Goal: Task Accomplishment & Management: Contribute content

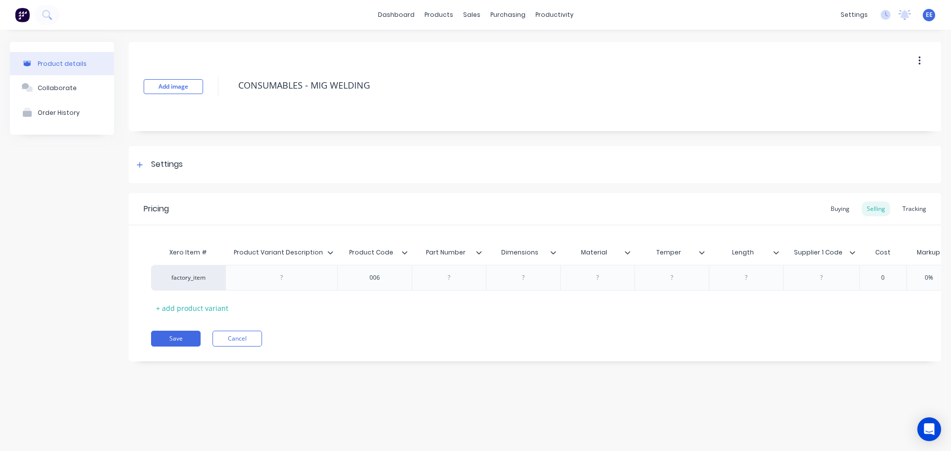
click at [329, 255] on icon at bounding box center [330, 253] width 6 height 6
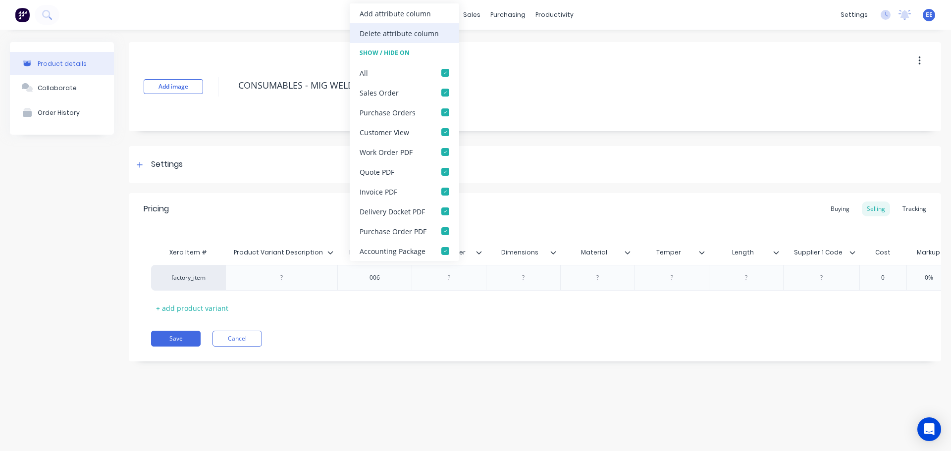
click at [413, 33] on div "Delete attribute column" at bounding box center [399, 33] width 79 height 10
type textarea "x"
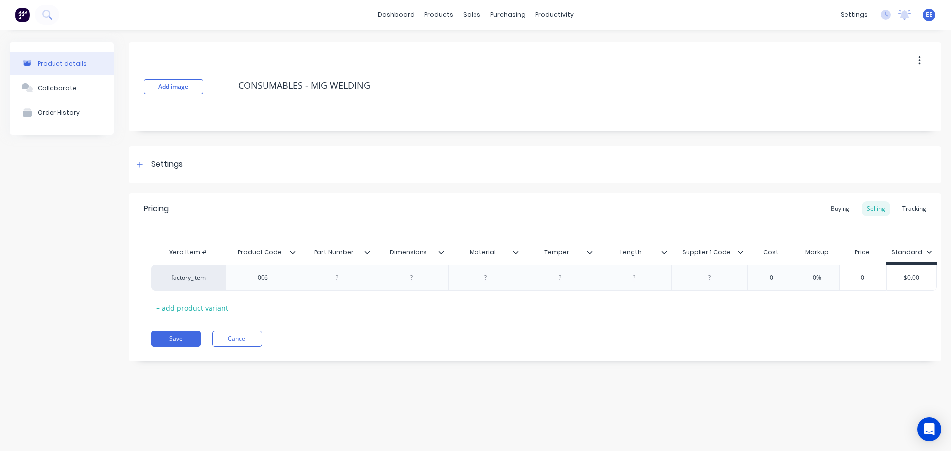
click at [363, 257] on div "Part Number" at bounding box center [334, 252] width 68 height 25
type input "Part Number"
click at [366, 253] on icon at bounding box center [367, 252] width 5 height 3
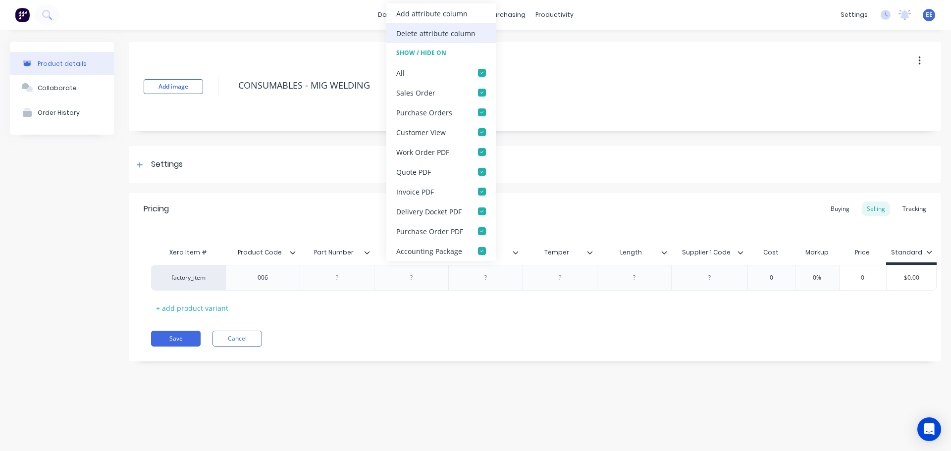
click at [427, 39] on div "Delete attribute column" at bounding box center [440, 33] width 109 height 20
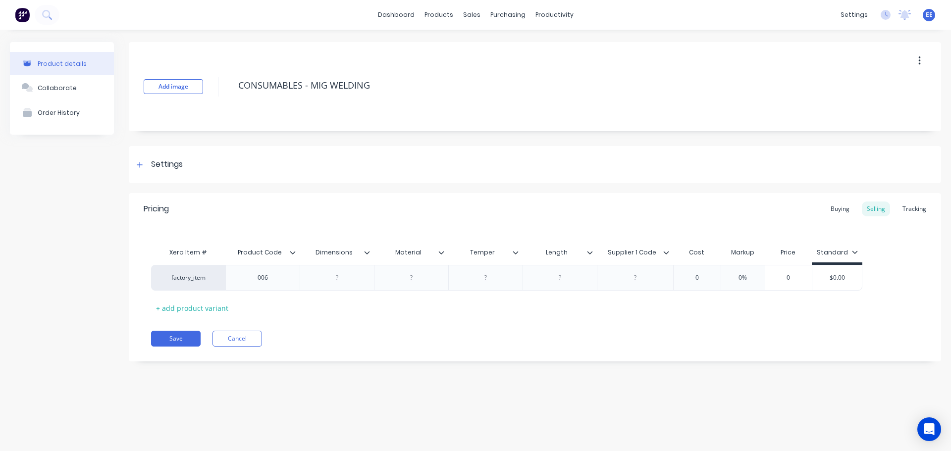
click at [369, 252] on icon at bounding box center [367, 253] width 6 height 6
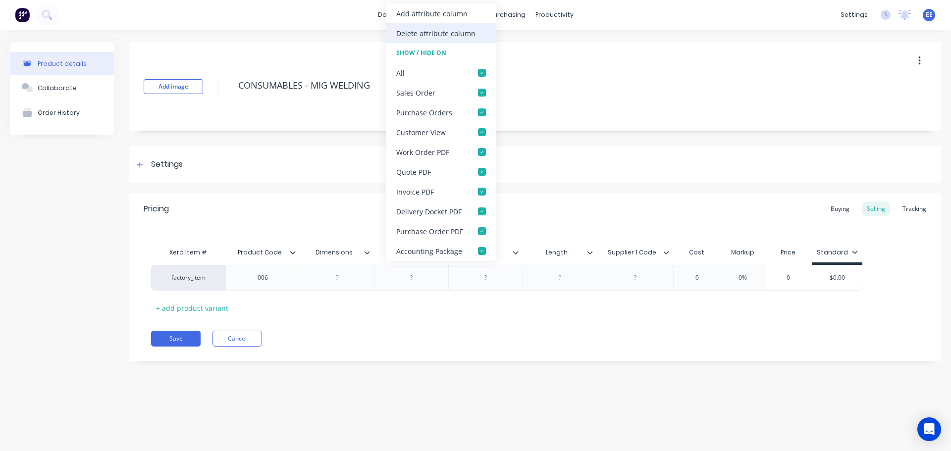
click at [436, 37] on div "Delete attribute column" at bounding box center [435, 33] width 79 height 10
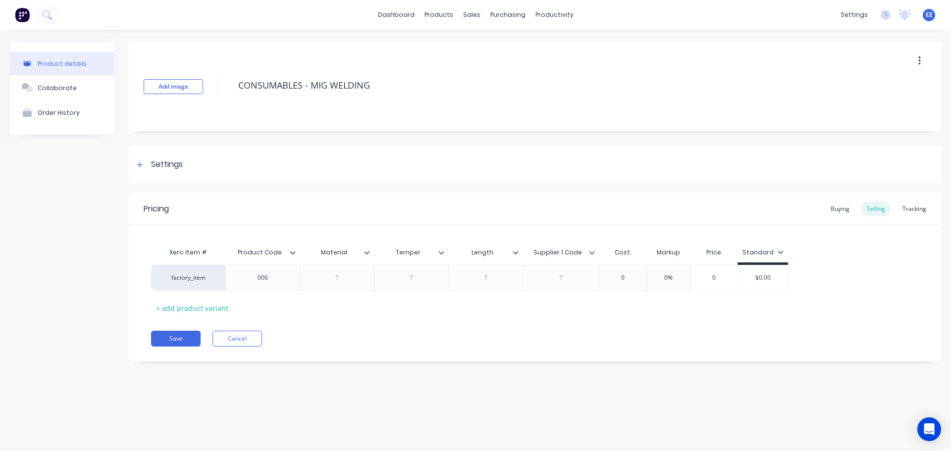
click at [369, 253] on icon at bounding box center [367, 253] width 6 height 6
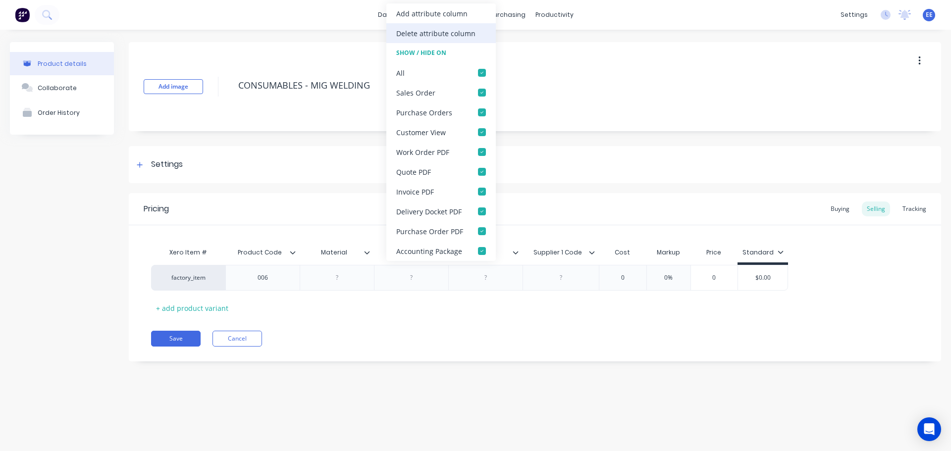
click at [448, 38] on div "Delete attribute column" at bounding box center [435, 33] width 79 height 10
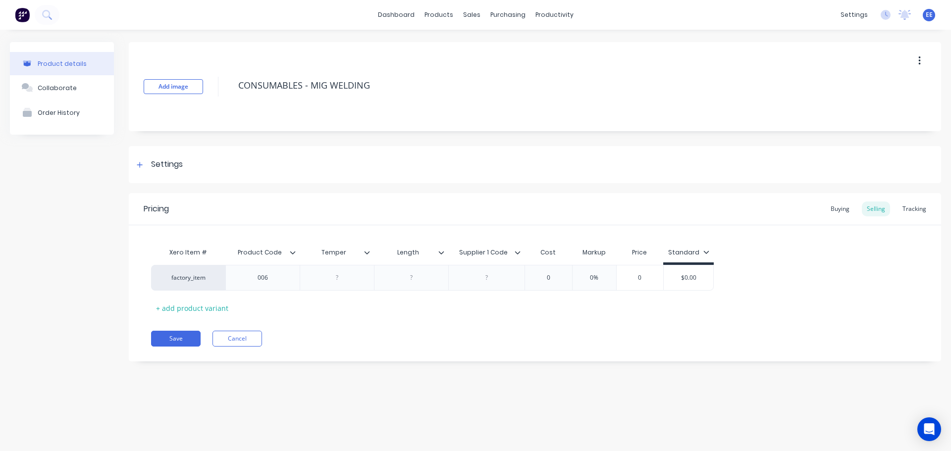
click at [366, 254] on icon at bounding box center [367, 253] width 6 height 6
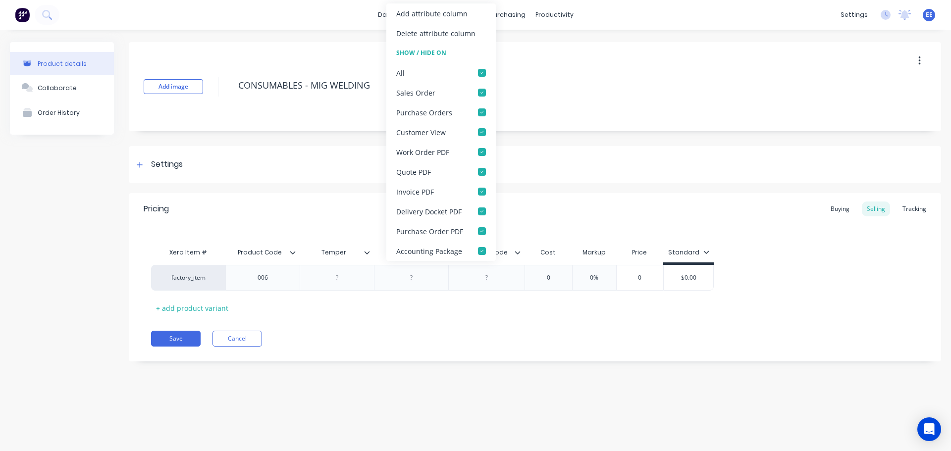
click at [443, 39] on div "Delete attribute column" at bounding box center [440, 33] width 109 height 20
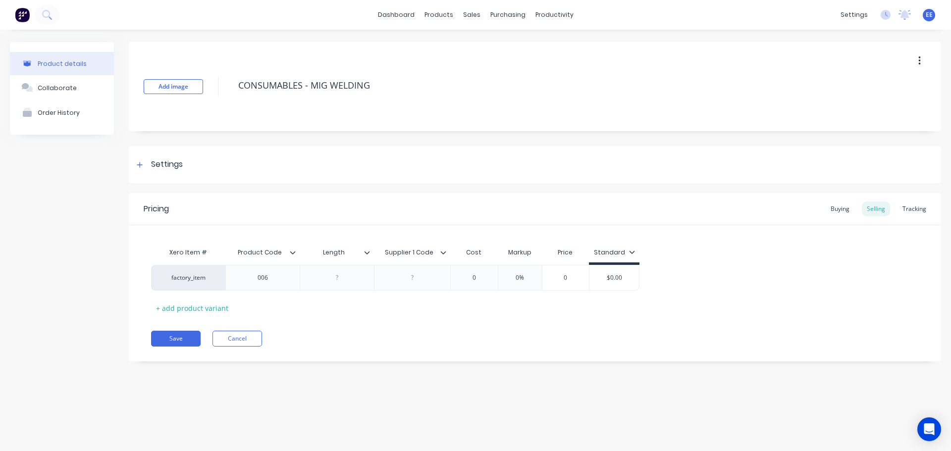
click at [366, 255] on icon at bounding box center [367, 253] width 6 height 6
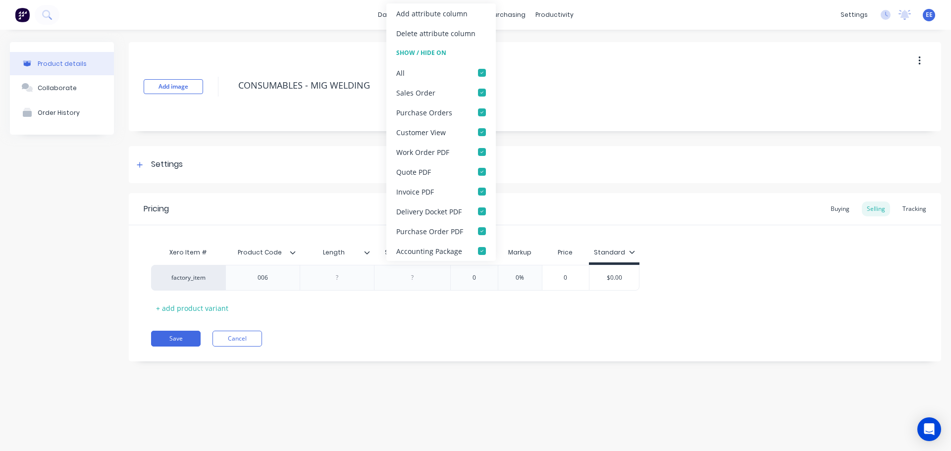
click at [427, 34] on div "Delete attribute column" at bounding box center [435, 33] width 79 height 10
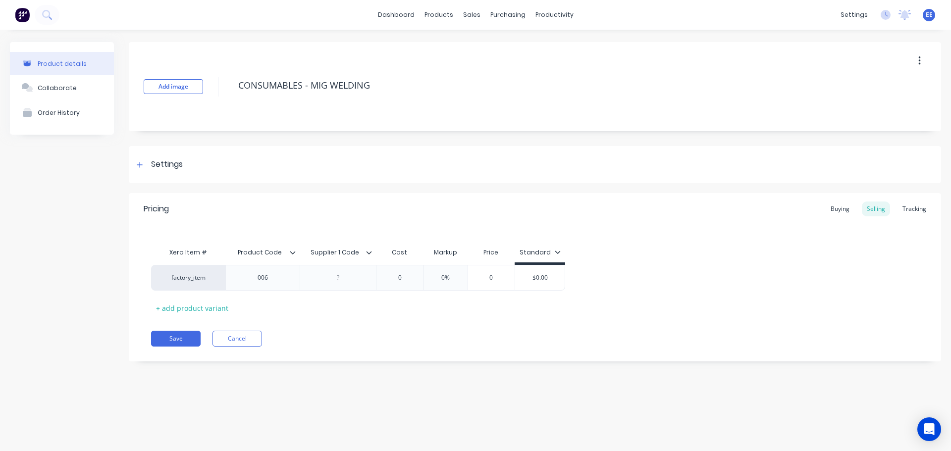
click at [370, 251] on icon at bounding box center [369, 253] width 6 height 6
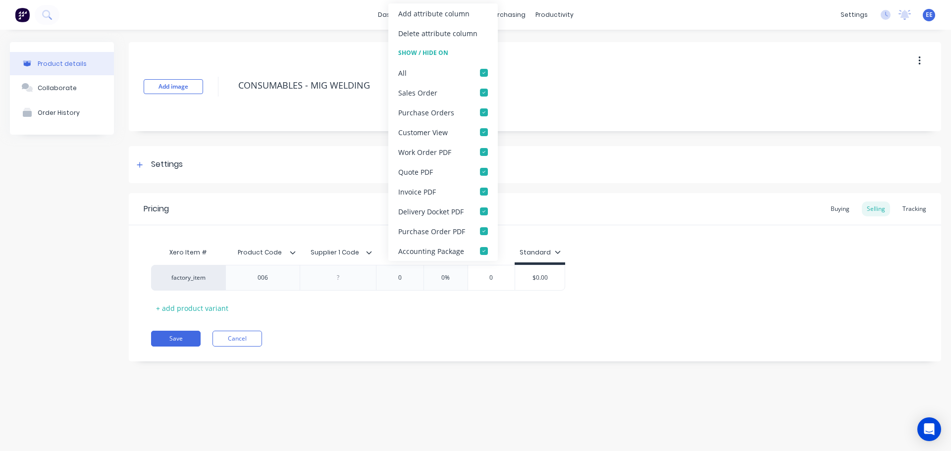
click at [459, 32] on div "Delete attribute column" at bounding box center [437, 33] width 79 height 10
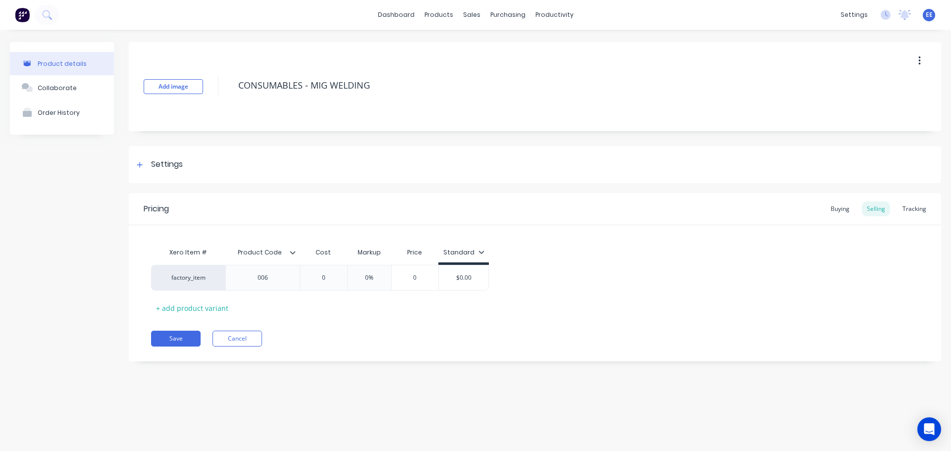
drag, startPoint x: 385, startPoint y: 86, endPoint x: 219, endPoint y: 82, distance: 165.5
click at [219, 82] on div "Add image CONSUMABLES - MIG WELDING" at bounding box center [535, 86] width 812 height 89
click at [168, 331] on button "Save" at bounding box center [176, 339] width 50 height 16
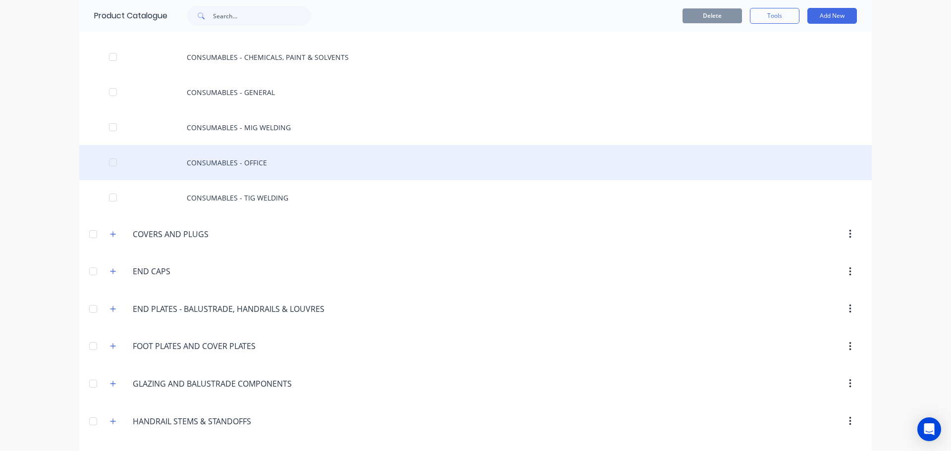
scroll to position [5409, 0]
click at [235, 174] on div "CONSUMABLES - OFFICE" at bounding box center [475, 161] width 792 height 35
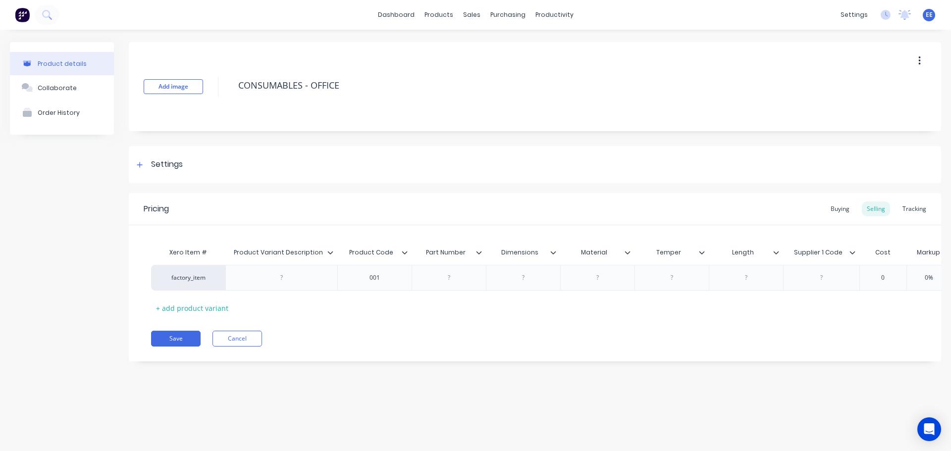
click at [329, 252] on icon at bounding box center [330, 253] width 6 height 6
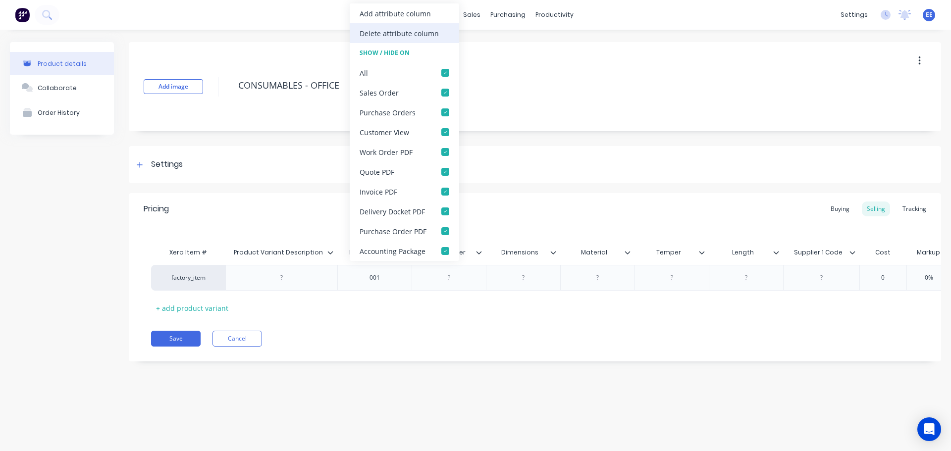
click at [388, 36] on div "Delete attribute column" at bounding box center [399, 33] width 79 height 10
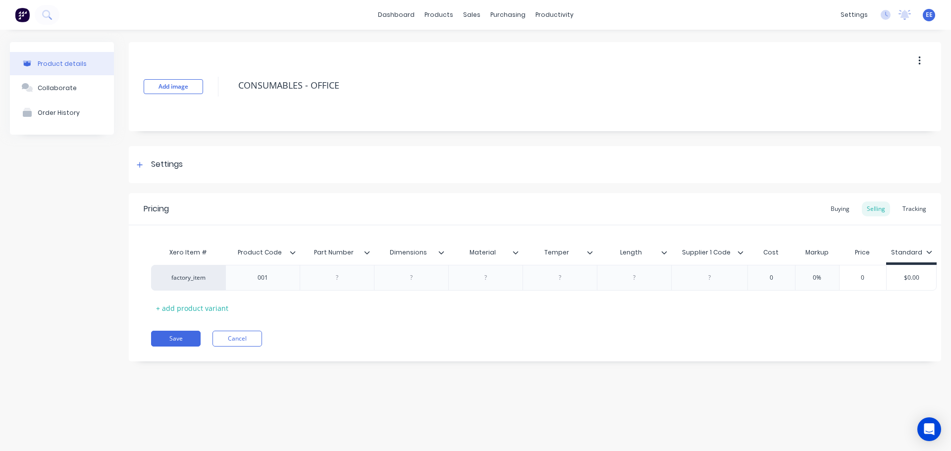
click at [368, 250] on icon at bounding box center [367, 253] width 6 height 6
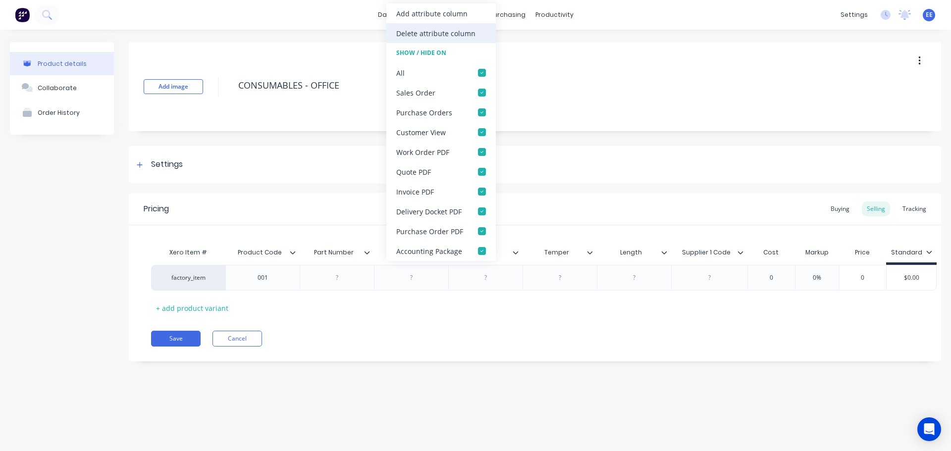
click at [426, 34] on div "Delete attribute column" at bounding box center [435, 33] width 79 height 10
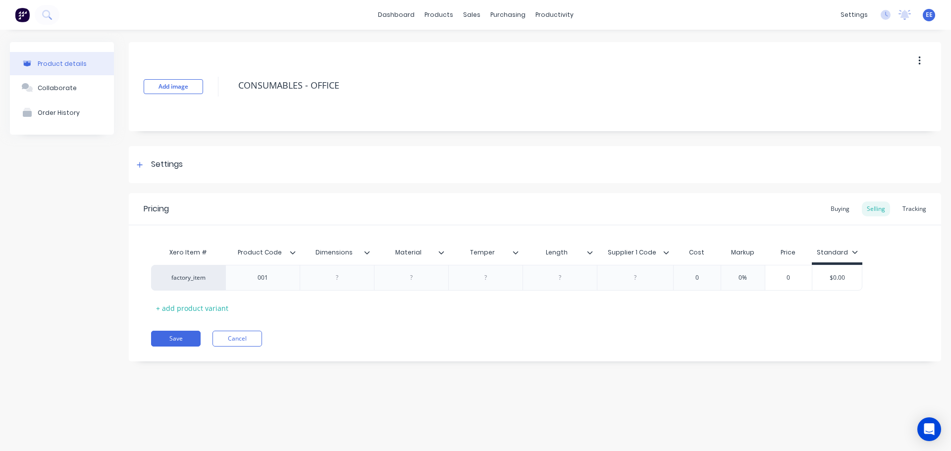
click at [365, 253] on icon at bounding box center [367, 253] width 6 height 6
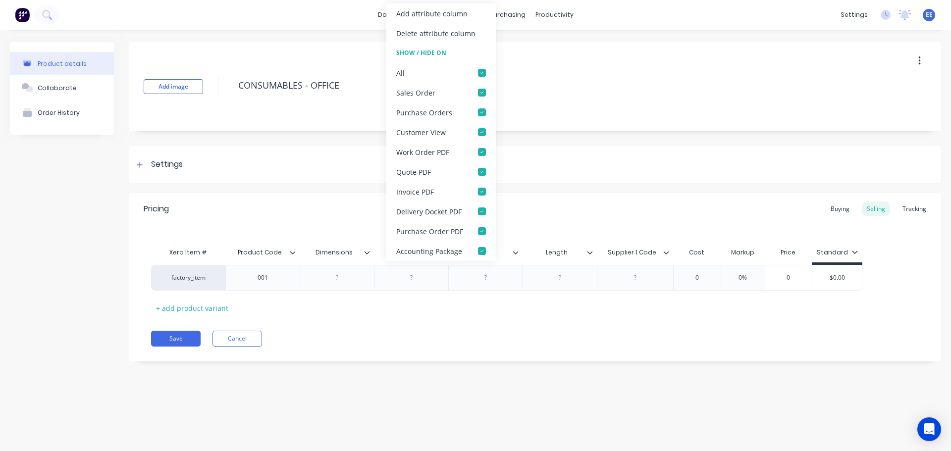
click at [417, 39] on div "Delete attribute column" at bounding box center [440, 33] width 109 height 20
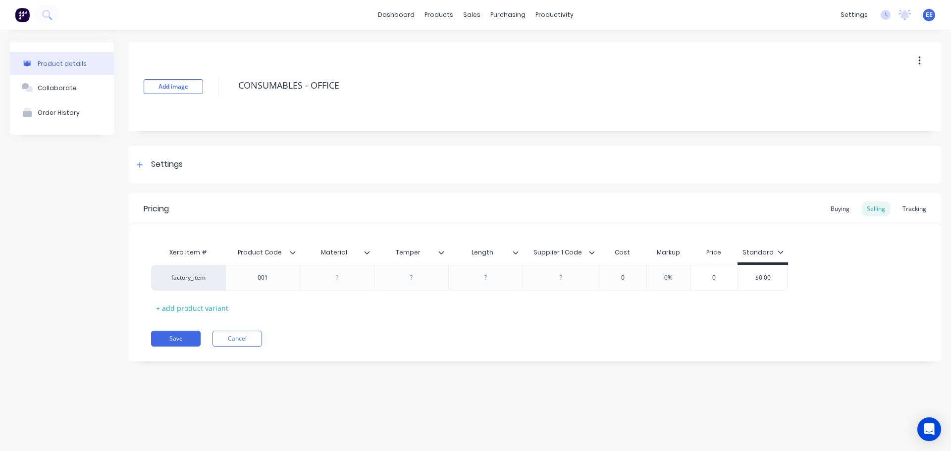
click at [366, 252] on icon at bounding box center [367, 253] width 6 height 6
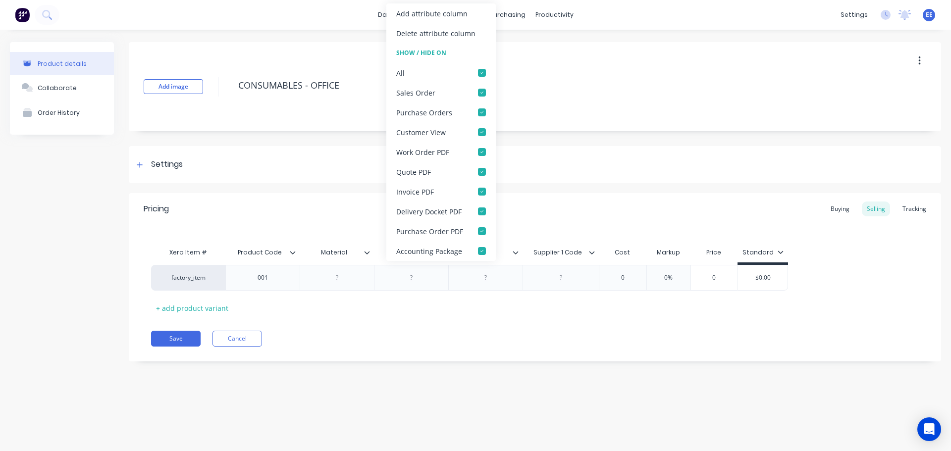
click at [420, 36] on div "Delete attribute column" at bounding box center [435, 33] width 79 height 10
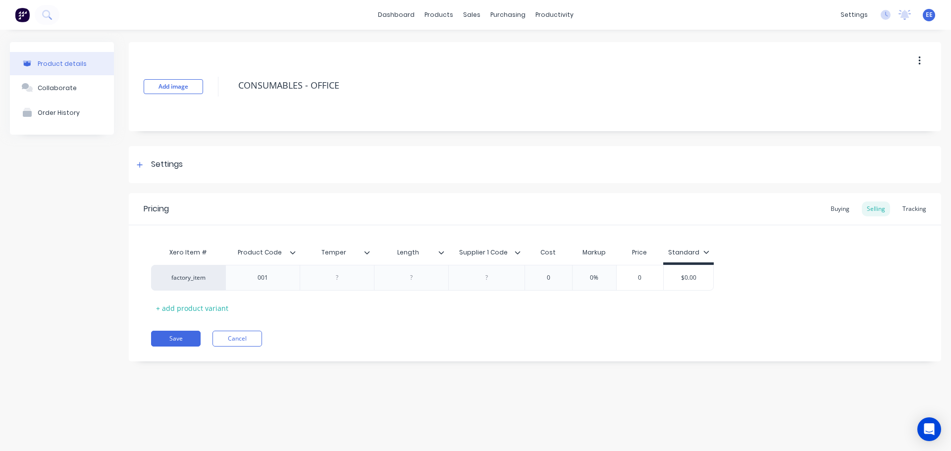
click at [369, 255] on icon at bounding box center [367, 253] width 6 height 6
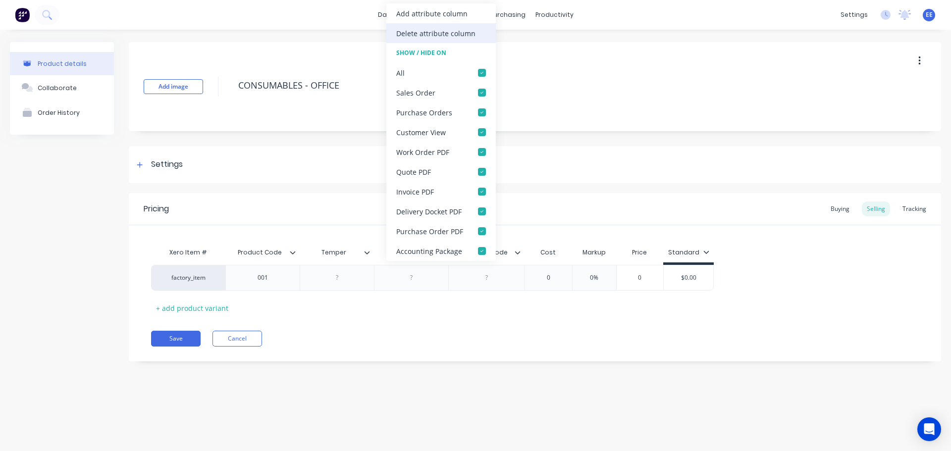
click at [425, 31] on div "Delete attribute column" at bounding box center [435, 33] width 79 height 10
type textarea "x"
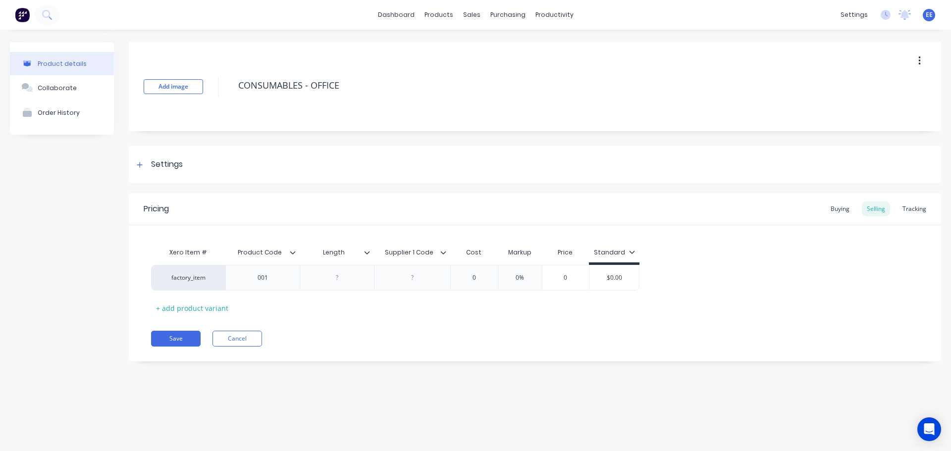
type input "Length"
click at [363, 252] on input "Length" at bounding box center [334, 252] width 68 height 9
click at [371, 248] on div "Length Length" at bounding box center [337, 252] width 74 height 25
click at [367, 253] on icon at bounding box center [367, 253] width 6 height 6
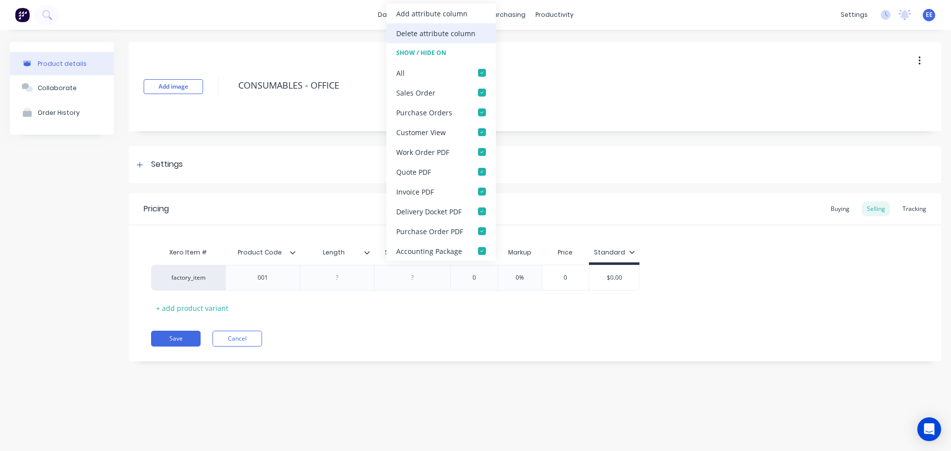
click at [422, 35] on div "Delete attribute column" at bounding box center [435, 33] width 79 height 10
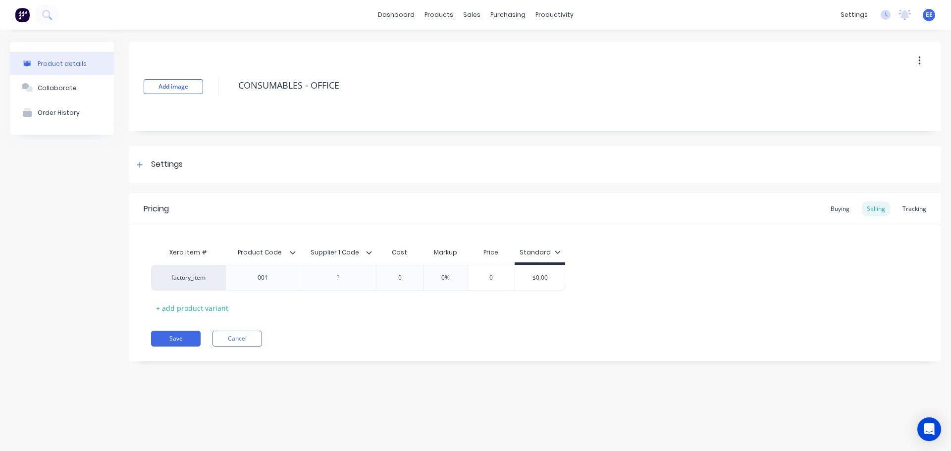
click at [372, 251] on div at bounding box center [373, 252] width 6 height 9
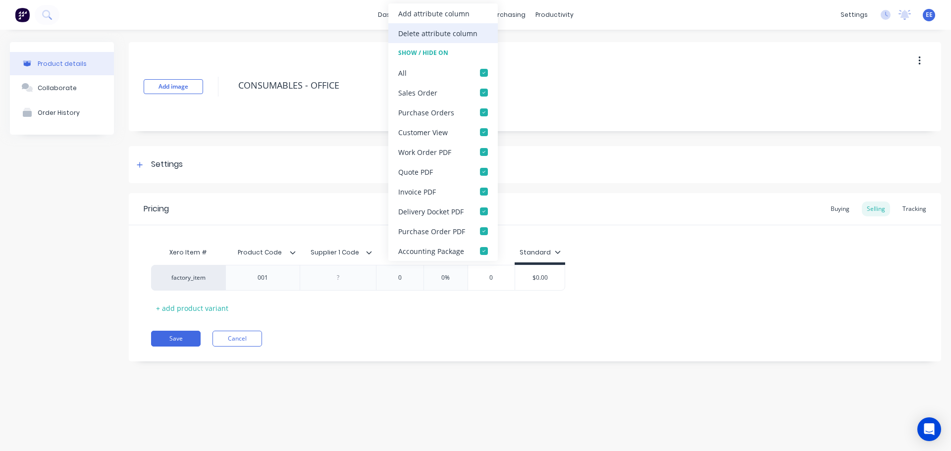
click at [423, 34] on div "Delete attribute column" at bounding box center [437, 33] width 79 height 10
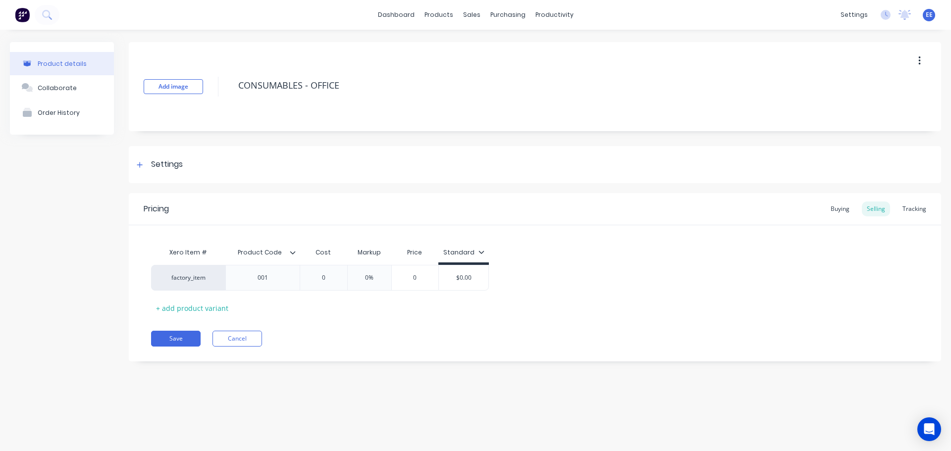
drag, startPoint x: 346, startPoint y: 86, endPoint x: 209, endPoint y: 92, distance: 137.8
click at [209, 92] on div "Add image CONSUMABLES - OFFICE" at bounding box center [535, 86] width 812 height 89
click at [185, 340] on button "Save" at bounding box center [176, 339] width 50 height 16
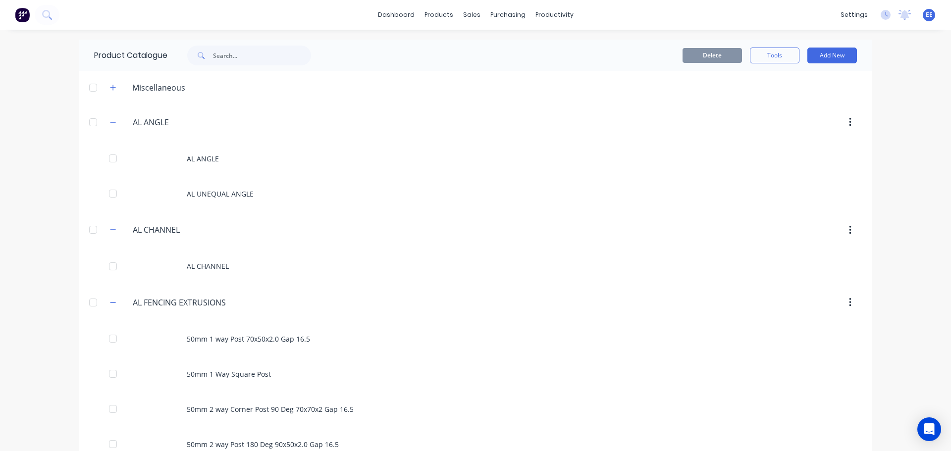
scroll to position [5345, 0]
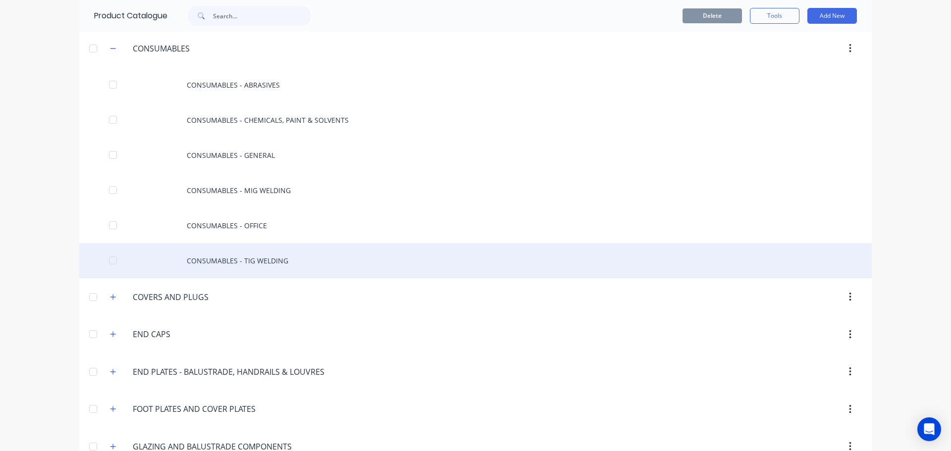
click at [282, 266] on div "CONSUMABLES - TIG WELDING" at bounding box center [475, 260] width 792 height 35
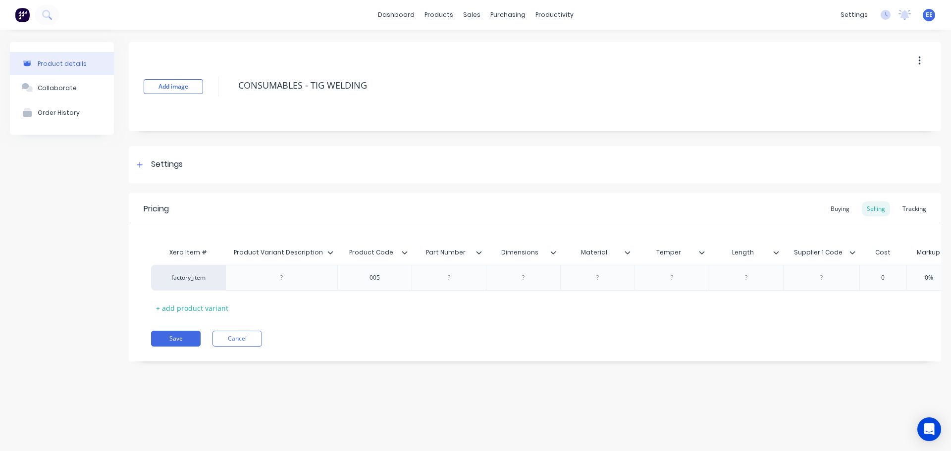
click at [331, 256] on div at bounding box center [334, 252] width 6 height 9
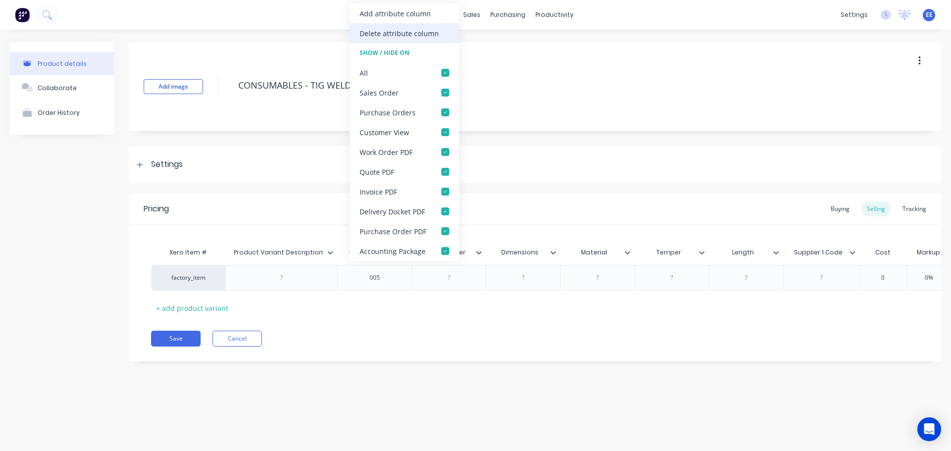
click at [376, 28] on div "Delete attribute column" at bounding box center [399, 33] width 79 height 10
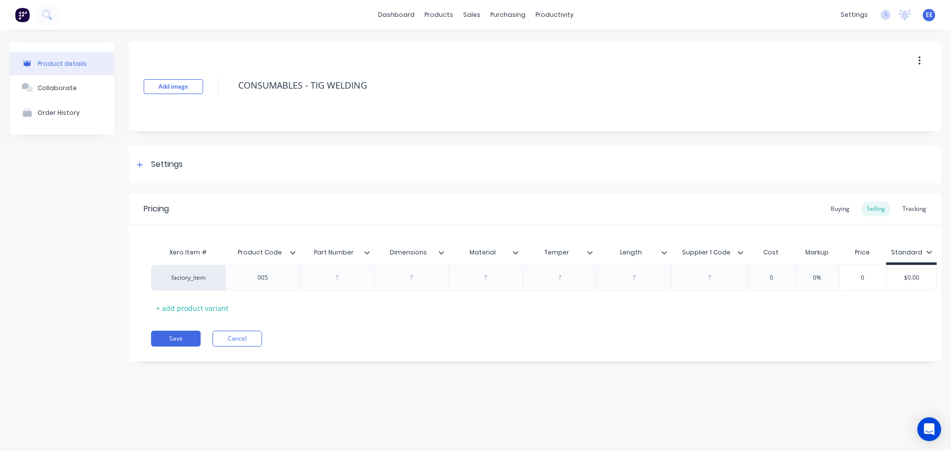
click at [369, 255] on icon at bounding box center [367, 253] width 6 height 6
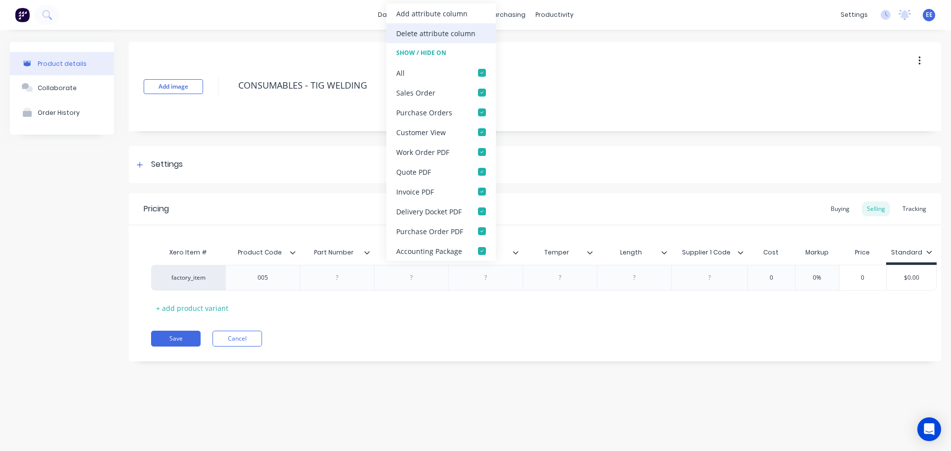
click at [400, 37] on div "Delete attribute column" at bounding box center [435, 33] width 79 height 10
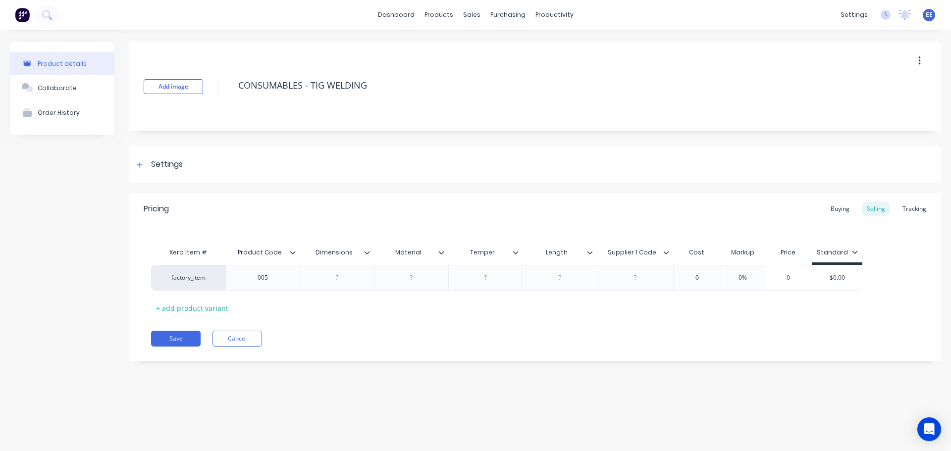
click at [367, 251] on icon at bounding box center [367, 253] width 6 height 6
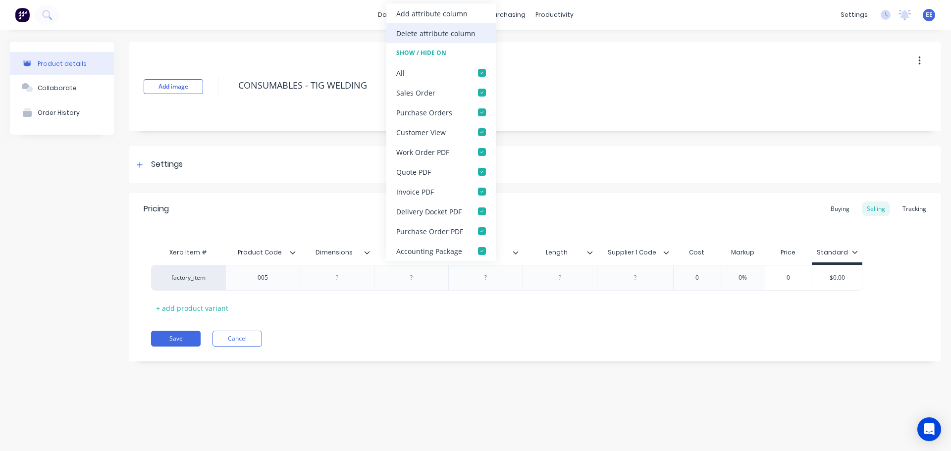
click at [415, 32] on div "Delete attribute column" at bounding box center [435, 33] width 79 height 10
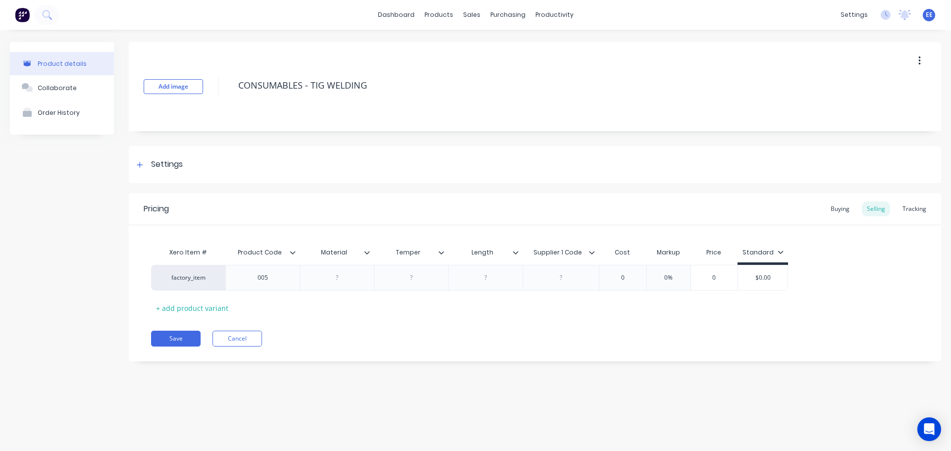
click at [369, 253] on icon at bounding box center [367, 253] width 6 height 6
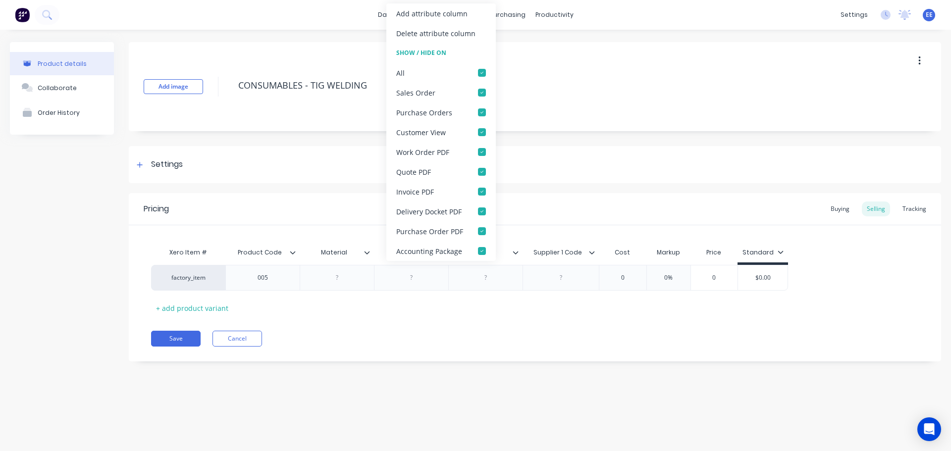
click at [412, 32] on div "Delete attribute column" at bounding box center [435, 33] width 79 height 10
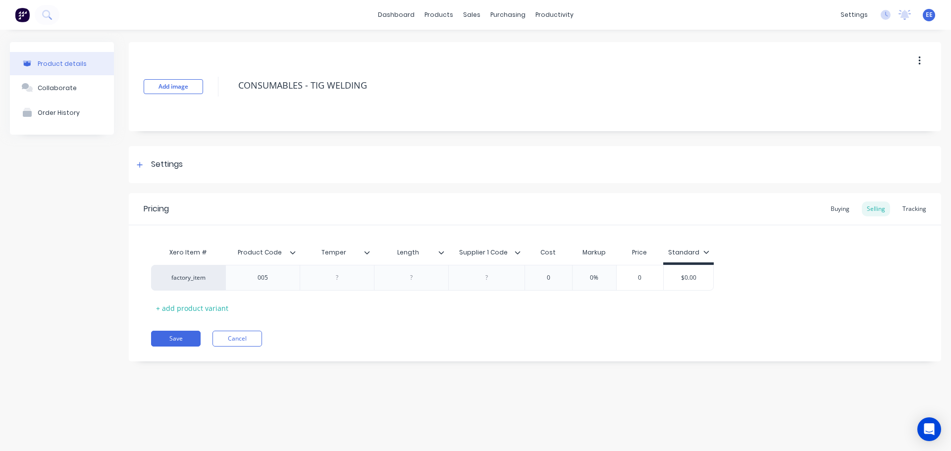
click at [368, 253] on icon at bounding box center [367, 252] width 5 height 3
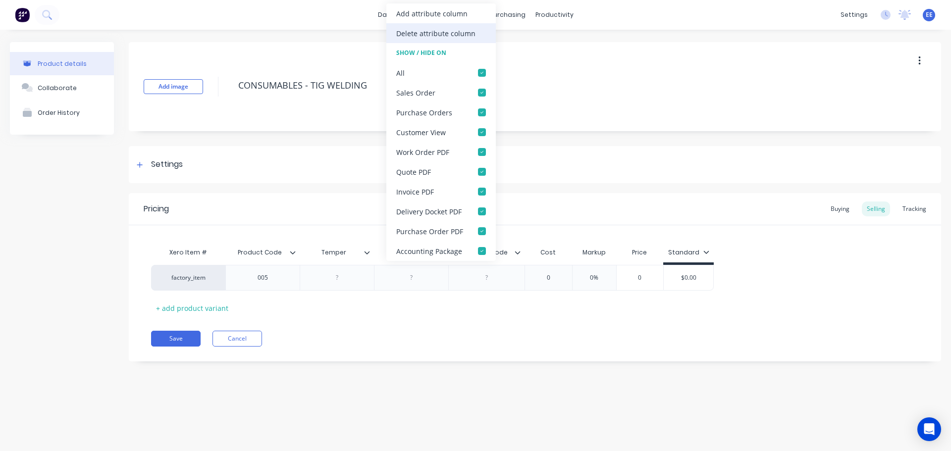
click at [430, 38] on div "Delete attribute column" at bounding box center [435, 33] width 79 height 10
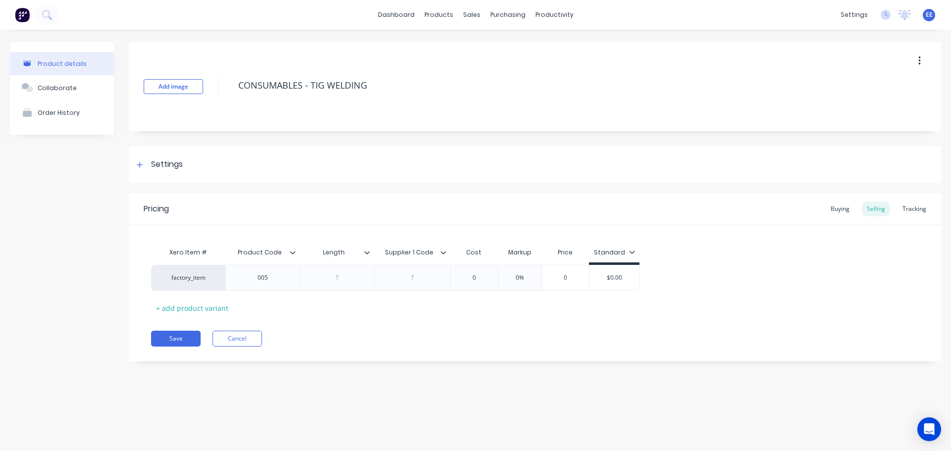
click at [370, 255] on div at bounding box center [371, 252] width 6 height 9
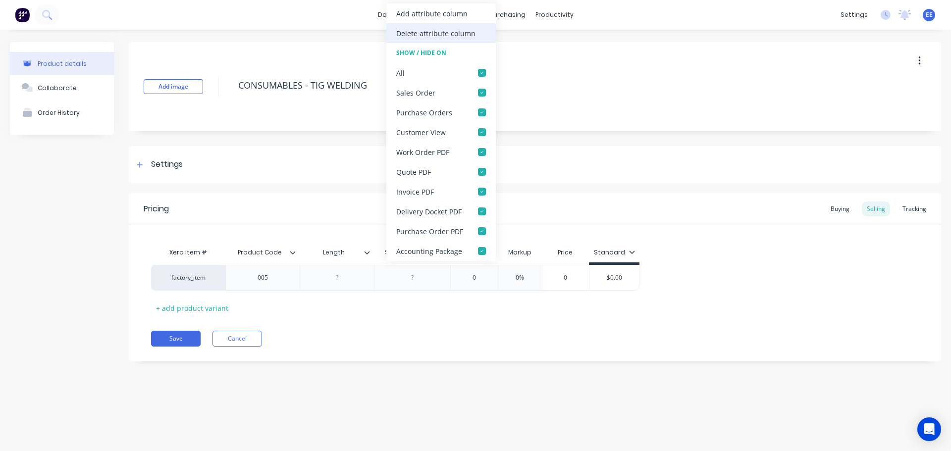
click at [413, 40] on div "Delete attribute column" at bounding box center [440, 33] width 109 height 20
type textarea "x"
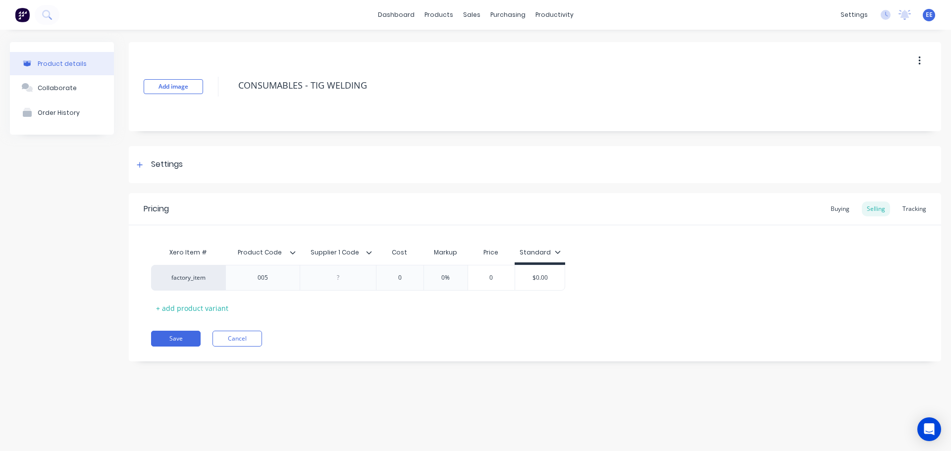
type input "Supplier 1 Code"
click at [366, 250] on input "Supplier 1 Code" at bounding box center [335, 252] width 70 height 9
click at [369, 252] on icon at bounding box center [369, 253] width 6 height 6
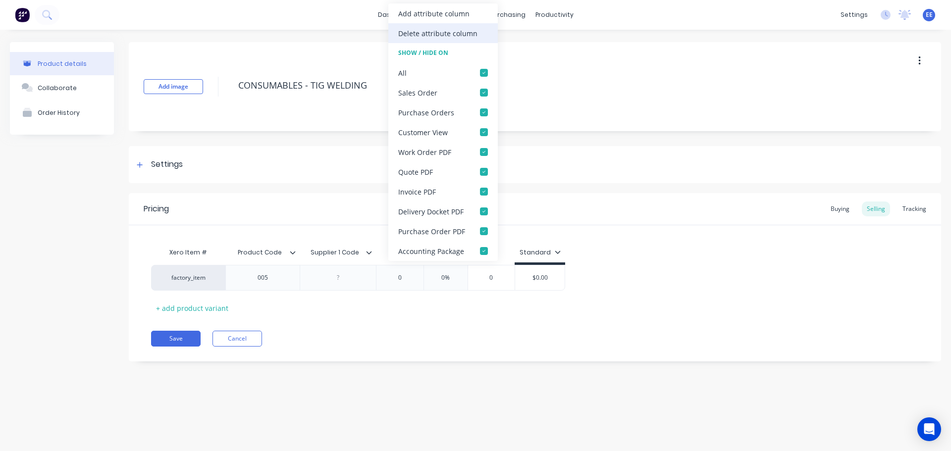
click at [414, 39] on div "Delete attribute column" at bounding box center [442, 33] width 109 height 20
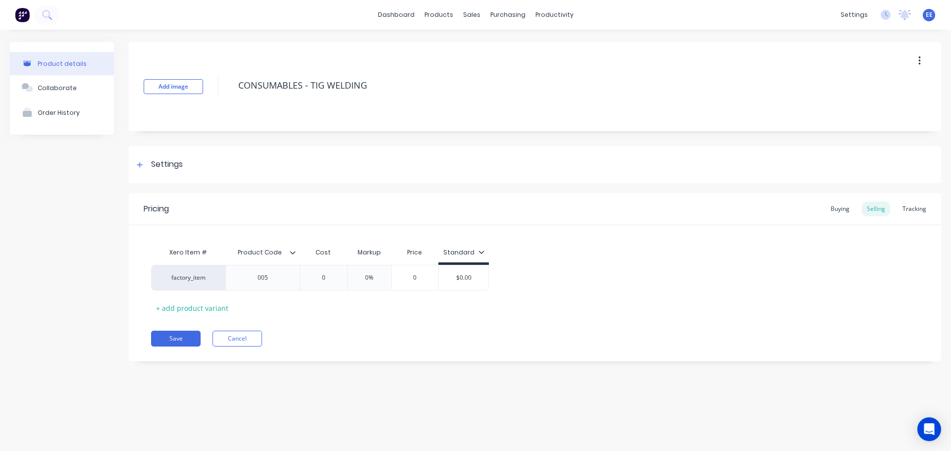
drag, startPoint x: 385, startPoint y: 88, endPoint x: 208, endPoint y: 95, distance: 178.0
click at [208, 95] on div "Add image CONSUMABLES - TIG WELDING" at bounding box center [535, 86] width 812 height 89
click at [181, 339] on button "Save" at bounding box center [176, 339] width 50 height 16
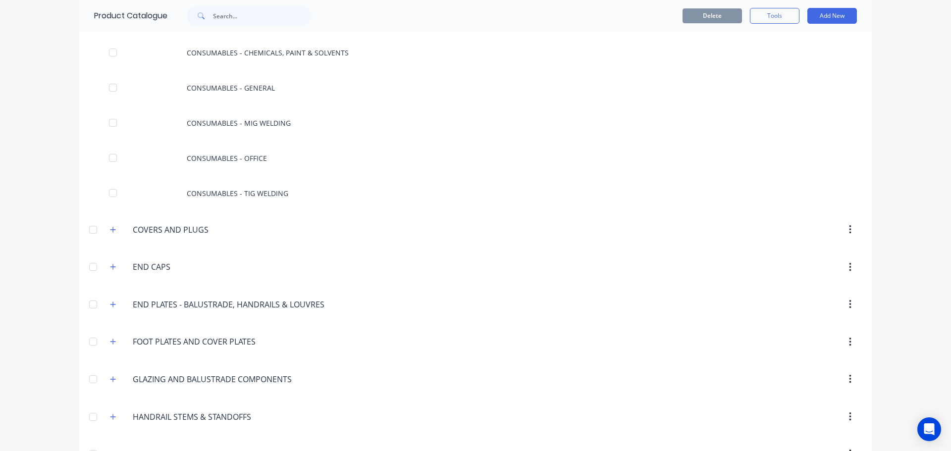
scroll to position [5430, 0]
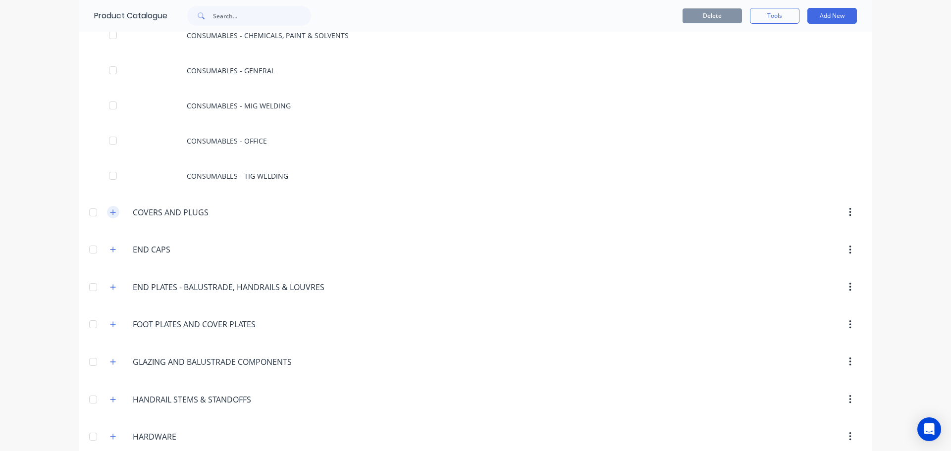
click at [110, 210] on icon "button" at bounding box center [113, 212] width 6 height 7
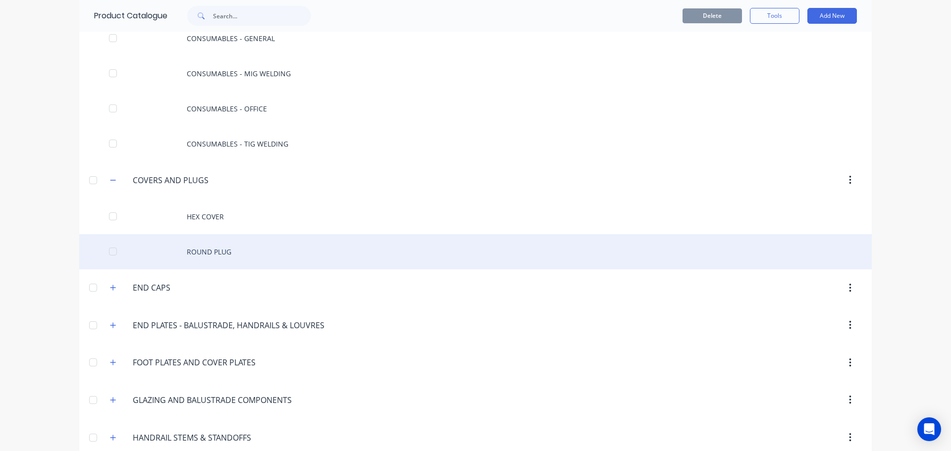
scroll to position [5479, 0]
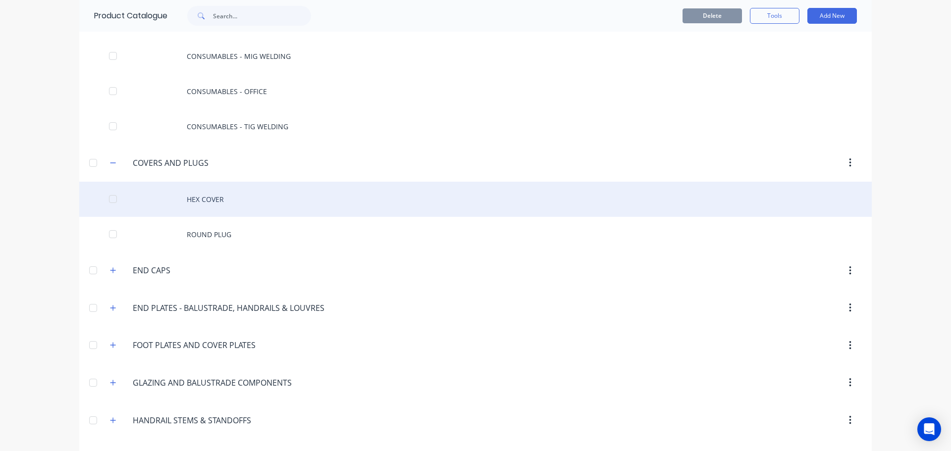
click at [247, 198] on div "HEX COVER" at bounding box center [475, 199] width 792 height 35
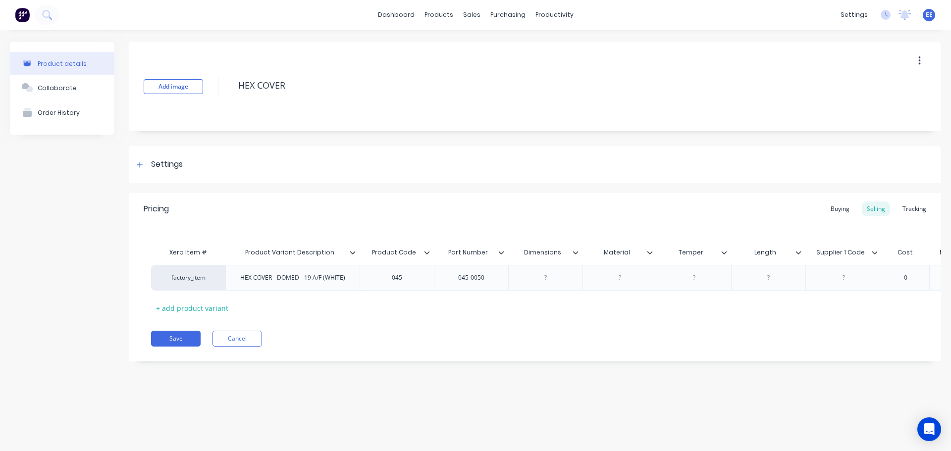
click at [575, 253] on icon at bounding box center [576, 253] width 6 height 6
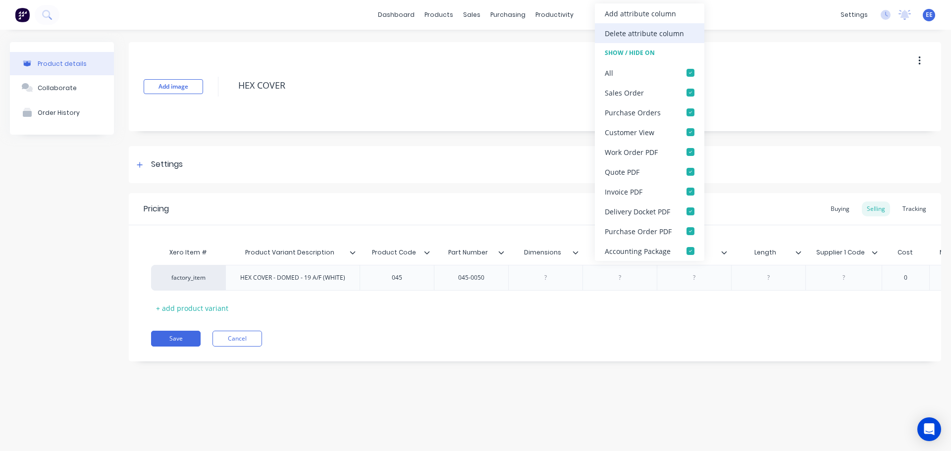
click at [644, 31] on div "Delete attribute column" at bounding box center [644, 33] width 79 height 10
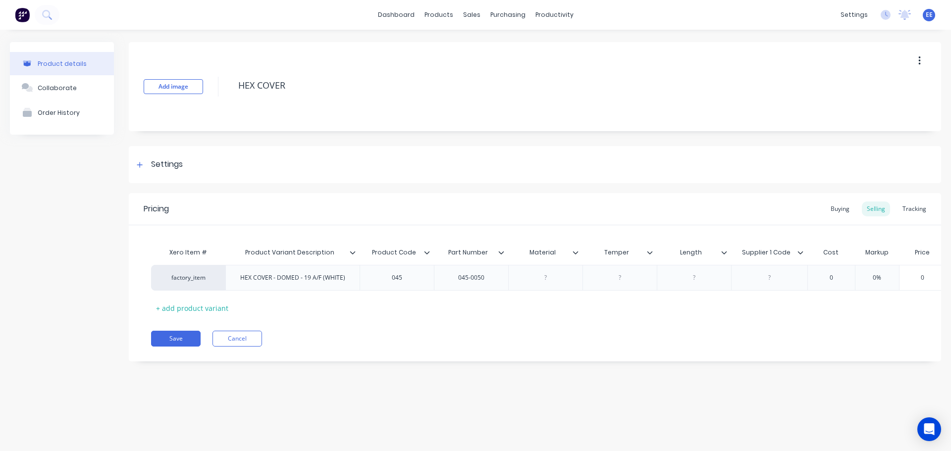
click at [575, 250] on icon at bounding box center [576, 253] width 6 height 6
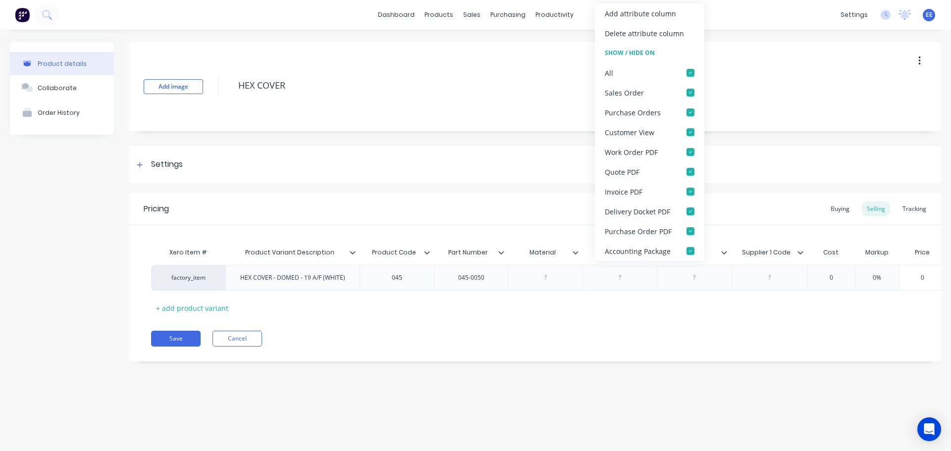
drag, startPoint x: 631, startPoint y: 38, endPoint x: 619, endPoint y: 68, distance: 32.3
click at [631, 38] on div "Delete attribute column" at bounding box center [644, 33] width 79 height 10
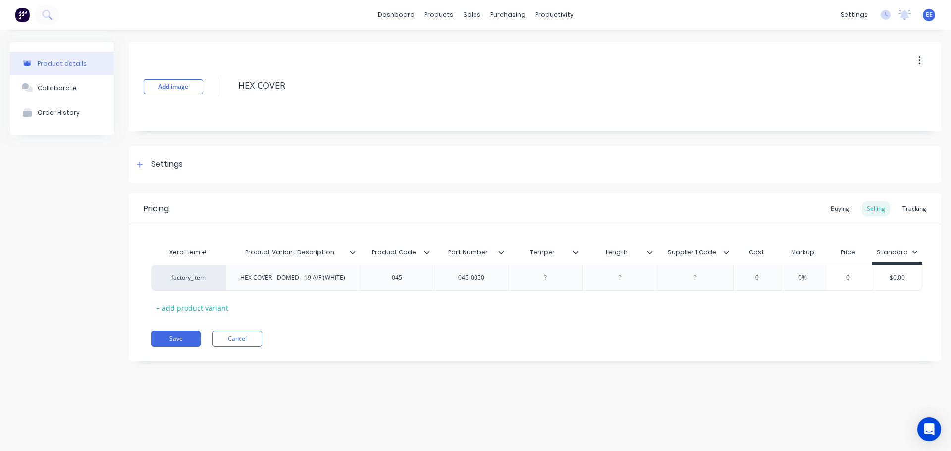
click at [577, 253] on icon at bounding box center [575, 252] width 5 height 3
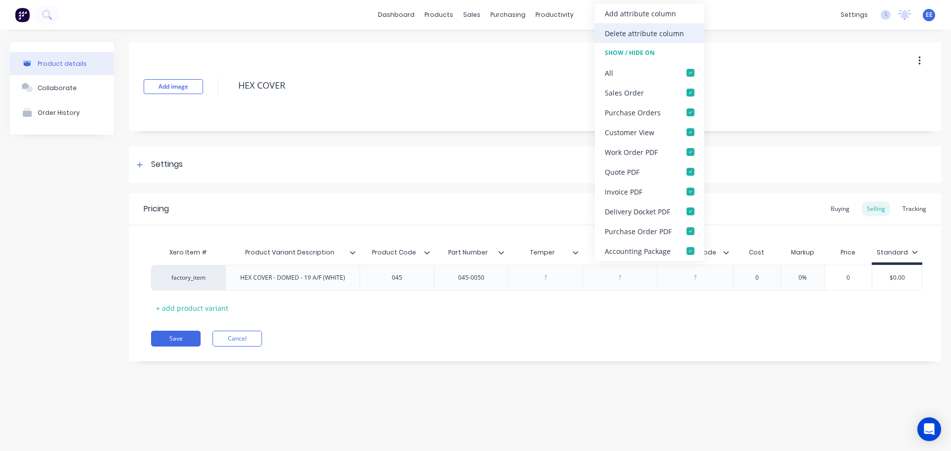
click at [620, 36] on div "Delete attribute column" at bounding box center [644, 33] width 79 height 10
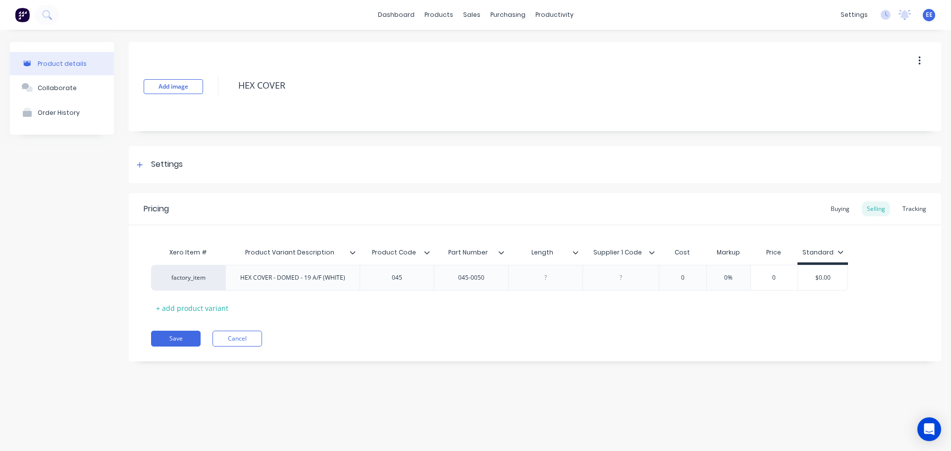
click at [574, 252] on icon at bounding box center [576, 253] width 6 height 6
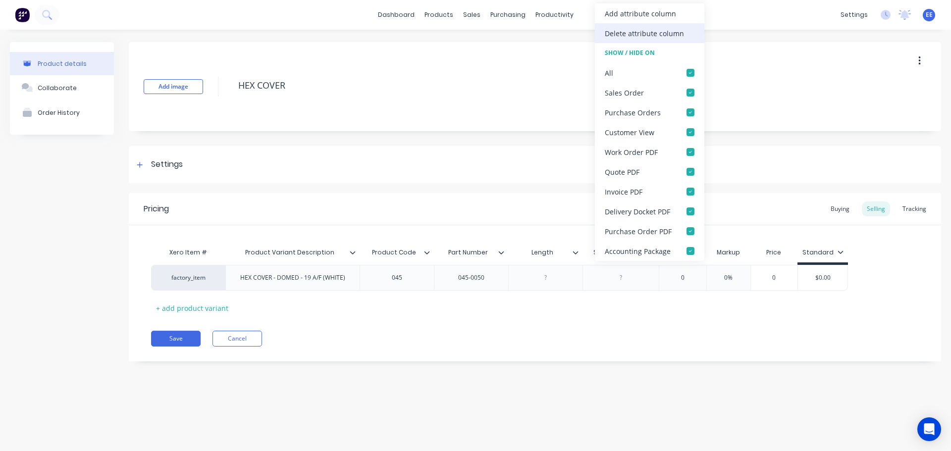
click at [638, 29] on div "Delete attribute column" at bounding box center [644, 33] width 79 height 10
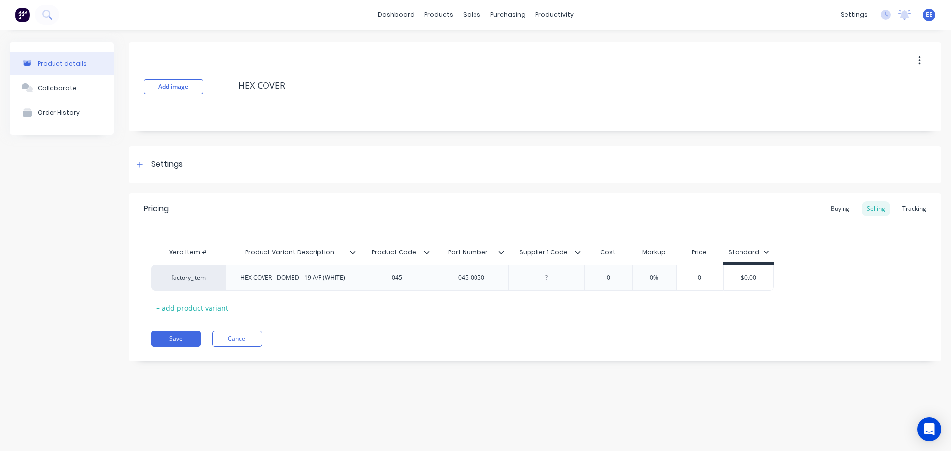
click at [578, 254] on icon at bounding box center [577, 252] width 5 height 3
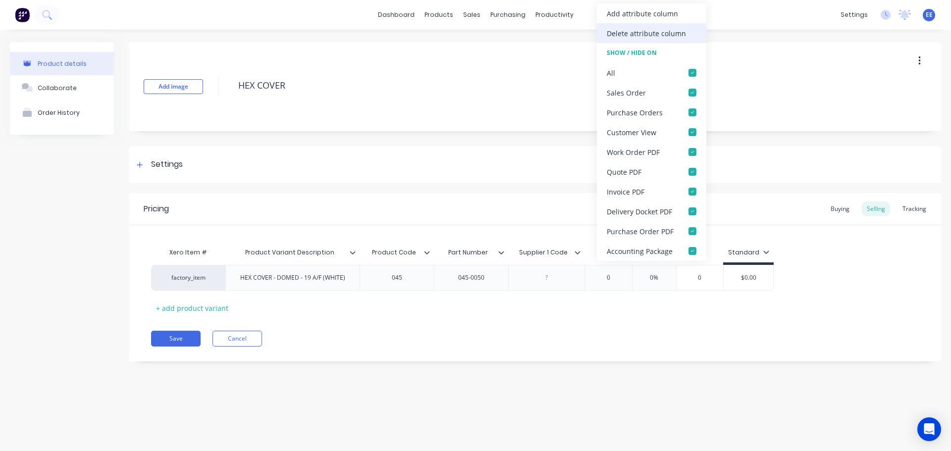
click at [626, 29] on div "Delete attribute column" at bounding box center [646, 33] width 79 height 10
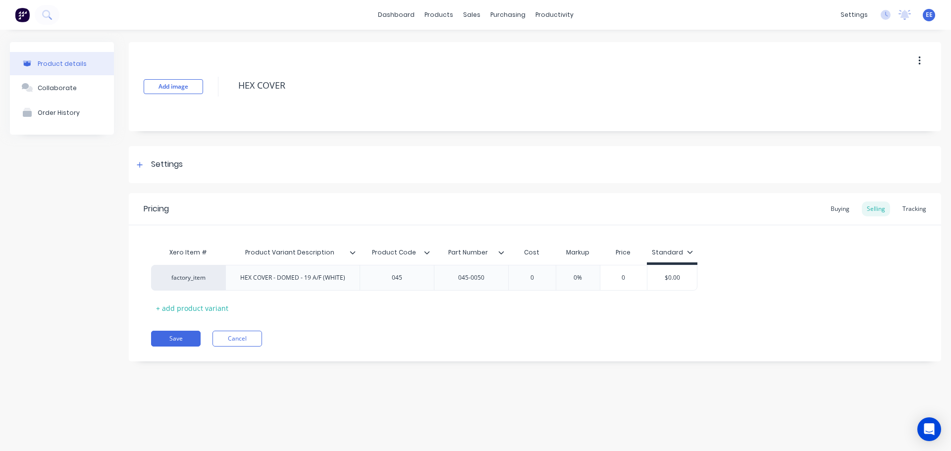
drag, startPoint x: 271, startPoint y: 92, endPoint x: 217, endPoint y: 90, distance: 53.5
click at [217, 90] on div "Add image HEX COVER" at bounding box center [535, 86] width 812 height 89
click at [172, 337] on button "Save" at bounding box center [176, 339] width 50 height 16
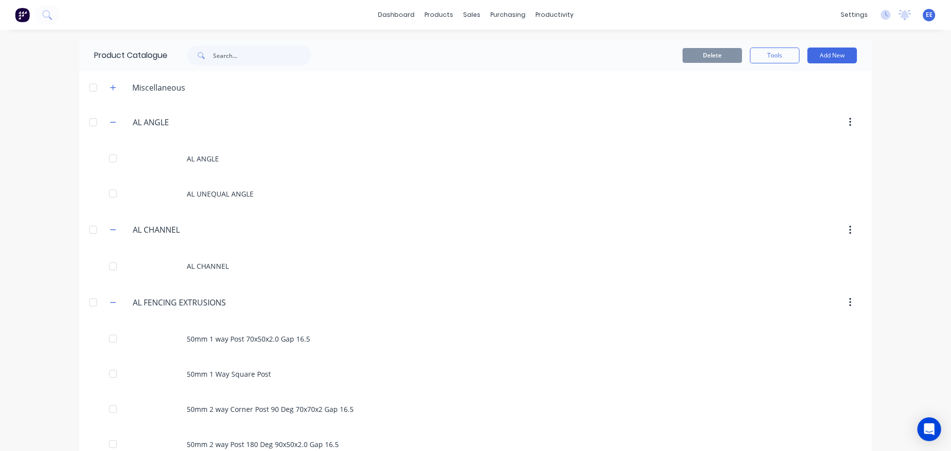
scroll to position [5453, 0]
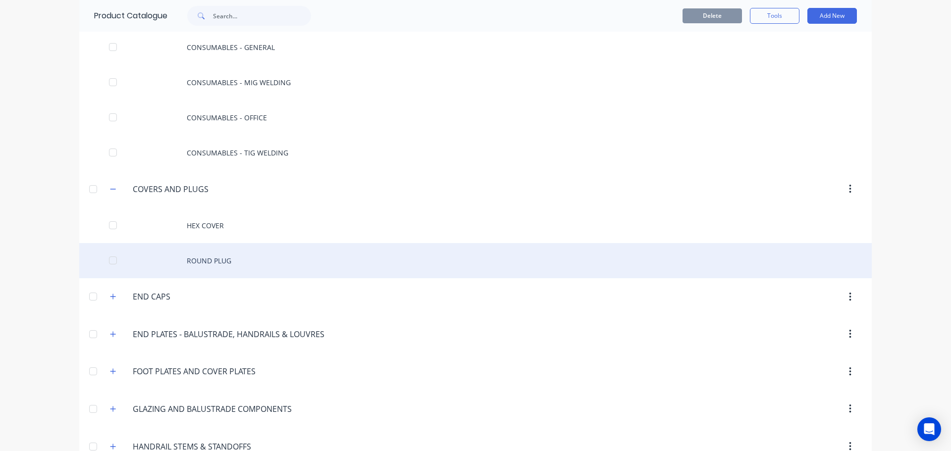
click at [245, 253] on div "ROUND PLUG" at bounding box center [475, 260] width 792 height 35
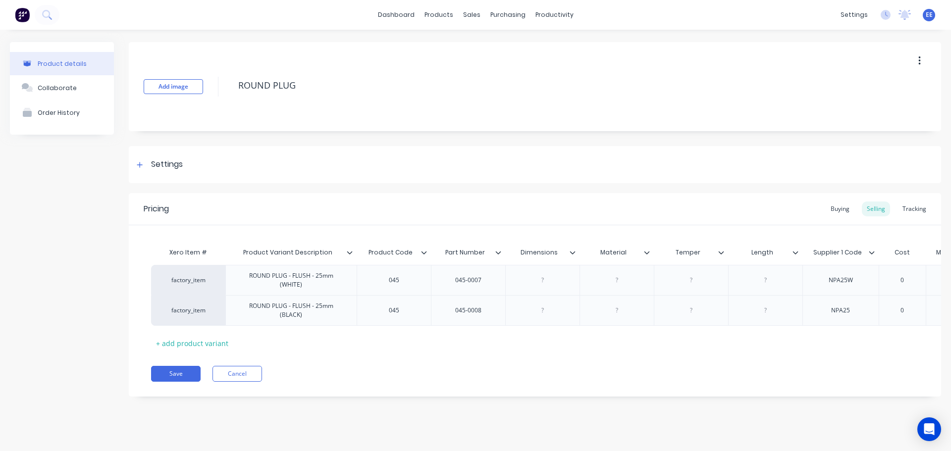
click at [574, 253] on icon at bounding box center [572, 252] width 5 height 3
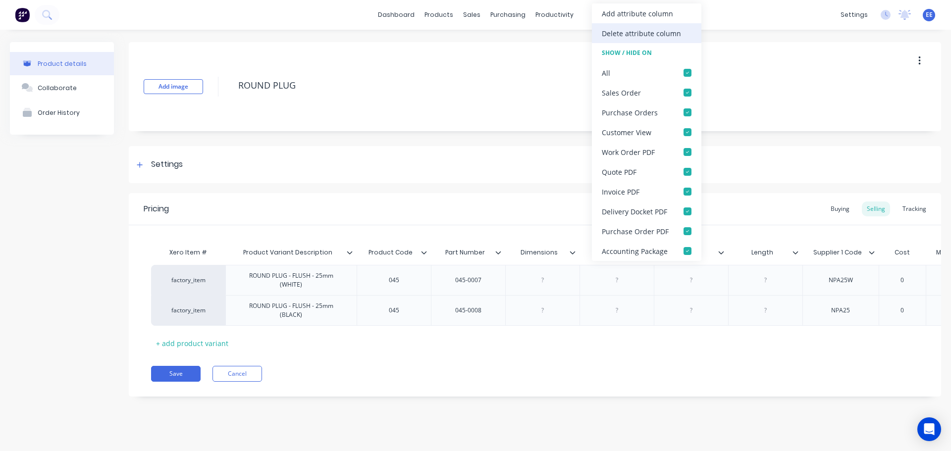
click at [627, 29] on div "Delete attribute column" at bounding box center [641, 33] width 79 height 10
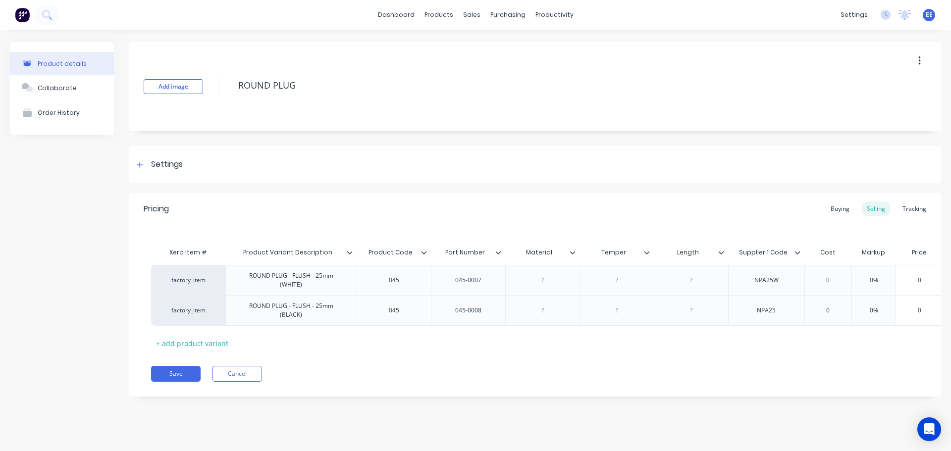
click at [574, 250] on div "Material" at bounding box center [542, 253] width 74 height 20
click at [572, 254] on icon at bounding box center [572, 252] width 5 height 3
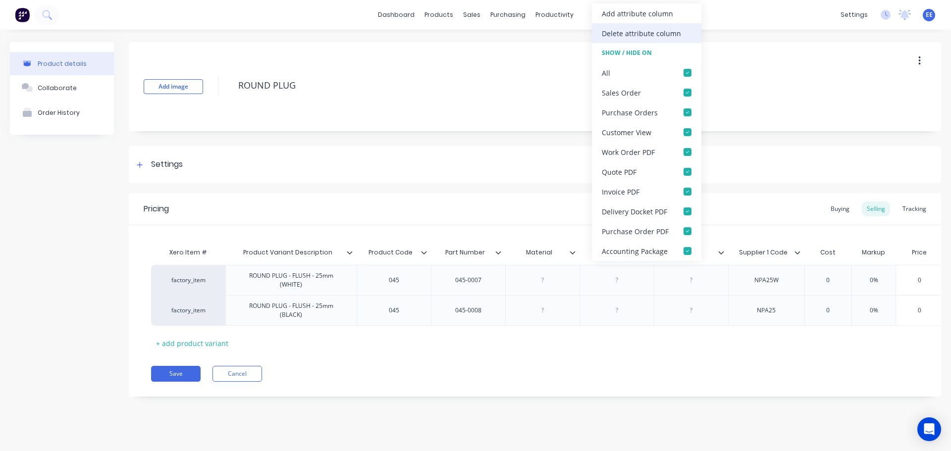
click at [624, 35] on div "Delete attribute column" at bounding box center [641, 33] width 79 height 10
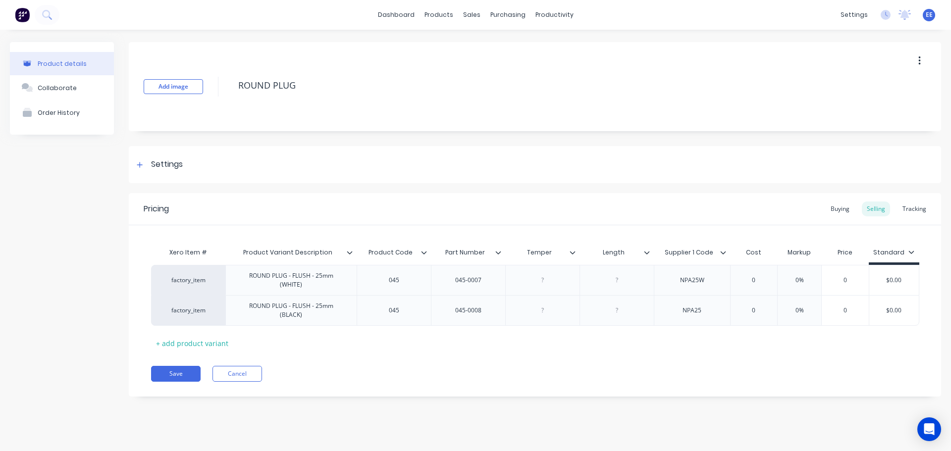
click at [576, 250] on div at bounding box center [577, 252] width 6 height 9
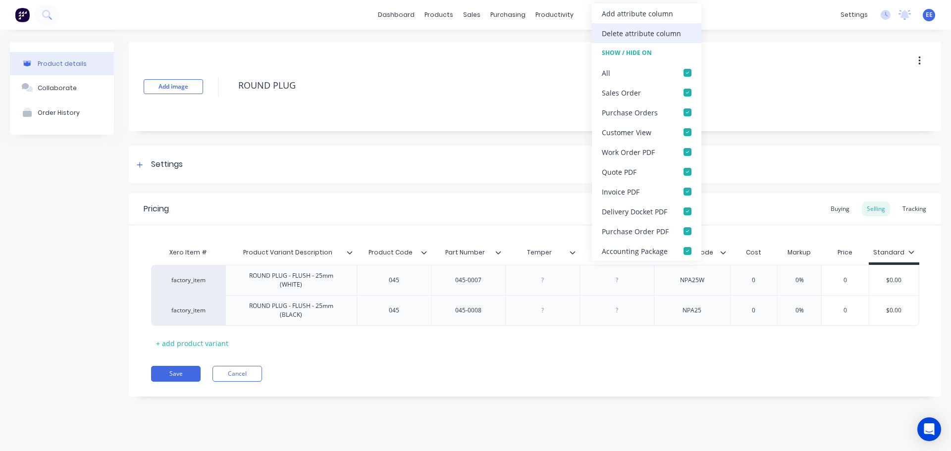
click at [638, 32] on div "Delete attribute column" at bounding box center [641, 33] width 79 height 10
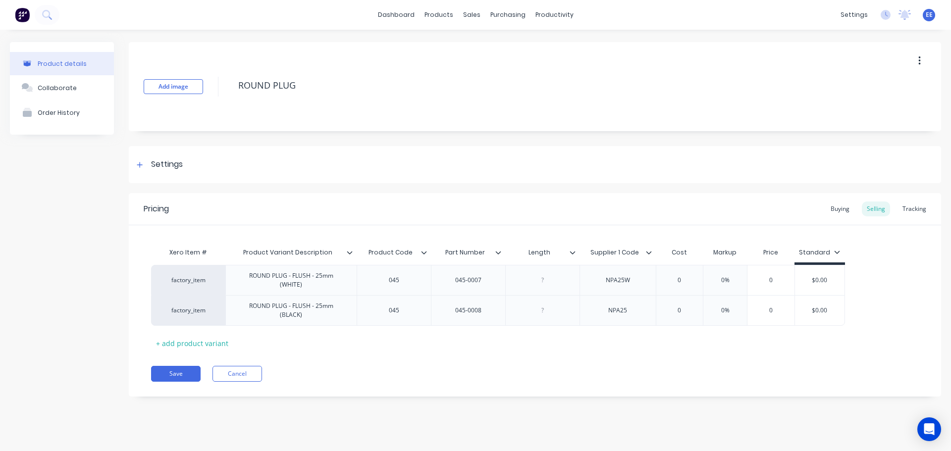
click at [573, 253] on icon at bounding box center [572, 252] width 5 height 3
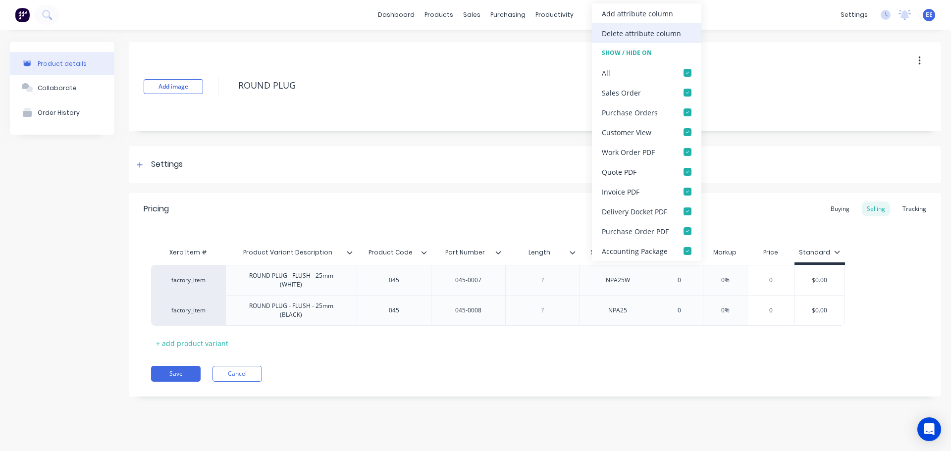
click at [642, 41] on div "Delete attribute column" at bounding box center [646, 33] width 109 height 20
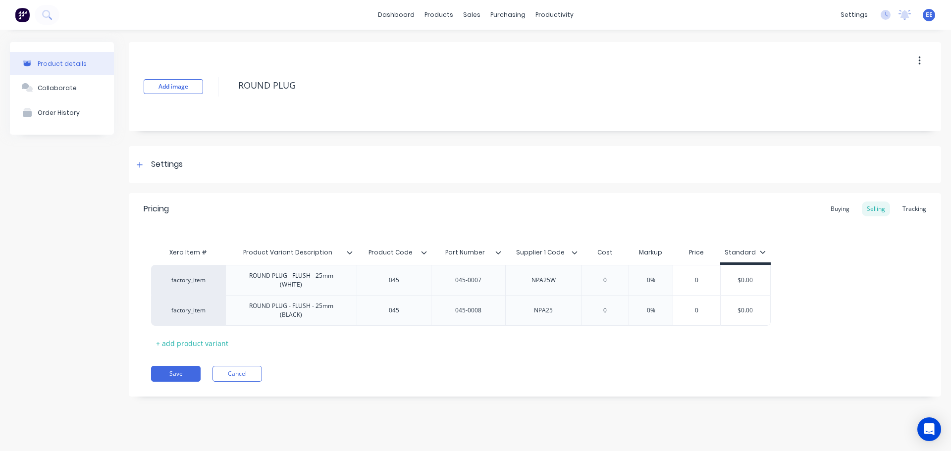
drag, startPoint x: 318, startPoint y: 89, endPoint x: 197, endPoint y: 97, distance: 121.1
click at [201, 96] on div "Add image ROUND PLUG" at bounding box center [535, 86] width 812 height 89
click at [168, 374] on button "Save" at bounding box center [176, 374] width 50 height 16
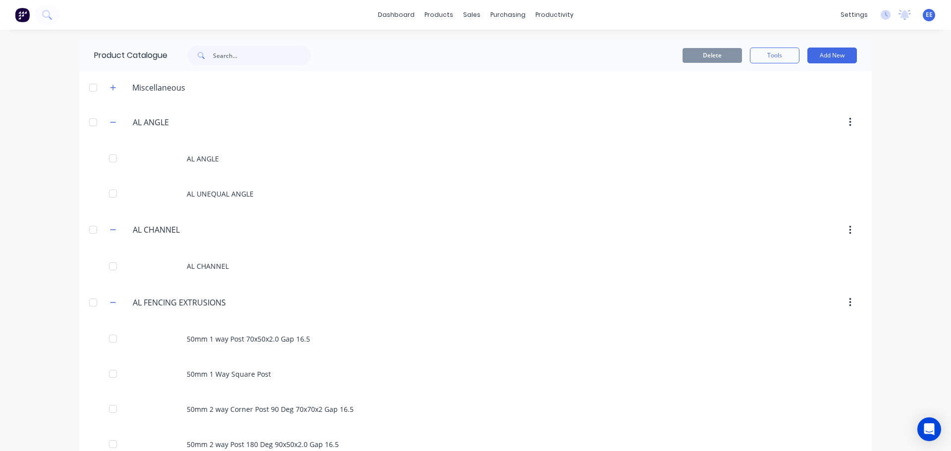
scroll to position [5488, 0]
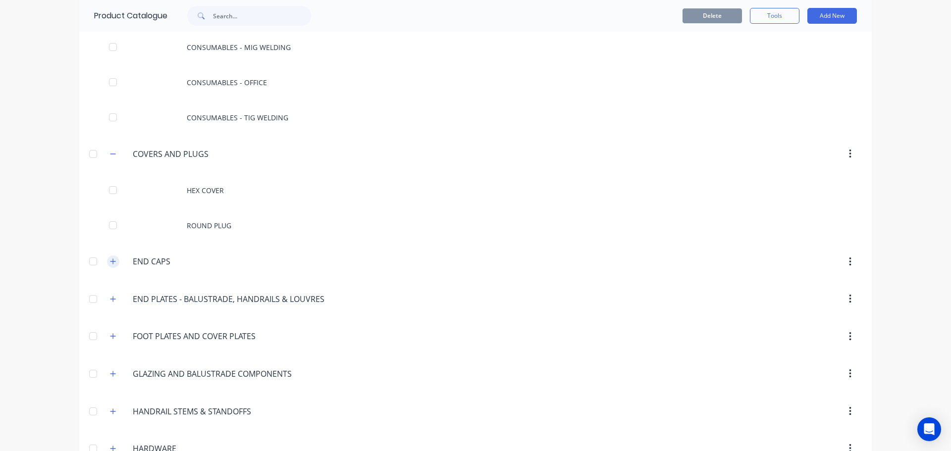
click at [110, 261] on icon "button" at bounding box center [113, 261] width 6 height 7
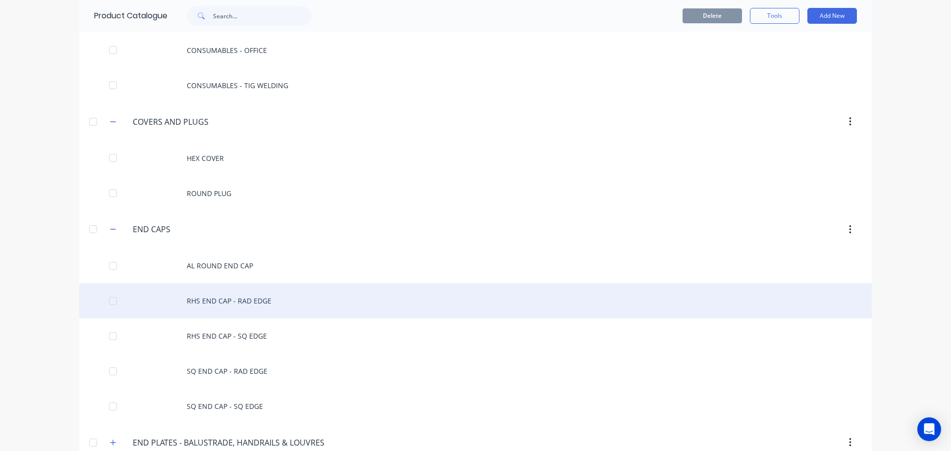
scroll to position [5538, 0]
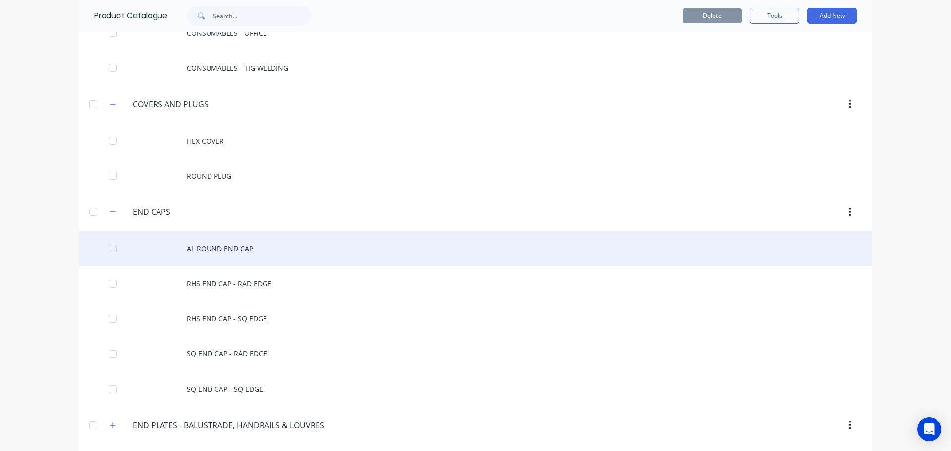
click at [244, 250] on div "AL ROUND END CAP" at bounding box center [475, 248] width 792 height 35
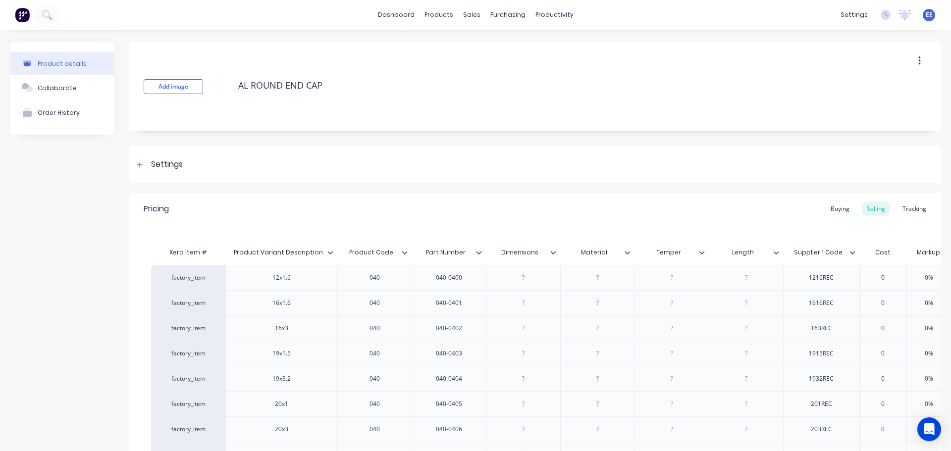
click at [553, 251] on icon at bounding box center [553, 253] width 6 height 6
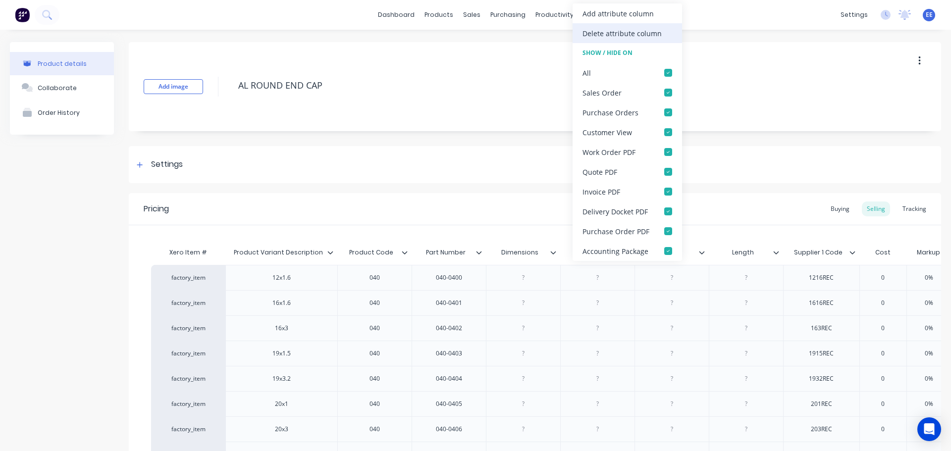
click at [604, 33] on div "Delete attribute column" at bounding box center [621, 33] width 79 height 10
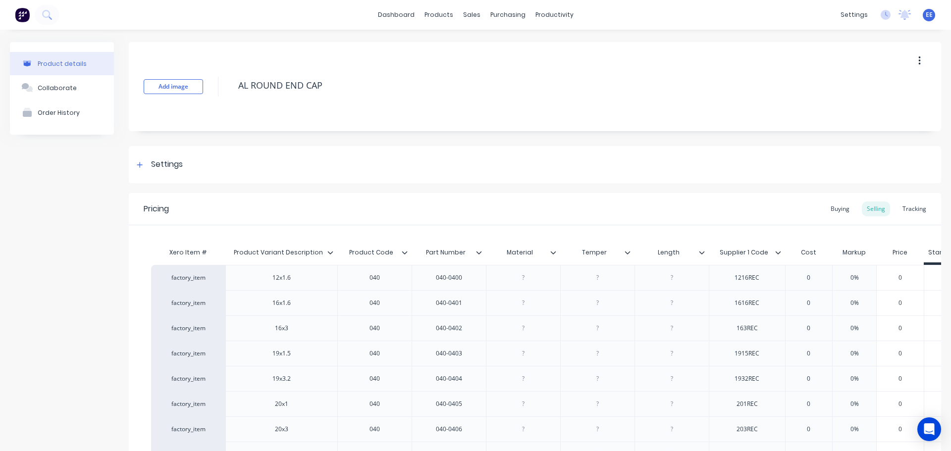
click at [552, 253] on icon at bounding box center [552, 252] width 5 height 3
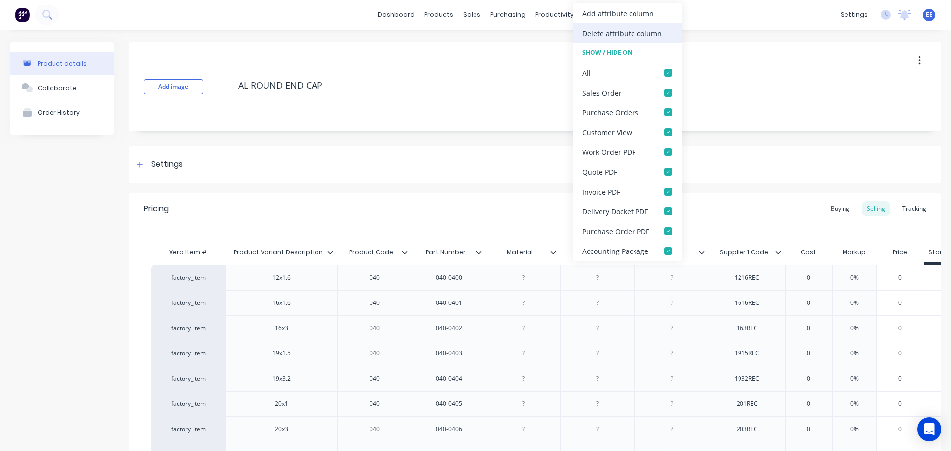
click at [608, 36] on div "Delete attribute column" at bounding box center [621, 33] width 79 height 10
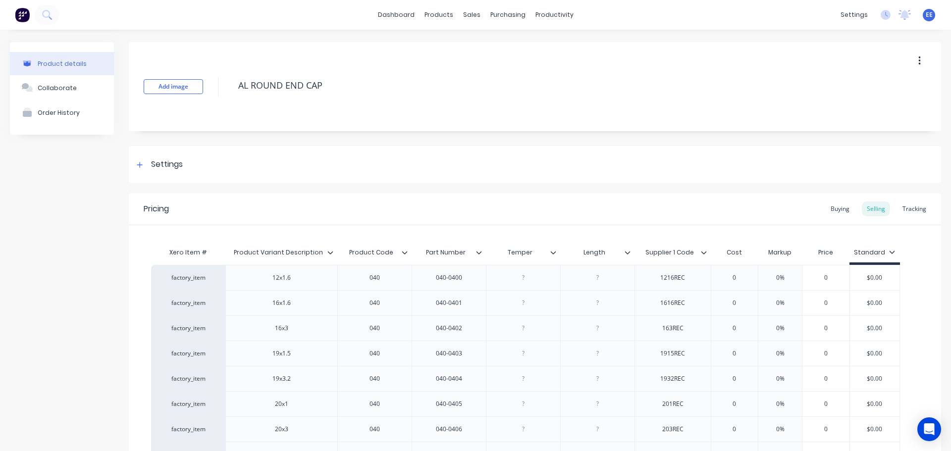
click at [554, 252] on icon at bounding box center [552, 252] width 5 height 3
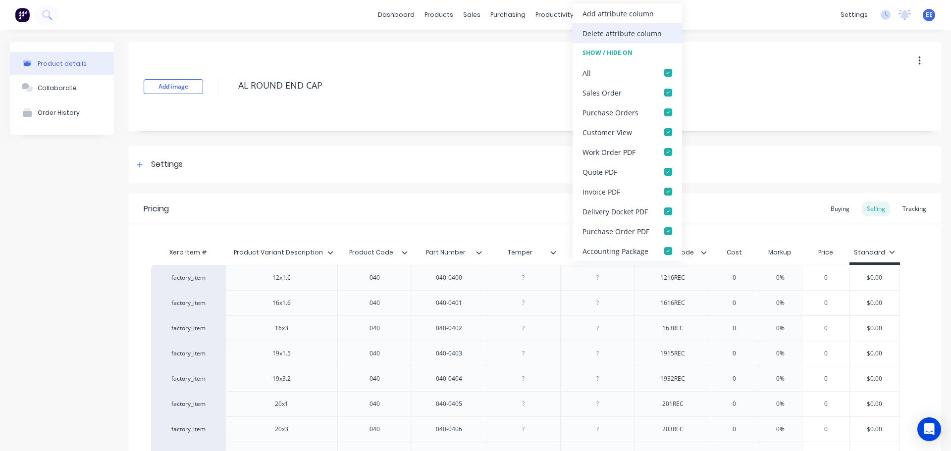
click at [590, 30] on div "Delete attribute column" at bounding box center [621, 33] width 79 height 10
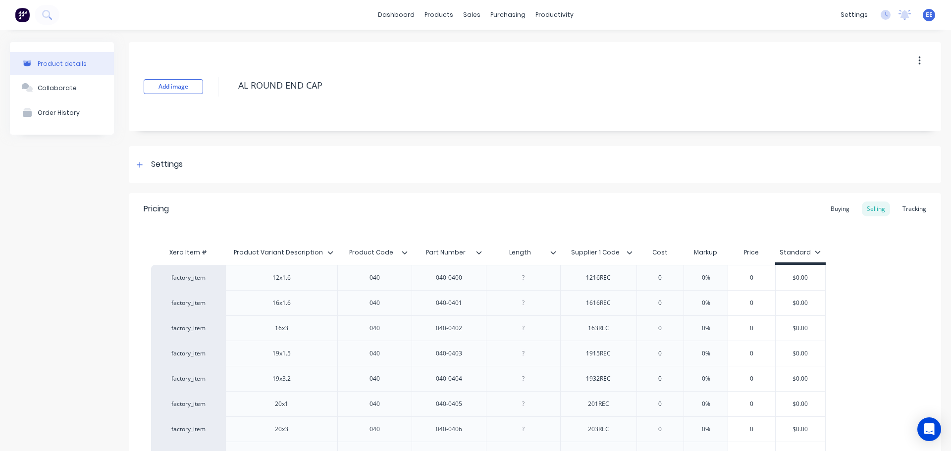
click at [554, 250] on icon at bounding box center [553, 253] width 6 height 6
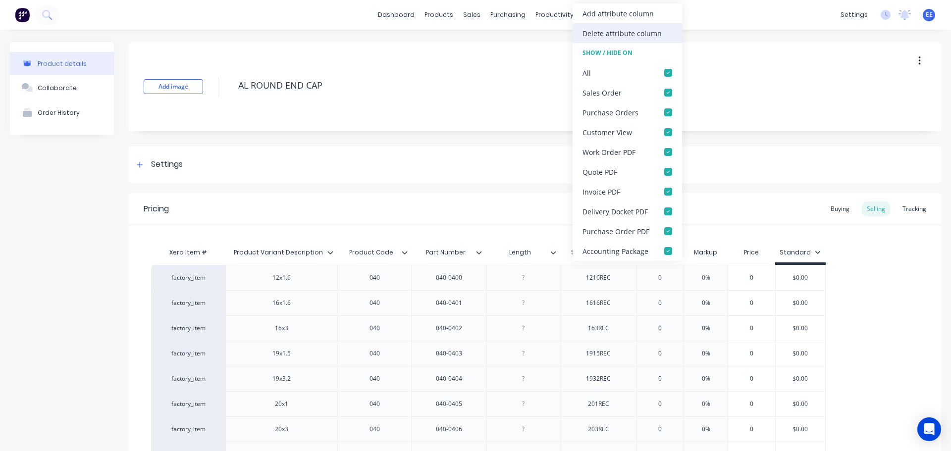
click at [587, 37] on div "Delete attribute column" at bounding box center [621, 33] width 79 height 10
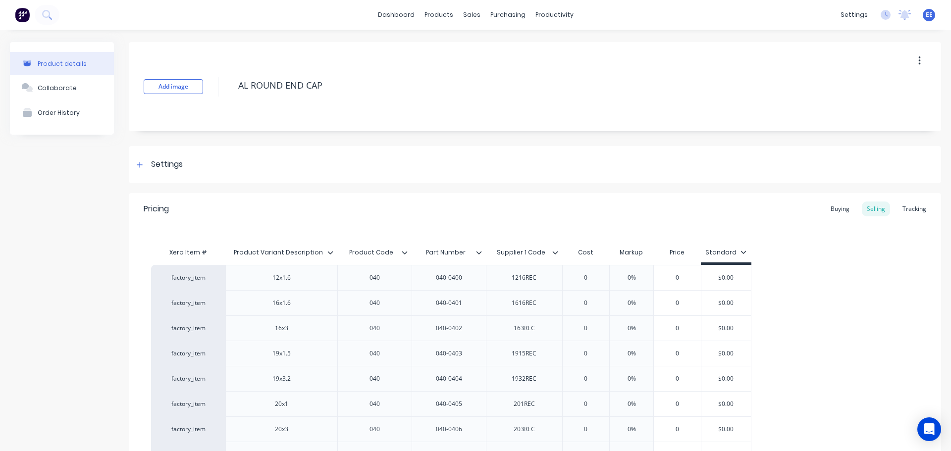
drag, startPoint x: 357, startPoint y: 90, endPoint x: 207, endPoint y: 88, distance: 150.6
click at [207, 88] on div "Add image AL ROUND END CAP" at bounding box center [535, 86] width 812 height 89
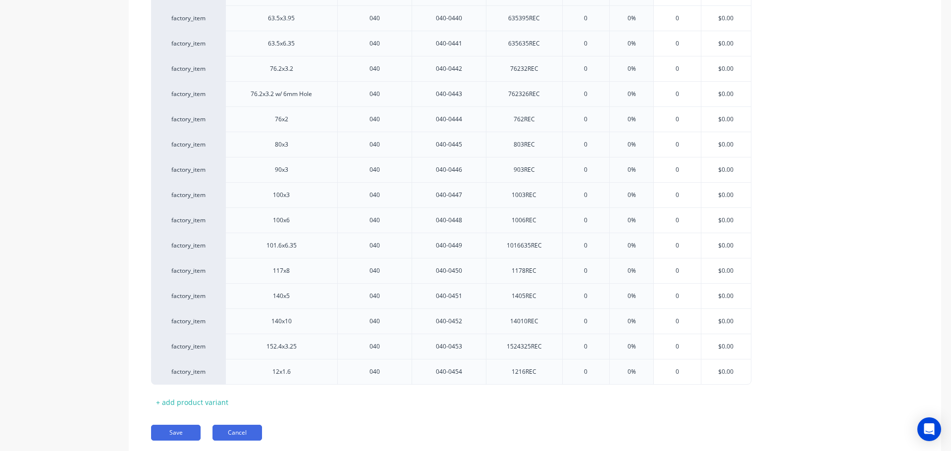
scroll to position [1302, 0]
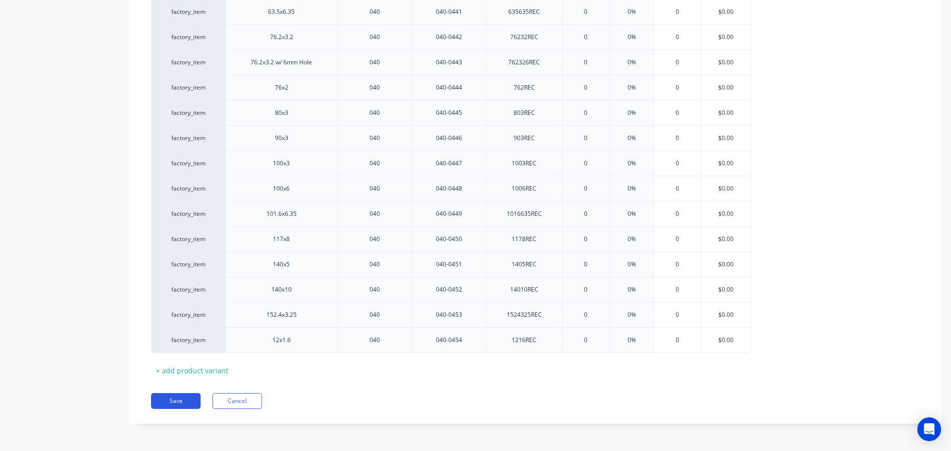
click at [186, 403] on button "Save" at bounding box center [176, 401] width 50 height 16
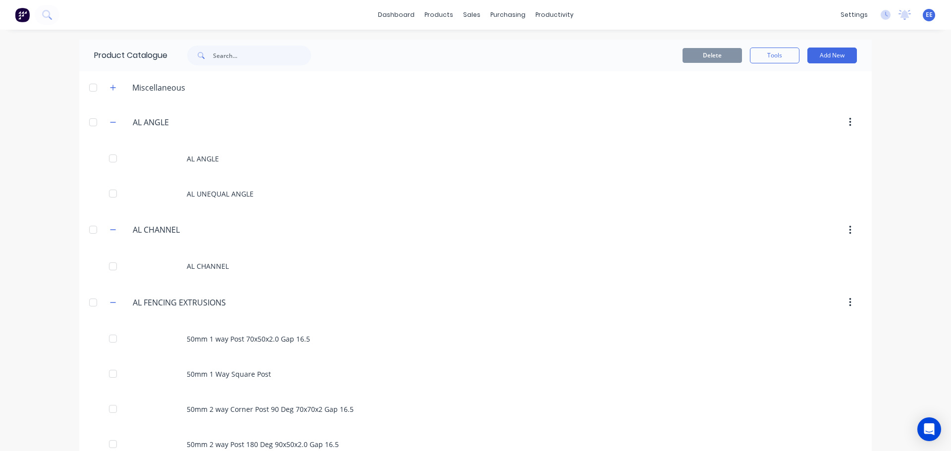
scroll to position [5561, 0]
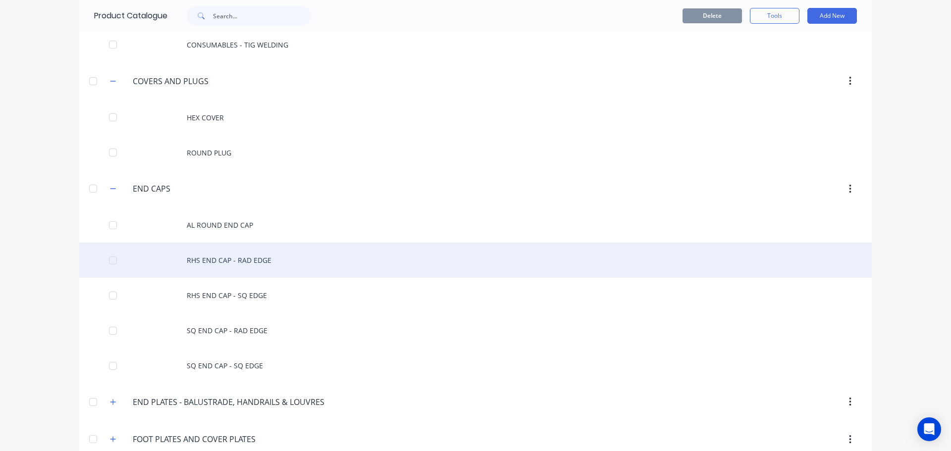
click at [259, 254] on div "RHS END CAP - RAD EDGE" at bounding box center [475, 260] width 792 height 35
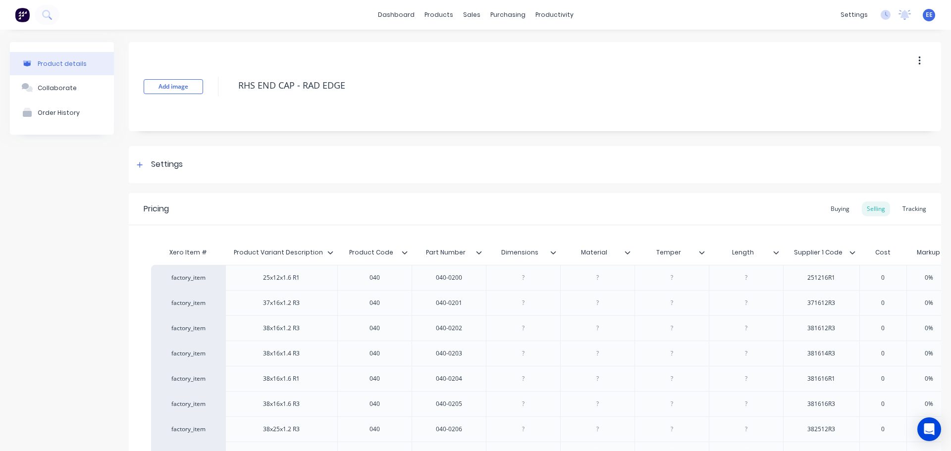
click at [553, 253] on icon at bounding box center [553, 253] width 6 height 6
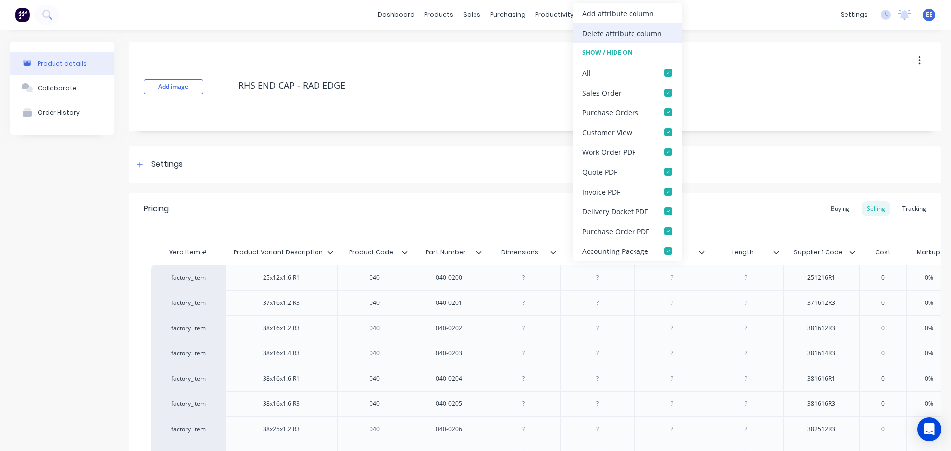
click at [597, 35] on div "Delete attribute column" at bounding box center [621, 33] width 79 height 10
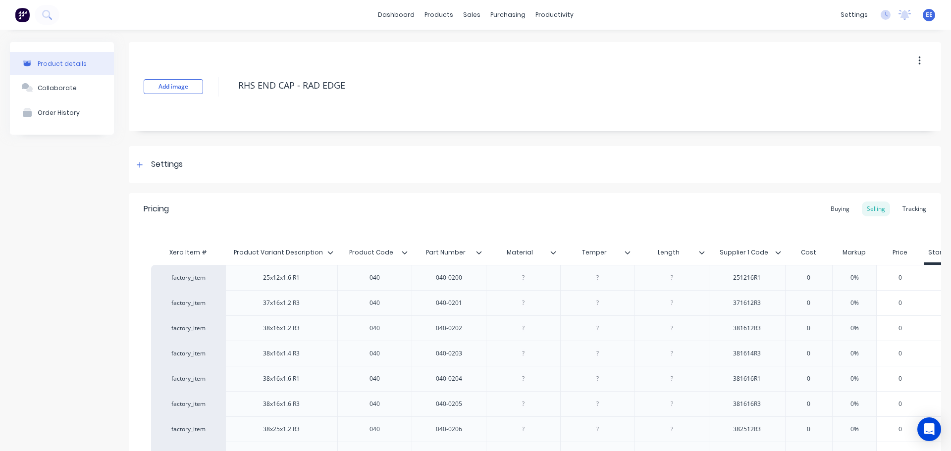
click at [552, 252] on icon at bounding box center [552, 252] width 5 height 3
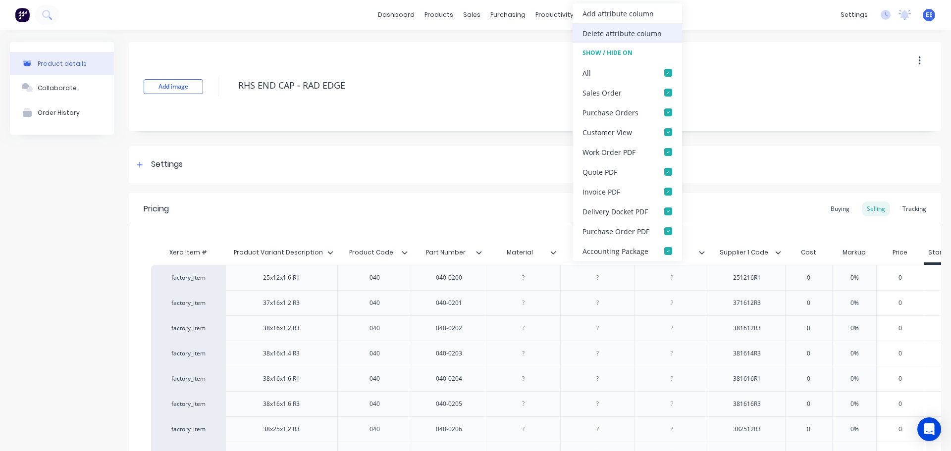
click at [611, 29] on div "Delete attribute column" at bounding box center [621, 33] width 79 height 10
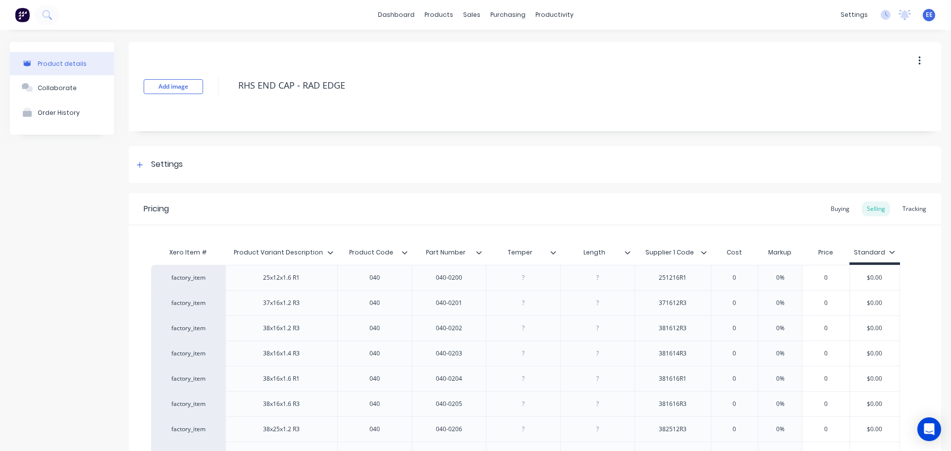
click at [556, 250] on icon at bounding box center [553, 253] width 6 height 6
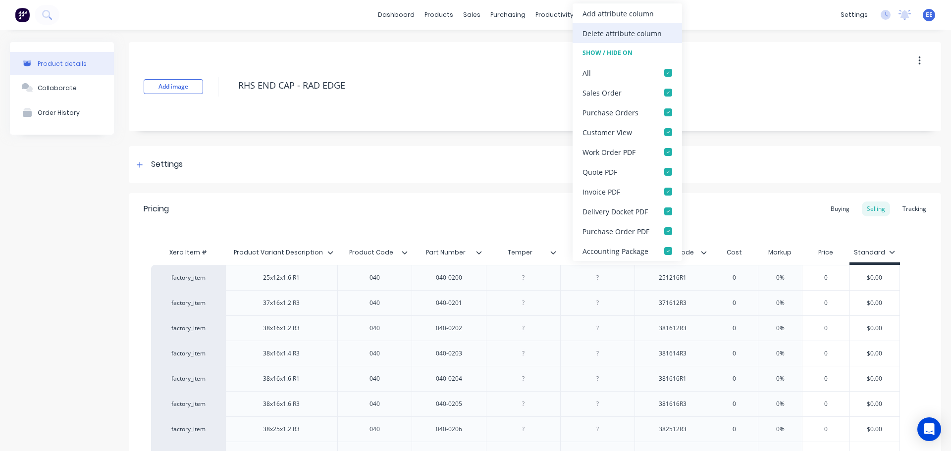
click at [617, 37] on div "Delete attribute column" at bounding box center [621, 33] width 79 height 10
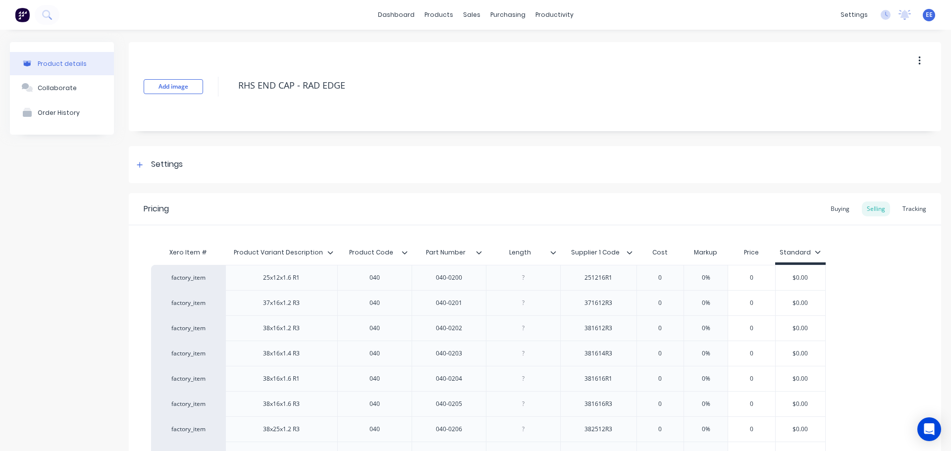
click at [553, 251] on icon at bounding box center [553, 253] width 6 height 6
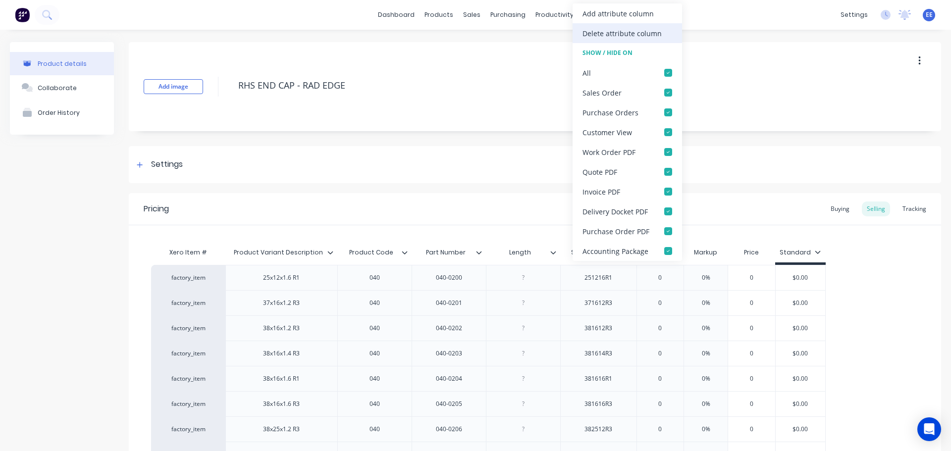
click at [612, 31] on div "Delete attribute column" at bounding box center [621, 33] width 79 height 10
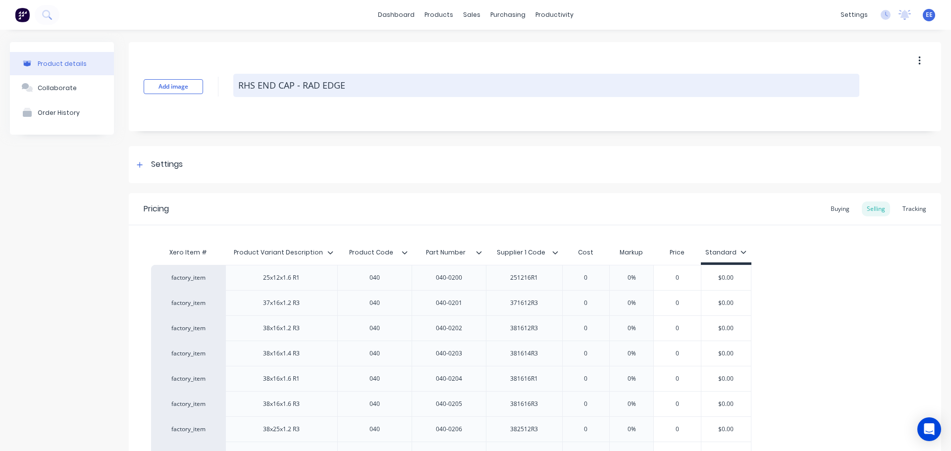
drag, startPoint x: 355, startPoint y: 84, endPoint x: 240, endPoint y: 91, distance: 115.6
click at [240, 91] on textarea "RHS END CAP - RAD EDGE" at bounding box center [546, 85] width 626 height 23
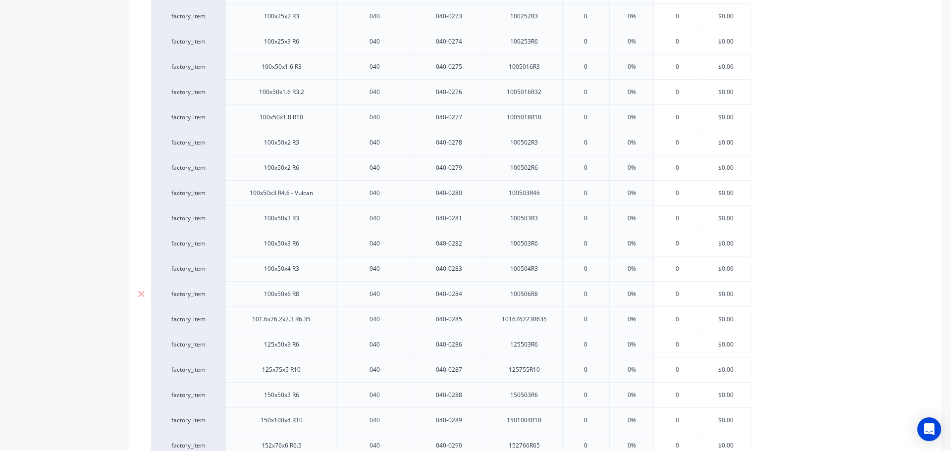
scroll to position [2287, 0]
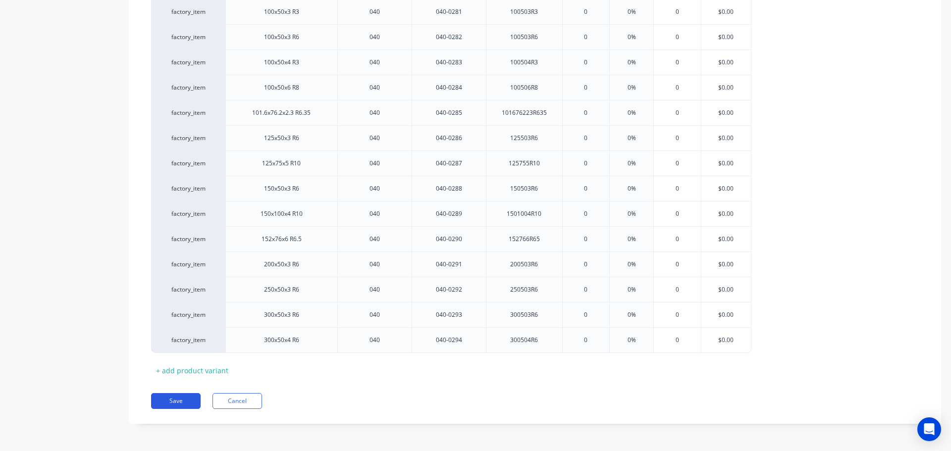
click at [175, 403] on button "Save" at bounding box center [176, 401] width 50 height 16
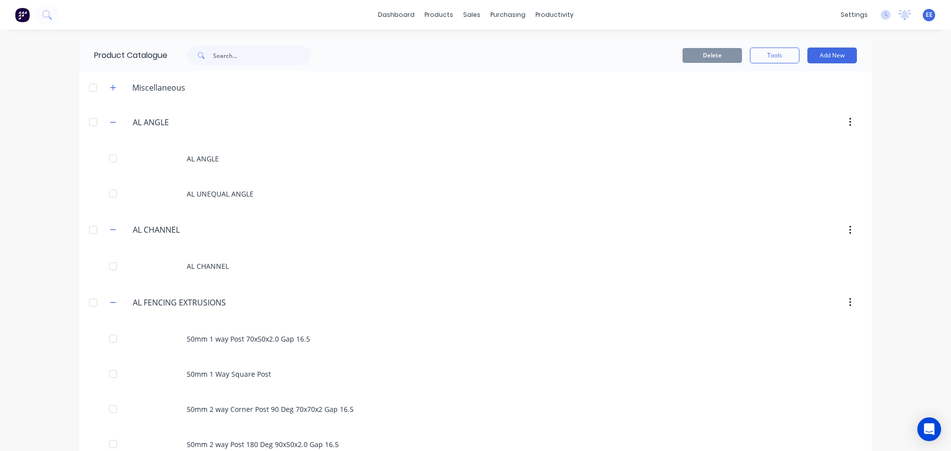
scroll to position [5596, 0]
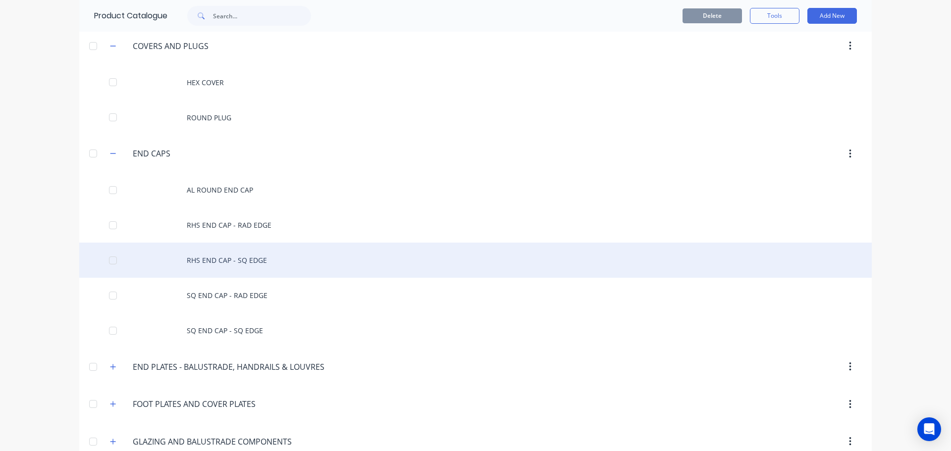
click at [207, 257] on div "RHS END CAP - SQ EDGE" at bounding box center [475, 260] width 792 height 35
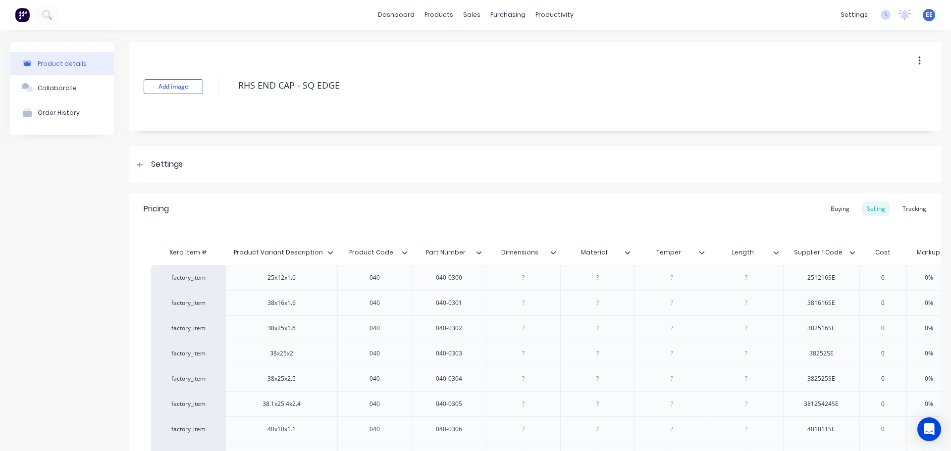
drag, startPoint x: 340, startPoint y: 86, endPoint x: 135, endPoint y: 83, distance: 204.6
click at [139, 83] on div "Add image RHS END CAP - SQ EDGE" at bounding box center [535, 86] width 812 height 89
type textarea "x"
type input "Dimensions"
click at [552, 248] on input "Dimensions" at bounding box center [520, 252] width 68 height 9
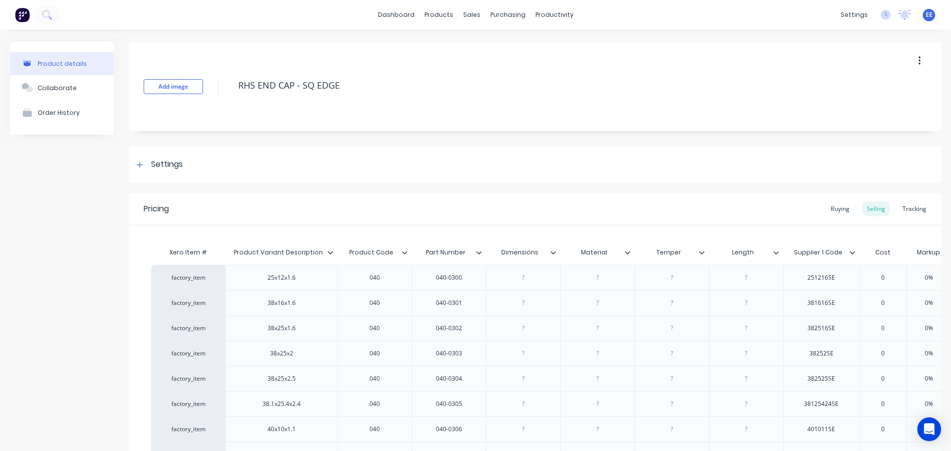
click at [551, 251] on icon at bounding box center [553, 253] width 6 height 6
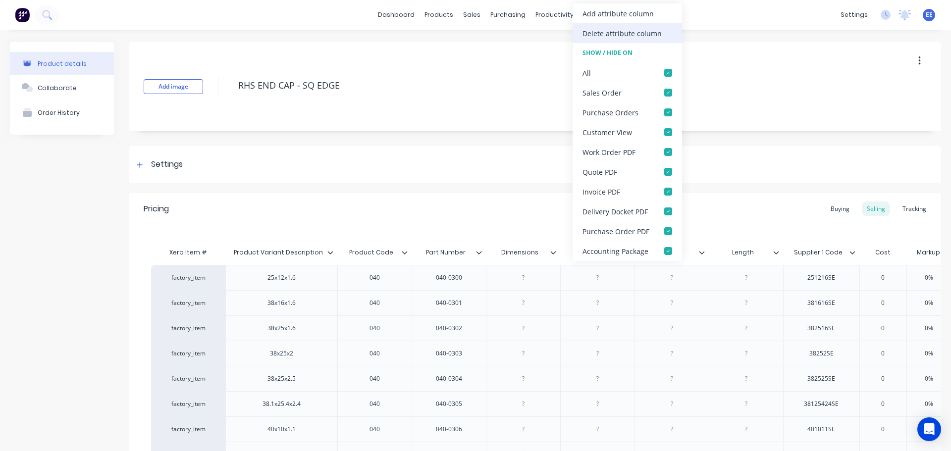
click at [609, 37] on div "Delete attribute column" at bounding box center [621, 33] width 79 height 10
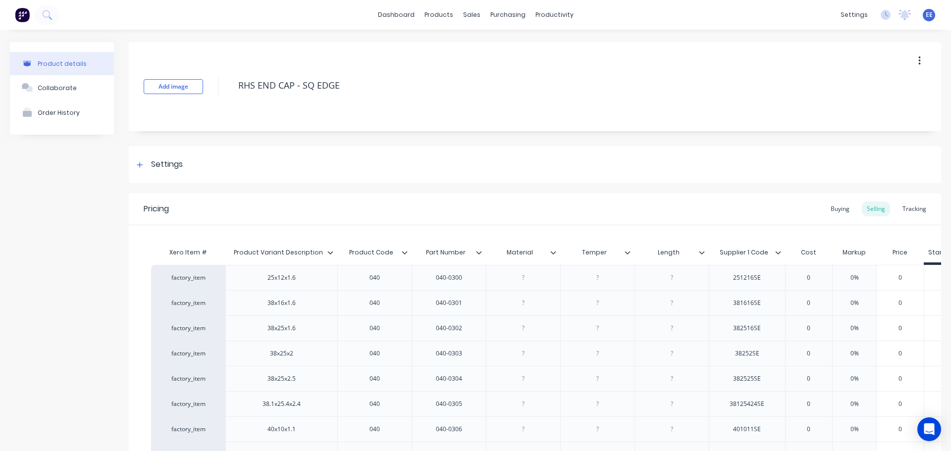
click at [554, 251] on icon at bounding box center [553, 253] width 6 height 6
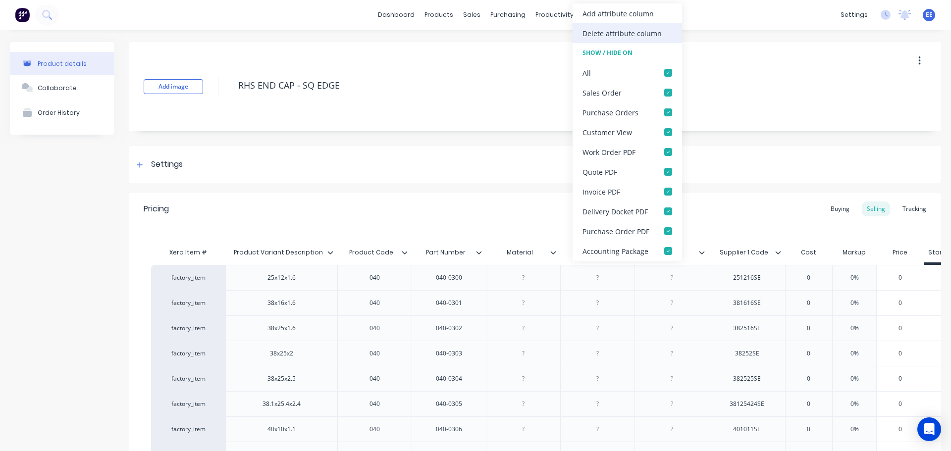
click at [593, 37] on div "Delete attribute column" at bounding box center [621, 33] width 79 height 10
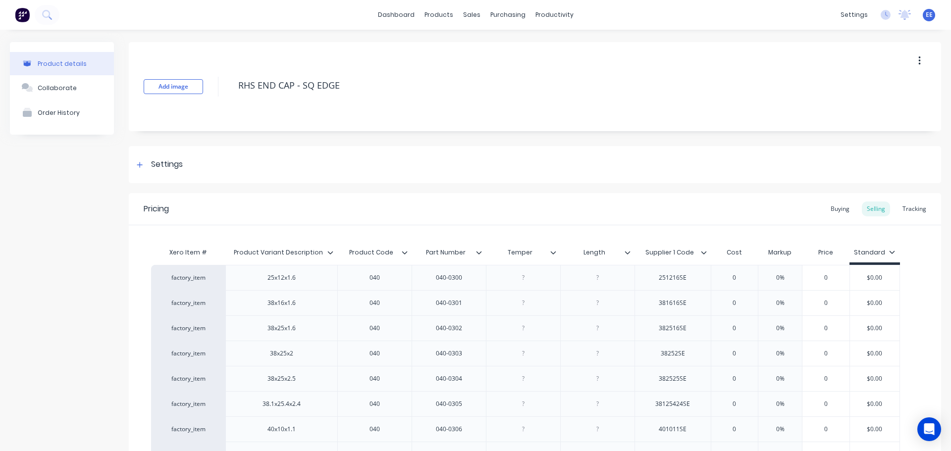
click at [553, 250] on icon at bounding box center [553, 253] width 6 height 6
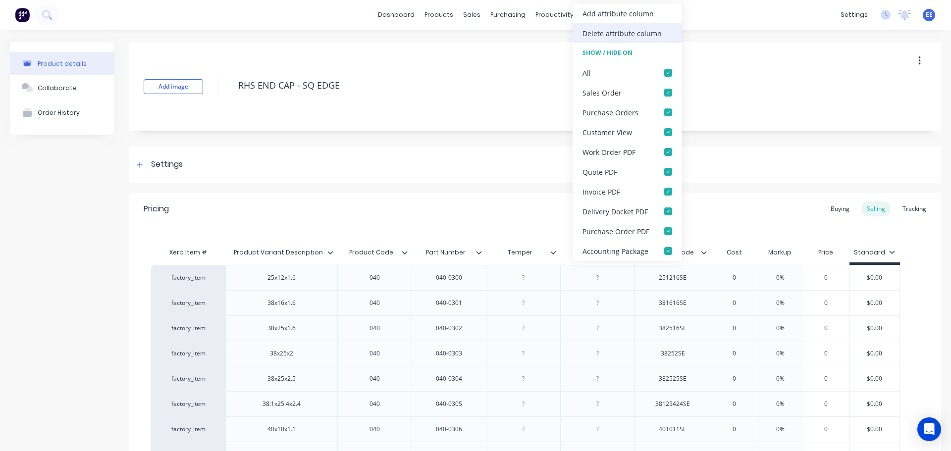
click at [585, 36] on div "Delete attribute column" at bounding box center [621, 33] width 79 height 10
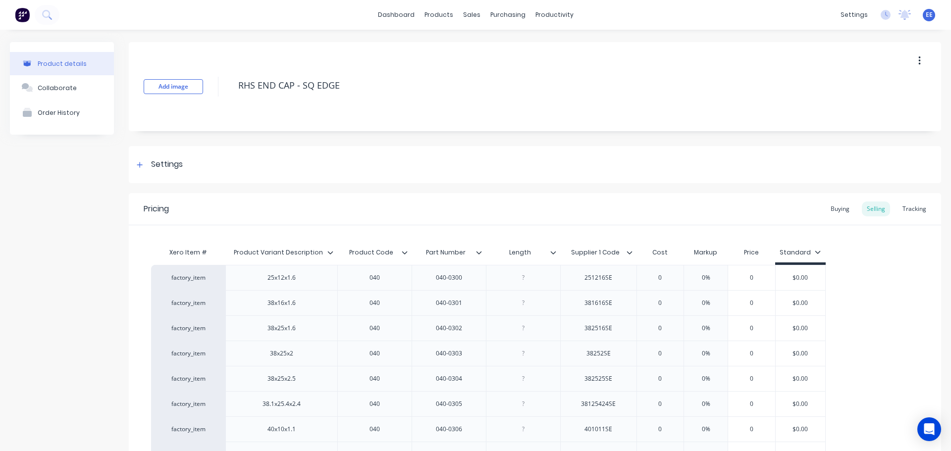
click at [551, 251] on icon at bounding box center [553, 253] width 6 height 6
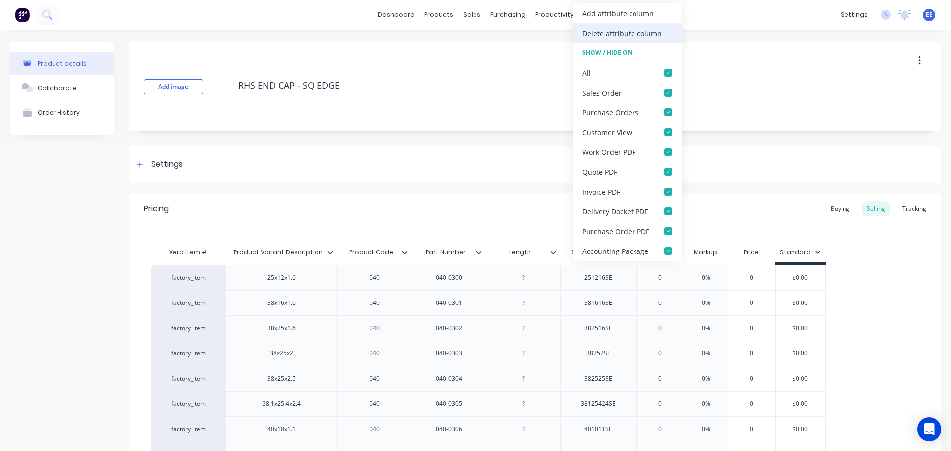
click at [593, 32] on div "Delete attribute column" at bounding box center [621, 33] width 79 height 10
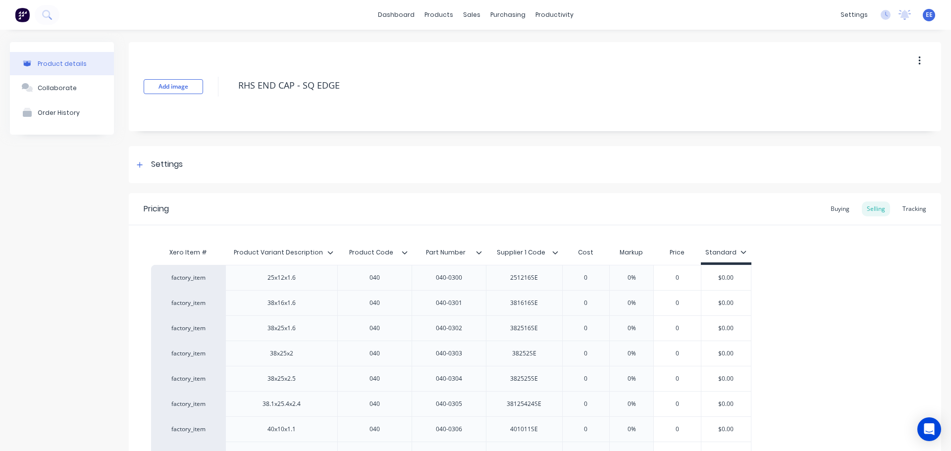
drag, startPoint x: 358, startPoint y: 83, endPoint x: 219, endPoint y: 93, distance: 139.1
click at [219, 93] on div "Add image RHS END CAP - SQ EDGE" at bounding box center [535, 86] width 812 height 89
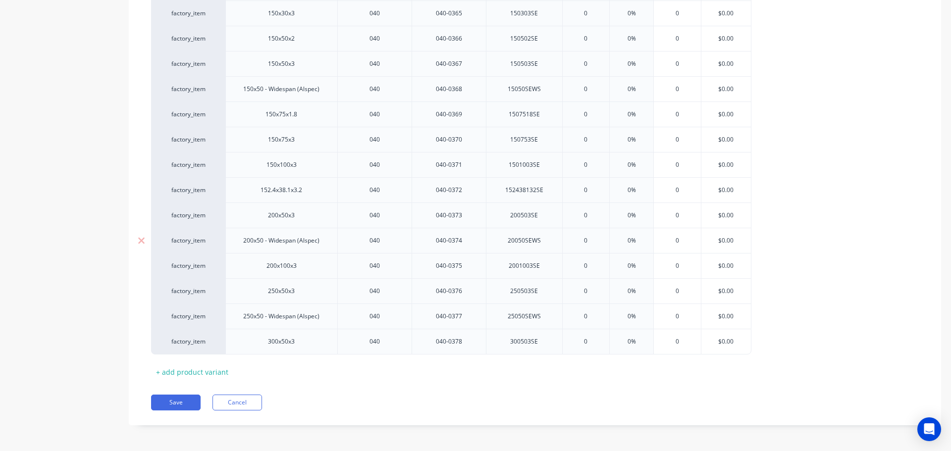
scroll to position [1908, 0]
click at [178, 403] on button "Save" at bounding box center [176, 401] width 50 height 16
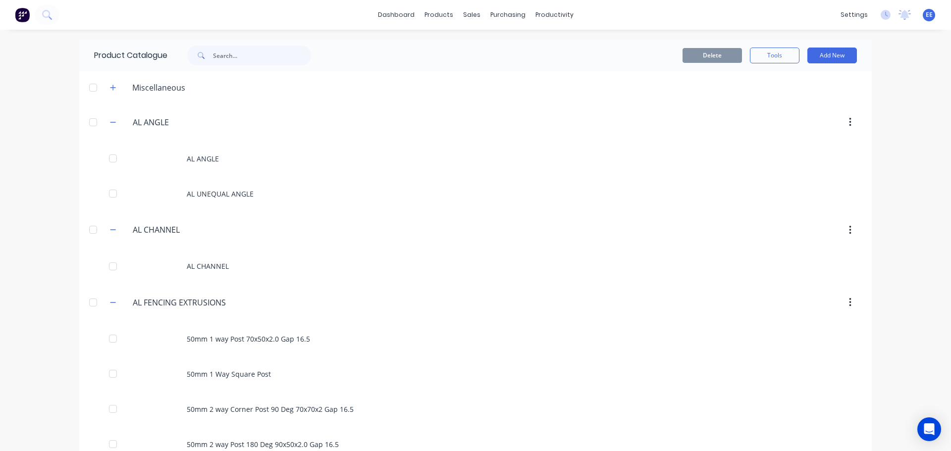
scroll to position [5632, 0]
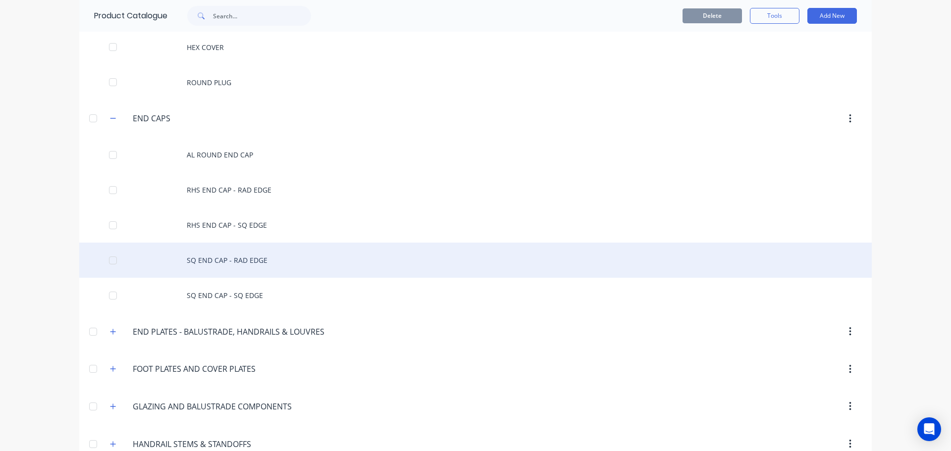
click at [272, 256] on div "SQ END CAP - RAD EDGE" at bounding box center [475, 260] width 792 height 35
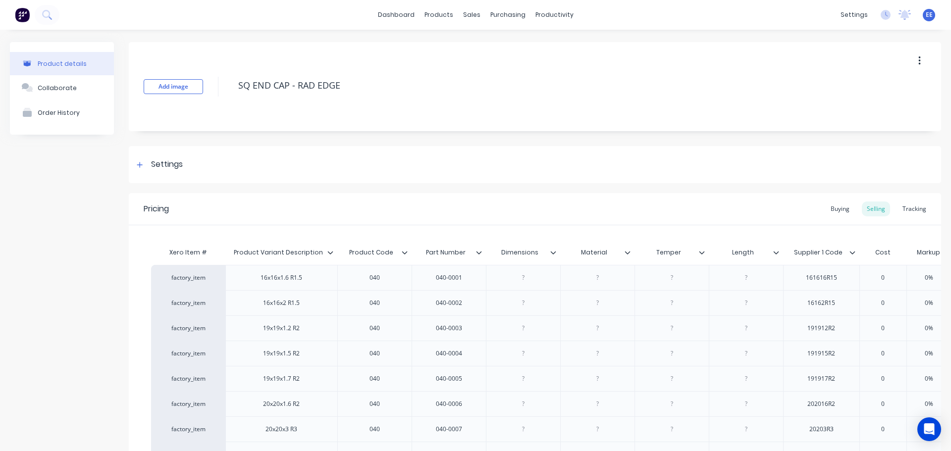
drag, startPoint x: 349, startPoint y: 88, endPoint x: 232, endPoint y: 100, distance: 118.0
click at [232, 100] on div "Add image SQ END CAP - RAD EDGE" at bounding box center [535, 86] width 812 height 89
click at [554, 254] on icon at bounding box center [553, 253] width 6 height 6
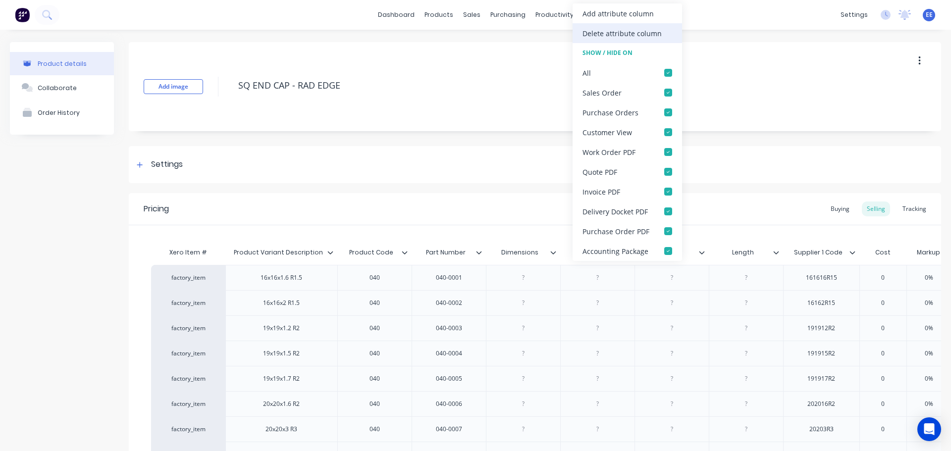
click at [614, 37] on div "Delete attribute column" at bounding box center [621, 33] width 79 height 10
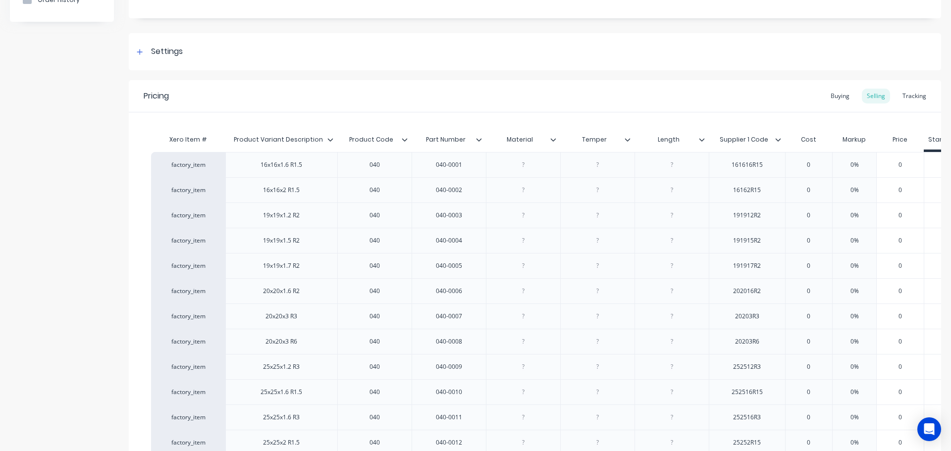
scroll to position [14, 0]
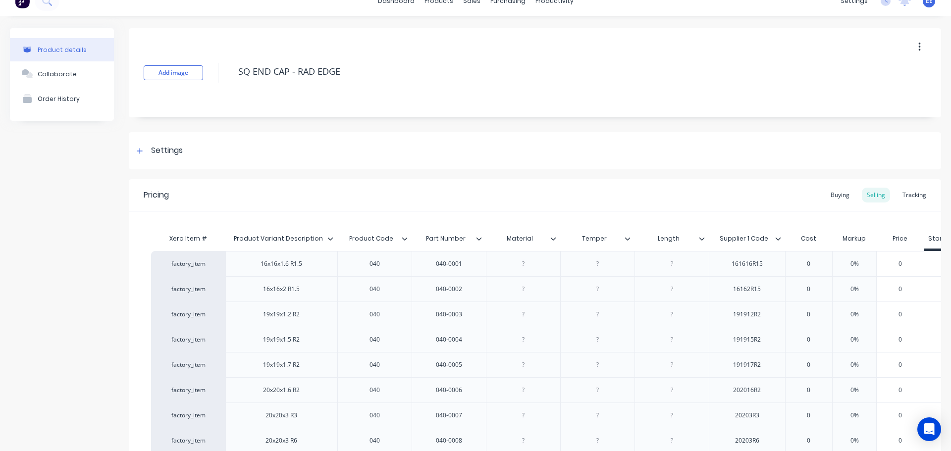
click at [554, 237] on icon at bounding box center [553, 239] width 6 height 6
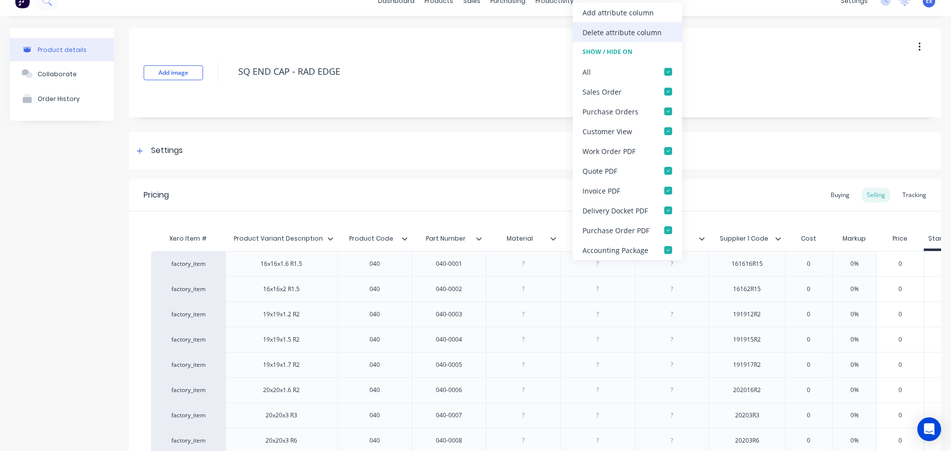
click at [627, 32] on div "Delete attribute column" at bounding box center [621, 32] width 79 height 10
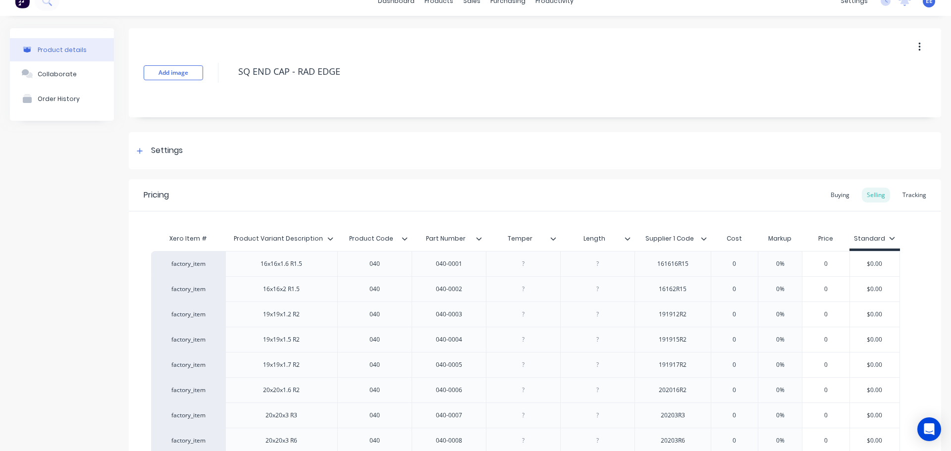
click at [554, 237] on icon at bounding box center [553, 239] width 6 height 6
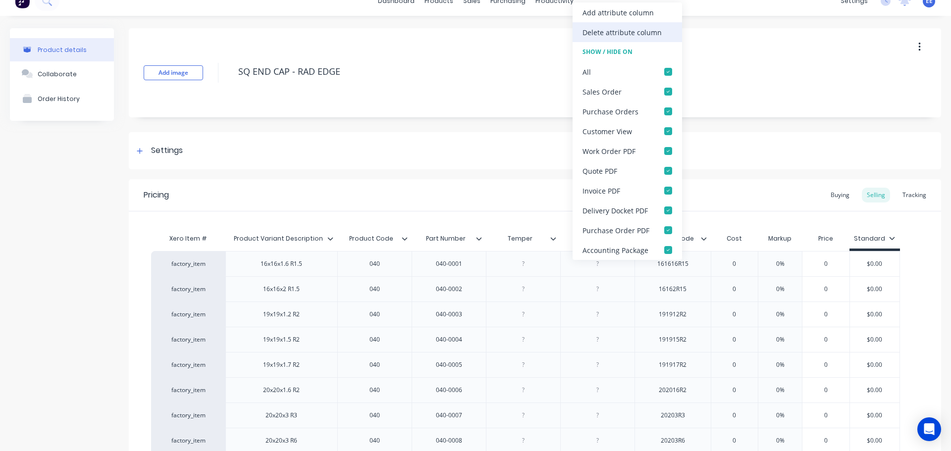
click at [620, 34] on div "Delete attribute column" at bounding box center [621, 32] width 79 height 10
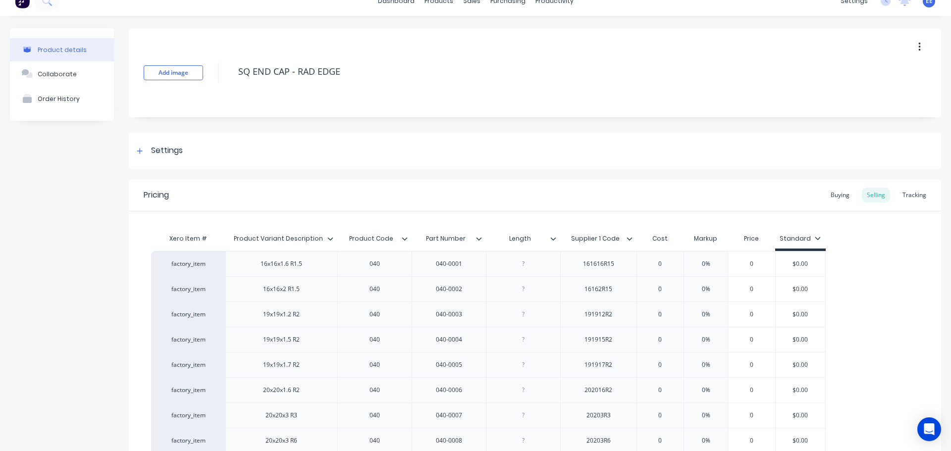
click at [554, 236] on icon at bounding box center [553, 239] width 6 height 6
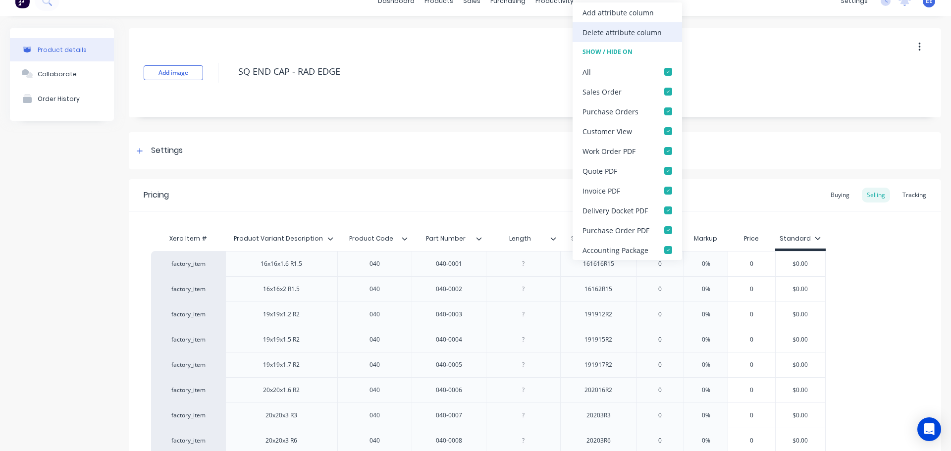
click at [600, 35] on div "Delete attribute column" at bounding box center [621, 32] width 79 height 10
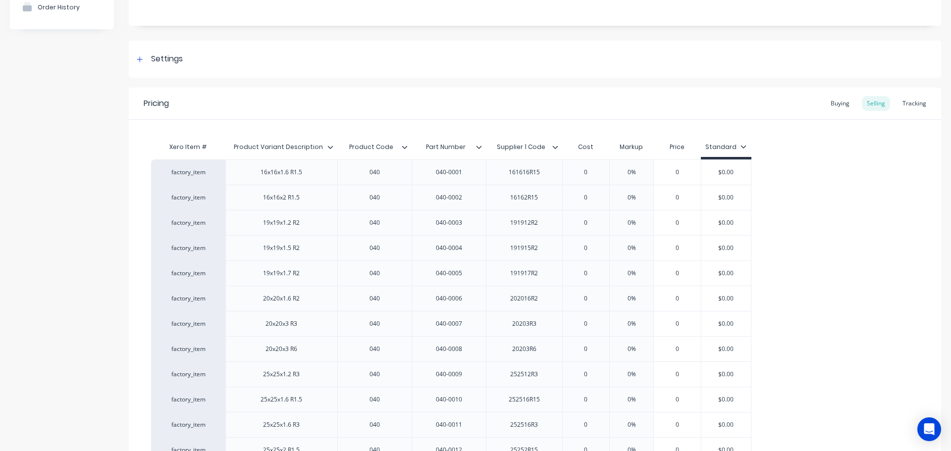
scroll to position [0, 0]
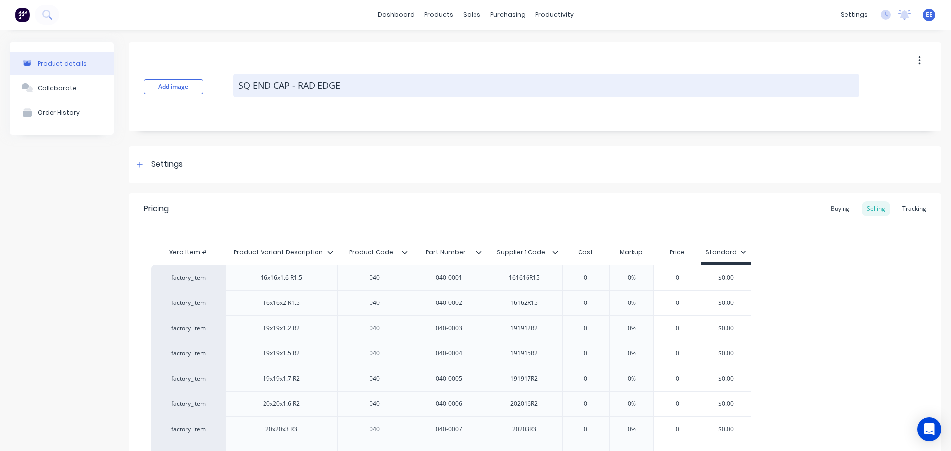
click at [354, 95] on textarea "SQ END CAP - RAD EDGE" at bounding box center [546, 85] width 626 height 23
click at [349, 83] on textarea "SQ END CAP - RAD EDGE" at bounding box center [546, 85] width 626 height 23
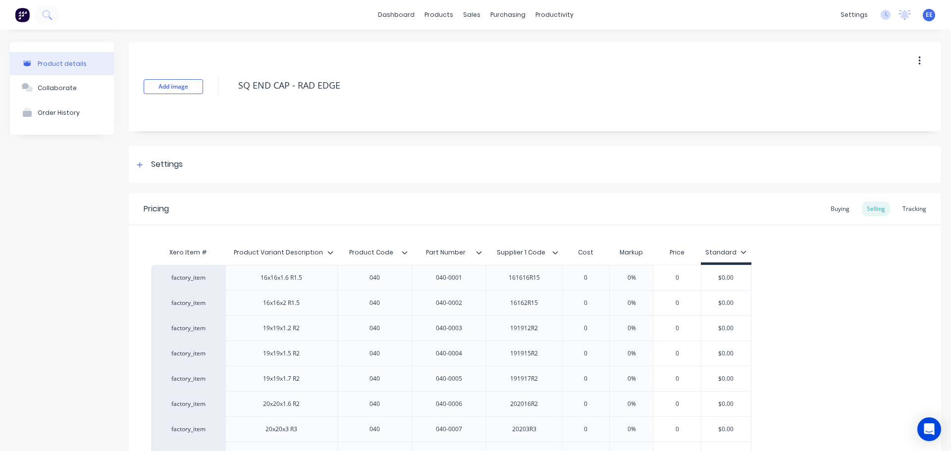
drag, startPoint x: 343, startPoint y: 84, endPoint x: 231, endPoint y: 92, distance: 112.2
click at [231, 92] on div "Add image SQ END CAP - RAD EDGE" at bounding box center [535, 86] width 812 height 89
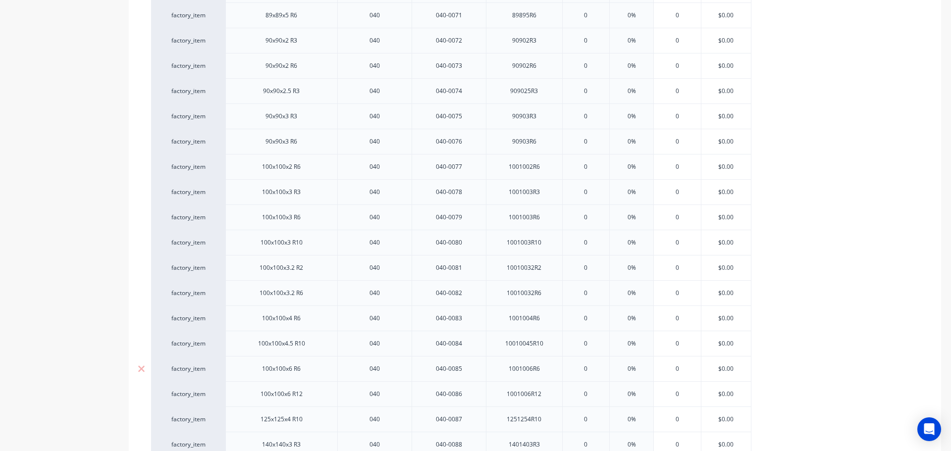
scroll to position [2186, 0]
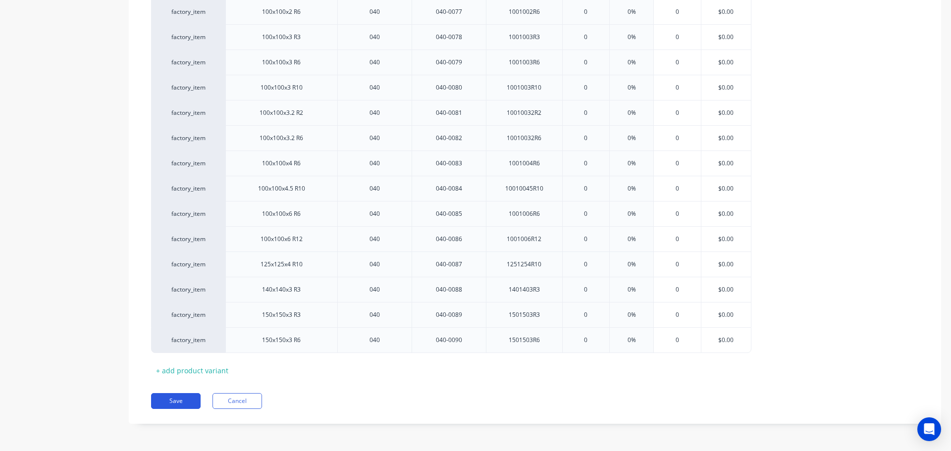
click at [181, 404] on button "Save" at bounding box center [176, 401] width 50 height 16
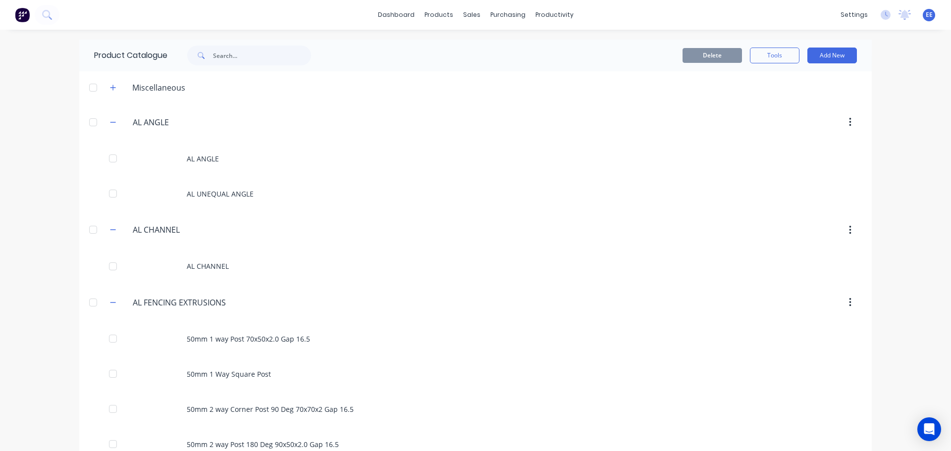
scroll to position [5667, 0]
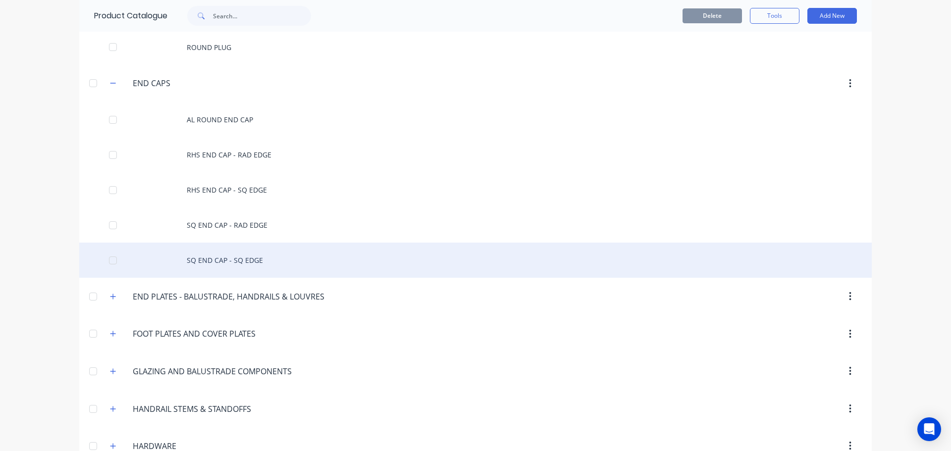
click at [216, 255] on div "SQ END CAP - SQ EDGE" at bounding box center [475, 260] width 792 height 35
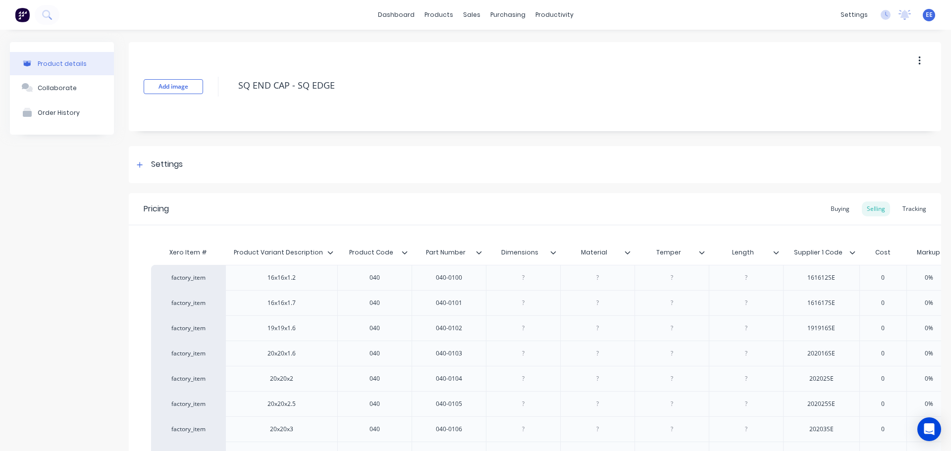
type textarea "x"
type input "Dimensions"
click at [550, 249] on input "Dimensions" at bounding box center [520, 252] width 68 height 9
click at [552, 253] on icon at bounding box center [552, 252] width 5 height 3
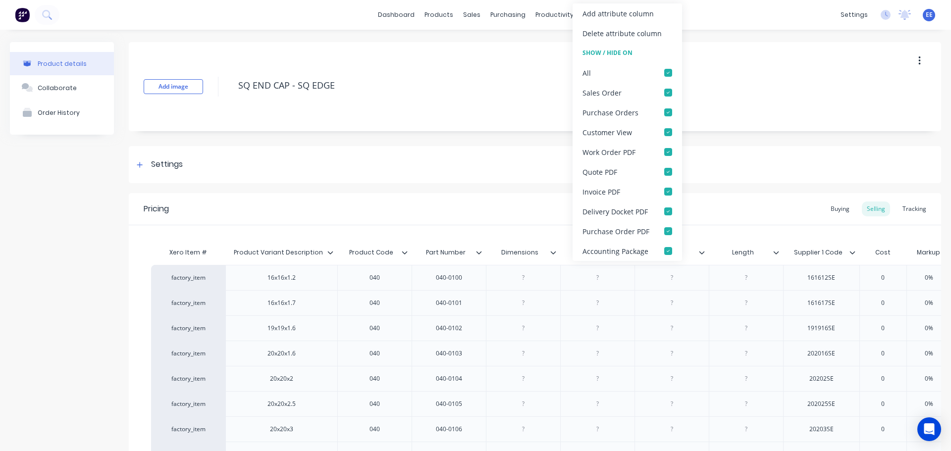
click at [632, 35] on div "Delete attribute column" at bounding box center [621, 33] width 79 height 10
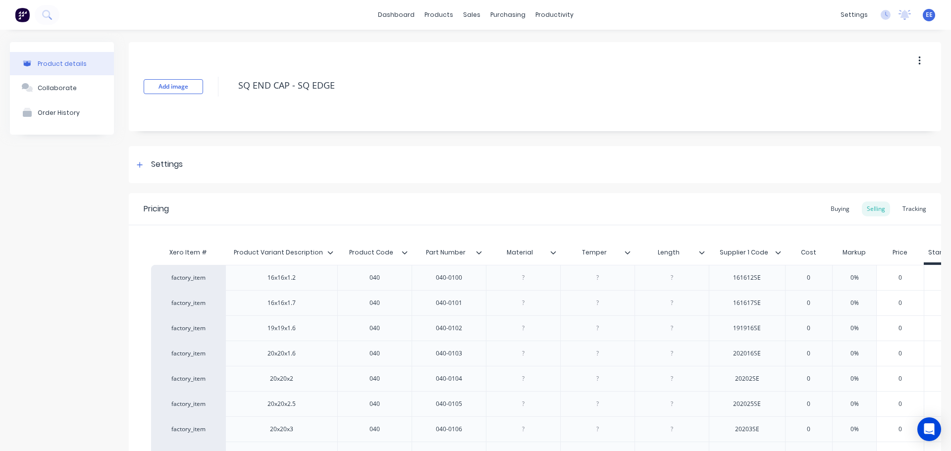
click at [554, 250] on icon at bounding box center [553, 253] width 6 height 6
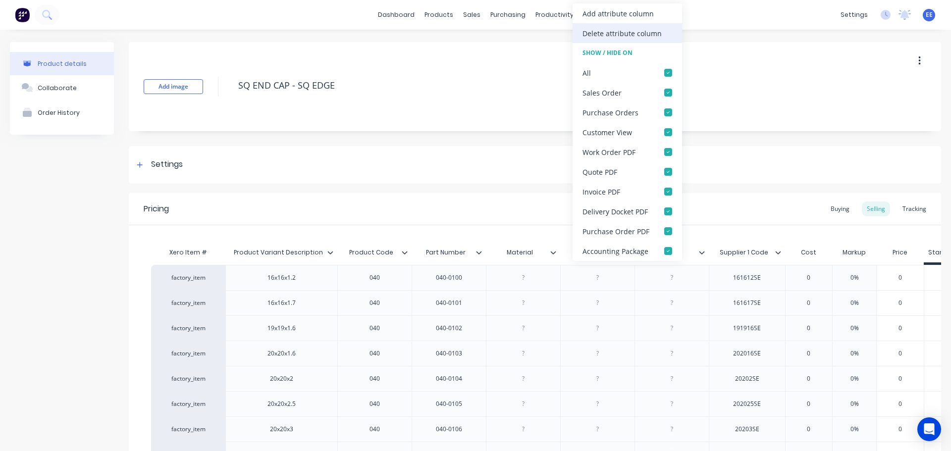
click at [607, 36] on div "Delete attribute column" at bounding box center [621, 33] width 79 height 10
type textarea "x"
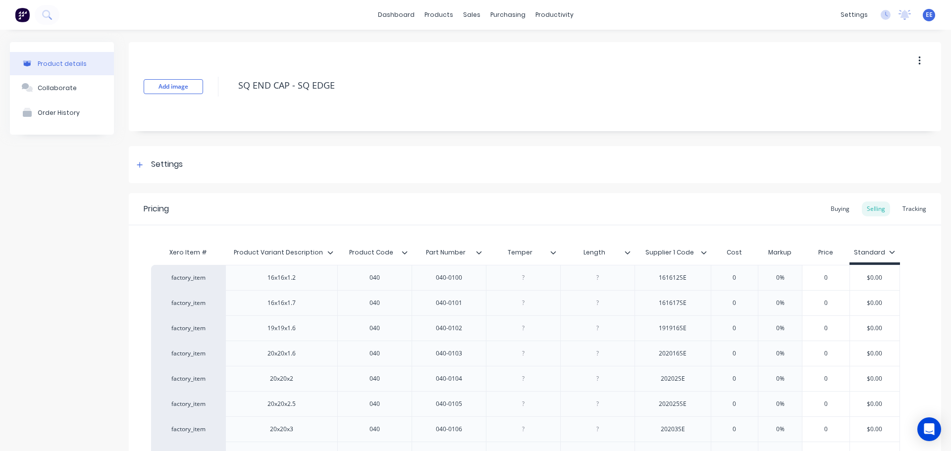
click at [553, 257] on div "Temper" at bounding box center [520, 252] width 68 height 25
type input "Temper"
click at [556, 253] on div at bounding box center [557, 252] width 6 height 9
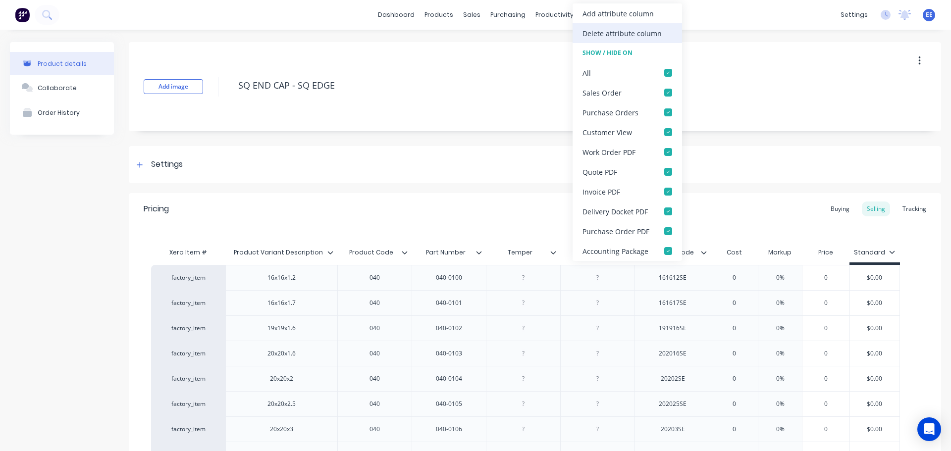
click at [626, 34] on div "Delete attribute column" at bounding box center [621, 33] width 79 height 10
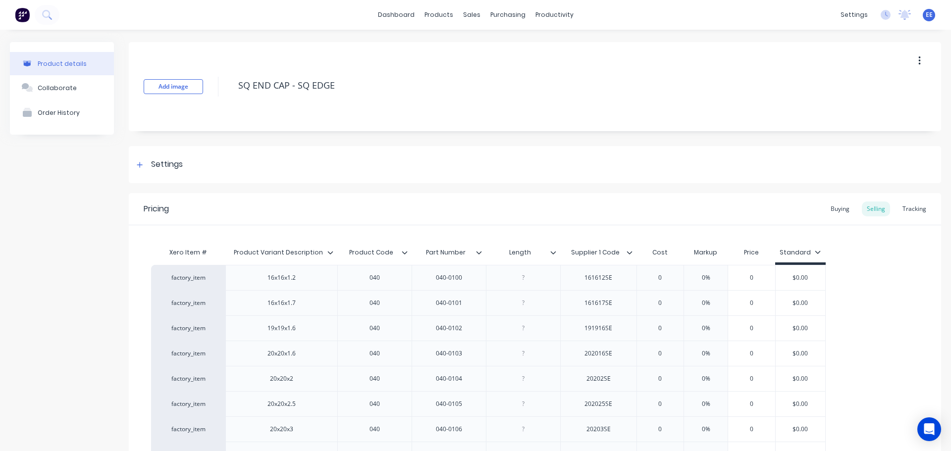
click at [552, 252] on icon at bounding box center [553, 253] width 6 height 6
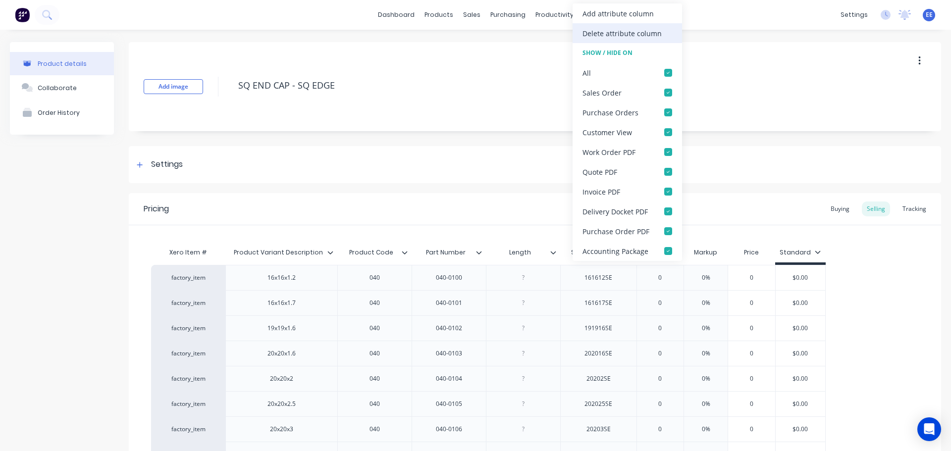
click at [624, 37] on div "Delete attribute column" at bounding box center [621, 33] width 79 height 10
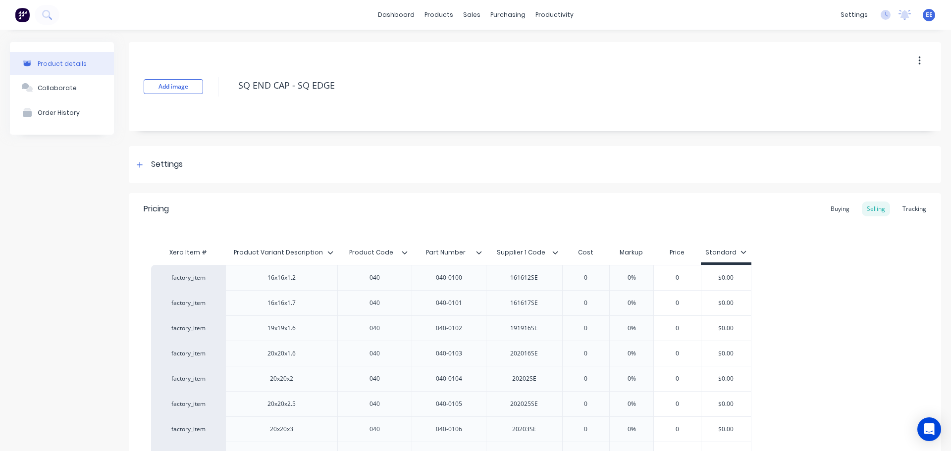
drag, startPoint x: 356, startPoint y: 88, endPoint x: 222, endPoint y: 90, distance: 133.7
click at [222, 90] on div "Add image SQ END CAP - SQ EDGE" at bounding box center [535, 86] width 812 height 89
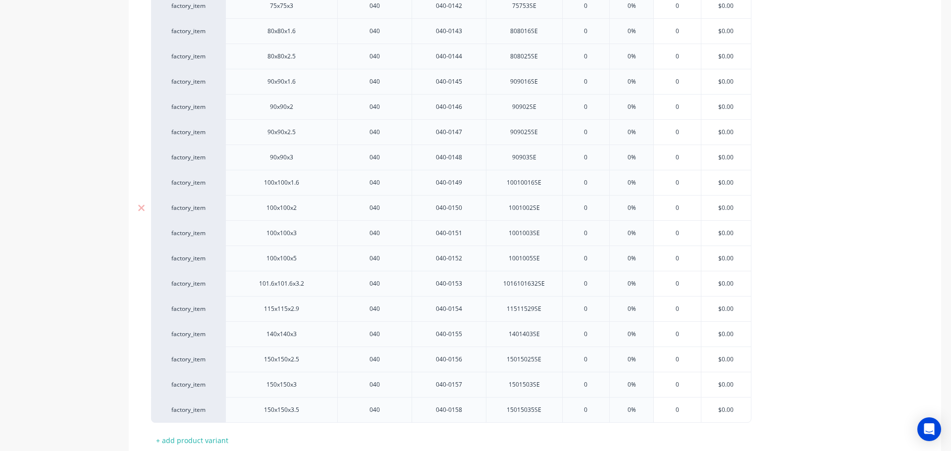
scroll to position [1403, 0]
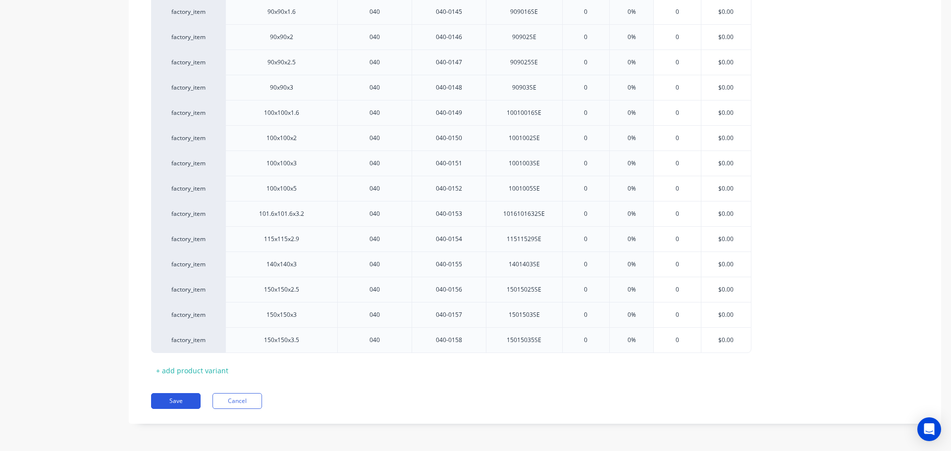
click at [183, 402] on button "Save" at bounding box center [176, 401] width 50 height 16
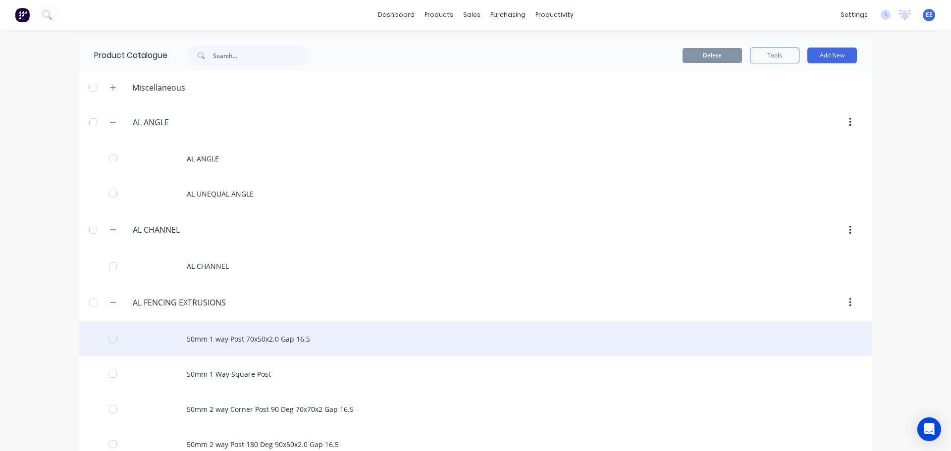
scroll to position [5702, 0]
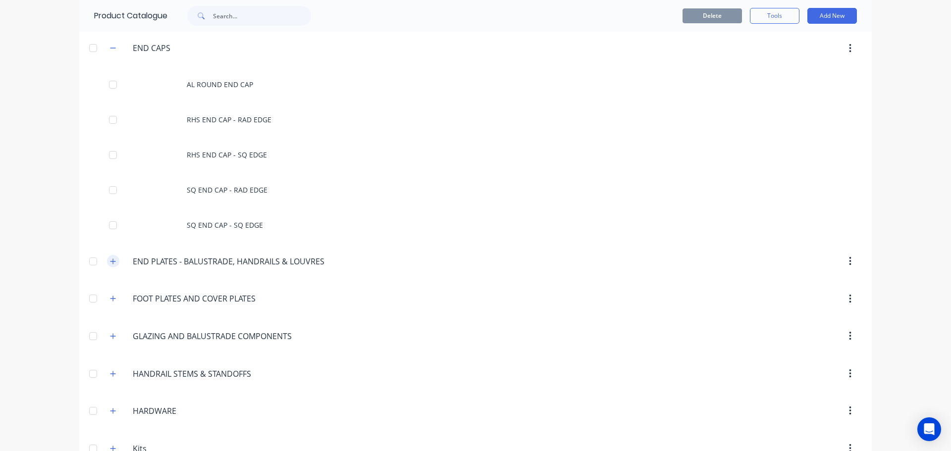
click at [107, 260] on button "button" at bounding box center [113, 261] width 12 height 12
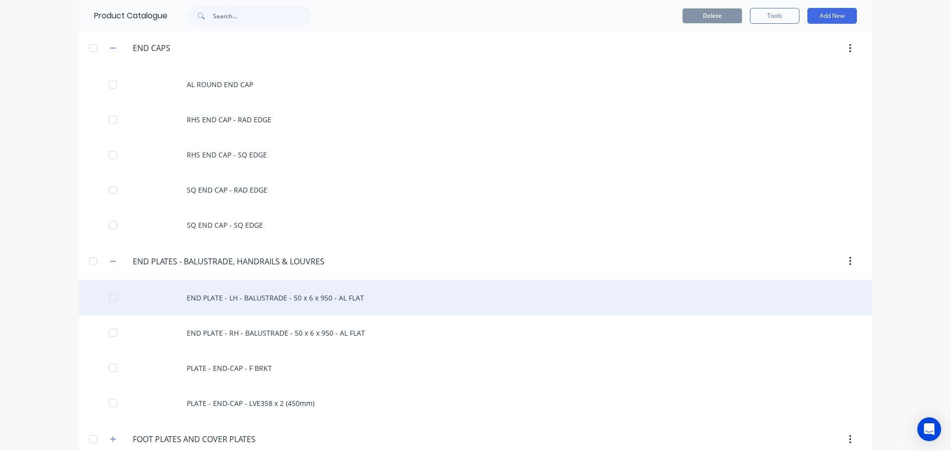
click at [214, 302] on div "END PLATE - LH - BALUSTRADE - 50 x 6 x 950 - AL FLAT" at bounding box center [475, 297] width 792 height 35
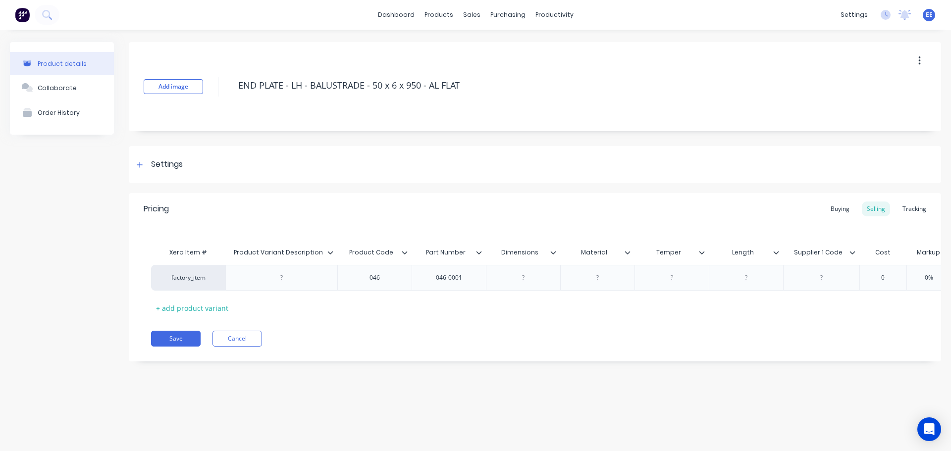
click at [328, 253] on icon at bounding box center [330, 253] width 6 height 6
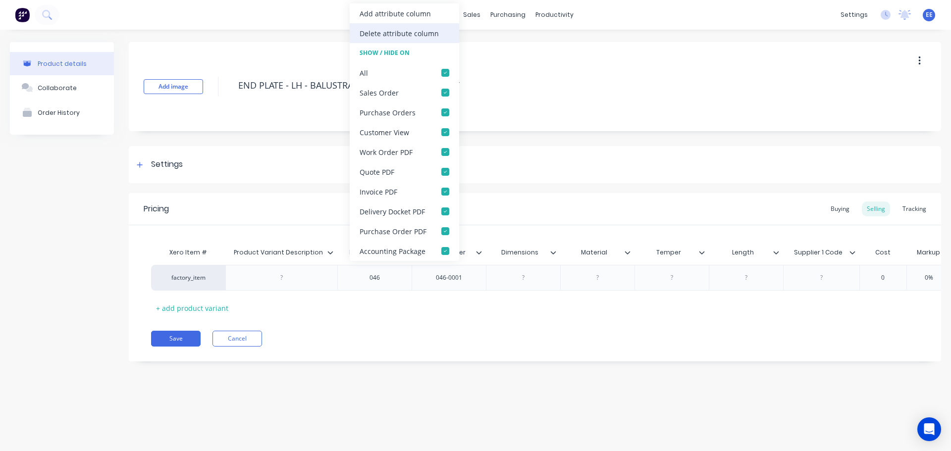
click at [402, 35] on div "Delete attribute column" at bounding box center [399, 33] width 79 height 10
type textarea "x"
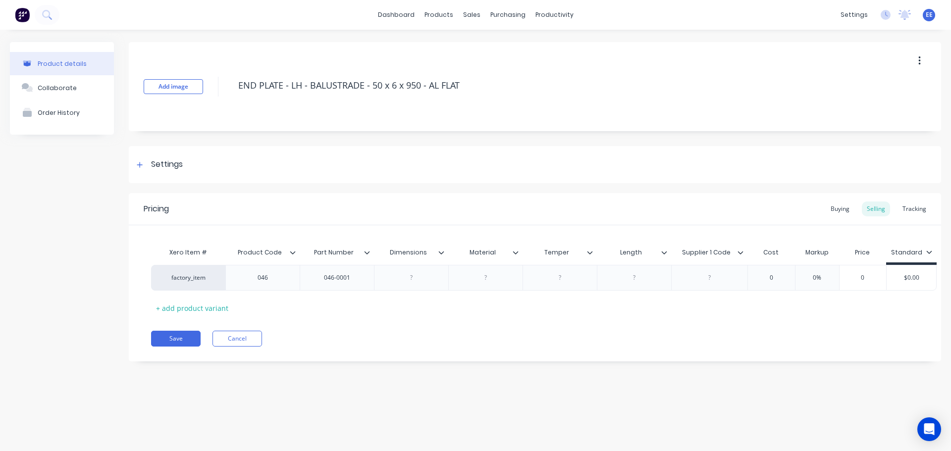
type input "Dimensions"
click at [438, 255] on input "Dimensions" at bounding box center [408, 252] width 68 height 9
click at [440, 251] on icon at bounding box center [441, 253] width 6 height 6
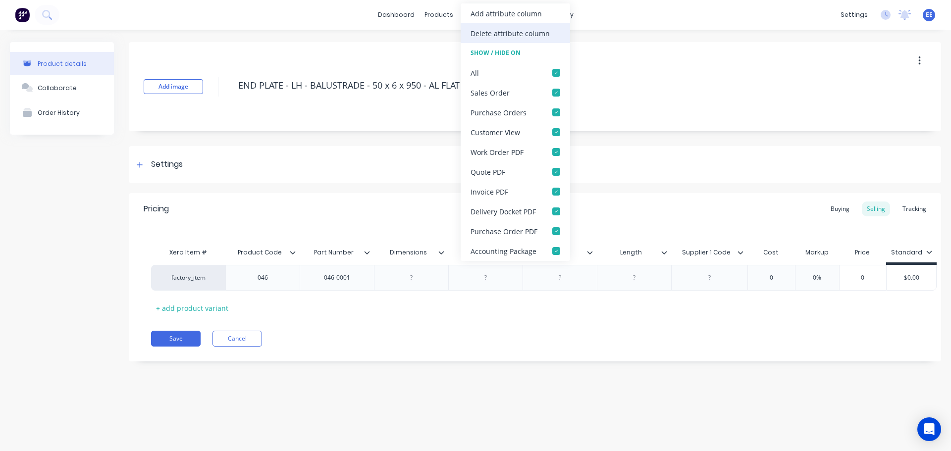
click at [526, 34] on div "Delete attribute column" at bounding box center [510, 33] width 79 height 10
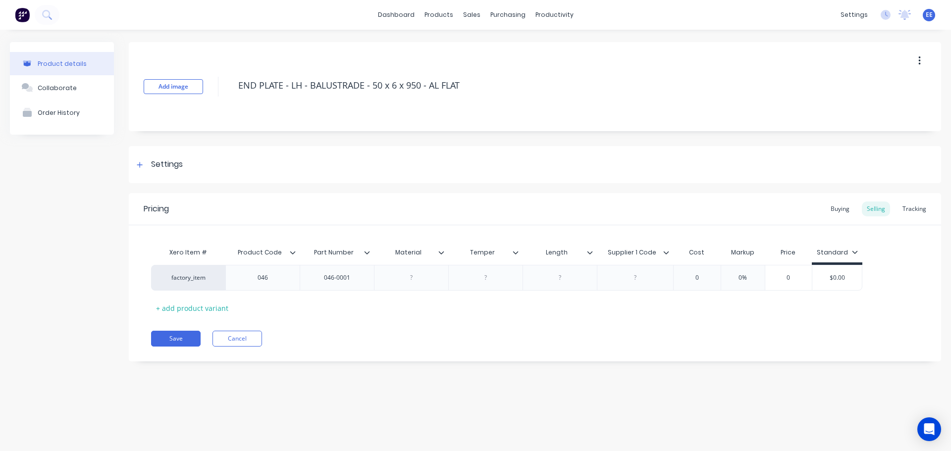
click at [442, 254] on icon at bounding box center [441, 253] width 6 height 6
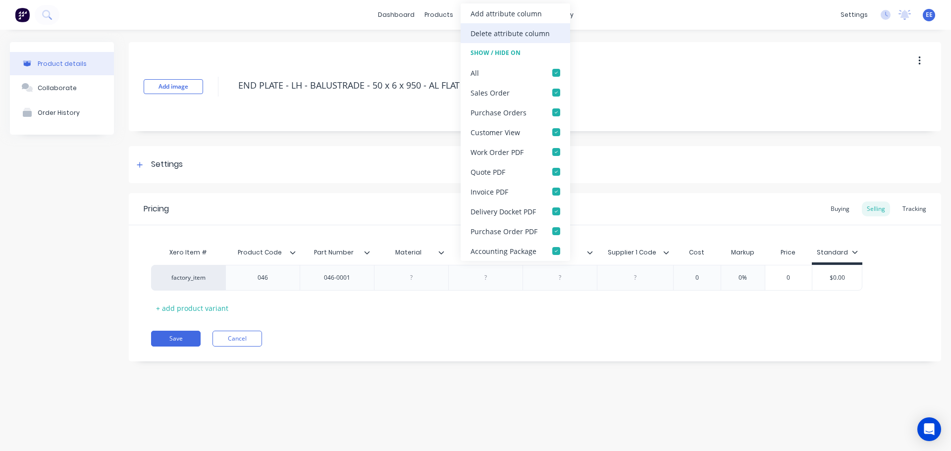
click at [505, 33] on div "Delete attribute column" at bounding box center [510, 33] width 79 height 10
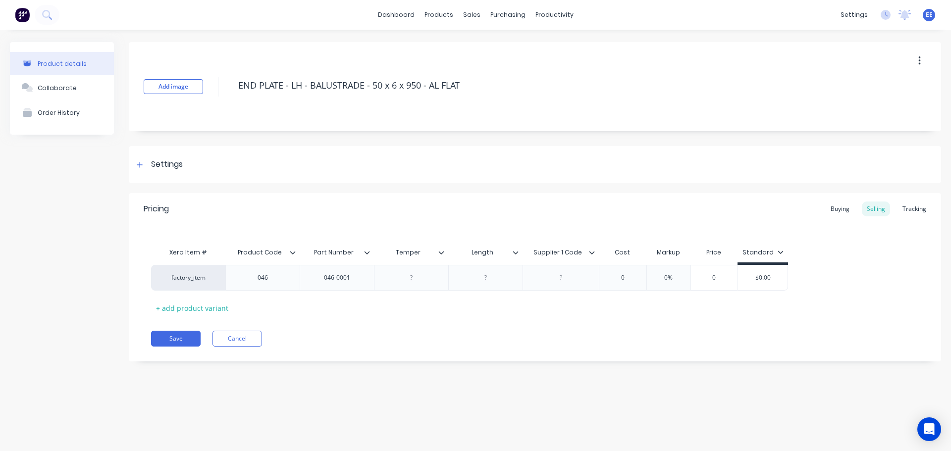
click at [441, 254] on icon at bounding box center [441, 253] width 6 height 6
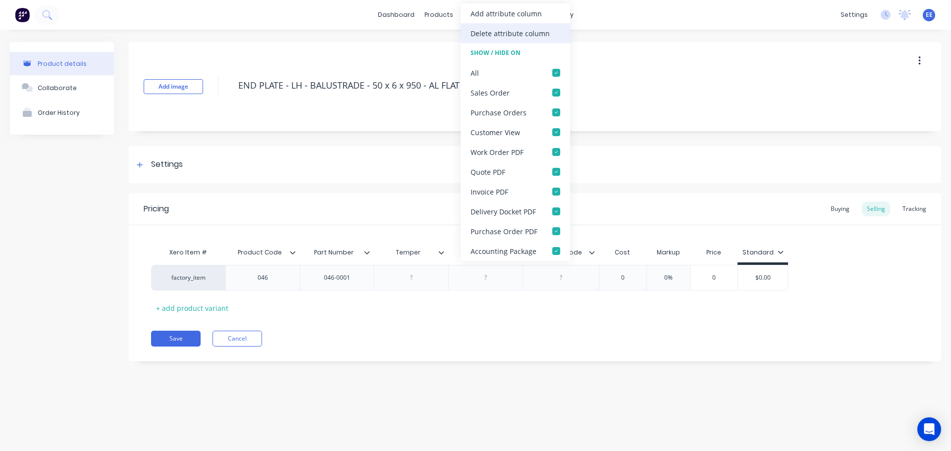
click at [501, 34] on div "Delete attribute column" at bounding box center [510, 33] width 79 height 10
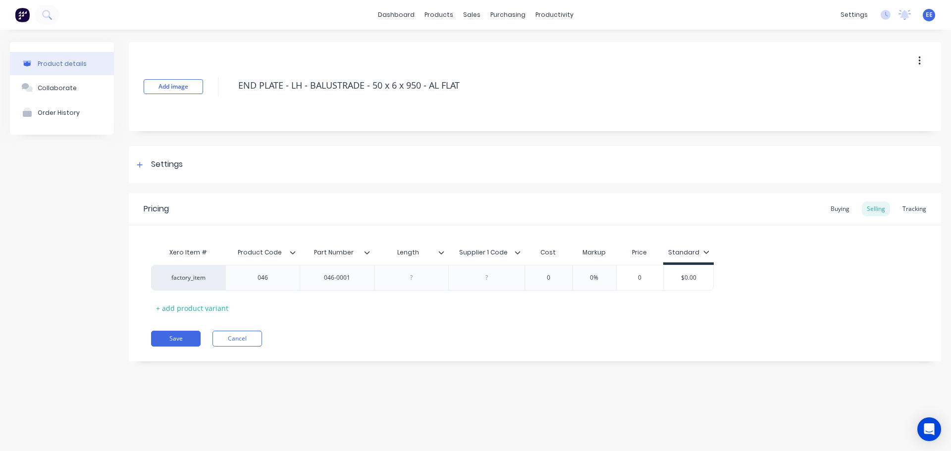
click at [442, 251] on icon at bounding box center [441, 253] width 6 height 6
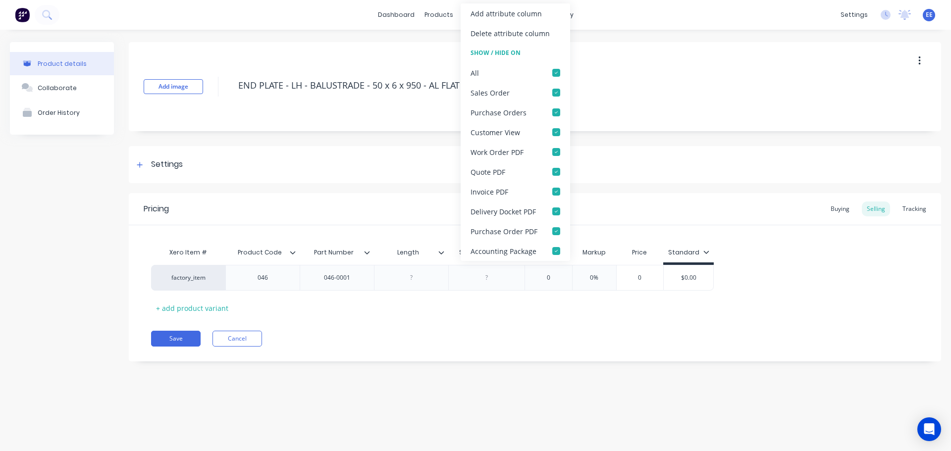
click at [497, 37] on div "Delete attribute column" at bounding box center [510, 33] width 79 height 10
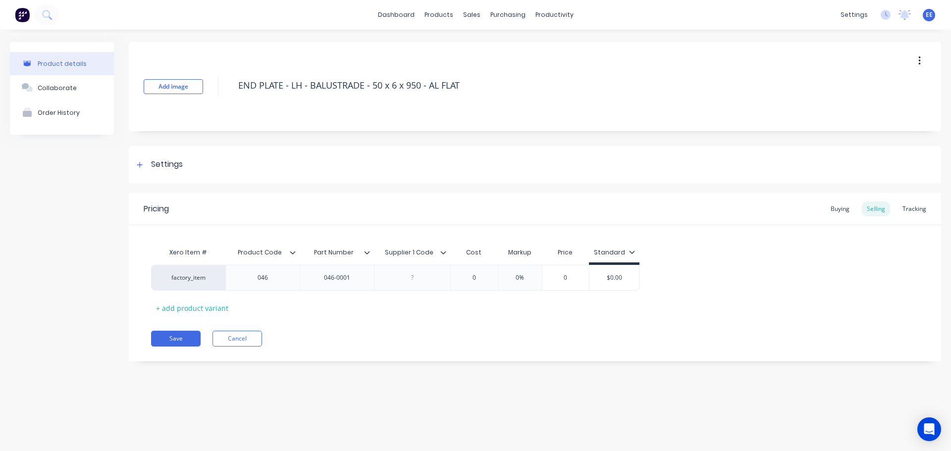
click at [443, 251] on icon at bounding box center [443, 253] width 6 height 6
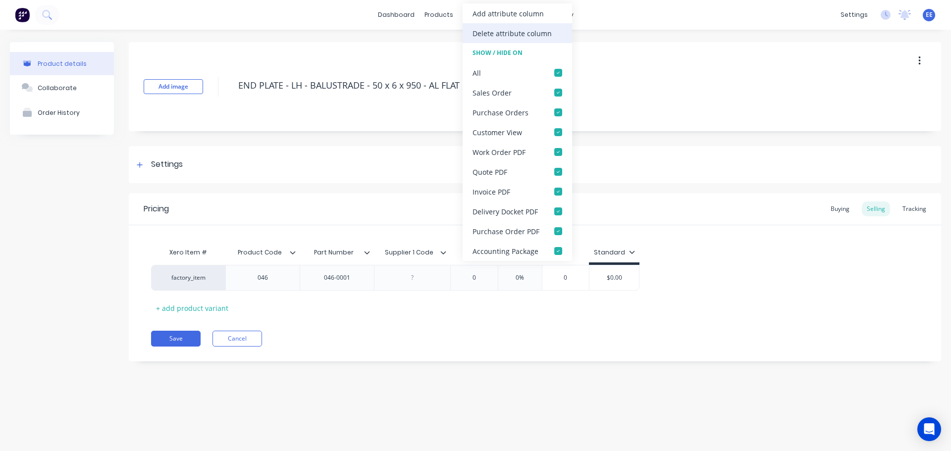
click at [508, 36] on div "Delete attribute column" at bounding box center [512, 33] width 79 height 10
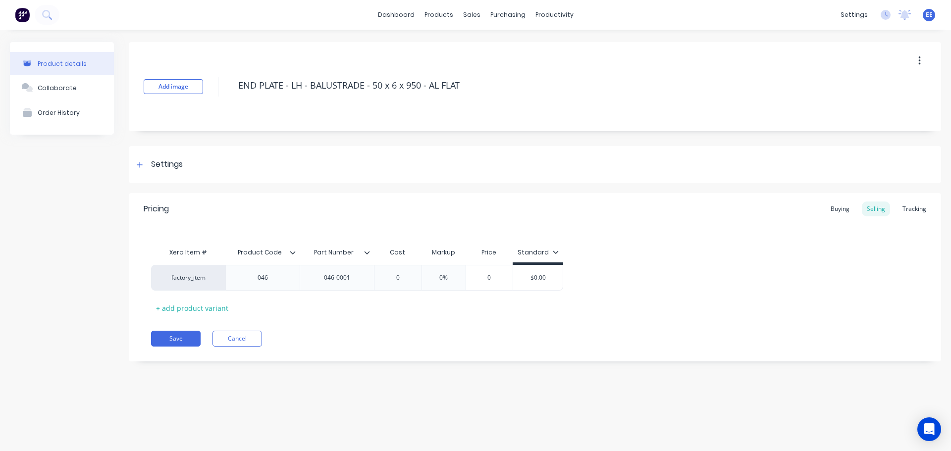
drag, startPoint x: 426, startPoint y: 94, endPoint x: 133, endPoint y: 95, distance: 293.2
click at [133, 95] on div "Add image END PLATE - LH - BALUSTRADE - 50 x 6 x 950 - AL FLAT" at bounding box center [535, 86] width 812 height 89
click at [173, 340] on button "Save" at bounding box center [176, 339] width 50 height 16
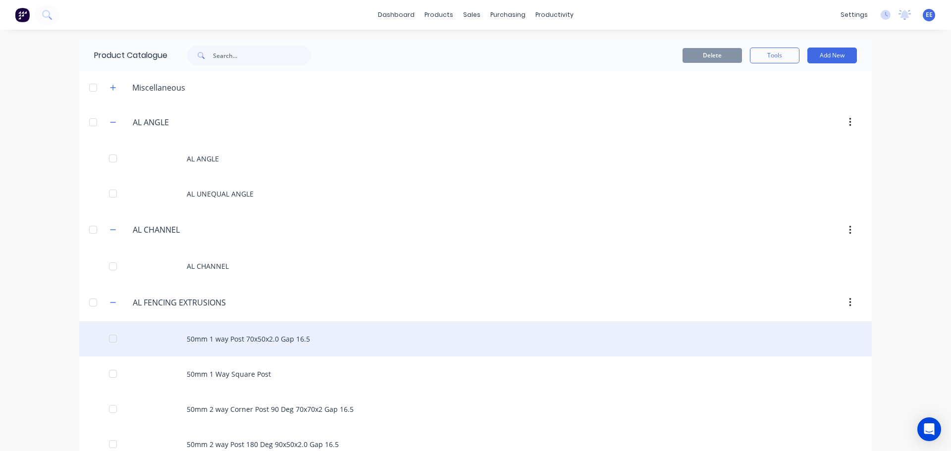
scroll to position [5774, 0]
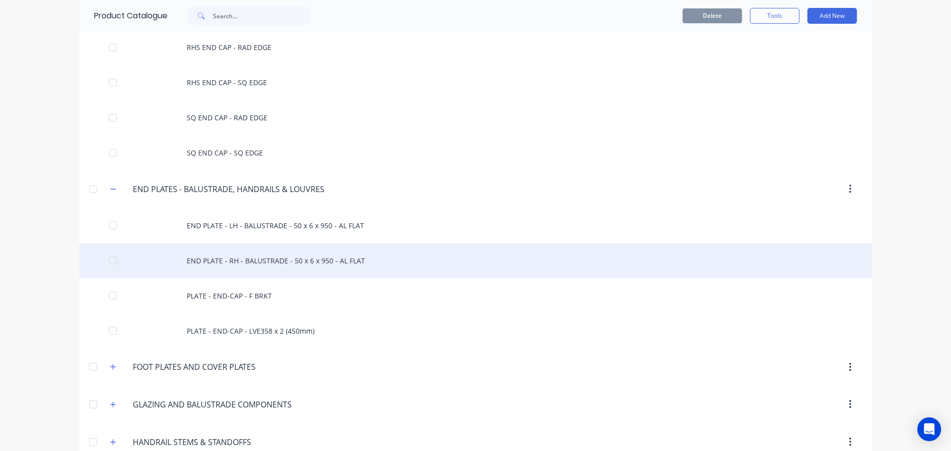
click at [211, 265] on div "END PLATE - RH - BALUSTRADE - 50 x 6 x 950 - AL FLAT" at bounding box center [475, 260] width 792 height 35
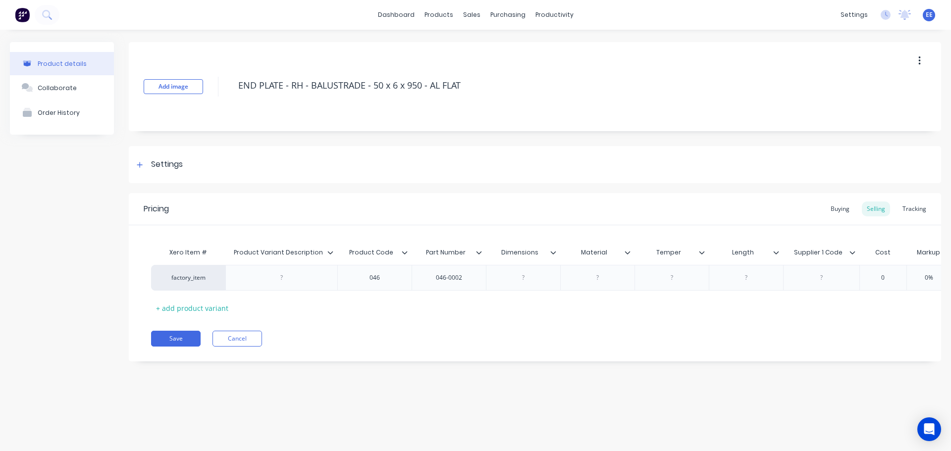
drag, startPoint x: 469, startPoint y: 86, endPoint x: 232, endPoint y: 97, distance: 236.5
click at [232, 97] on div "Add image END PLATE - RH - BALUSTRADE - 50 x 6 x 950 - AL FLAT" at bounding box center [535, 86] width 812 height 89
click at [332, 251] on icon at bounding box center [330, 253] width 6 height 6
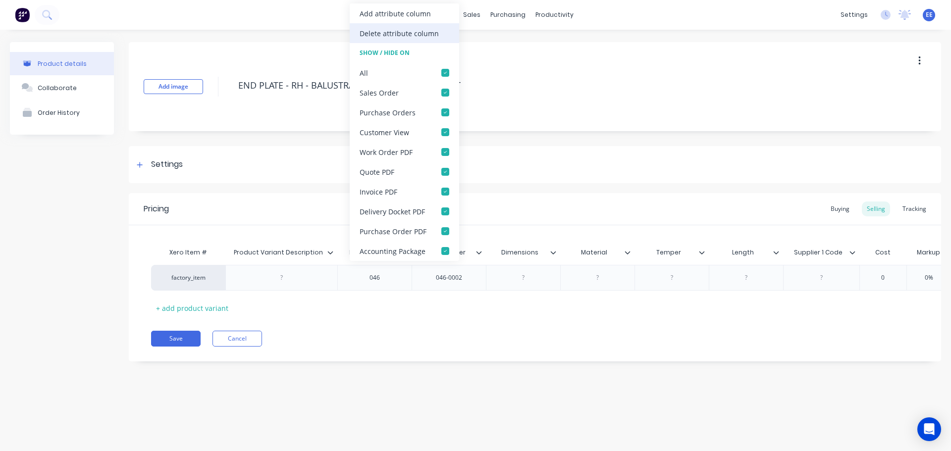
click at [379, 37] on div "Delete attribute column" at bounding box center [399, 33] width 79 height 10
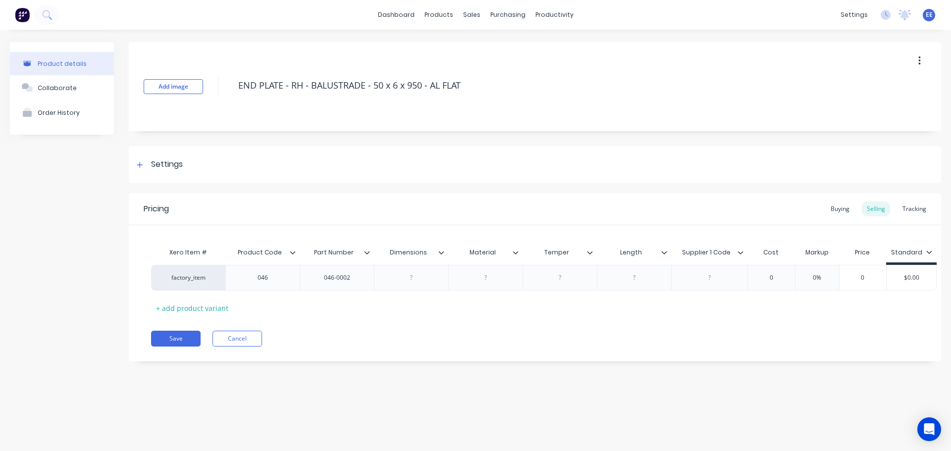
click at [443, 252] on icon at bounding box center [441, 252] width 5 height 3
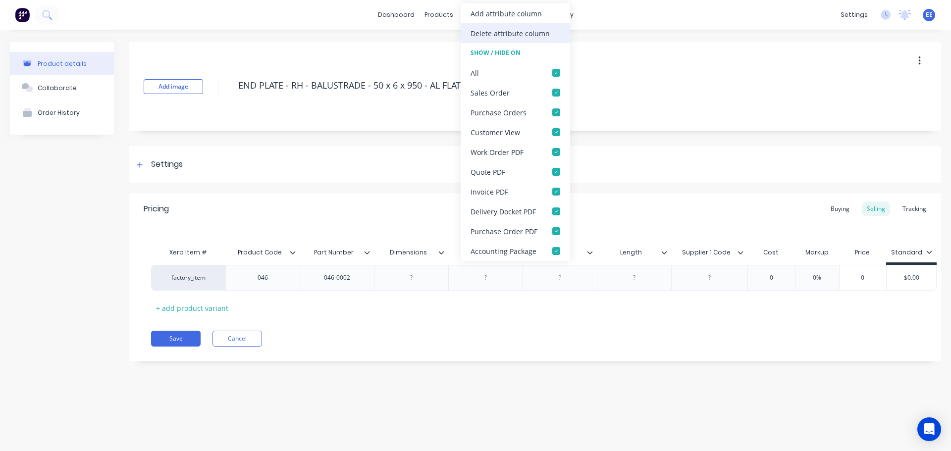
click at [497, 32] on div "Delete attribute column" at bounding box center [510, 33] width 79 height 10
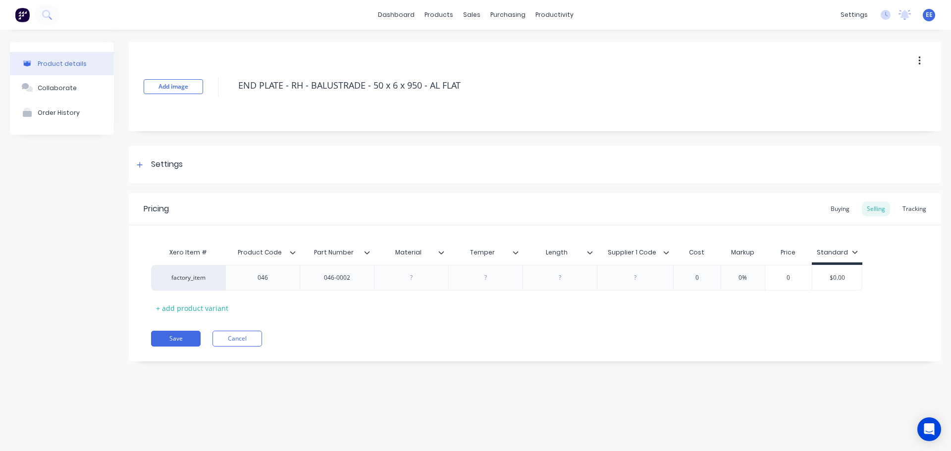
click at [440, 255] on icon at bounding box center [441, 253] width 6 height 6
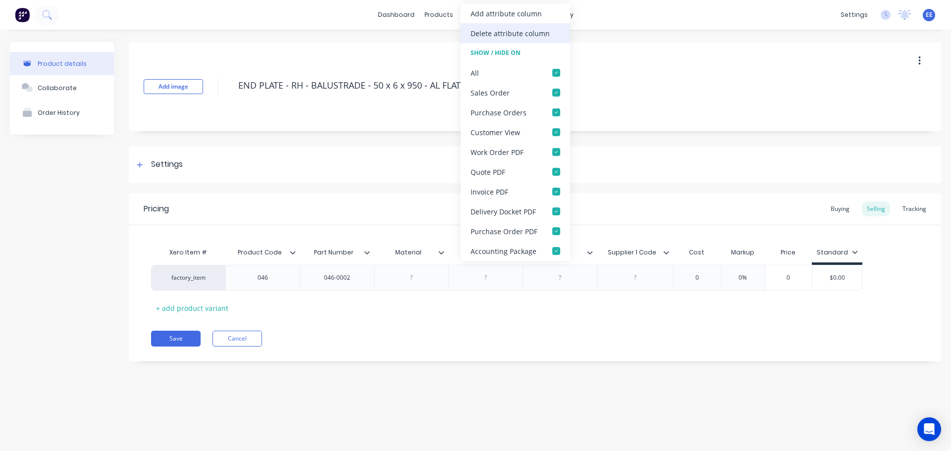
click at [513, 35] on div "Delete attribute column" at bounding box center [510, 33] width 79 height 10
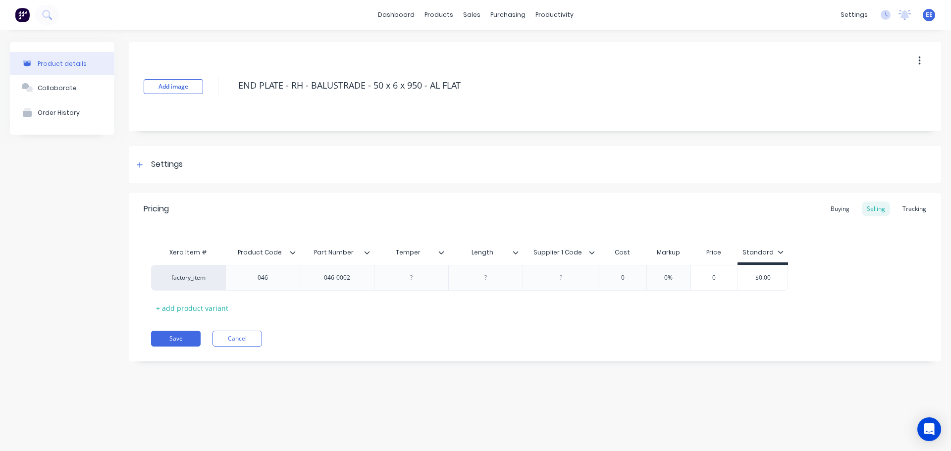
type textarea "x"
type input "Temper"
click at [440, 248] on input "Temper" at bounding box center [408, 252] width 68 height 9
click at [439, 253] on icon at bounding box center [441, 253] width 6 height 6
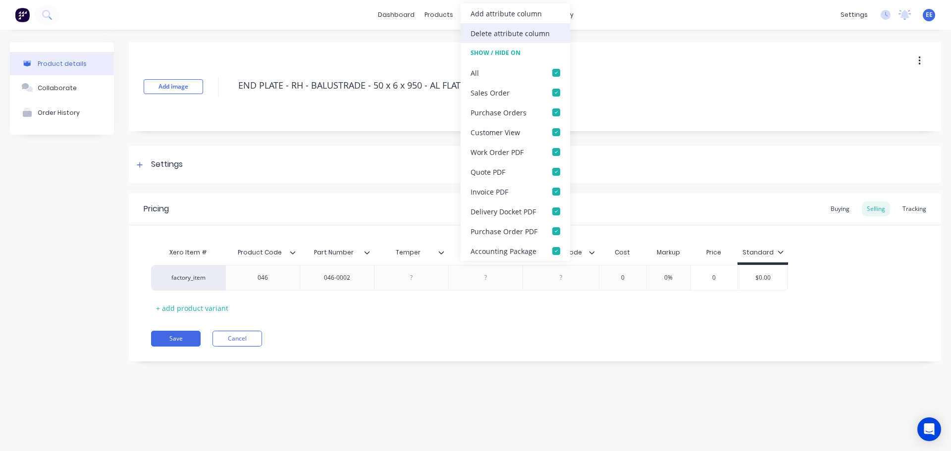
click at [493, 31] on div "Delete attribute column" at bounding box center [510, 33] width 79 height 10
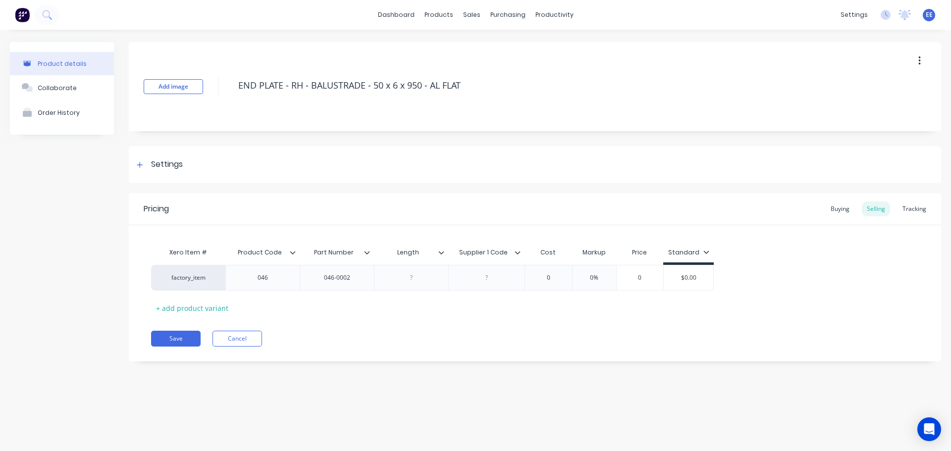
click at [443, 251] on icon at bounding box center [441, 253] width 6 height 6
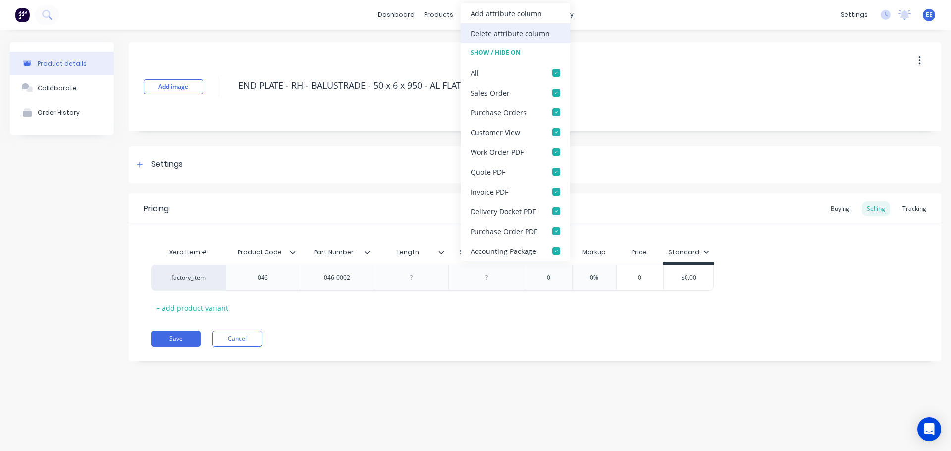
click at [505, 37] on div "Delete attribute column" at bounding box center [510, 33] width 79 height 10
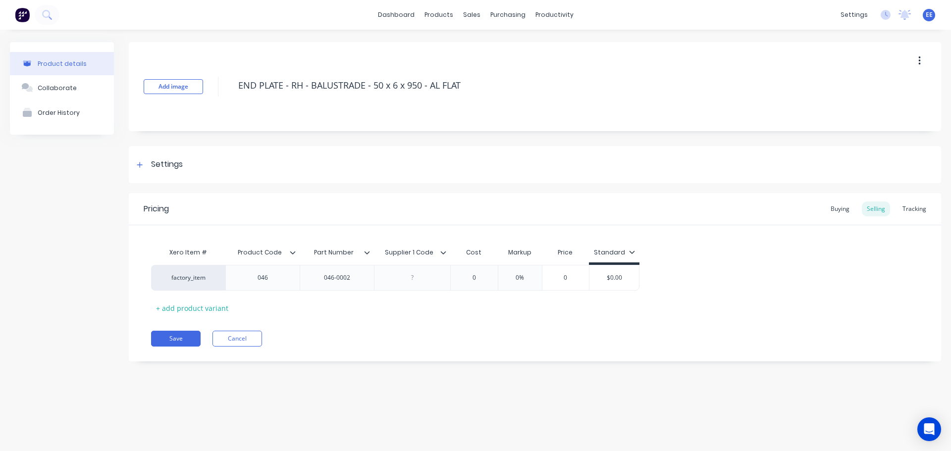
click at [444, 252] on icon at bounding box center [443, 253] width 6 height 6
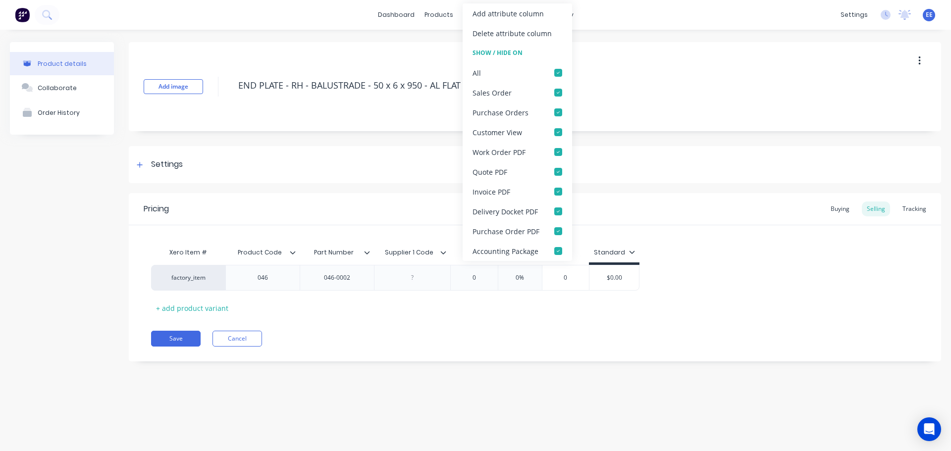
click at [491, 37] on div "Delete attribute column" at bounding box center [512, 33] width 79 height 10
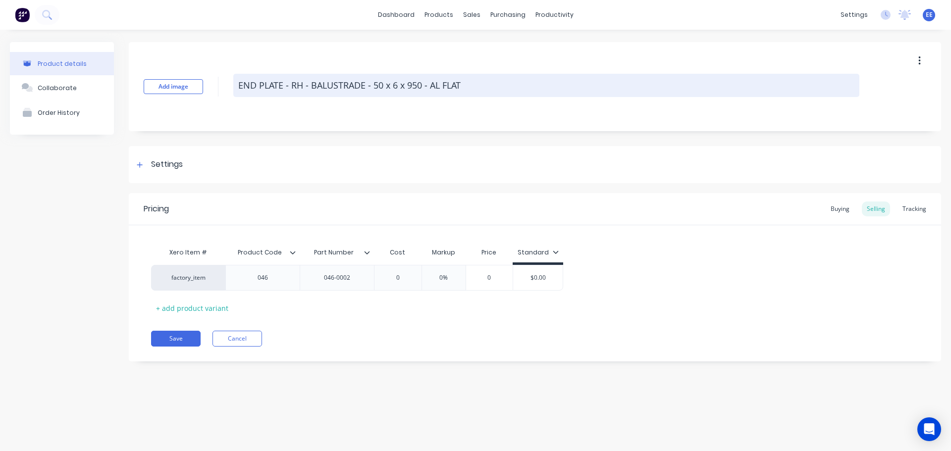
drag, startPoint x: 473, startPoint y: 90, endPoint x: 237, endPoint y: 82, distance: 235.4
click at [237, 82] on textarea "END PLATE - RH - BALUSTRADE - 50 x 6 x 950 - AL FLAT" at bounding box center [546, 85] width 626 height 23
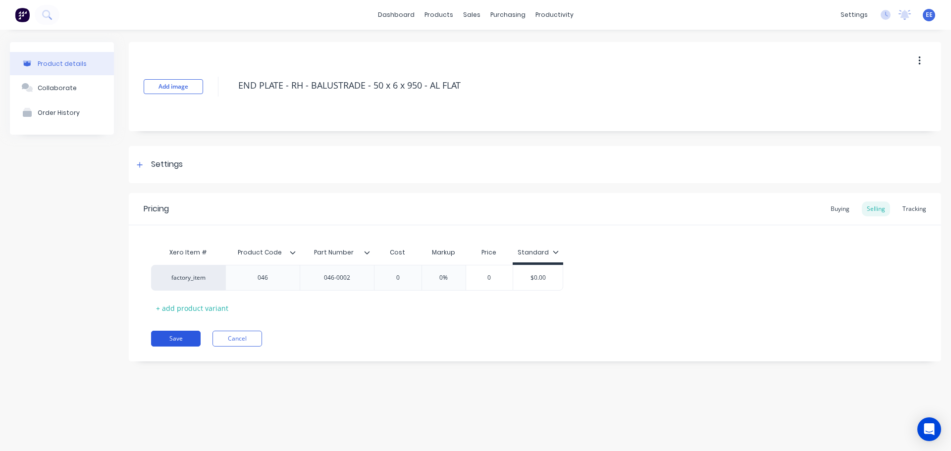
click at [172, 337] on button "Save" at bounding box center [176, 339] width 50 height 16
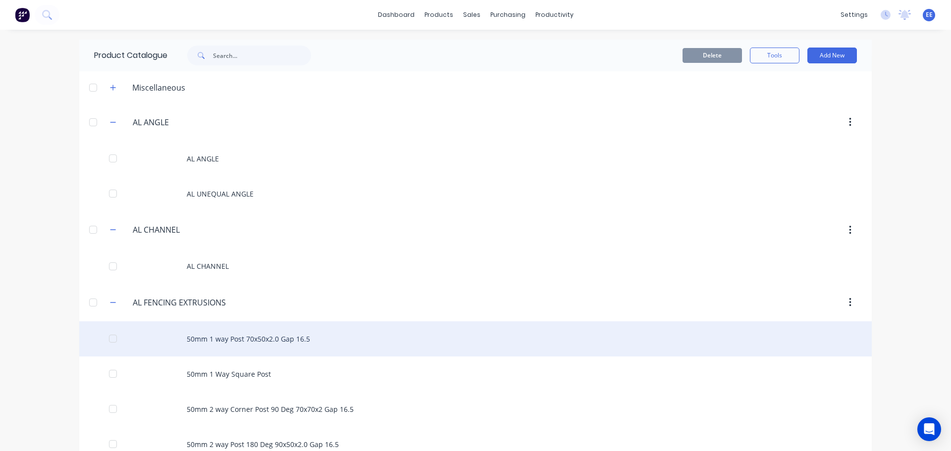
scroll to position [5809, 0]
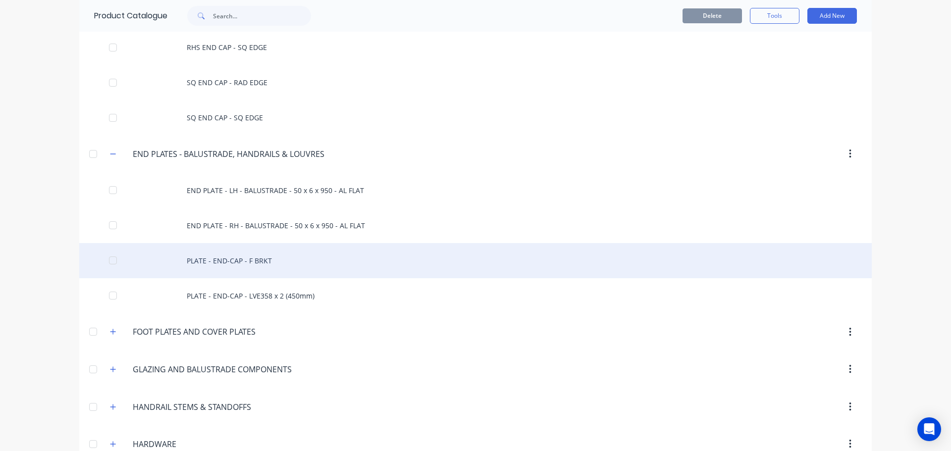
click at [234, 257] on div "PLATE - END-CAP - F BRKT" at bounding box center [475, 260] width 792 height 35
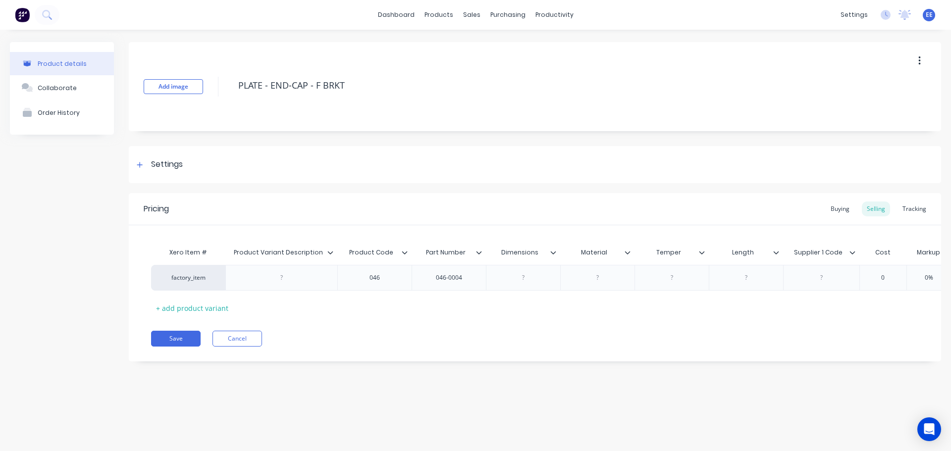
drag, startPoint x: 358, startPoint y: 85, endPoint x: 210, endPoint y: 82, distance: 148.6
click at [210, 82] on div "Add image PLATE - END-CAP - F BRKT" at bounding box center [535, 86] width 812 height 89
click at [330, 251] on icon at bounding box center [330, 253] width 6 height 6
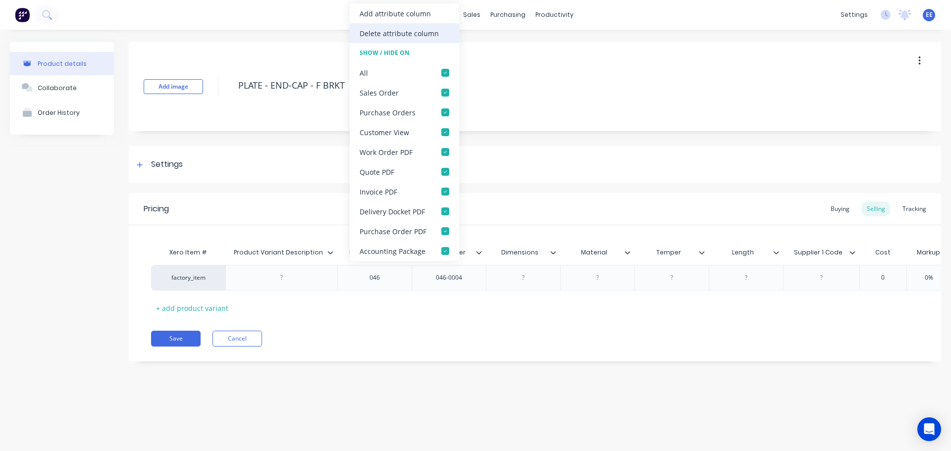
click at [382, 32] on div "Delete attribute column" at bounding box center [399, 33] width 79 height 10
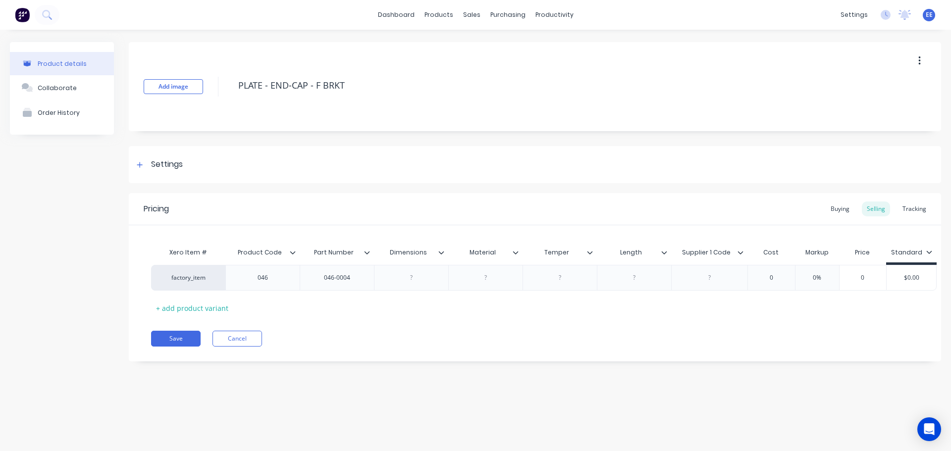
click at [443, 250] on icon at bounding box center [441, 253] width 6 height 6
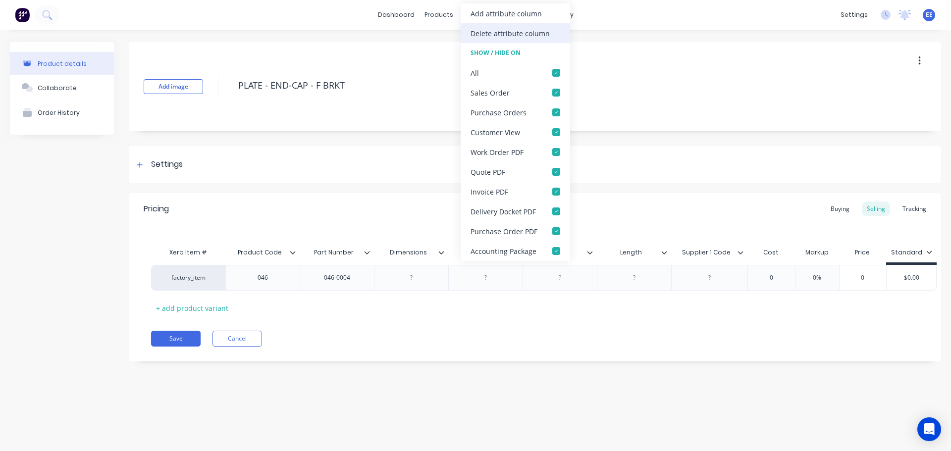
click at [500, 36] on div "Delete attribute column" at bounding box center [510, 33] width 79 height 10
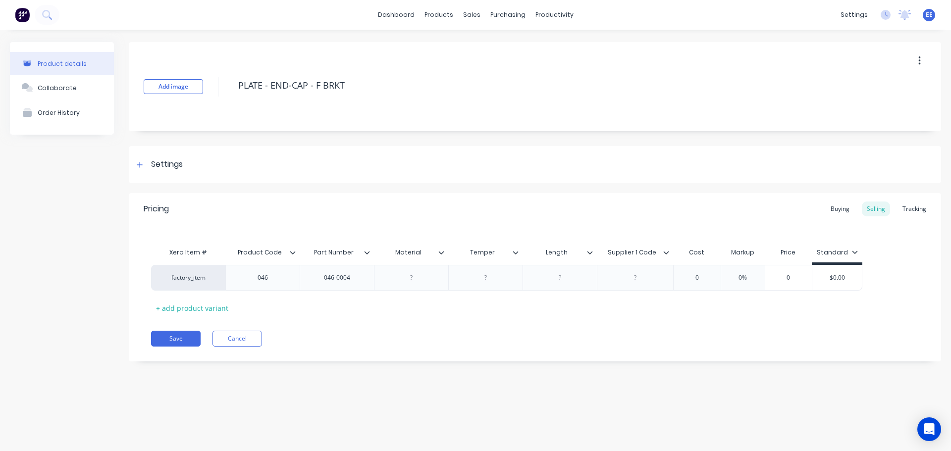
click at [443, 251] on icon at bounding box center [441, 253] width 6 height 6
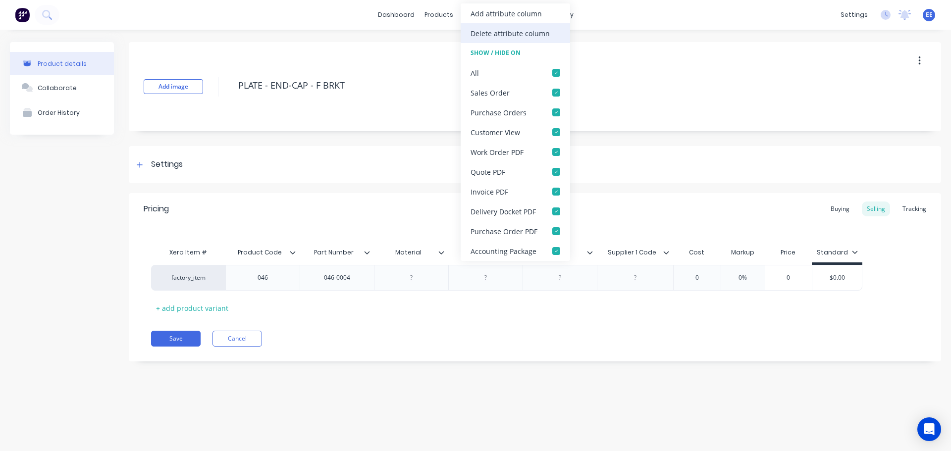
click at [487, 37] on div "Delete attribute column" at bounding box center [510, 33] width 79 height 10
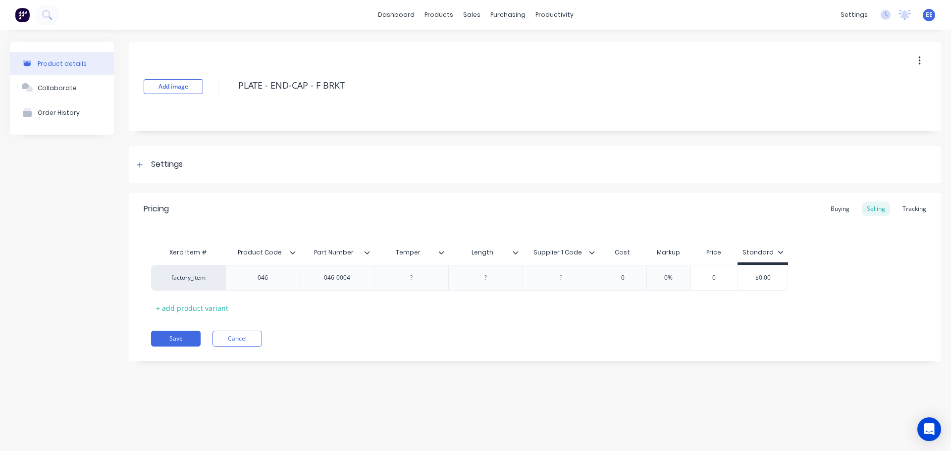
click at [442, 252] on icon at bounding box center [441, 253] width 6 height 6
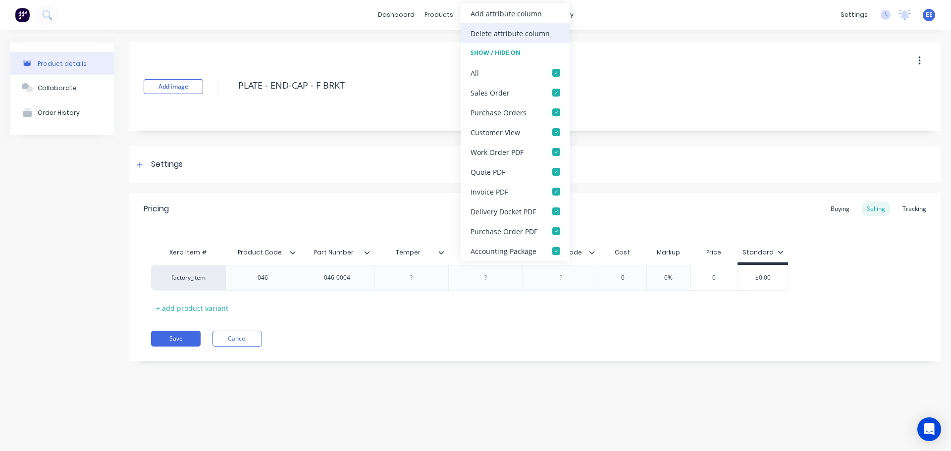
click at [492, 29] on div "Delete attribute column" at bounding box center [510, 33] width 79 height 10
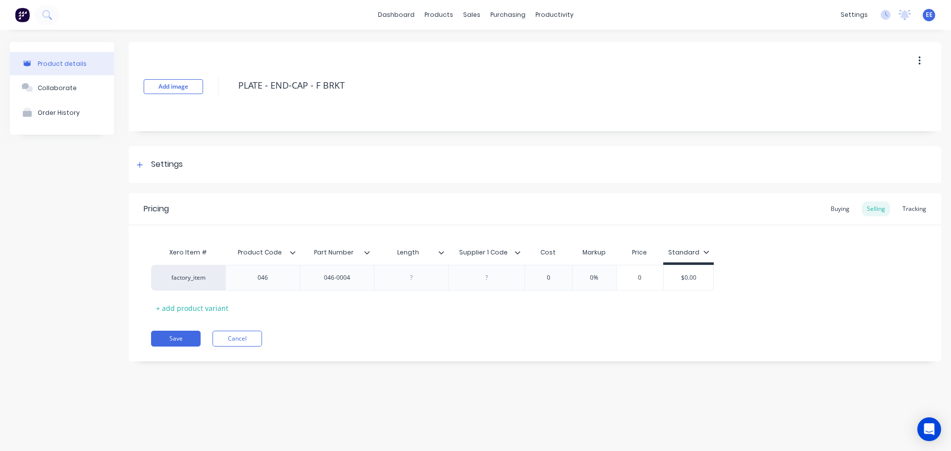
click at [441, 251] on icon at bounding box center [441, 253] width 6 height 6
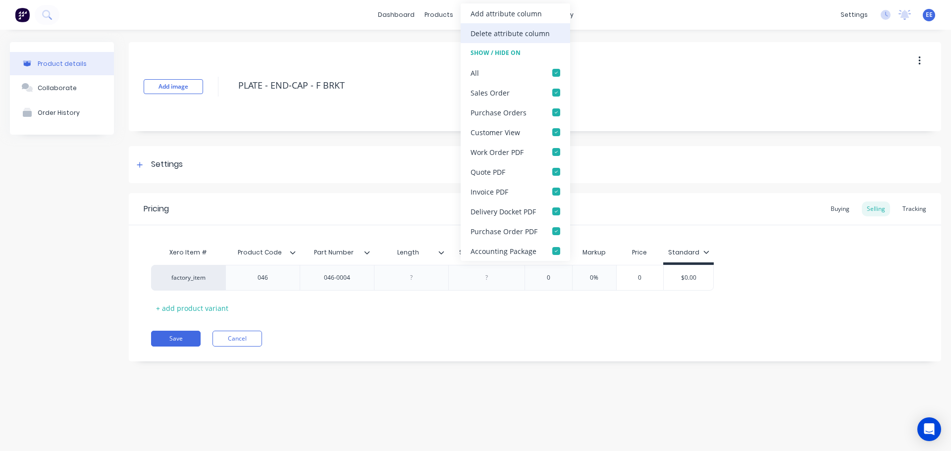
click at [488, 35] on div "Delete attribute column" at bounding box center [510, 33] width 79 height 10
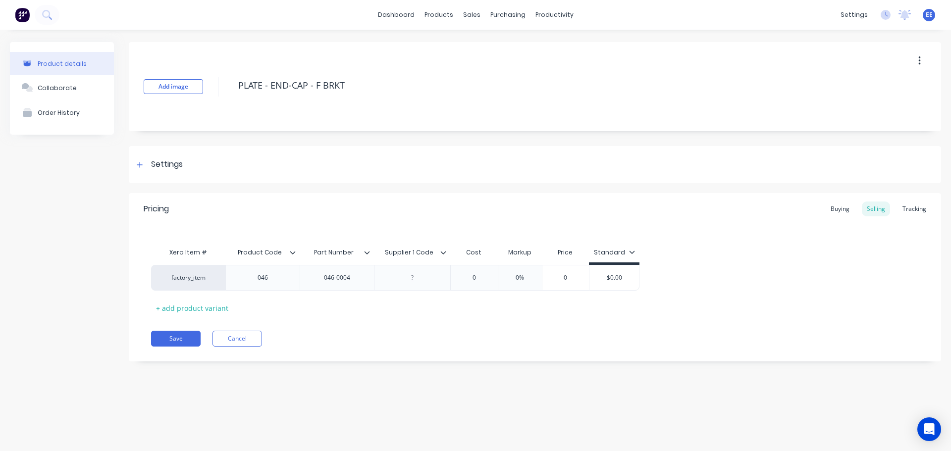
click at [444, 251] on icon at bounding box center [443, 253] width 6 height 6
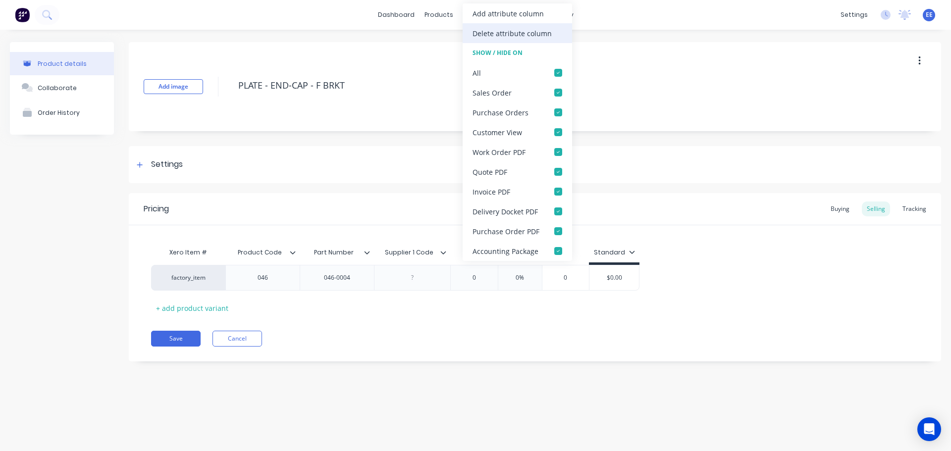
click at [508, 36] on div "Delete attribute column" at bounding box center [512, 33] width 79 height 10
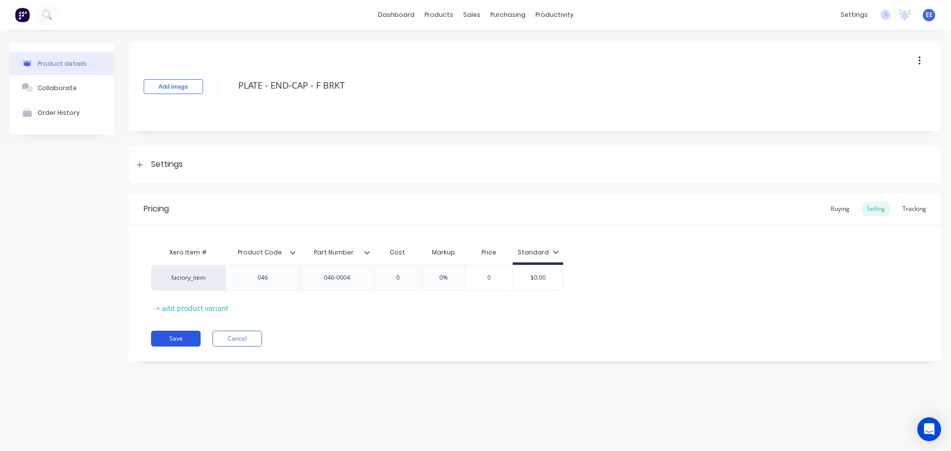
click at [168, 335] on button "Save" at bounding box center [176, 339] width 50 height 16
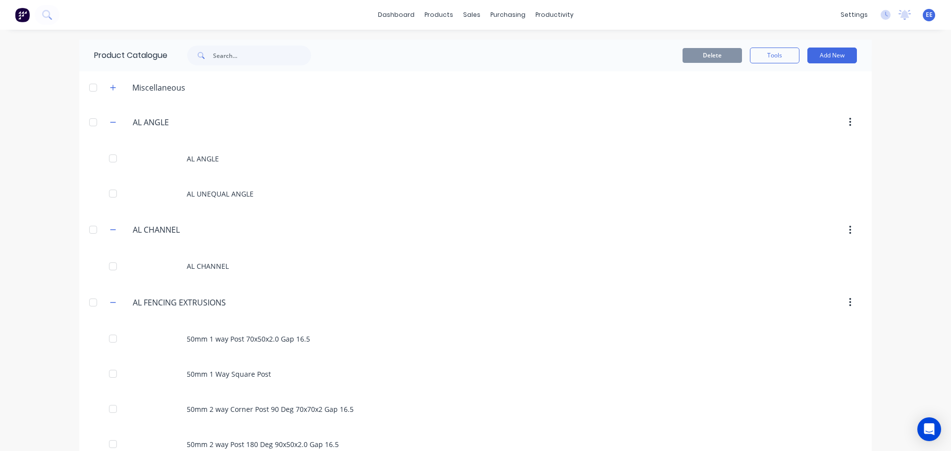
scroll to position [5844, 0]
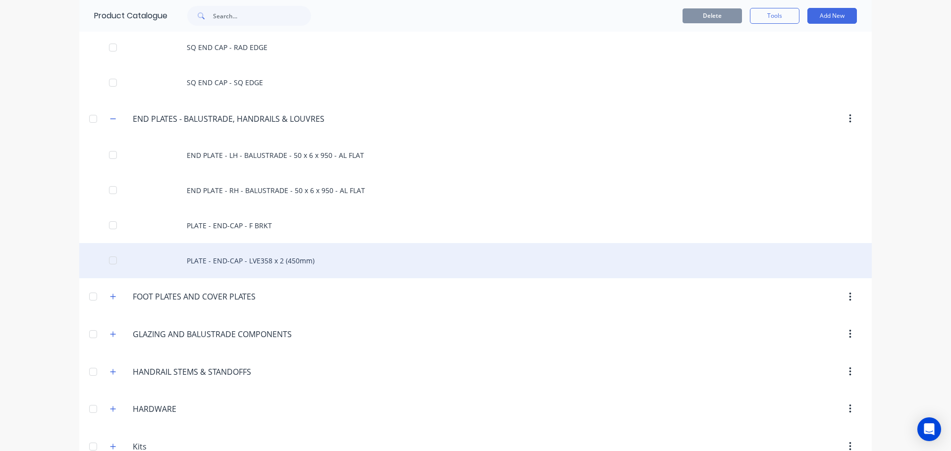
click at [205, 263] on div "PLATE - END-CAP - LVE358 x 2 (450mm)" at bounding box center [475, 260] width 792 height 35
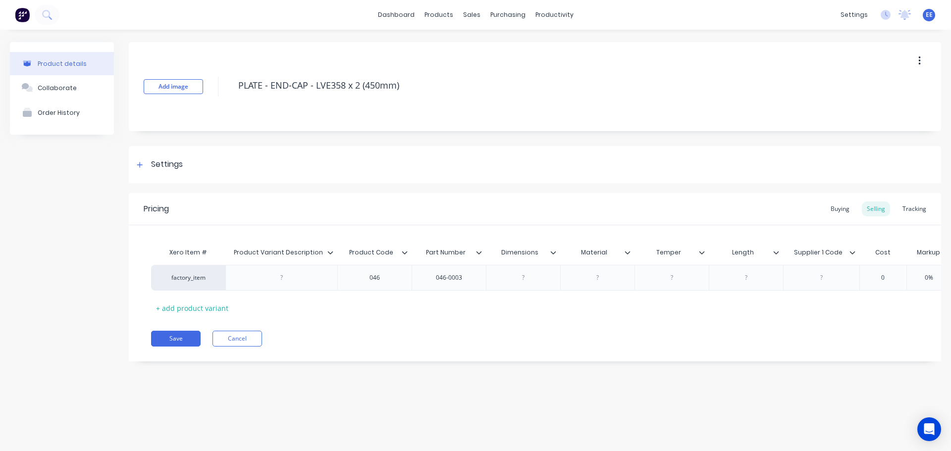
drag, startPoint x: 396, startPoint y: 90, endPoint x: 227, endPoint y: 99, distance: 169.6
click at [227, 99] on div "Add image PLATE - END-CAP - LVE358 x 2 (450mm)" at bounding box center [535, 86] width 812 height 89
click at [331, 251] on icon at bounding box center [330, 253] width 6 height 6
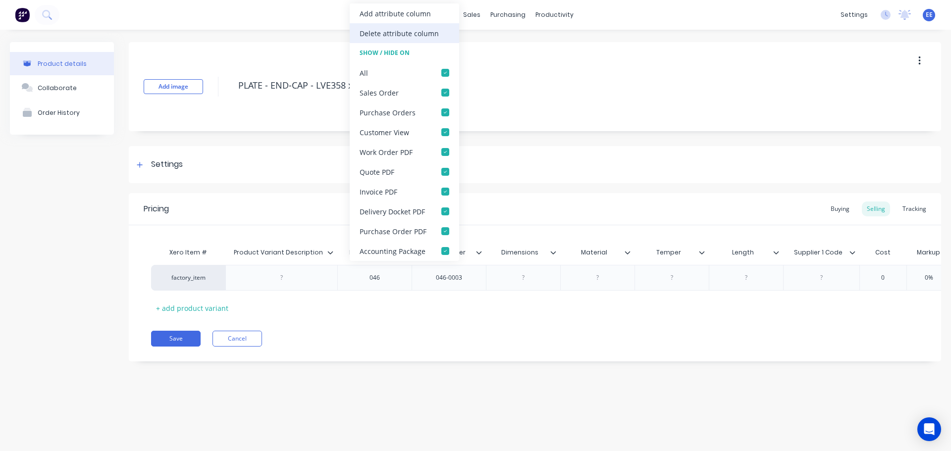
click at [413, 29] on div "Delete attribute column" at bounding box center [399, 33] width 79 height 10
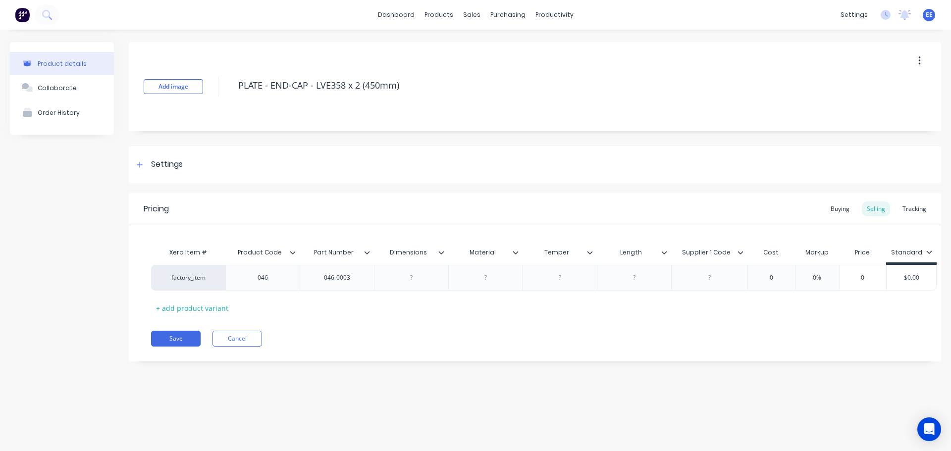
click at [439, 250] on icon at bounding box center [441, 253] width 6 height 6
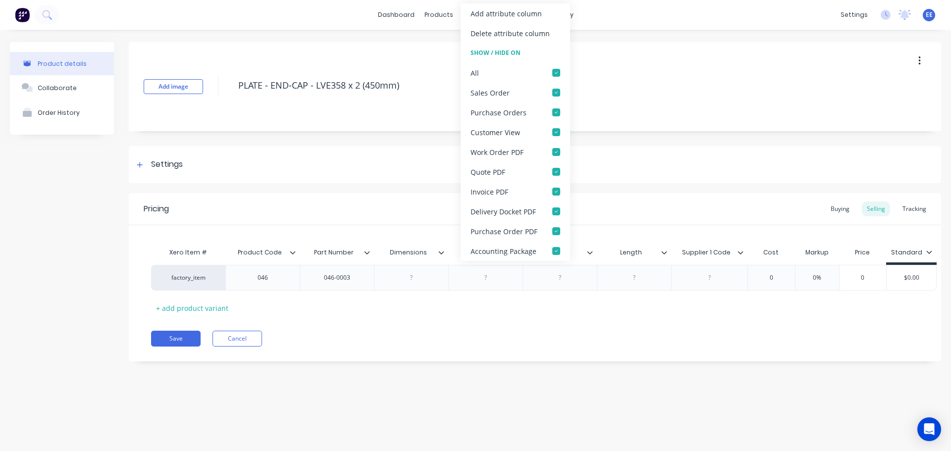
click at [479, 30] on div "Delete attribute column" at bounding box center [510, 33] width 79 height 10
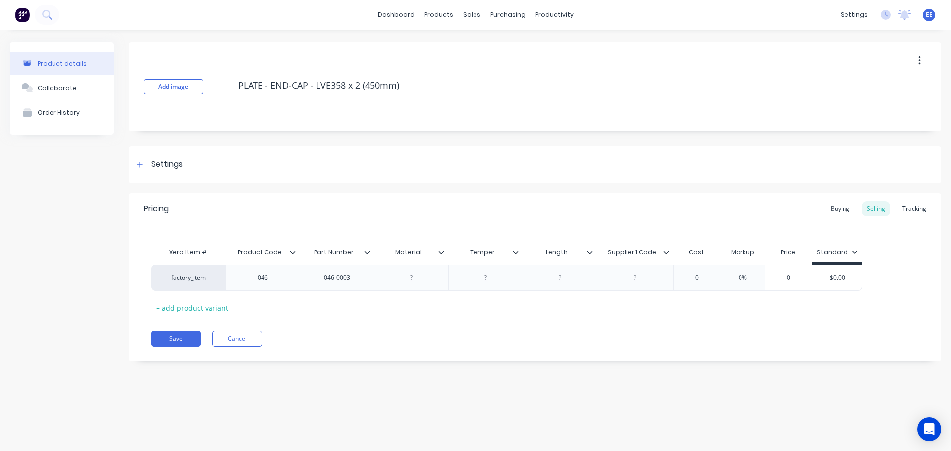
click at [443, 251] on icon at bounding box center [441, 253] width 6 height 6
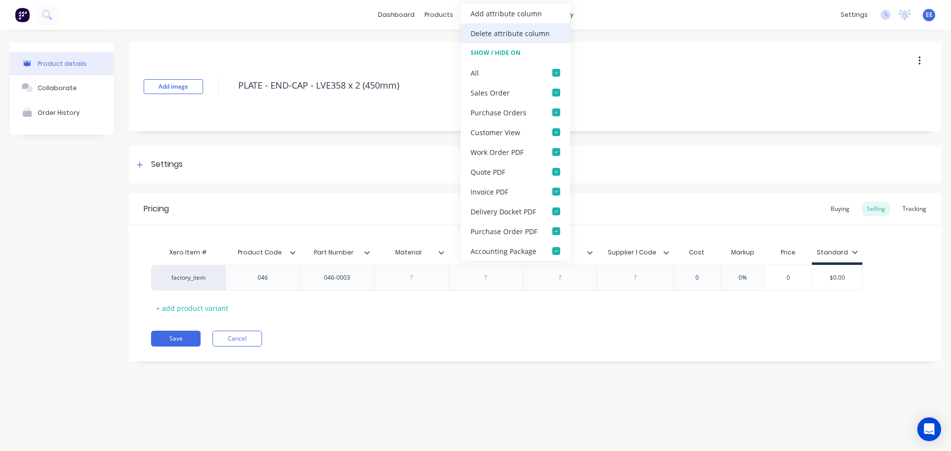
click at [504, 34] on div "Delete attribute column" at bounding box center [510, 33] width 79 height 10
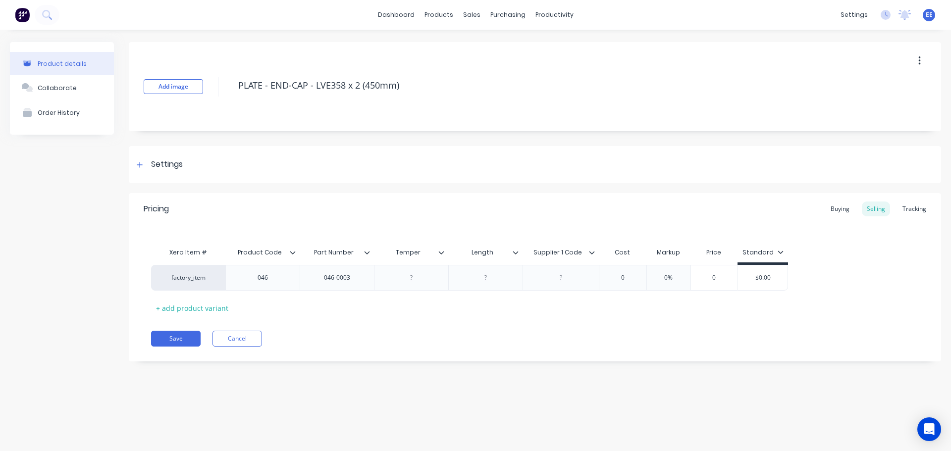
type textarea "x"
type input "Temper"
click at [442, 256] on input "Temper" at bounding box center [408, 252] width 68 height 9
click at [440, 253] on icon at bounding box center [441, 252] width 5 height 3
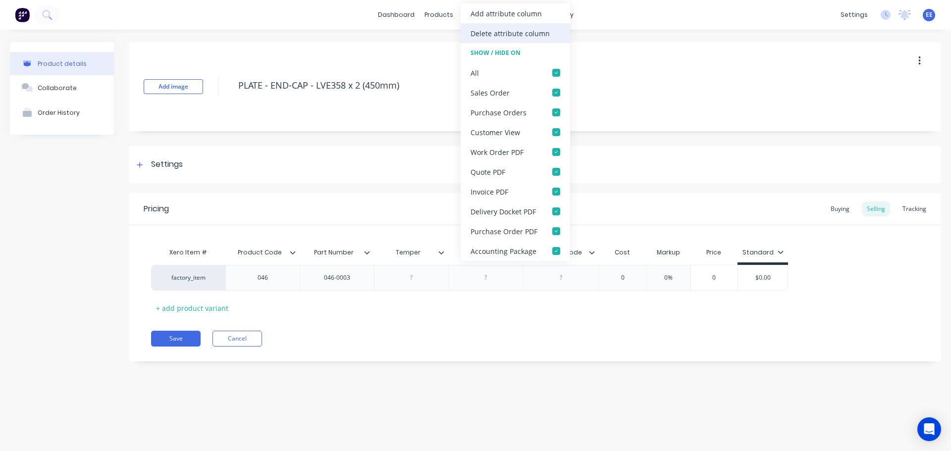
click at [484, 39] on div "Delete attribute column" at bounding box center [515, 33] width 109 height 20
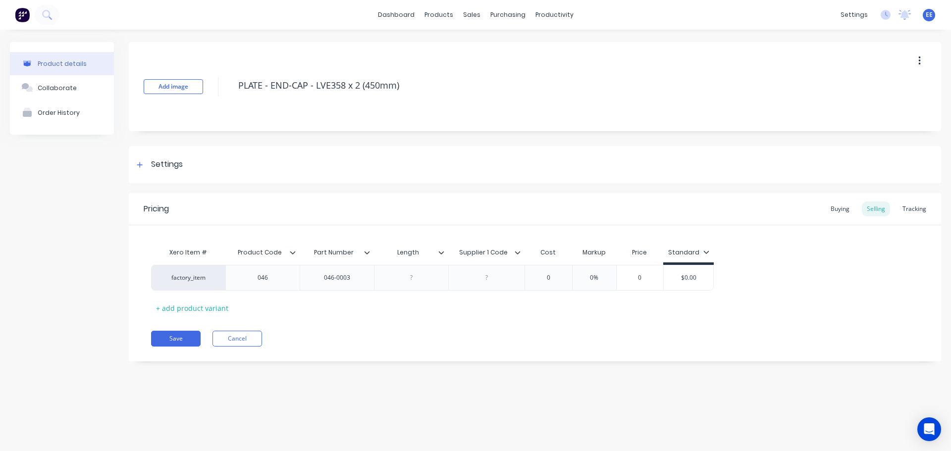
click at [443, 251] on icon at bounding box center [441, 253] width 6 height 6
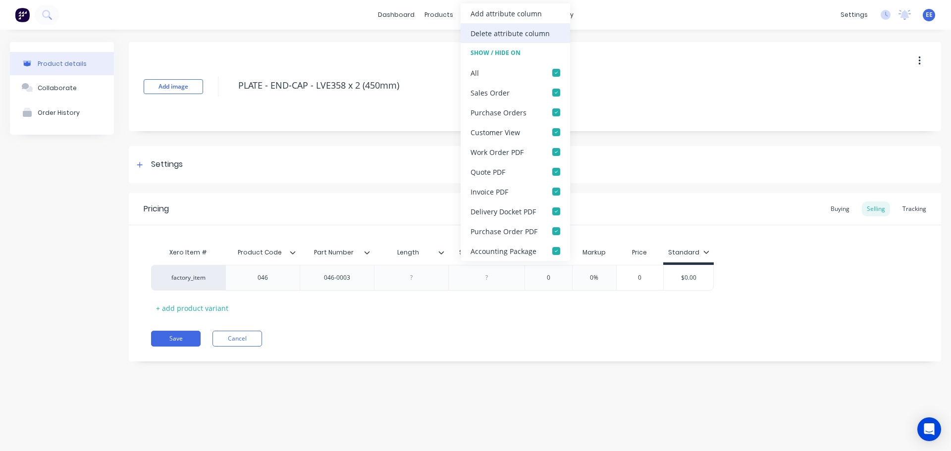
click at [490, 35] on div "Delete attribute column" at bounding box center [510, 33] width 79 height 10
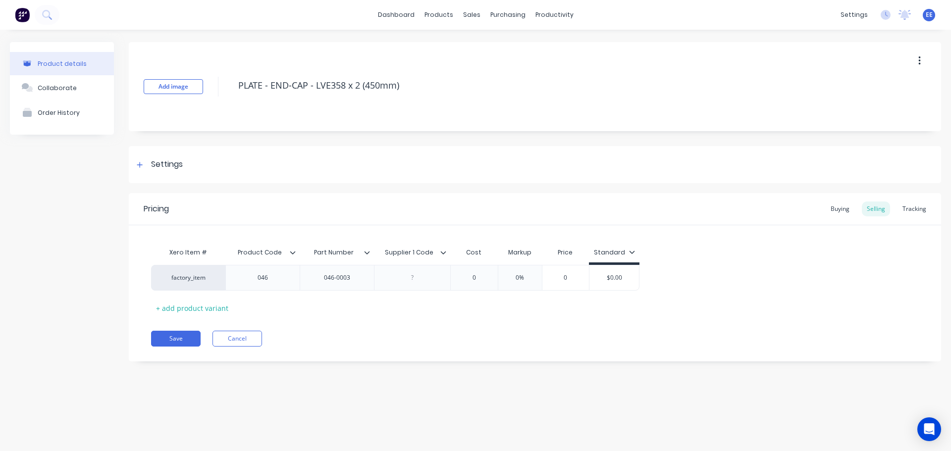
drag, startPoint x: 446, startPoint y: 252, endPoint x: 461, endPoint y: 189, distance: 65.1
click at [446, 251] on icon at bounding box center [443, 253] width 6 height 6
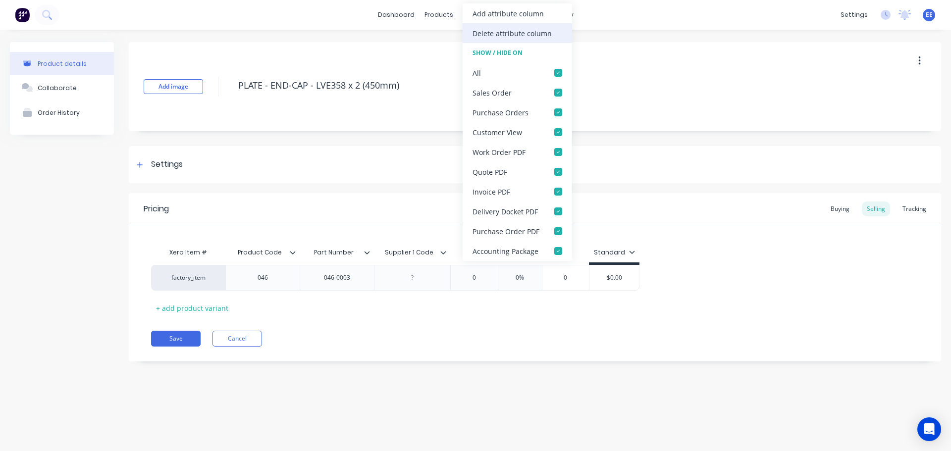
click at [541, 31] on div "Delete attribute column" at bounding box center [512, 33] width 79 height 10
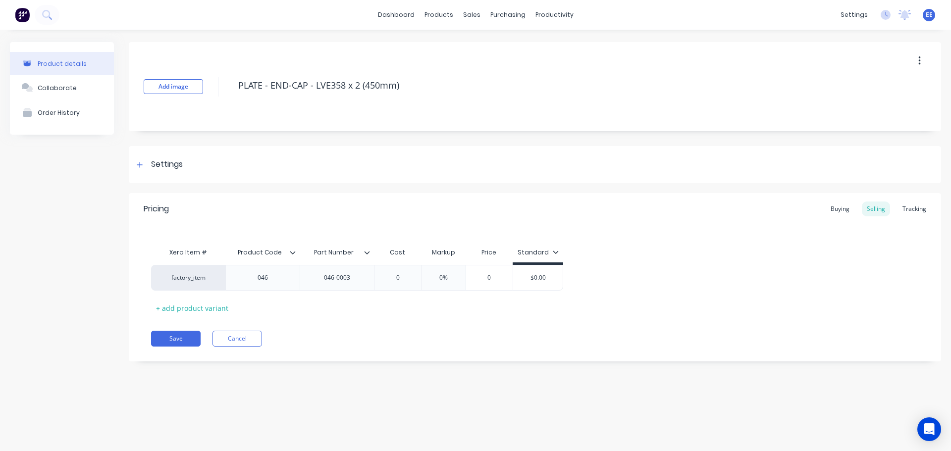
drag, startPoint x: 417, startPoint y: 83, endPoint x: 219, endPoint y: 94, distance: 198.4
click at [222, 94] on div "Add image PLATE - END-CAP - LVE358 x 2 (450mm)" at bounding box center [535, 86] width 812 height 89
click at [166, 337] on button "Save" at bounding box center [176, 339] width 50 height 16
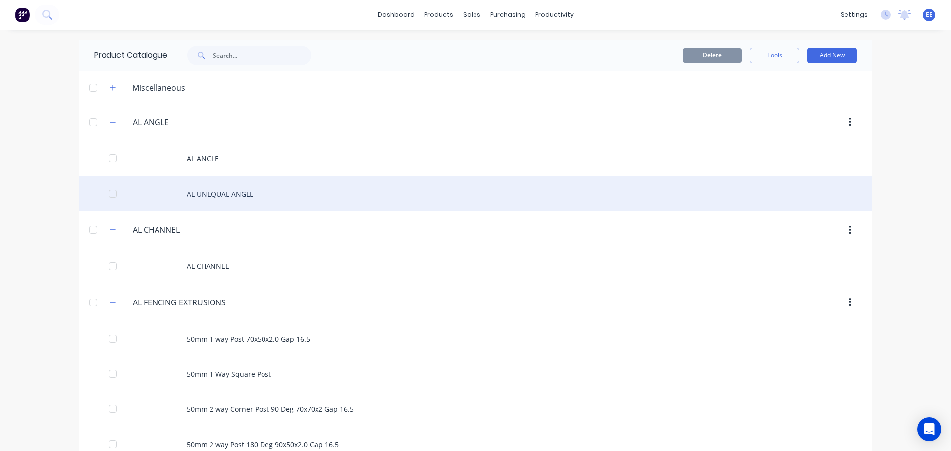
scroll to position [5880, 0]
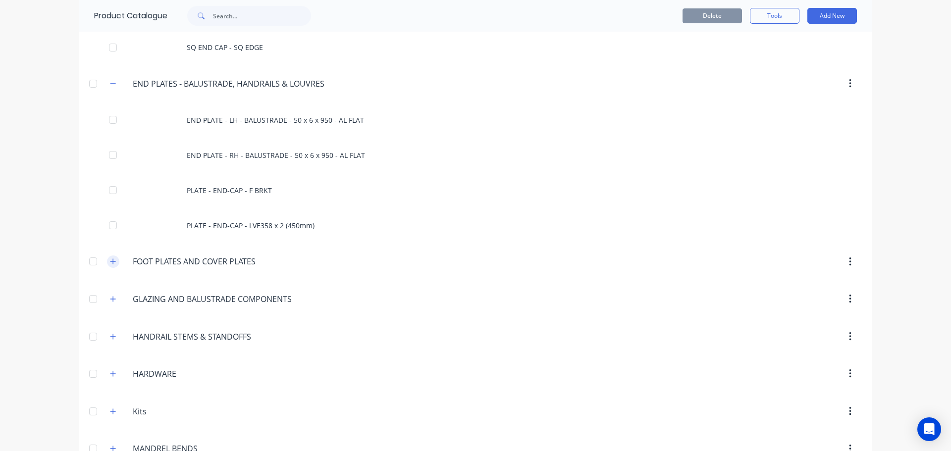
click at [110, 259] on icon "button" at bounding box center [113, 261] width 6 height 7
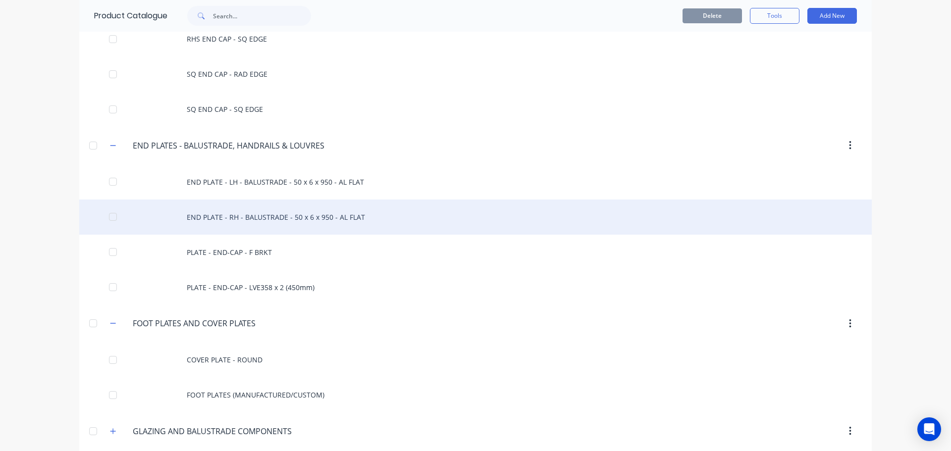
scroll to position [5918, 0]
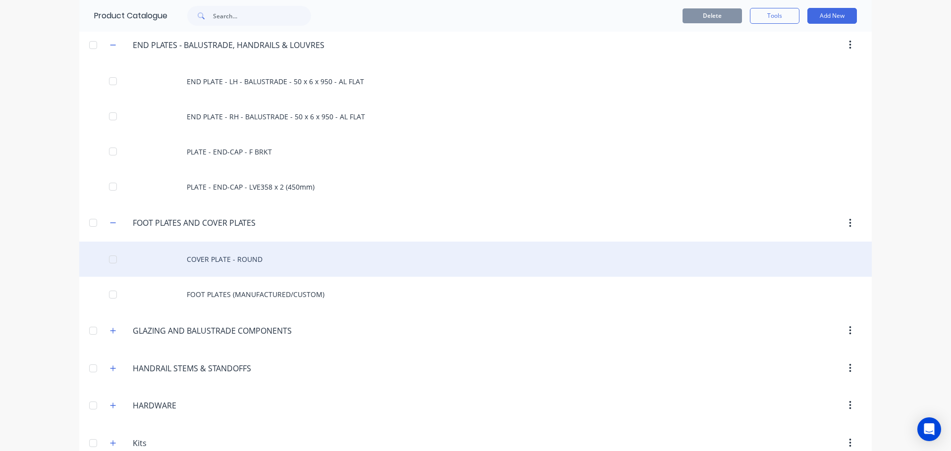
click at [212, 257] on div "COVER PLATE - ROUND" at bounding box center [475, 259] width 792 height 35
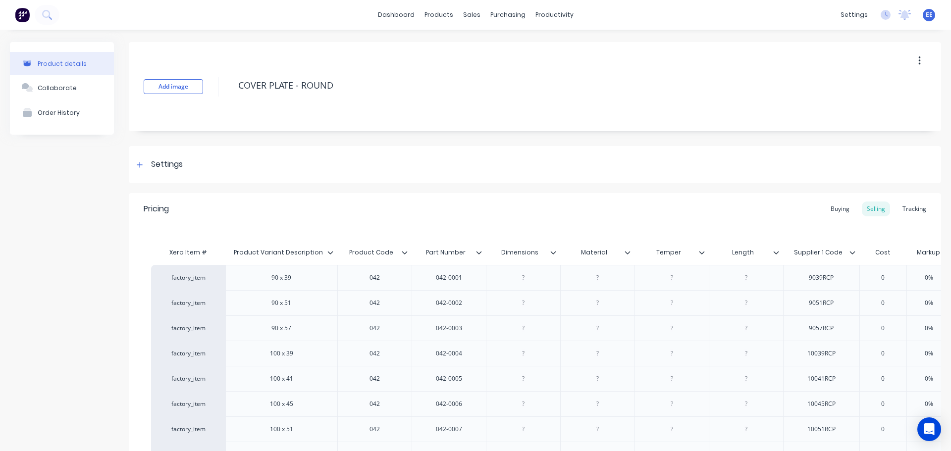
drag, startPoint x: 351, startPoint y: 84, endPoint x: 172, endPoint y: 95, distance: 179.1
click at [172, 95] on div "Add image COVER PLATE - ROUND" at bounding box center [535, 86] width 812 height 89
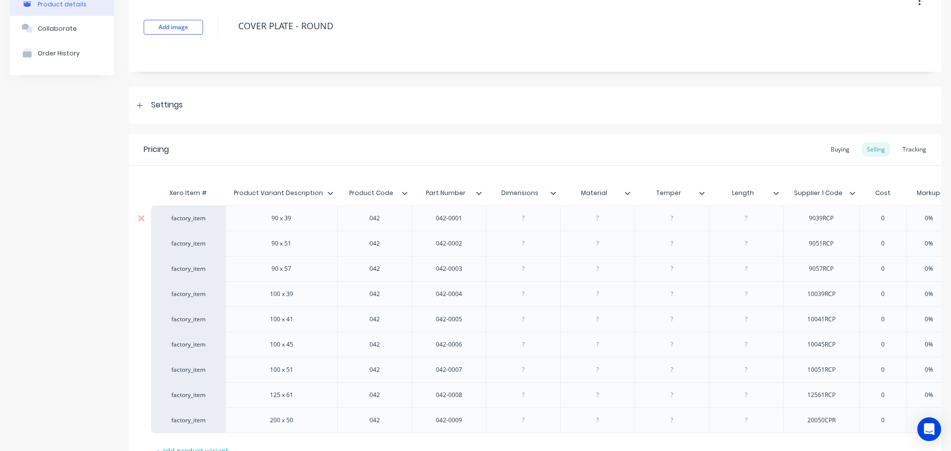
scroll to position [147, 0]
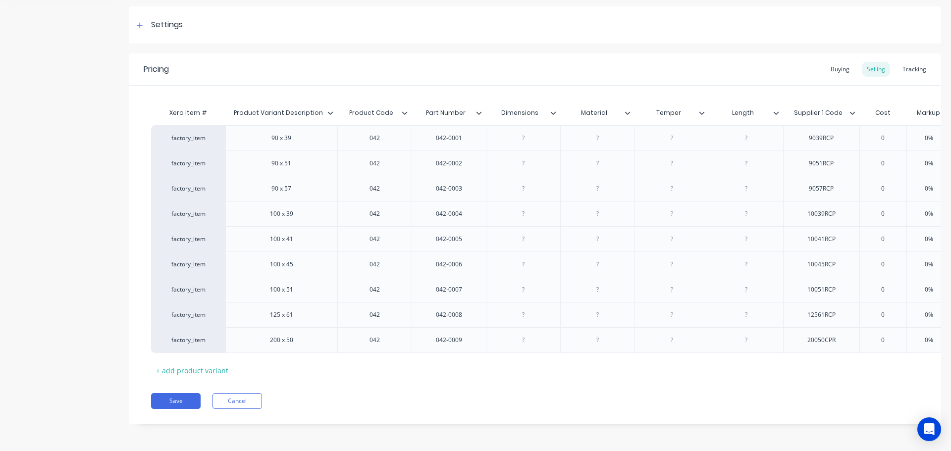
click at [553, 110] on icon at bounding box center [553, 113] width 6 height 6
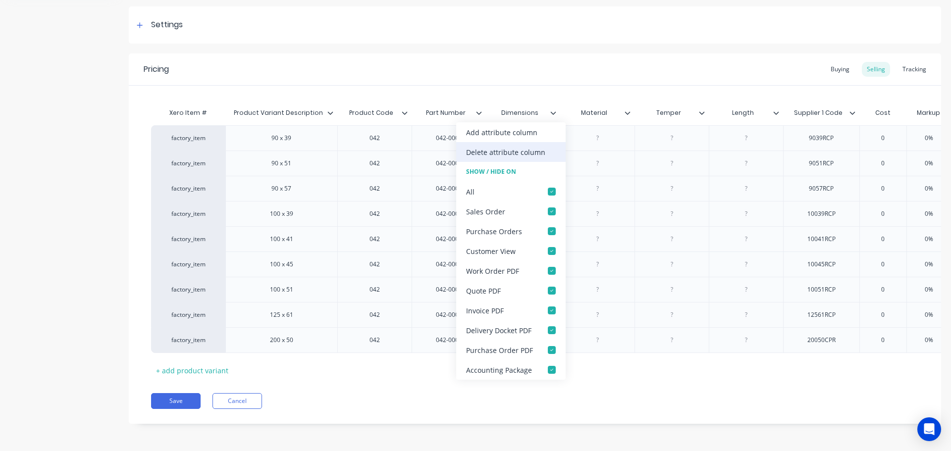
click at [524, 152] on div "Delete attribute column" at bounding box center [505, 152] width 79 height 10
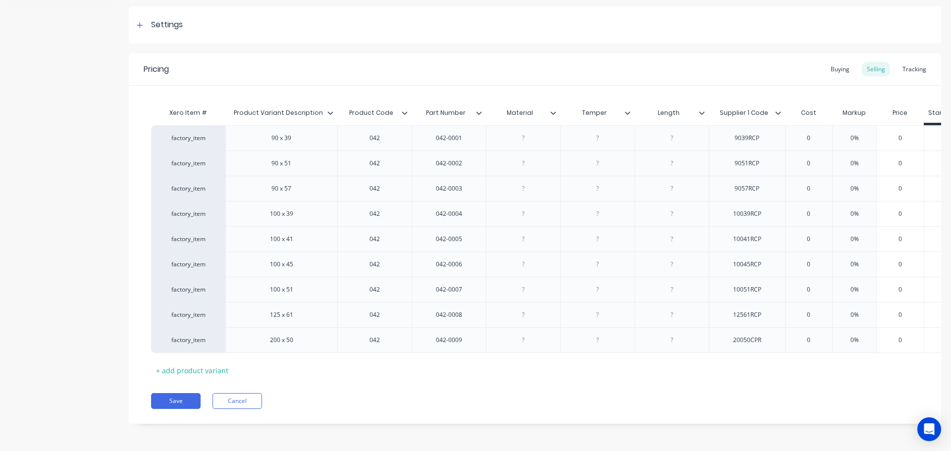
click at [553, 111] on icon at bounding box center [552, 112] width 5 height 3
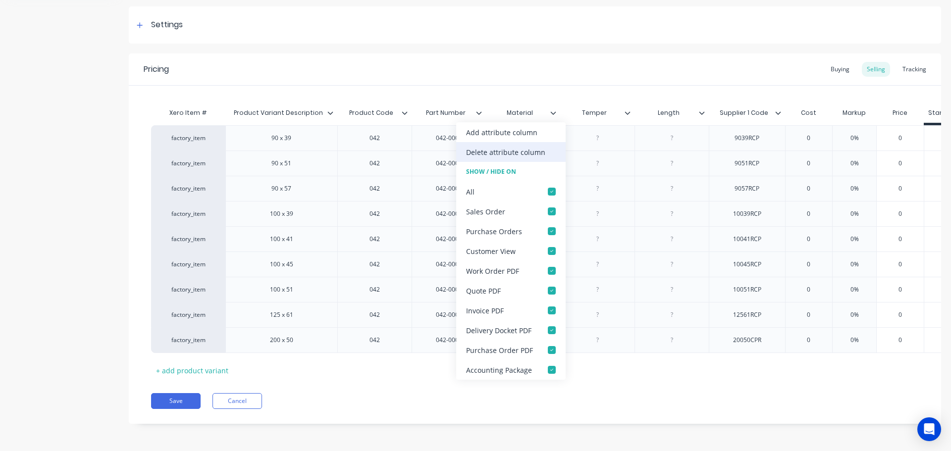
click at [541, 148] on div "Delete attribute column" at bounding box center [505, 152] width 79 height 10
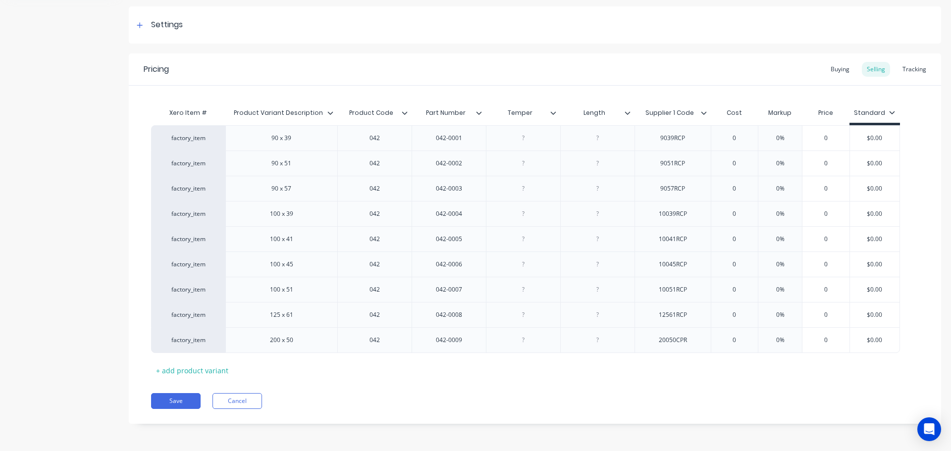
scroll to position [140, 0]
click at [554, 114] on icon at bounding box center [553, 113] width 6 height 6
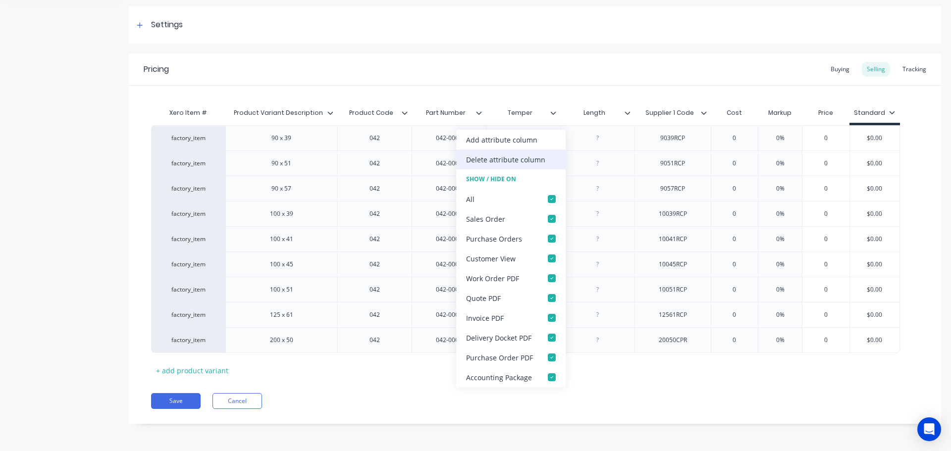
click at [540, 153] on div "Delete attribute column" at bounding box center [510, 160] width 109 height 20
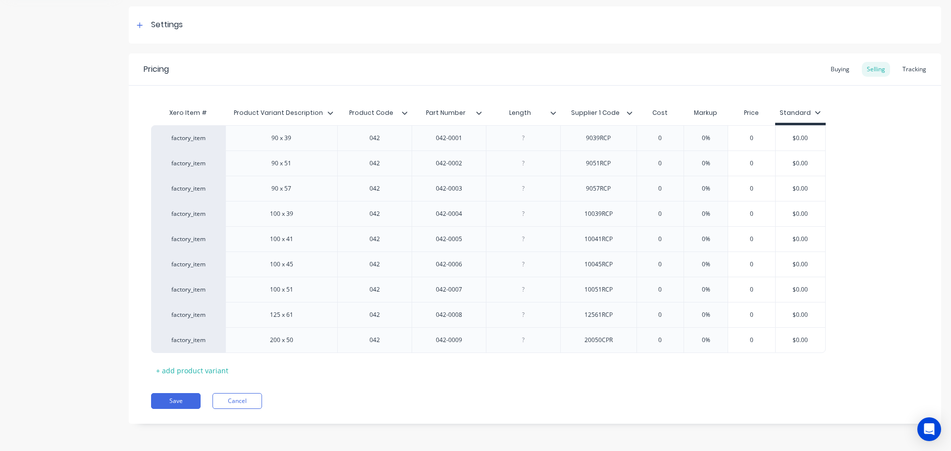
click at [552, 114] on icon at bounding box center [553, 113] width 6 height 6
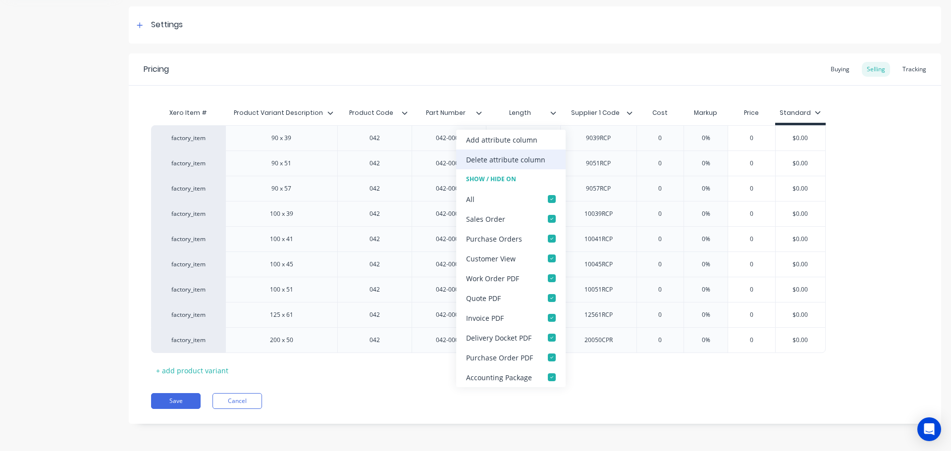
click at [538, 158] on div "Delete attribute column" at bounding box center [505, 160] width 79 height 10
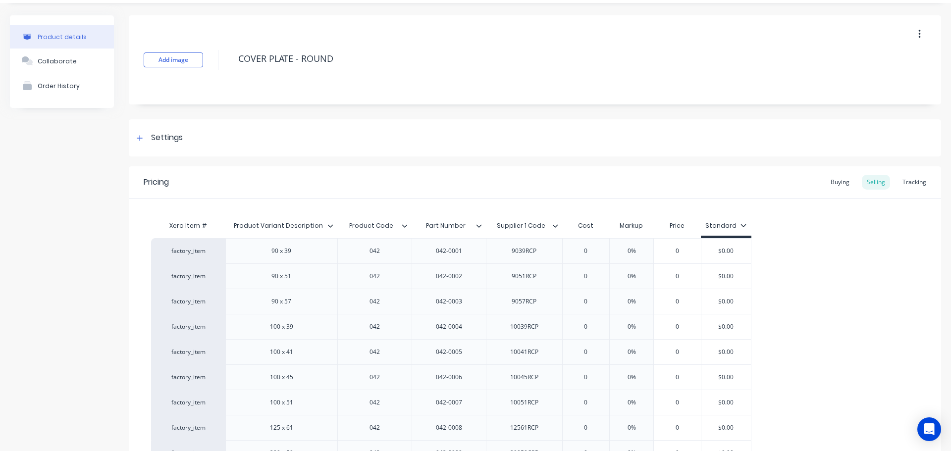
scroll to position [0, 0]
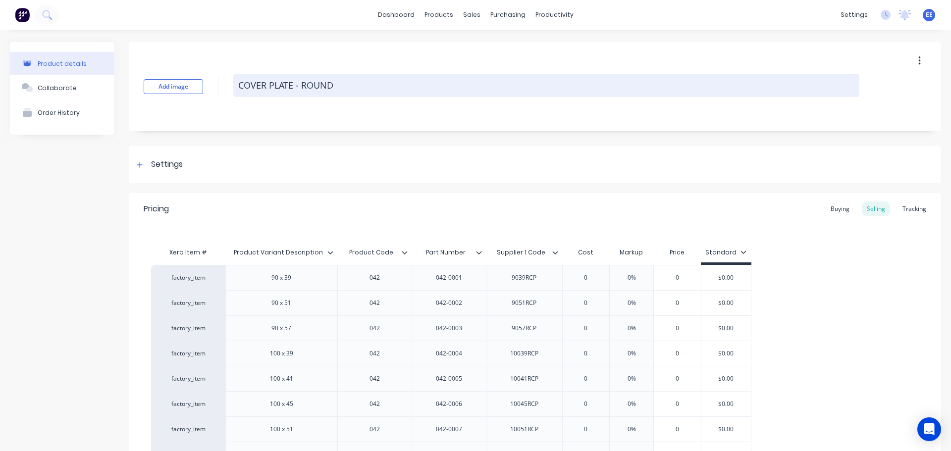
click at [347, 87] on textarea "COVER PLATE - ROUND" at bounding box center [546, 85] width 626 height 23
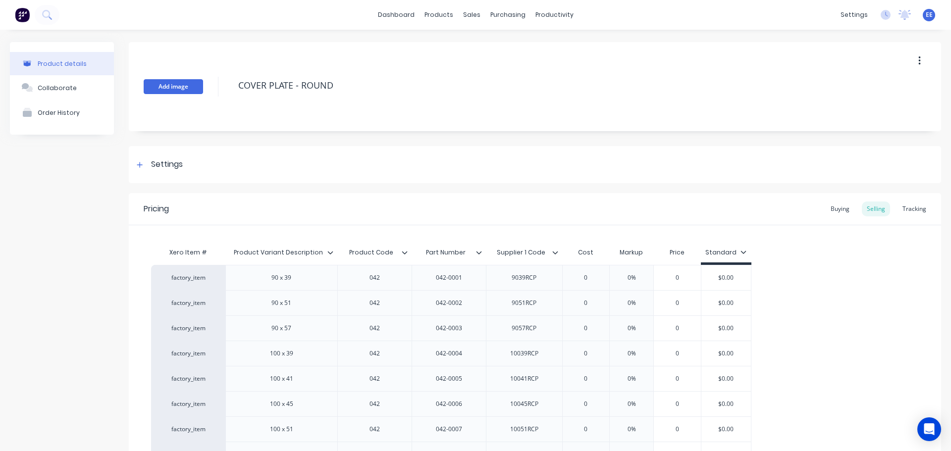
drag, startPoint x: 347, startPoint y: 87, endPoint x: 167, endPoint y: 90, distance: 180.3
click at [167, 90] on div "Add image COVER PLATE - ROUND" at bounding box center [535, 86] width 812 height 89
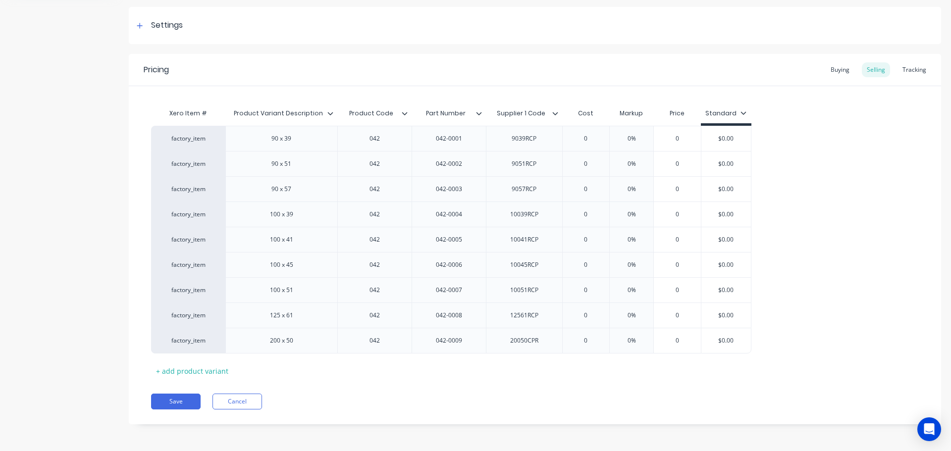
scroll to position [140, 0]
click at [178, 399] on button "Save" at bounding box center [176, 401] width 50 height 16
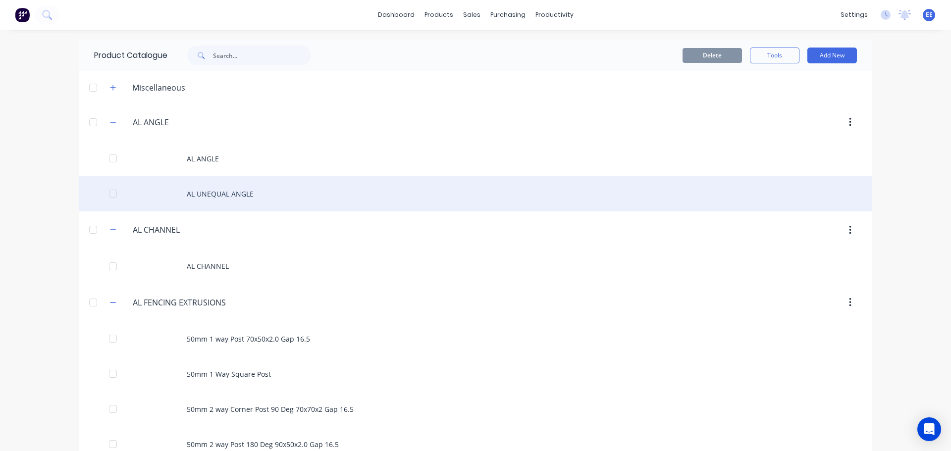
scroll to position [5952, 0]
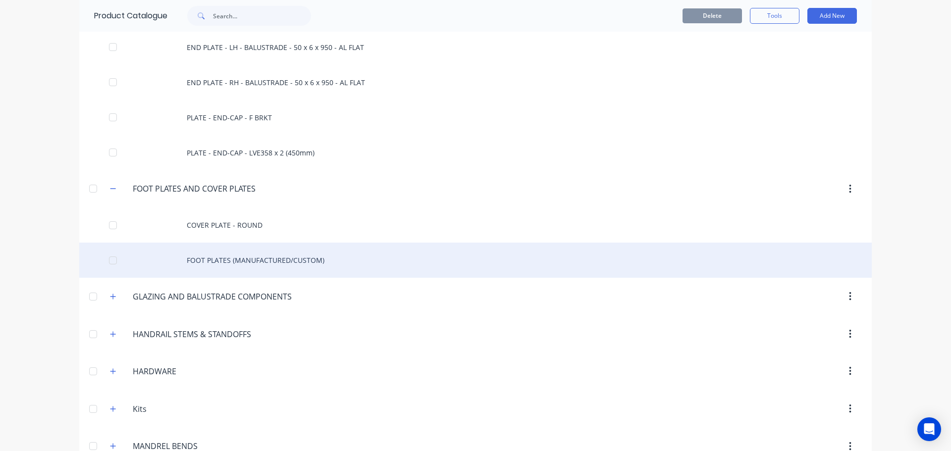
click at [222, 260] on div "FOOT PLATES (MANUFACTURED/CUSTOM)" at bounding box center [475, 260] width 792 height 35
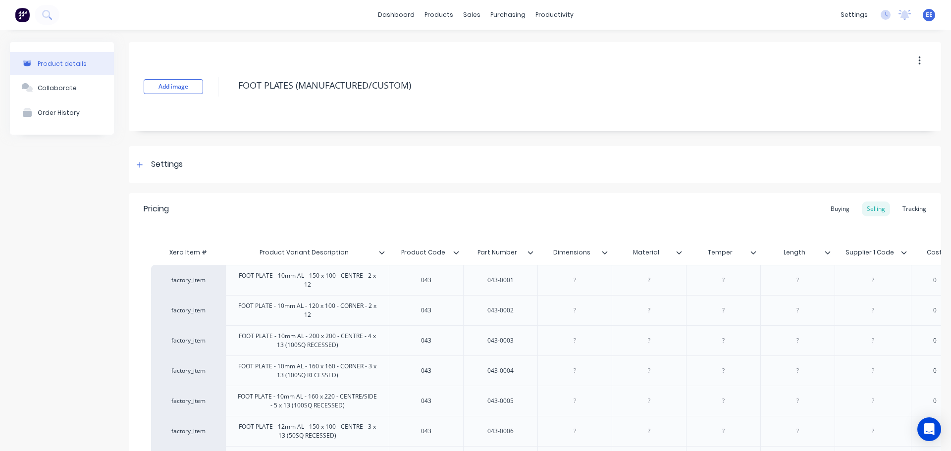
drag, startPoint x: 429, startPoint y: 89, endPoint x: 207, endPoint y: 136, distance: 226.7
click at [208, 135] on div "Add image FOOT PLATES (MANUFACTURED/CUSTOM) Settings Product Options I buy this…" at bounding box center [535, 317] width 812 height 551
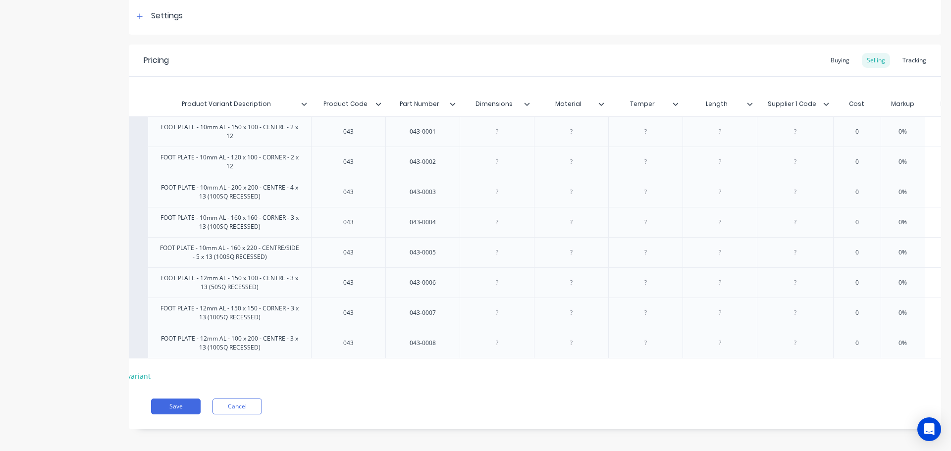
scroll to position [0, 80]
click at [525, 105] on icon at bounding box center [525, 104] width 6 height 6
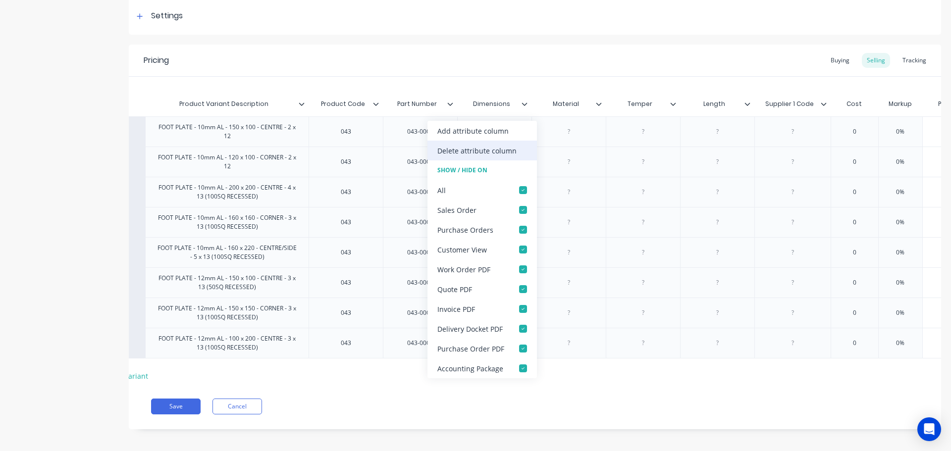
click at [508, 150] on div "Delete attribute column" at bounding box center [476, 151] width 79 height 10
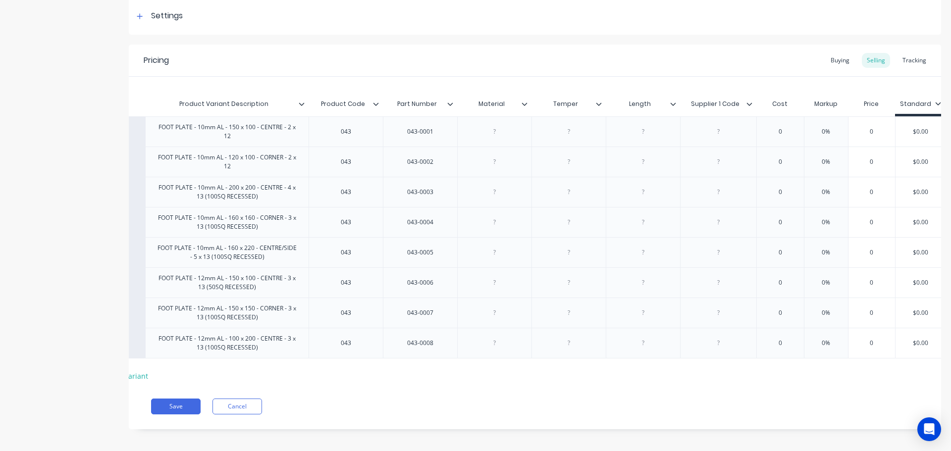
click at [526, 103] on icon at bounding box center [525, 104] width 6 height 6
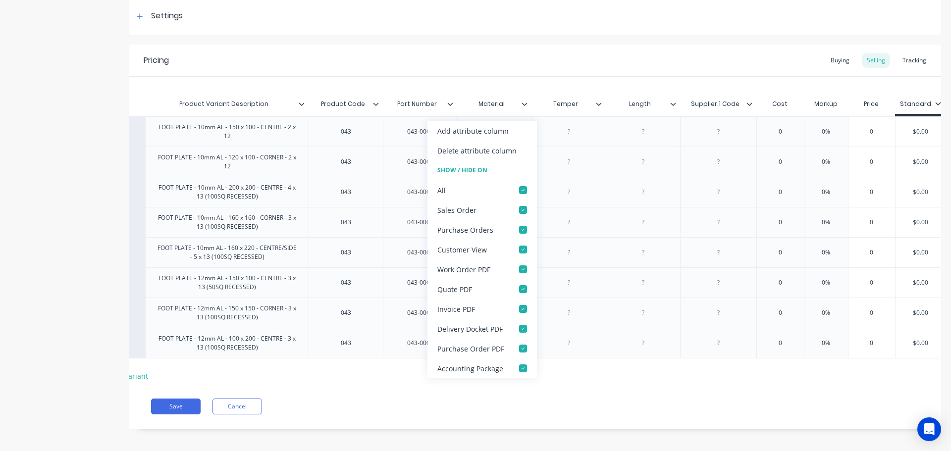
click at [505, 154] on div "Delete attribute column" at bounding box center [476, 151] width 79 height 10
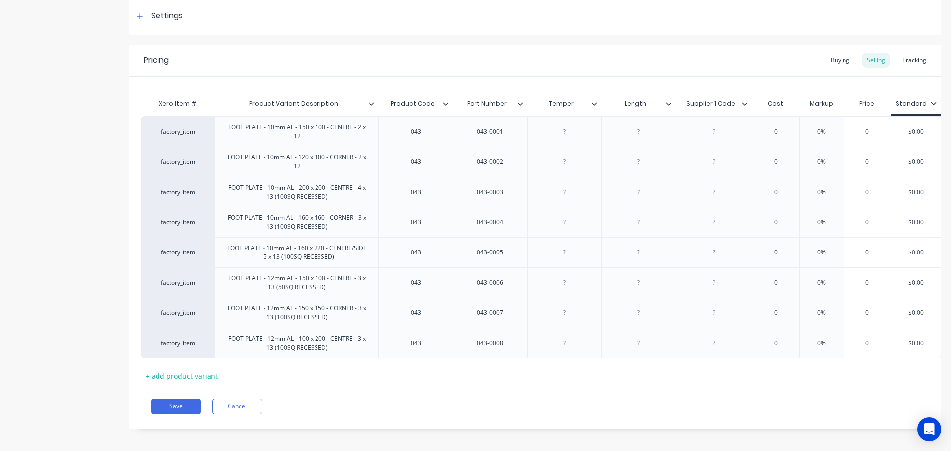
scroll to position [0, 18]
click at [591, 103] on icon at bounding box center [594, 104] width 6 height 6
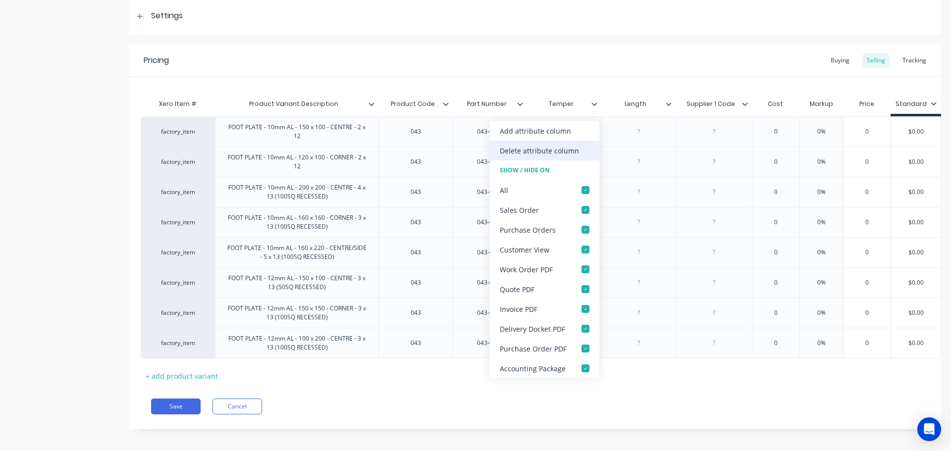
click at [557, 153] on div "Delete attribute column" at bounding box center [539, 151] width 79 height 10
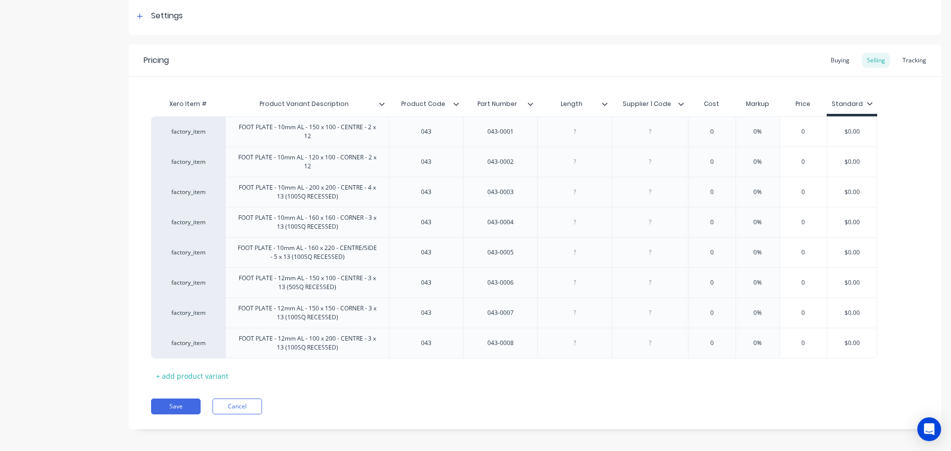
click at [607, 104] on icon at bounding box center [605, 104] width 6 height 6
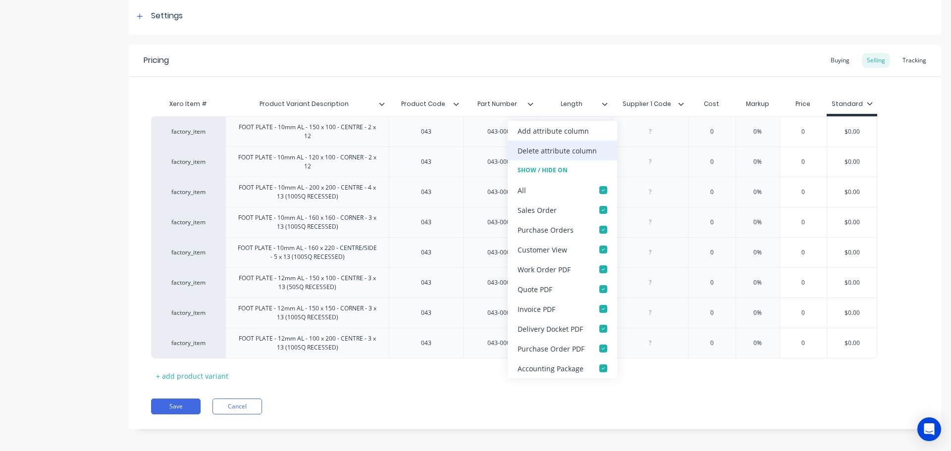
click at [592, 156] on div "Delete attribute column" at bounding box center [562, 151] width 109 height 20
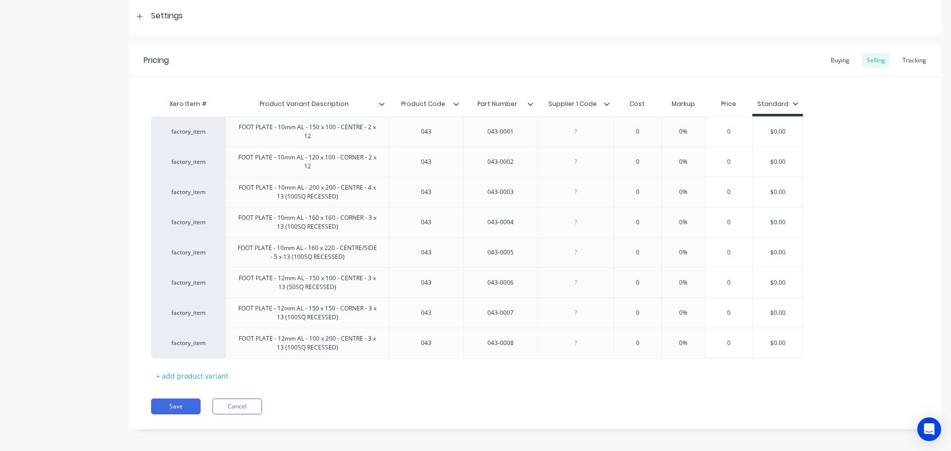
click at [609, 103] on icon at bounding box center [607, 104] width 6 height 6
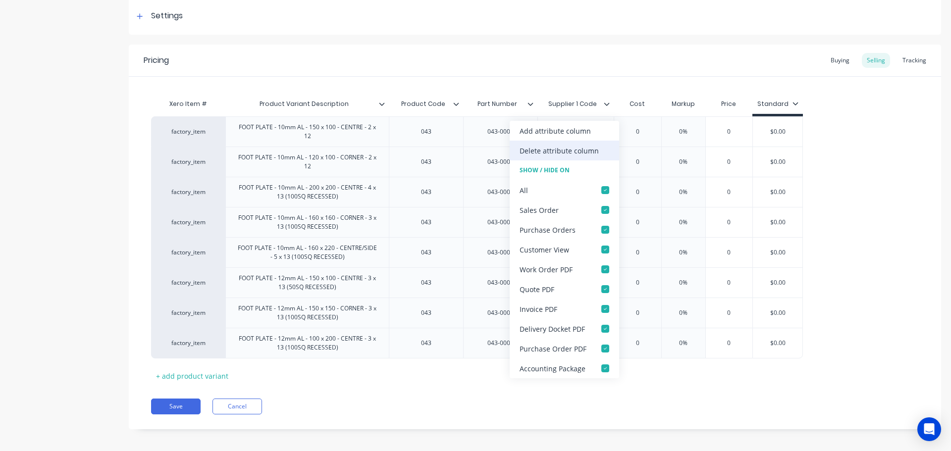
click at [583, 150] on div "Delete attribute column" at bounding box center [559, 151] width 79 height 10
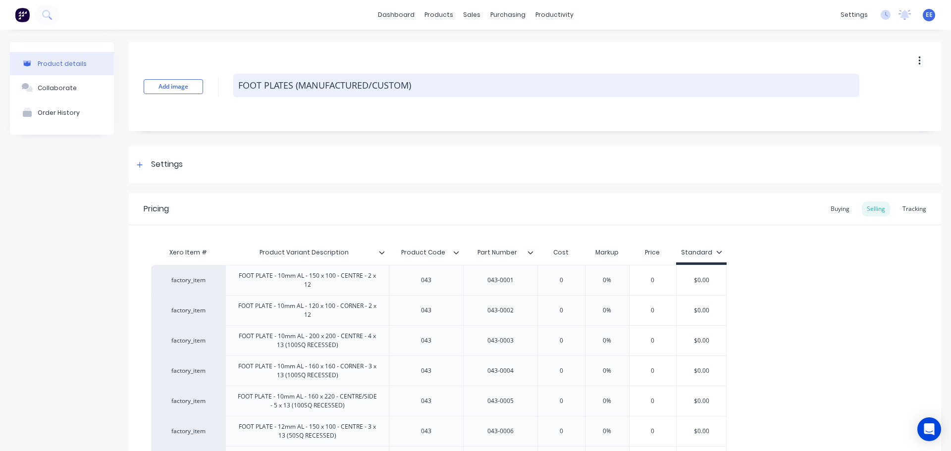
drag, startPoint x: 406, startPoint y: 85, endPoint x: 412, endPoint y: 86, distance: 6.0
click at [406, 86] on textarea "FOOT PLATES (MANUFACTURED/CUSTOM)" at bounding box center [546, 85] width 626 height 23
click at [421, 85] on textarea "FOOT PLATES (MANUFACTURED/CUSTOM)" at bounding box center [546, 85] width 626 height 23
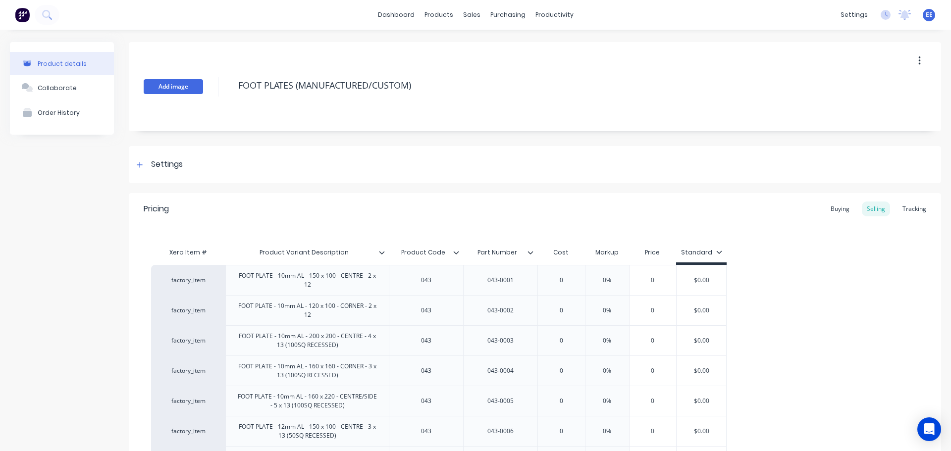
drag, startPoint x: 421, startPoint y: 85, endPoint x: 199, endPoint y: 84, distance: 221.9
click at [199, 84] on div "Add image FOOT PLATES (MANUFACTURED/CUSTOM)" at bounding box center [535, 86] width 812 height 89
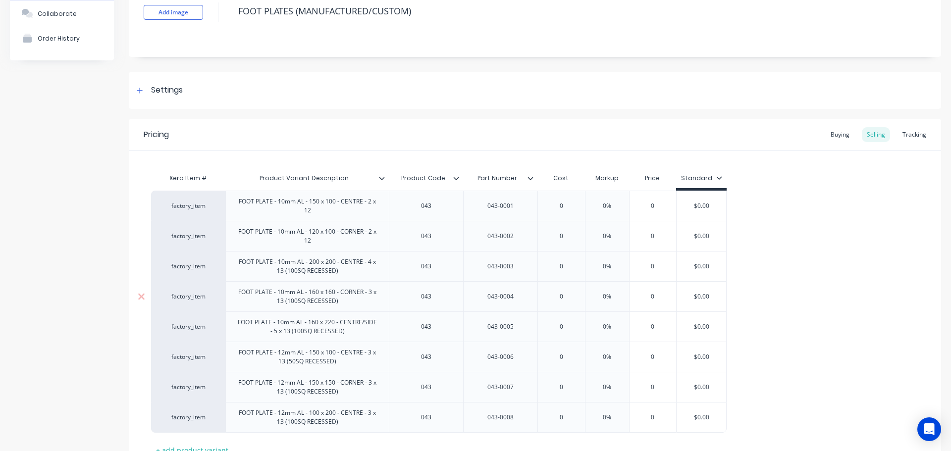
scroll to position [154, 0]
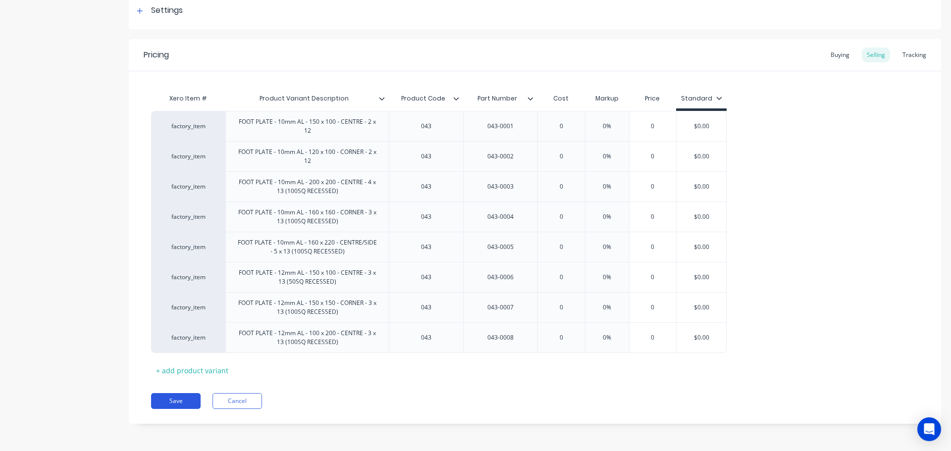
click at [173, 401] on button "Save" at bounding box center [176, 401] width 50 height 16
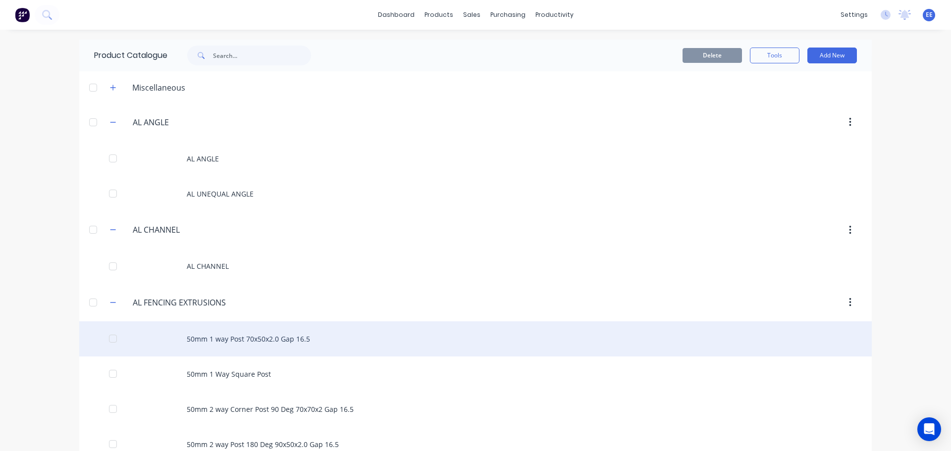
scroll to position [5988, 0]
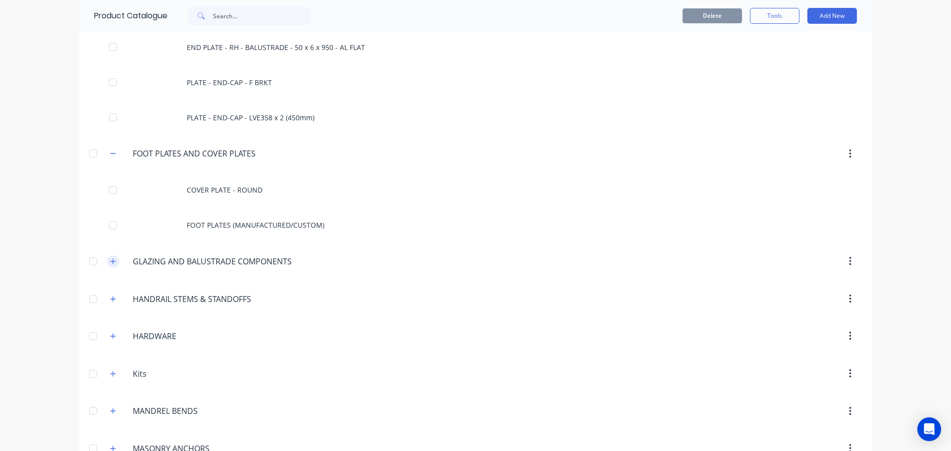
click at [110, 260] on icon "button" at bounding box center [113, 261] width 6 height 7
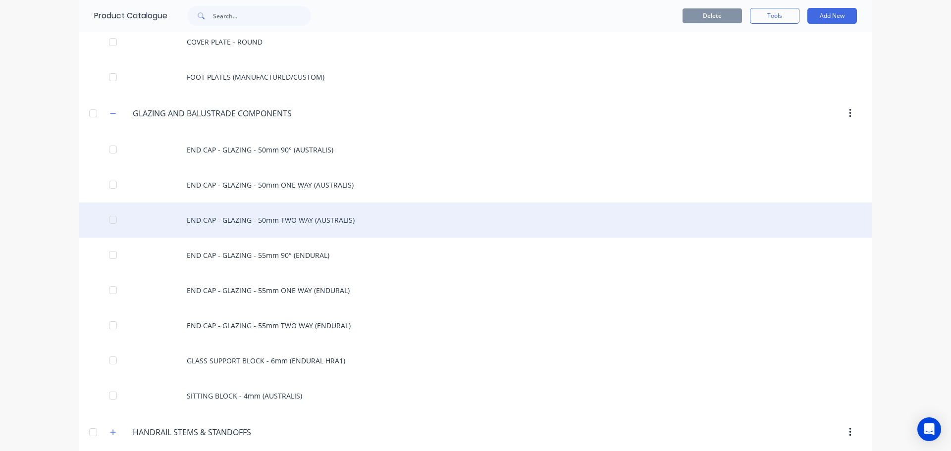
scroll to position [6136, 0]
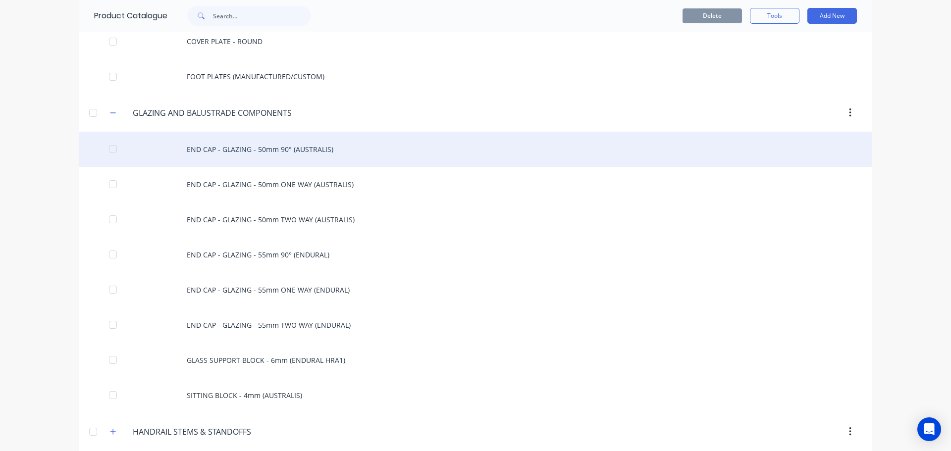
click at [223, 152] on div "END CAP - GLAZING - 50mm 90° (AUSTRALIS)" at bounding box center [475, 149] width 792 height 35
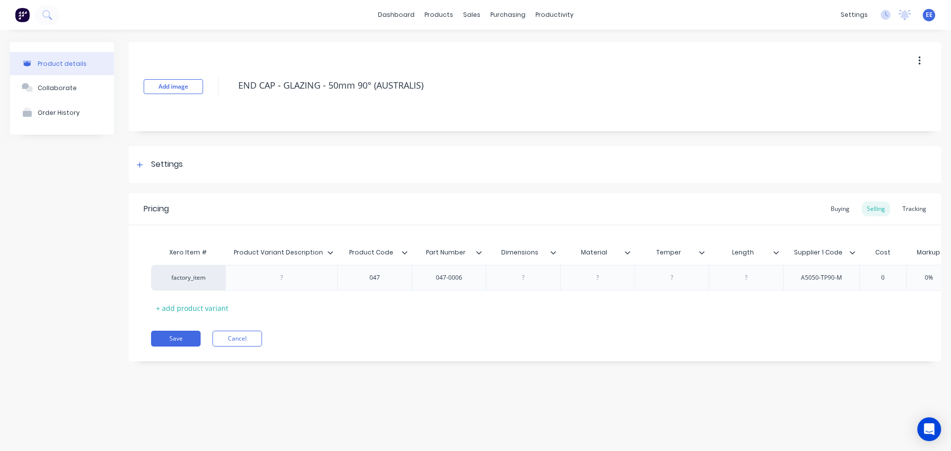
drag, startPoint x: 415, startPoint y: 95, endPoint x: 188, endPoint y: 96, distance: 226.8
click at [188, 96] on div "Add image END CAP - GLAZING - 50mm 90° (AUSTRALIS)" at bounding box center [535, 86] width 812 height 89
click at [327, 254] on icon at bounding box center [330, 253] width 6 height 6
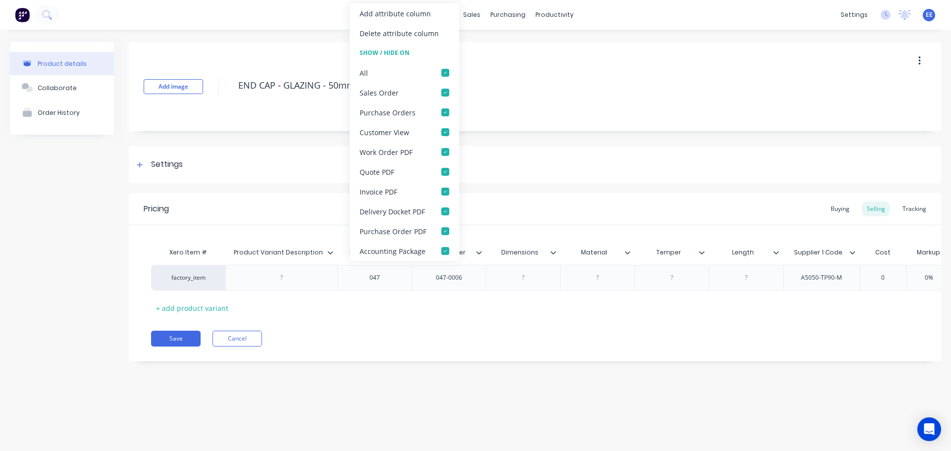
click at [329, 252] on icon at bounding box center [330, 253] width 6 height 6
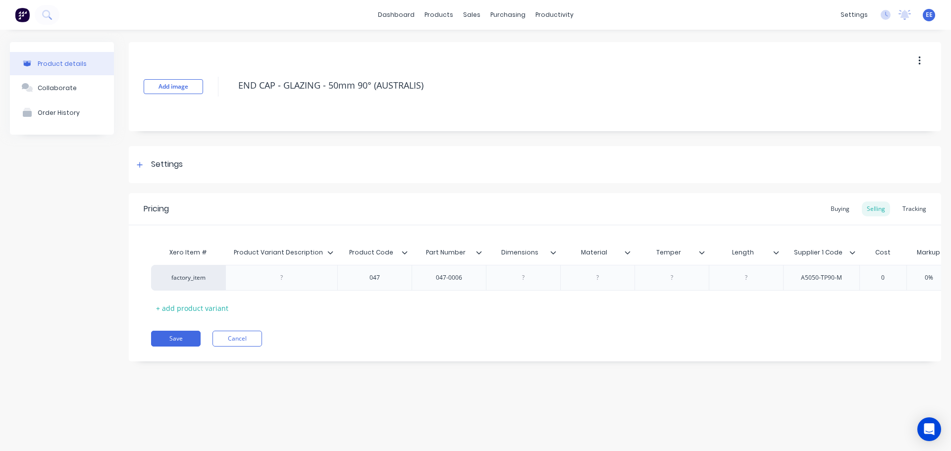
click at [329, 252] on icon at bounding box center [330, 253] width 6 height 6
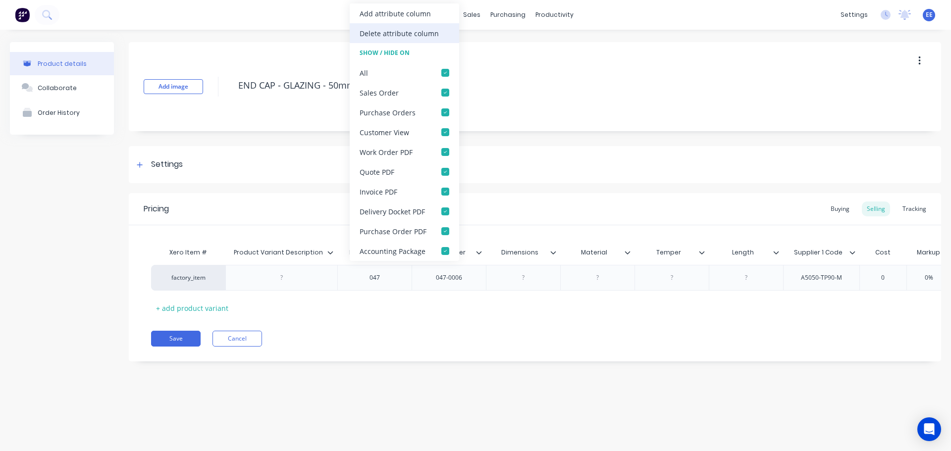
click at [385, 26] on div "Delete attribute column" at bounding box center [404, 33] width 109 height 20
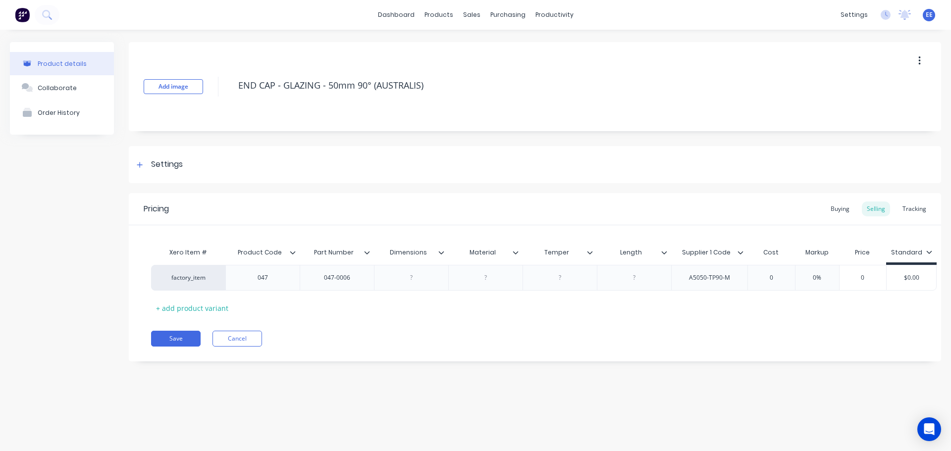
click at [441, 254] on icon at bounding box center [441, 252] width 5 height 3
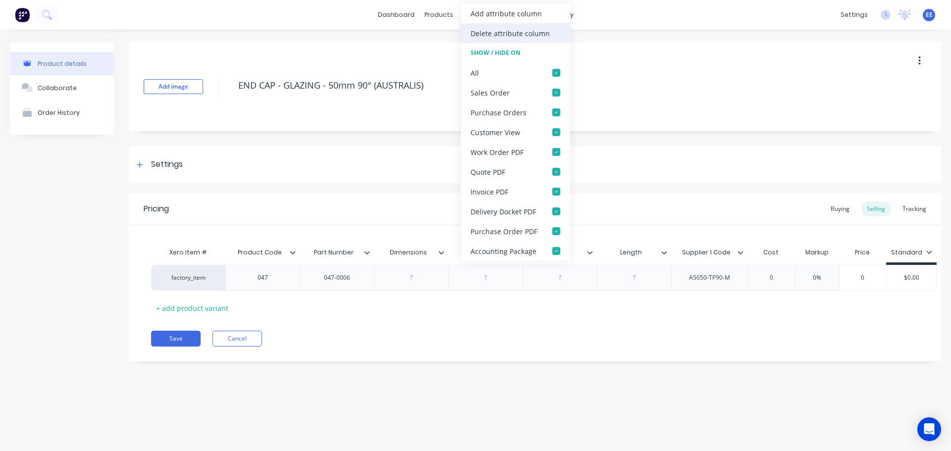
click at [486, 33] on div "Delete attribute column" at bounding box center [510, 33] width 79 height 10
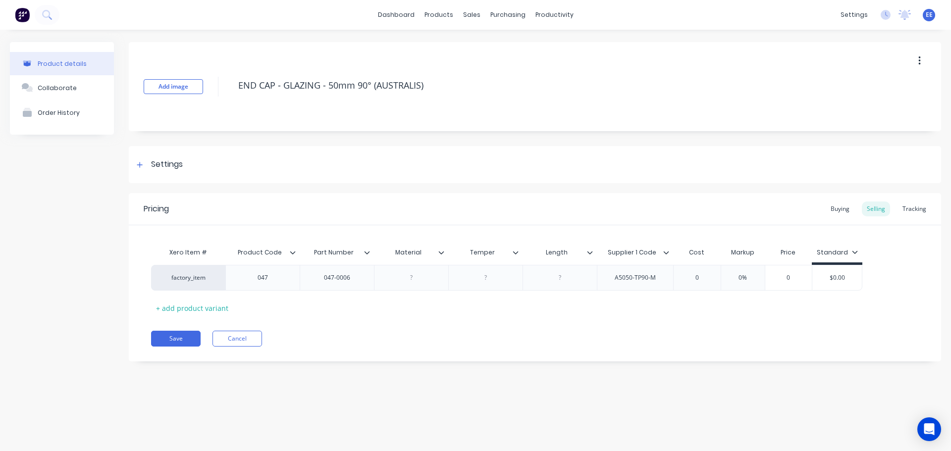
click at [441, 252] on icon at bounding box center [441, 253] width 6 height 6
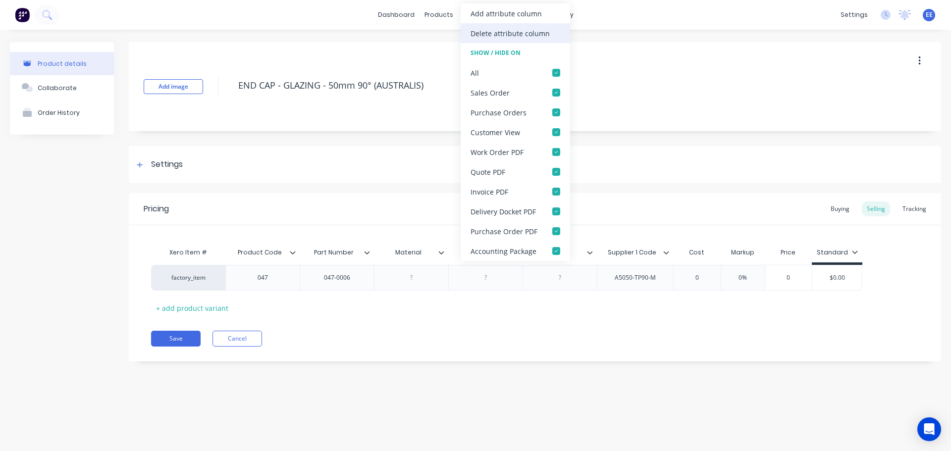
click at [481, 34] on div "Delete attribute column" at bounding box center [510, 33] width 79 height 10
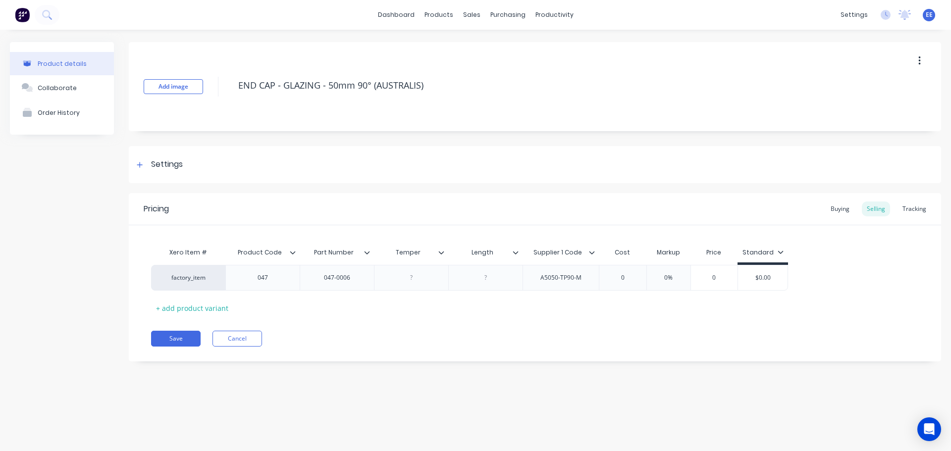
click at [443, 251] on icon at bounding box center [441, 253] width 6 height 6
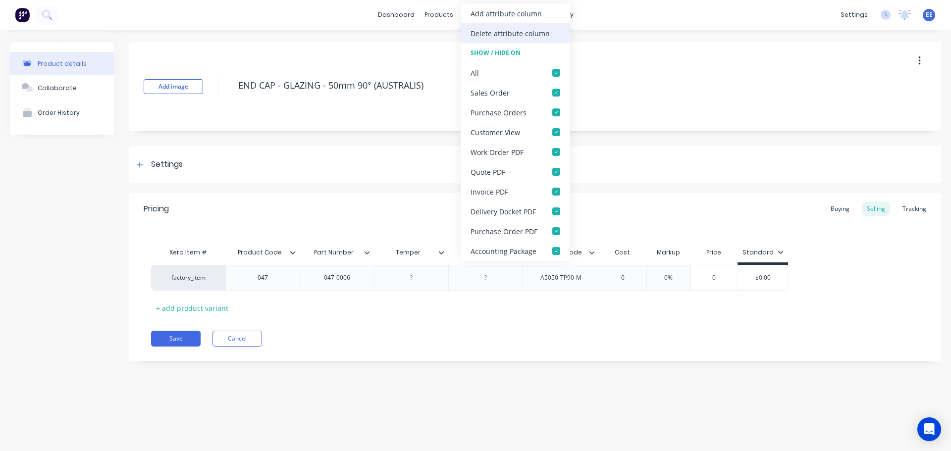
click at [493, 31] on div "Delete attribute column" at bounding box center [510, 33] width 79 height 10
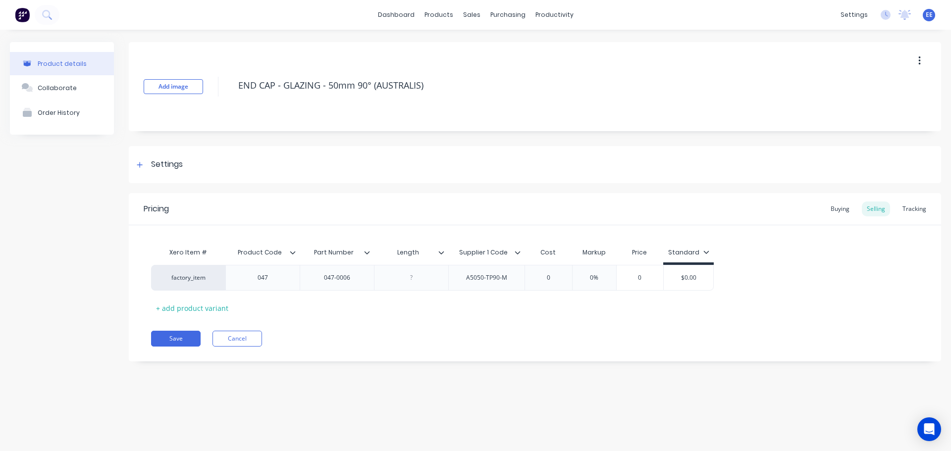
click at [441, 252] on icon at bounding box center [441, 253] width 6 height 6
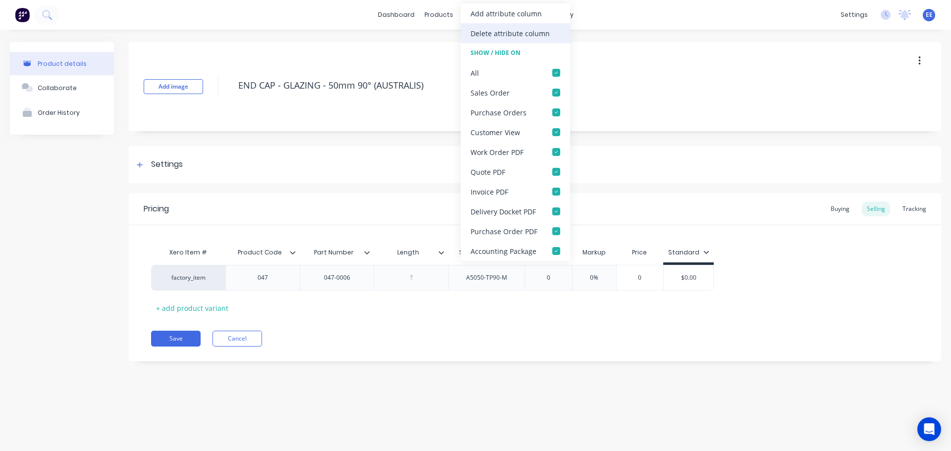
click at [517, 29] on div "Delete attribute column" at bounding box center [510, 33] width 79 height 10
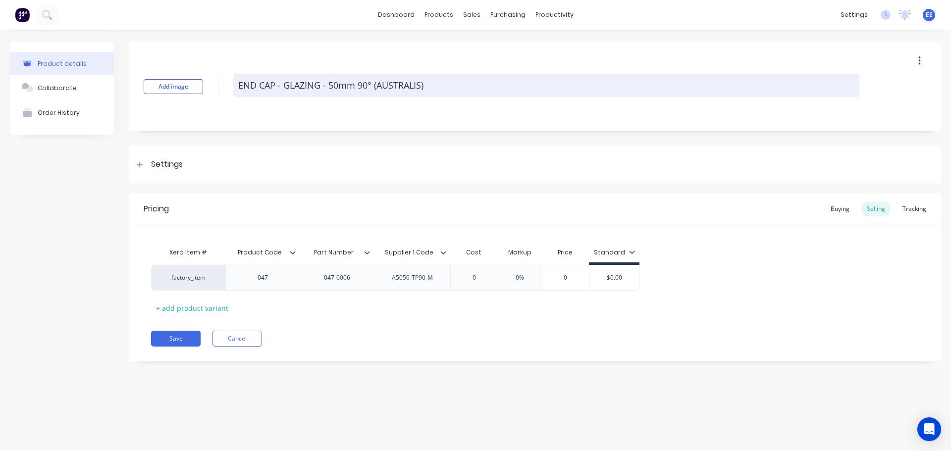
click at [445, 81] on textarea "END CAP - GLAZING - 50mm 90° (AUSTRALIS)" at bounding box center [546, 85] width 626 height 23
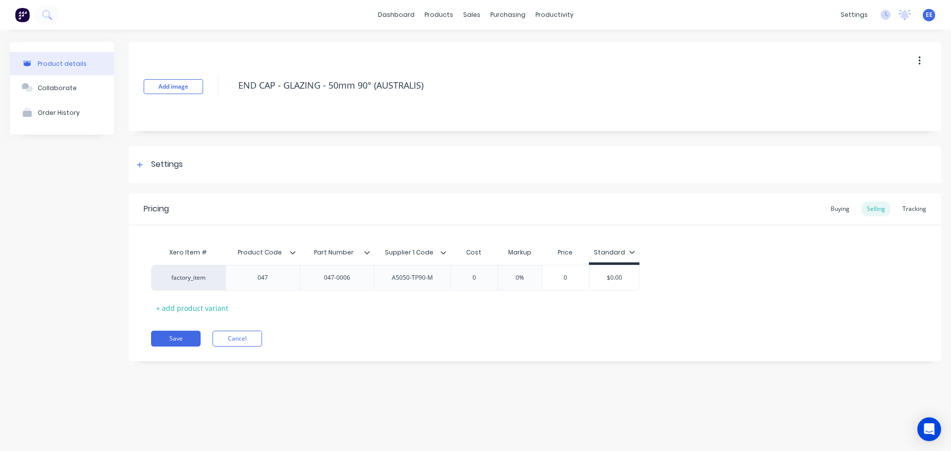
drag, startPoint x: 439, startPoint y: 90, endPoint x: 189, endPoint y: 97, distance: 250.7
click at [196, 97] on div "Add image END CAP - GLAZING - 50mm 90° (AUSTRALIS)" at bounding box center [535, 86] width 812 height 89
click at [172, 343] on button "Save" at bounding box center [176, 339] width 50 height 16
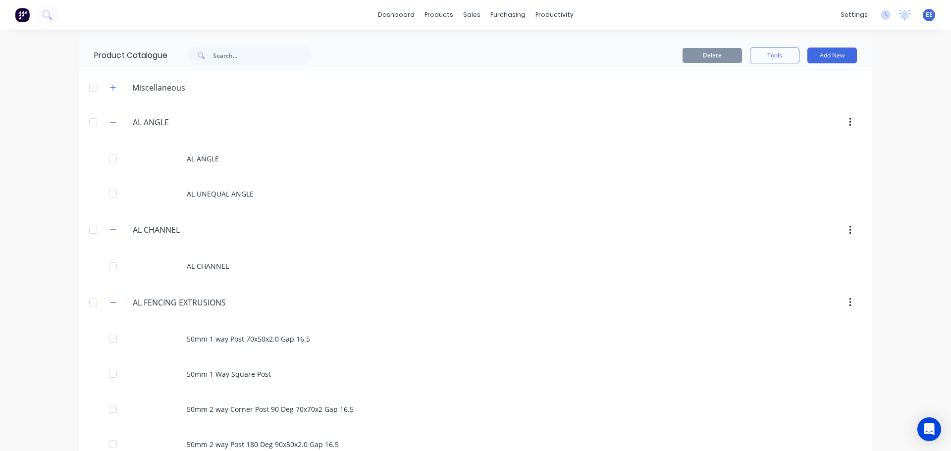
scroll to position [6060, 0]
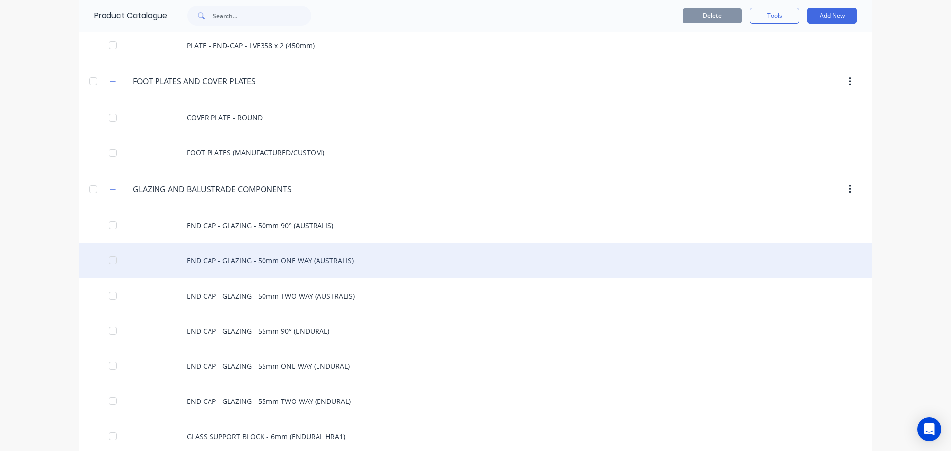
click at [199, 266] on div "END CAP - GLAZING - 50mm ONE WAY (AUSTRALIS)" at bounding box center [475, 260] width 792 height 35
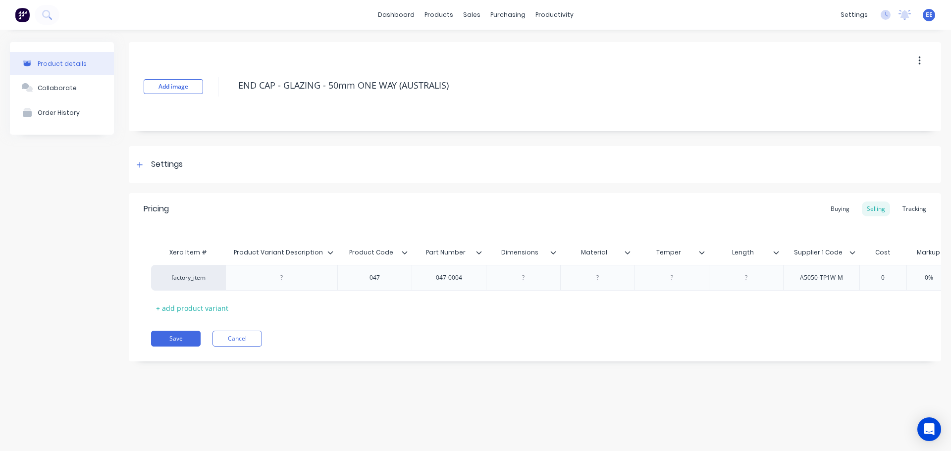
drag, startPoint x: 465, startPoint y: 89, endPoint x: 237, endPoint y: 100, distance: 228.1
click at [237, 100] on div "Add image END CAP - GLAZING - 50mm ONE WAY (AUSTRALIS)" at bounding box center [535, 86] width 812 height 89
click at [331, 253] on icon at bounding box center [329, 252] width 5 height 3
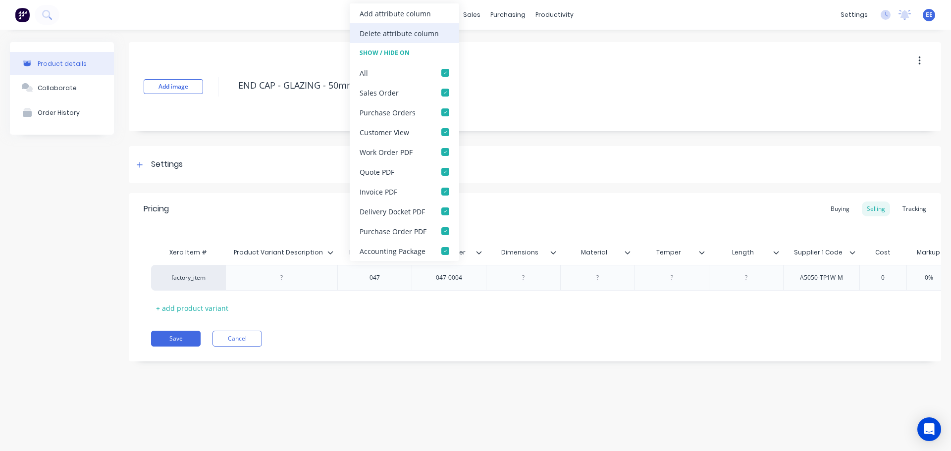
click at [405, 31] on div "Delete attribute column" at bounding box center [399, 33] width 79 height 10
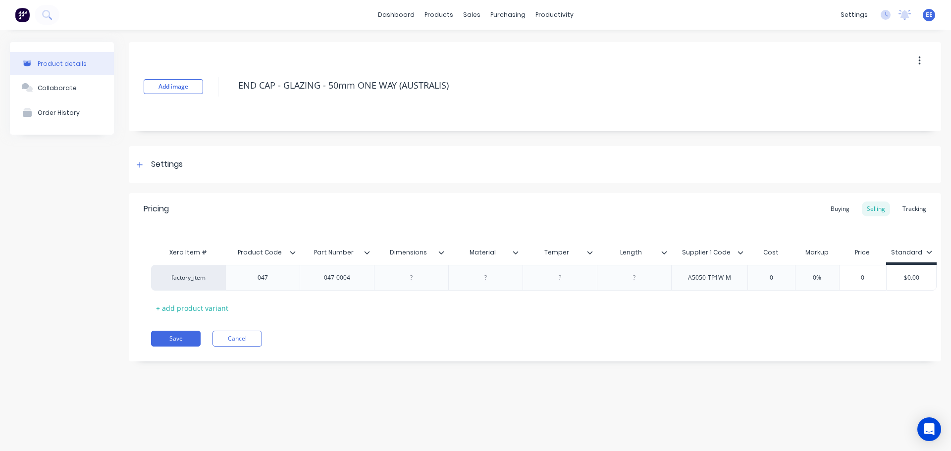
click at [438, 251] on icon at bounding box center [441, 253] width 6 height 6
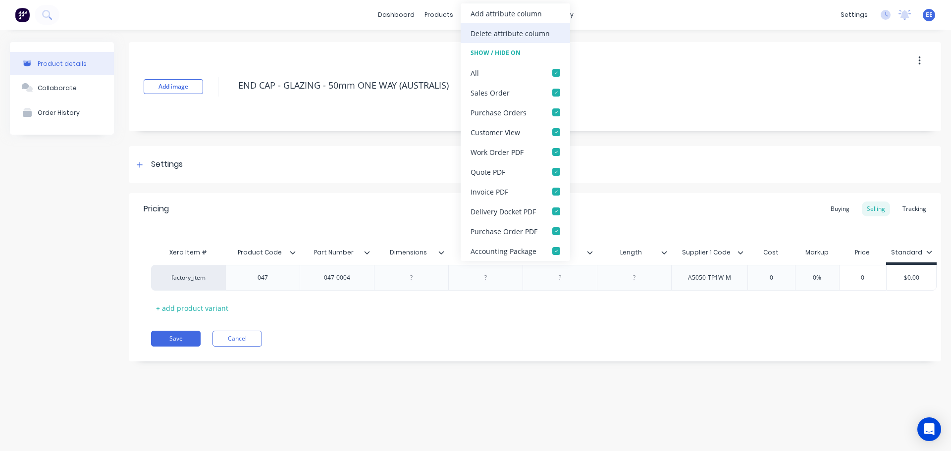
click at [486, 32] on div "Delete attribute column" at bounding box center [510, 33] width 79 height 10
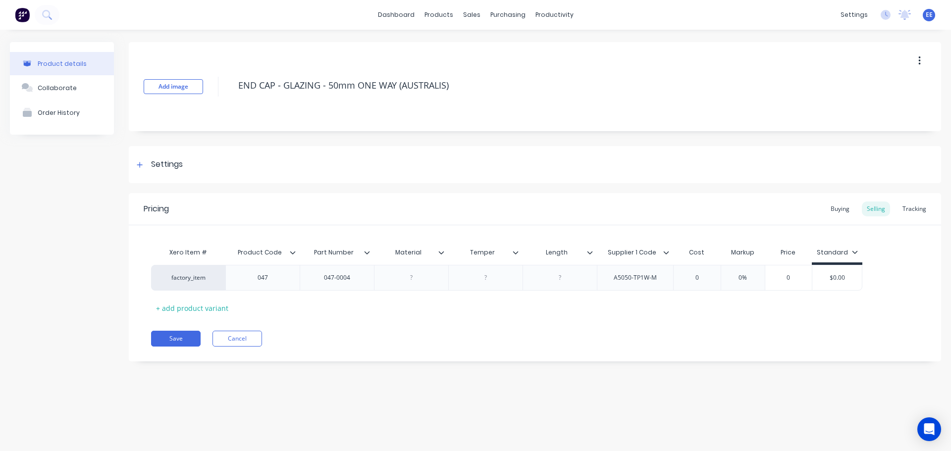
click at [442, 252] on icon at bounding box center [441, 253] width 6 height 6
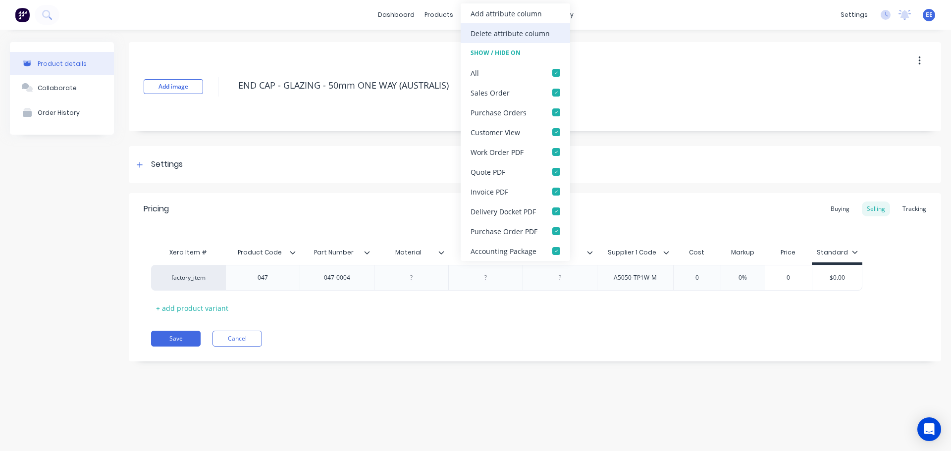
click at [473, 40] on div "Delete attribute column" at bounding box center [515, 33] width 109 height 20
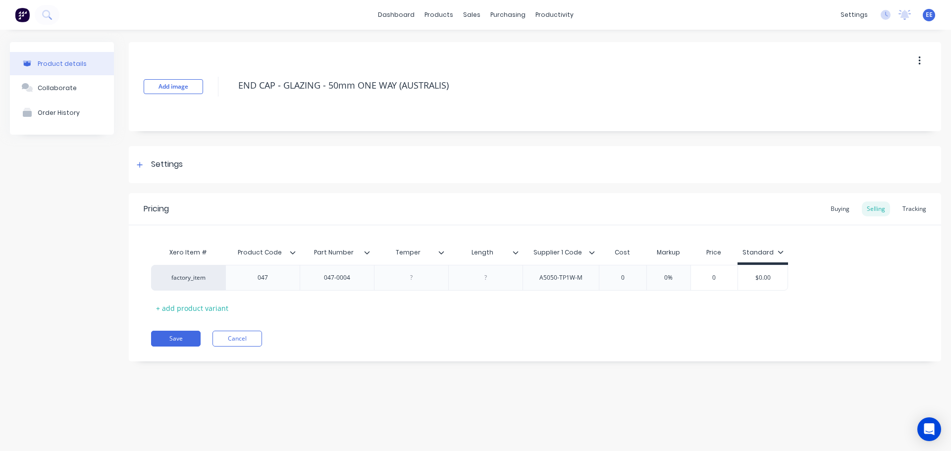
click at [441, 253] on icon at bounding box center [441, 253] width 6 height 6
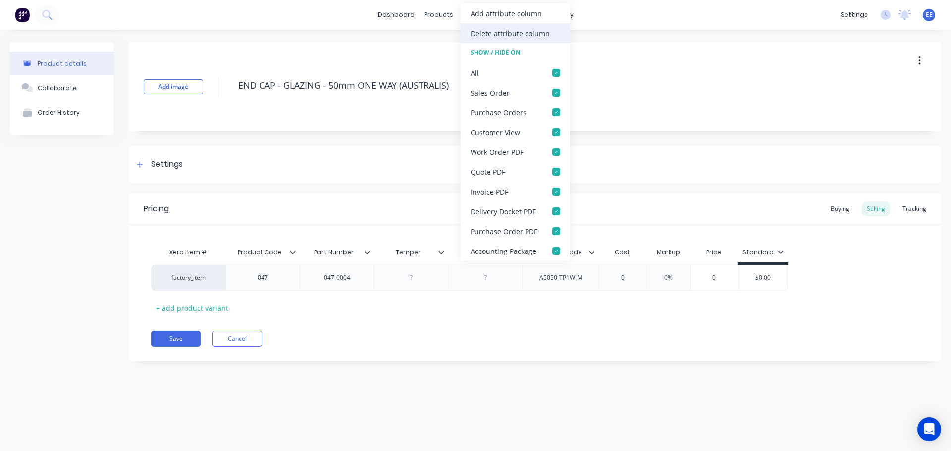
click at [511, 27] on div "Delete attribute column" at bounding box center [515, 33] width 109 height 20
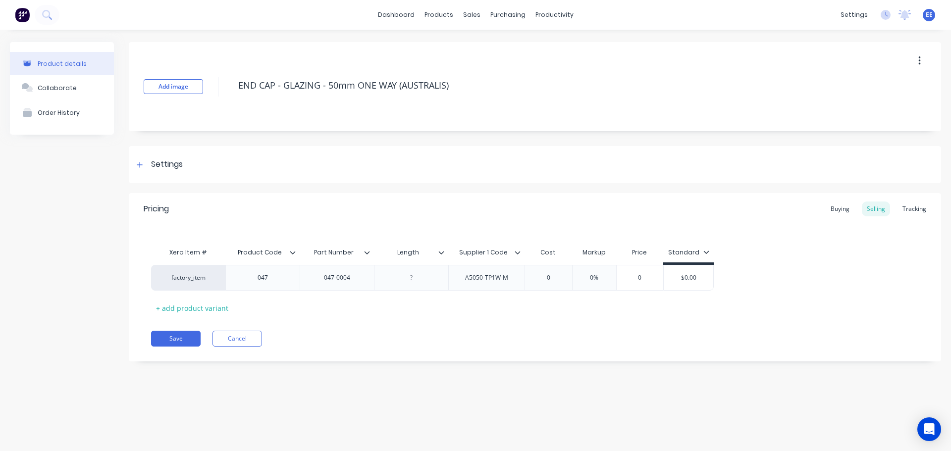
click at [442, 251] on icon at bounding box center [441, 253] width 6 height 6
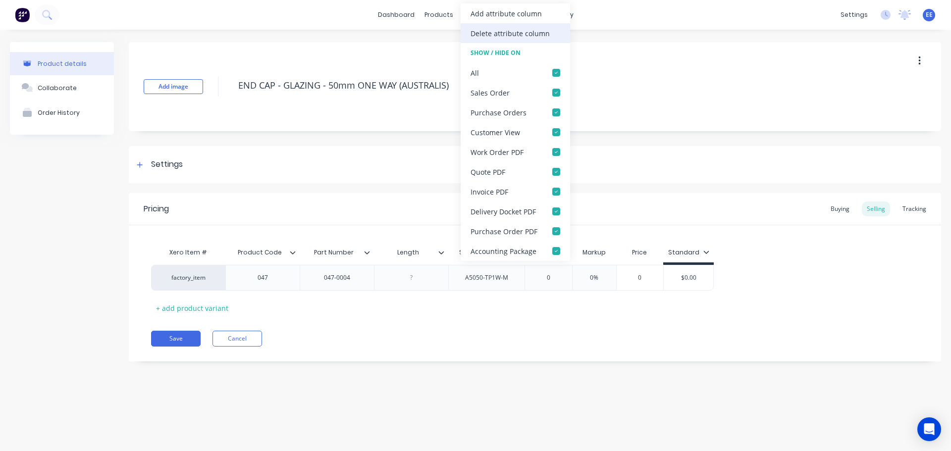
click at [509, 34] on div "Delete attribute column" at bounding box center [510, 33] width 79 height 10
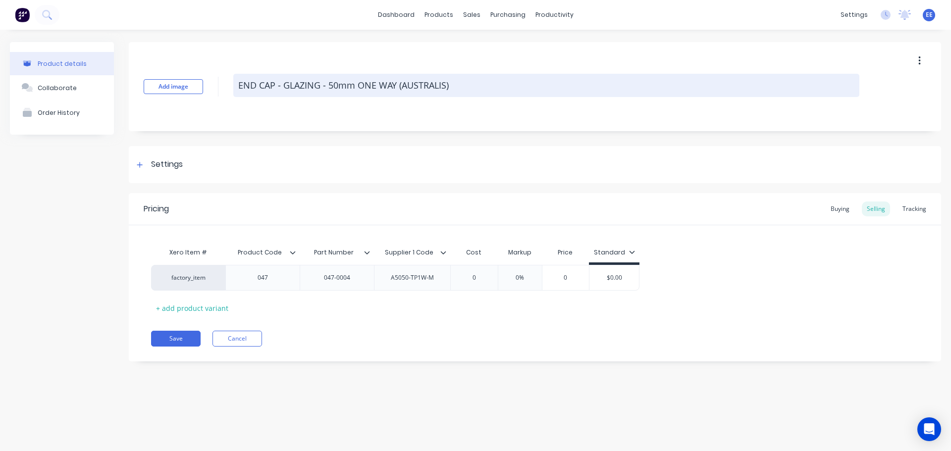
drag, startPoint x: 450, startPoint y: 90, endPoint x: 455, endPoint y: 88, distance: 5.5
click at [451, 90] on textarea "END CAP - GLAZING - 50mm ONE WAY (AUSTRALIS)" at bounding box center [546, 85] width 626 height 23
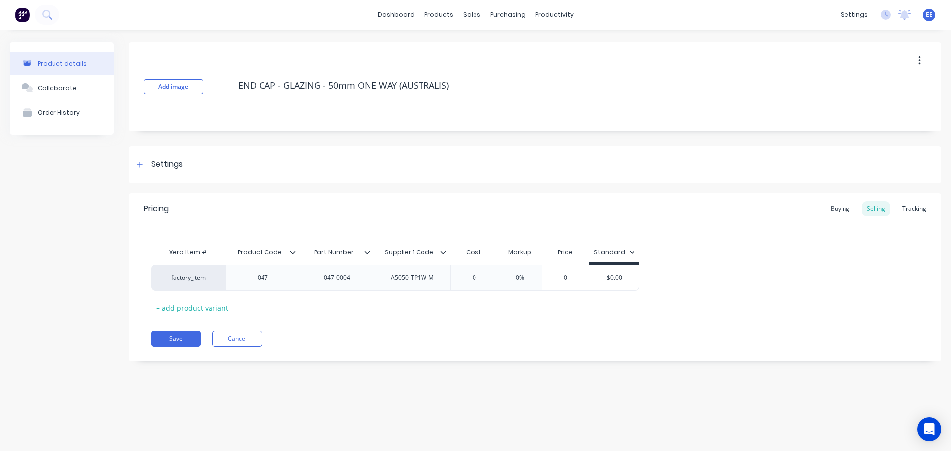
click at [440, 116] on div "Add image END CAP - GLAZING - 50mm ONE WAY (AUSTRALIS)" at bounding box center [535, 86] width 812 height 89
drag, startPoint x: 459, startPoint y: 87, endPoint x: 239, endPoint y: 112, distance: 221.4
click at [239, 112] on div "Add image END CAP - GLAZING - 50mm ONE WAY (AUSTRALIS)" at bounding box center [535, 86] width 812 height 89
click at [170, 338] on button "Save" at bounding box center [176, 339] width 50 height 16
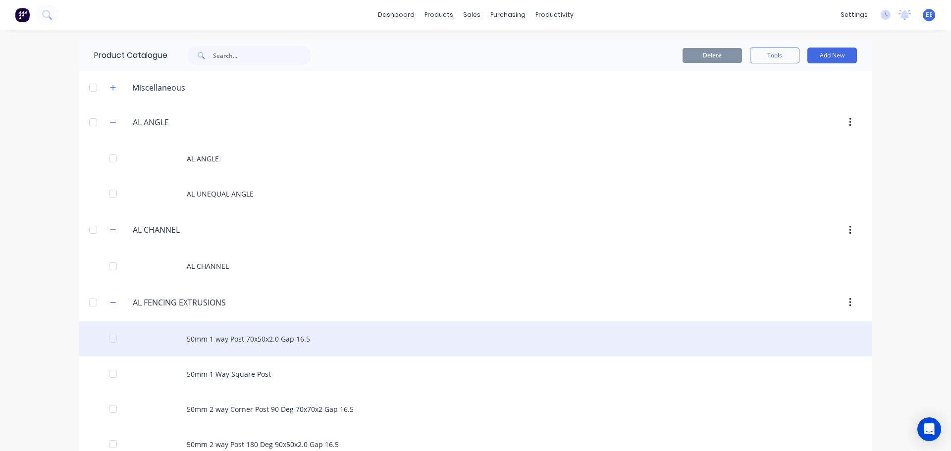
scroll to position [6095, 0]
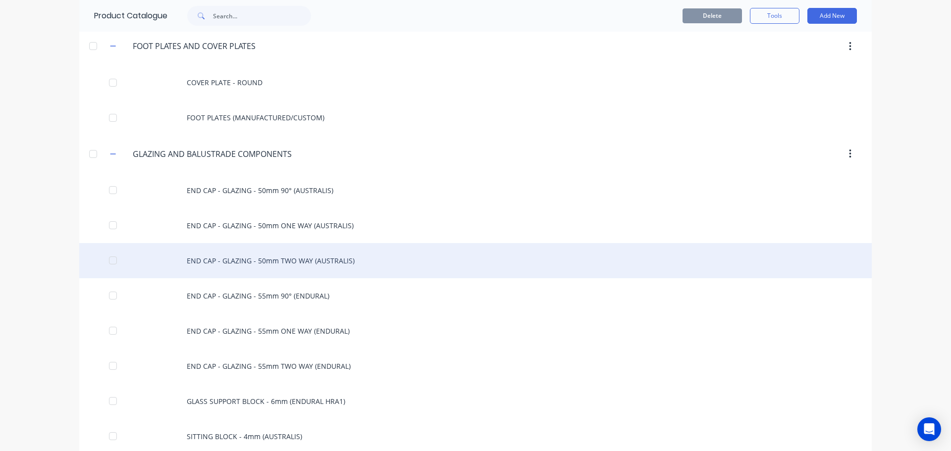
click at [234, 261] on div "END CAP - GLAZING - 50mm TWO WAY (AUSTRALIS)" at bounding box center [475, 260] width 792 height 35
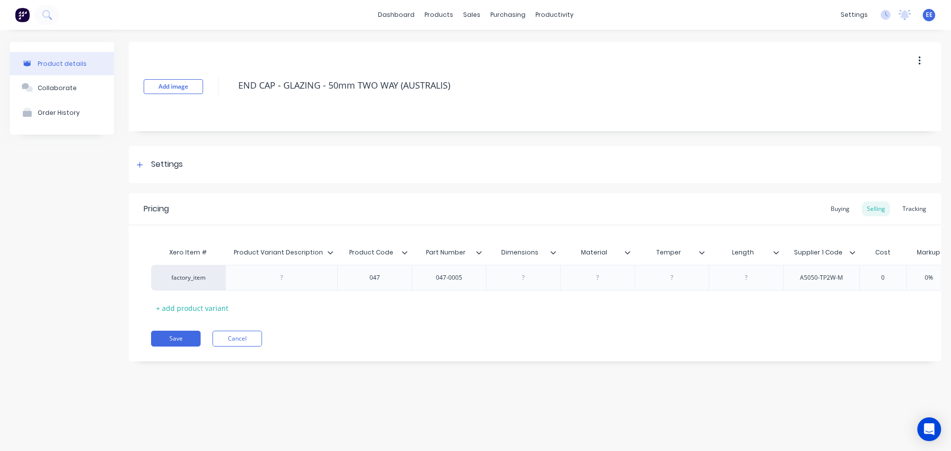
drag, startPoint x: 472, startPoint y: 85, endPoint x: 222, endPoint y: 122, distance: 252.4
click at [222, 122] on div "Add image END CAP - GLAZING - 50mm TWO WAY (AUSTRALIS)" at bounding box center [535, 86] width 812 height 89
click at [330, 251] on icon at bounding box center [330, 253] width 6 height 6
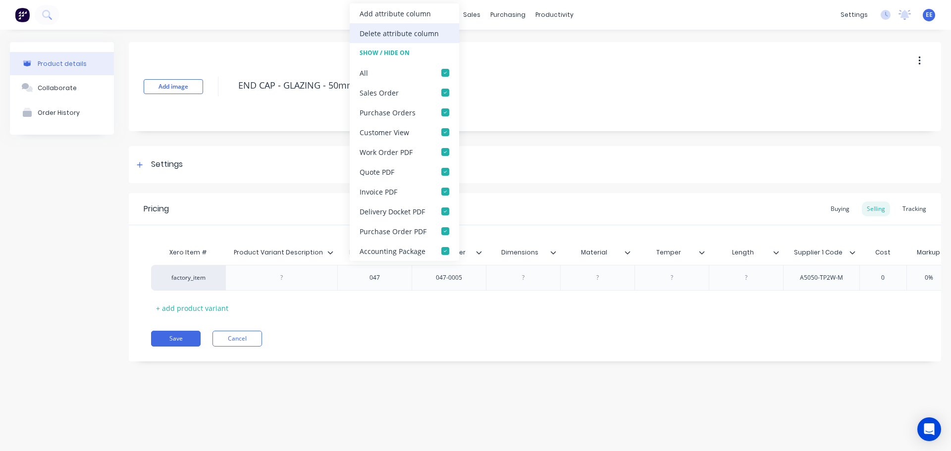
click at [387, 29] on div "Delete attribute column" at bounding box center [399, 33] width 79 height 10
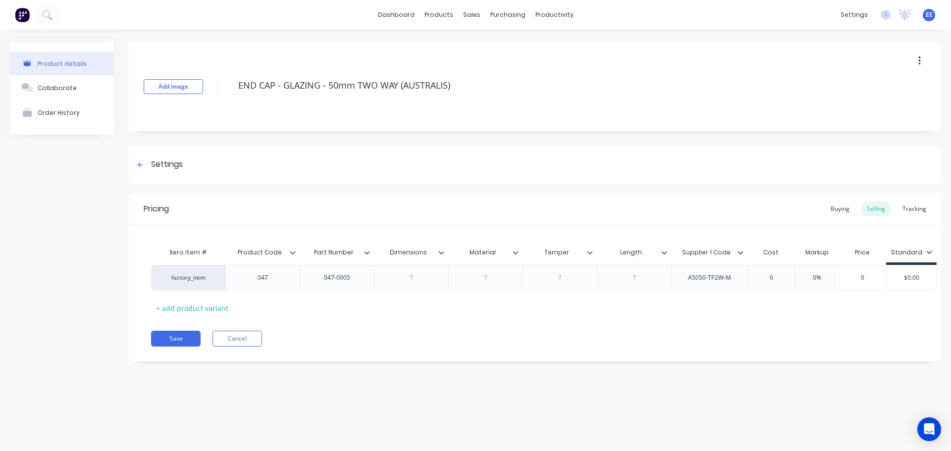
click at [439, 250] on icon at bounding box center [441, 253] width 6 height 6
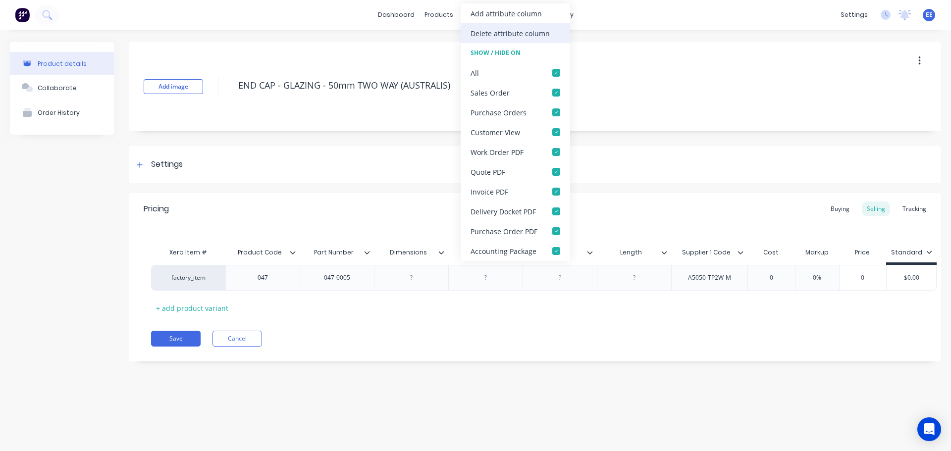
click at [560, 34] on div "Delete attribute column" at bounding box center [515, 33] width 109 height 20
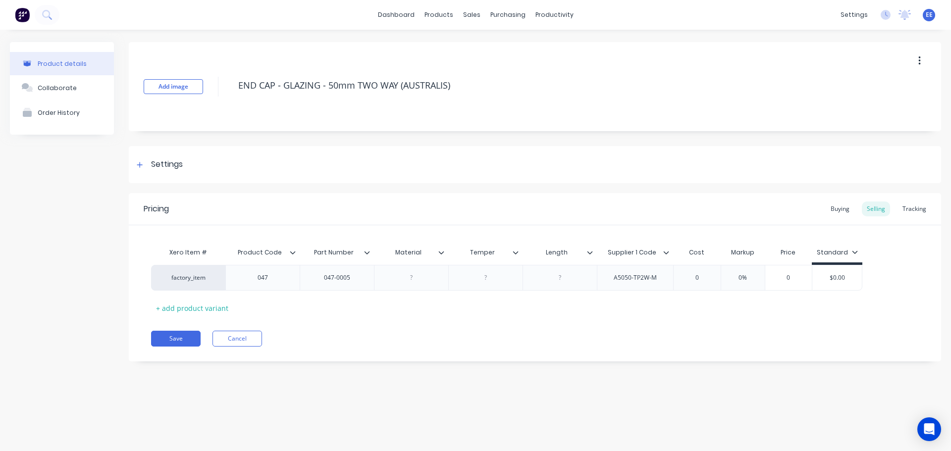
click at [440, 253] on icon at bounding box center [441, 252] width 5 height 3
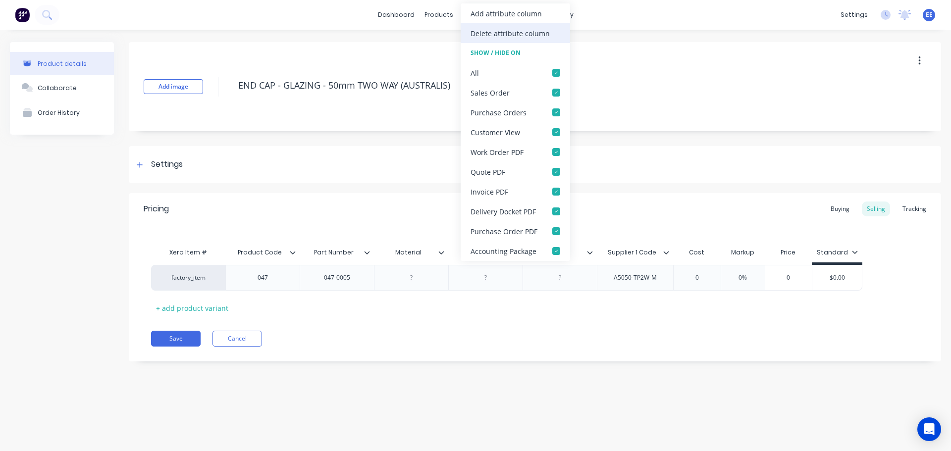
click at [508, 30] on div "Delete attribute column" at bounding box center [510, 33] width 79 height 10
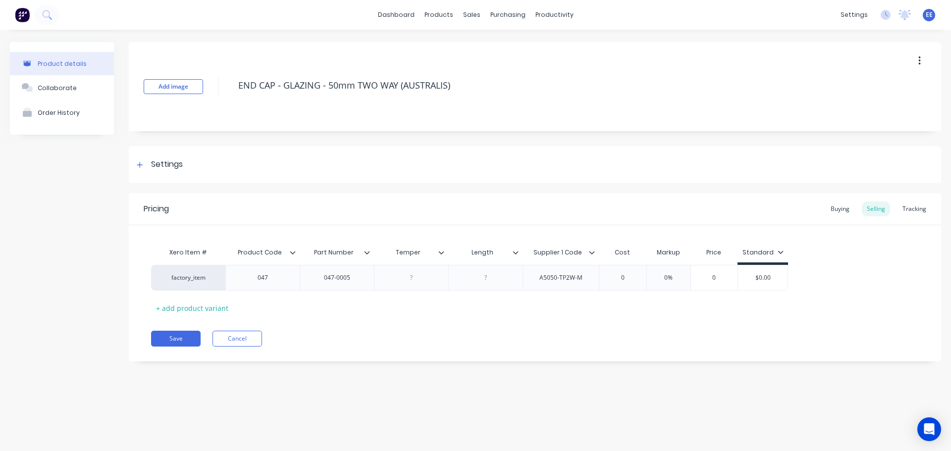
click at [439, 251] on icon at bounding box center [441, 253] width 6 height 6
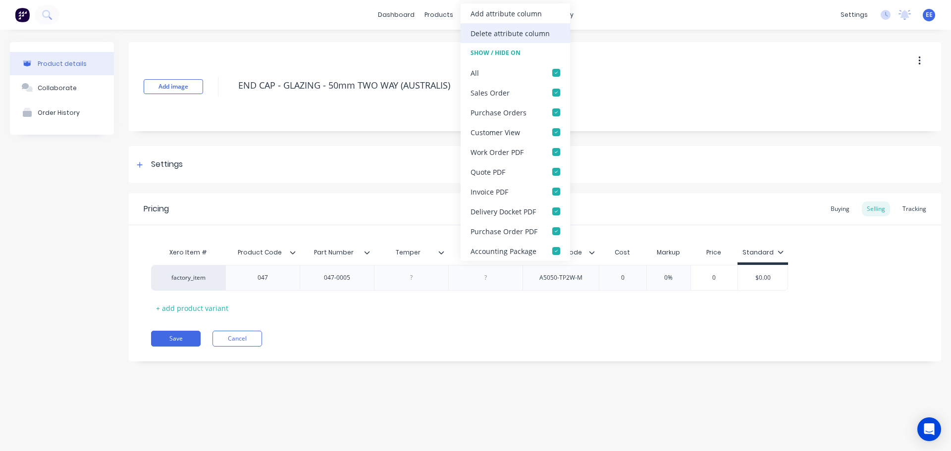
click at [510, 35] on div "Delete attribute column" at bounding box center [510, 33] width 79 height 10
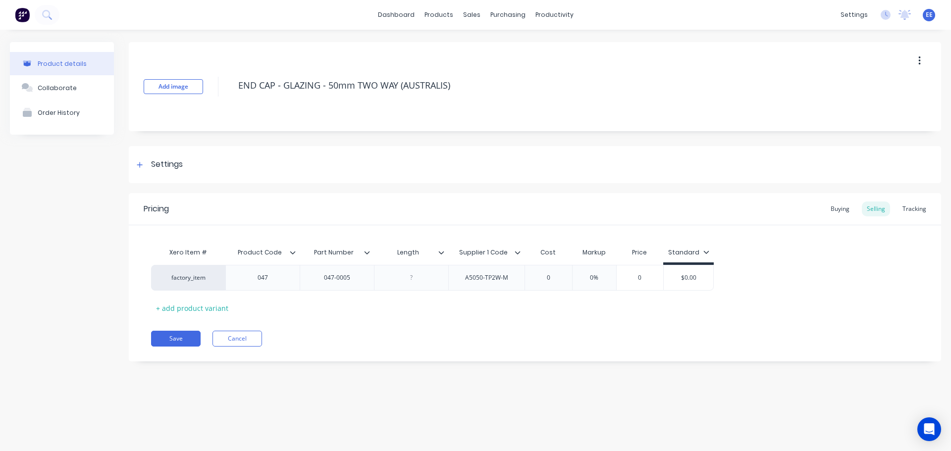
drag, startPoint x: 443, startPoint y: 252, endPoint x: 443, endPoint y: 245, distance: 6.9
click at [443, 251] on icon at bounding box center [441, 253] width 6 height 6
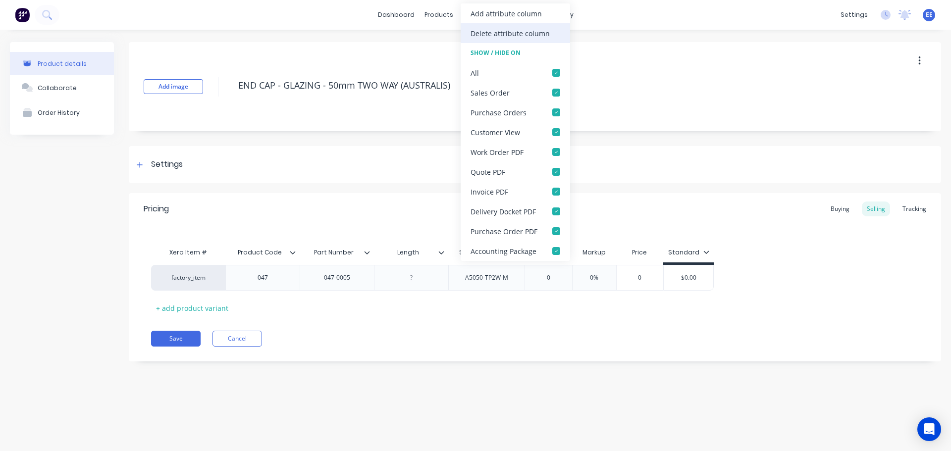
click at [522, 35] on div "Delete attribute column" at bounding box center [510, 33] width 79 height 10
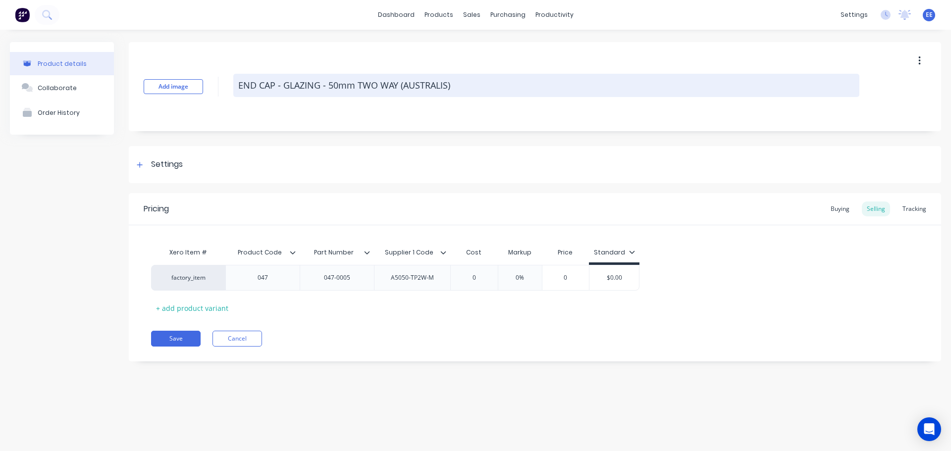
drag, startPoint x: 463, startPoint y: 112, endPoint x: 469, endPoint y: 96, distance: 16.9
click at [465, 109] on div "Add image END CAP - GLAZING - 50mm TWO WAY (AUSTRALIS)" at bounding box center [535, 86] width 812 height 89
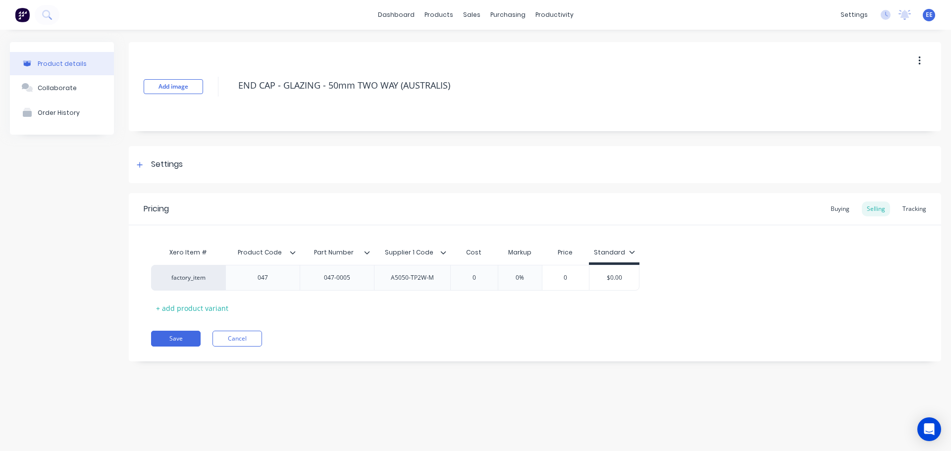
drag, startPoint x: 462, startPoint y: 87, endPoint x: 220, endPoint y: 124, distance: 244.5
click at [220, 124] on div "Add image END CAP - GLAZING - 50mm TWO WAY (AUSTRALIS)" at bounding box center [535, 86] width 812 height 89
click at [174, 338] on button "Save" at bounding box center [176, 339] width 50 height 16
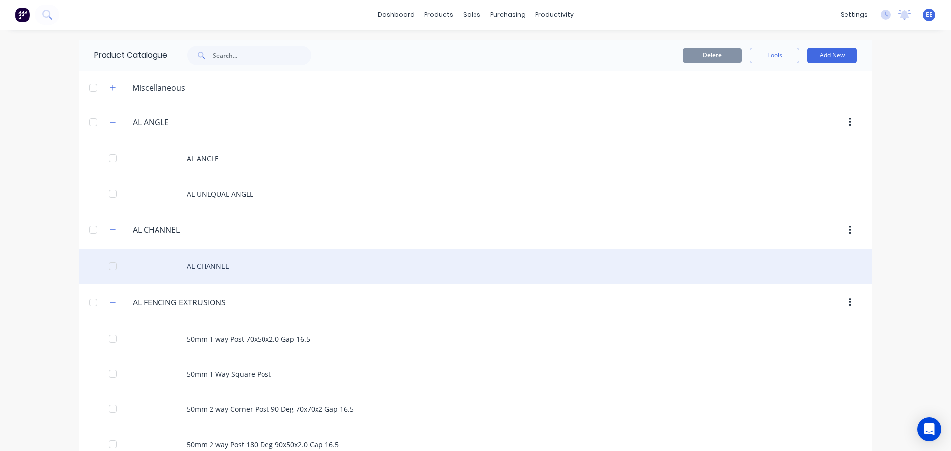
scroll to position [6130, 0]
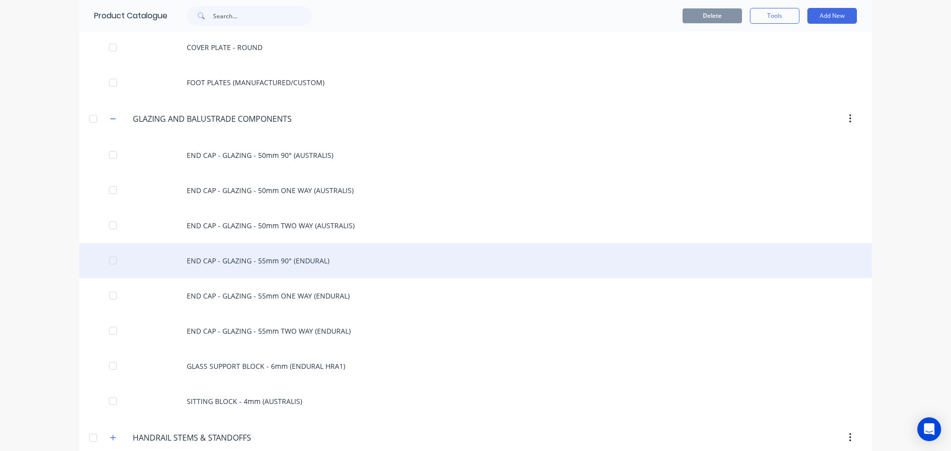
click at [264, 256] on div "END CAP - GLAZING - 55mm 90° (ENDURAL)" at bounding box center [475, 260] width 792 height 35
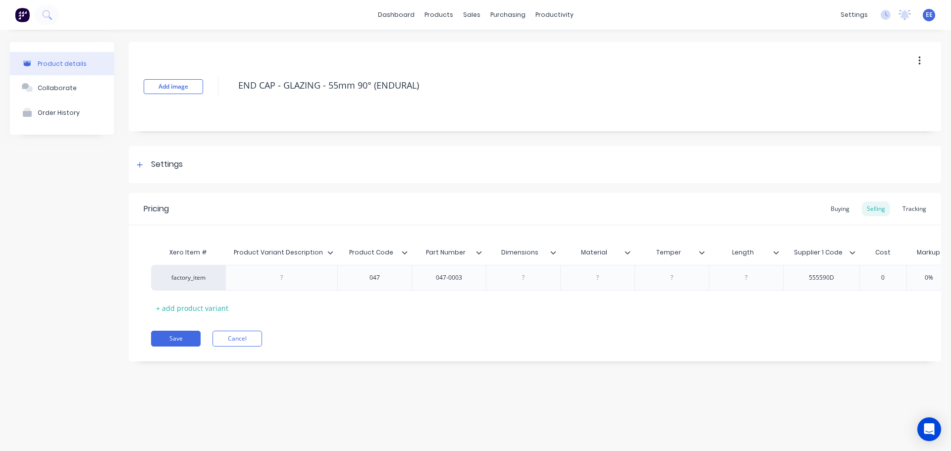
drag, startPoint x: 424, startPoint y: 86, endPoint x: 169, endPoint y: 106, distance: 255.4
click at [169, 106] on div "Add image END CAP - GLAZING - 55mm 90° (ENDURAL)" at bounding box center [535, 86] width 812 height 89
click at [331, 254] on icon at bounding box center [330, 253] width 6 height 6
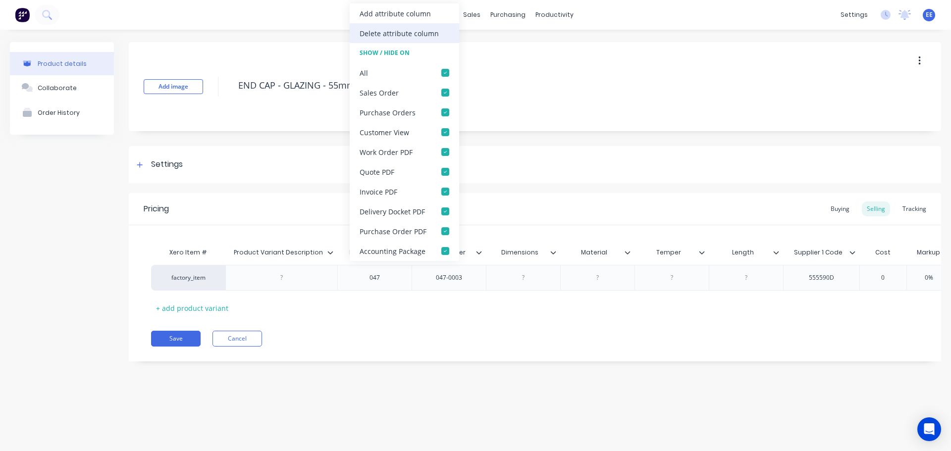
click at [417, 36] on div "Delete attribute column" at bounding box center [399, 33] width 79 height 10
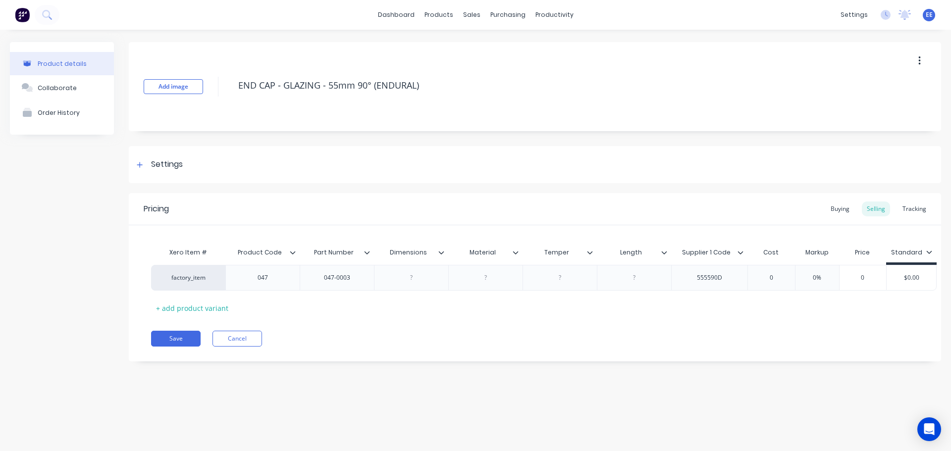
click at [442, 252] on icon at bounding box center [441, 253] width 6 height 6
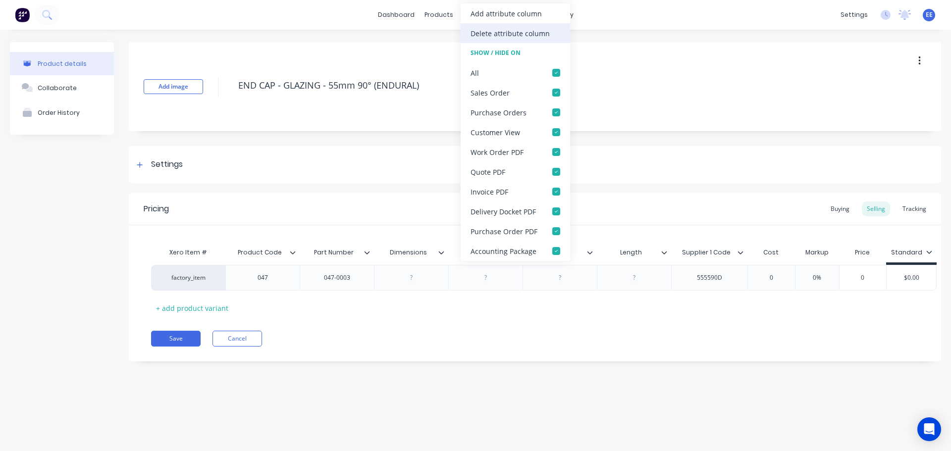
click at [479, 34] on div "Delete attribute column" at bounding box center [510, 33] width 79 height 10
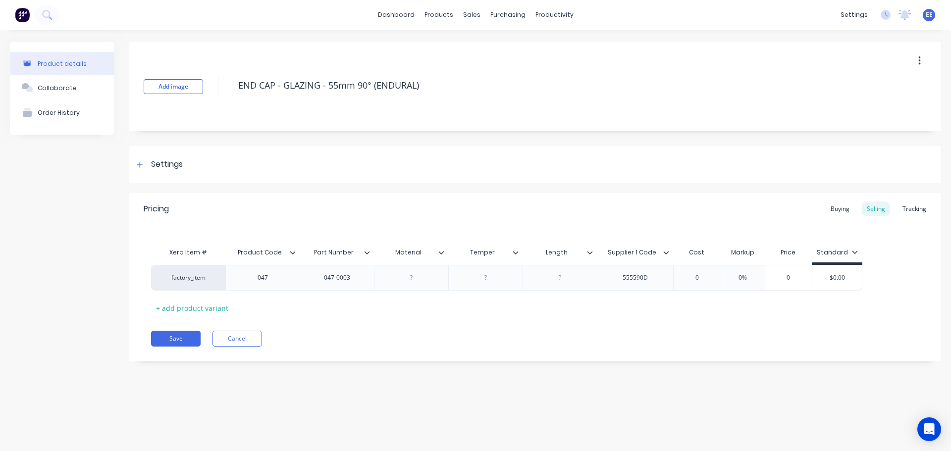
click at [443, 250] on icon at bounding box center [441, 253] width 6 height 6
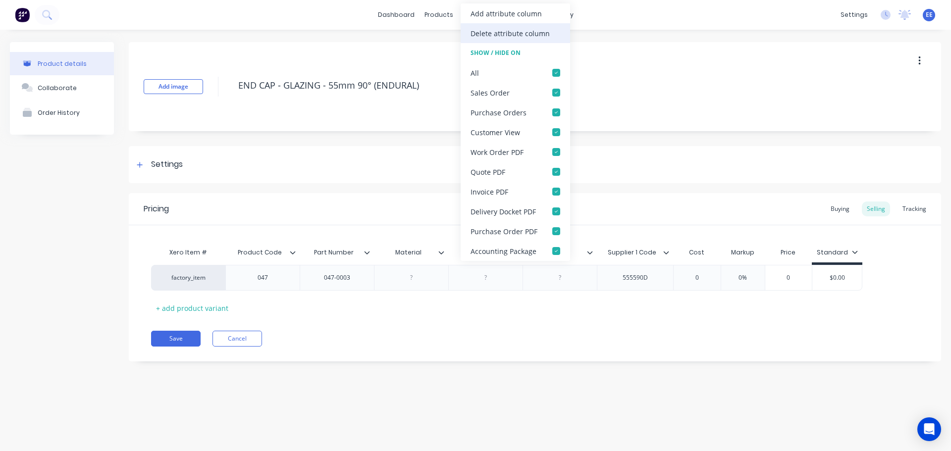
click at [497, 33] on div "Delete attribute column" at bounding box center [510, 33] width 79 height 10
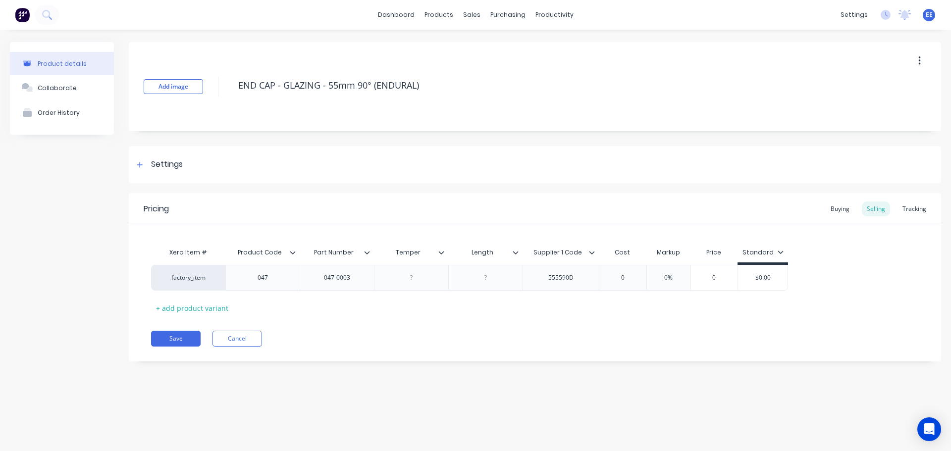
click at [440, 252] on icon at bounding box center [441, 253] width 6 height 6
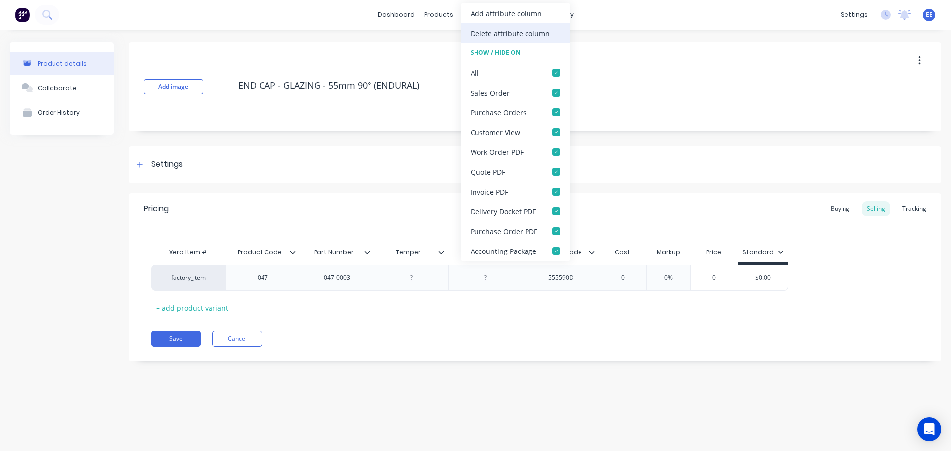
click at [496, 31] on div "Delete attribute column" at bounding box center [510, 33] width 79 height 10
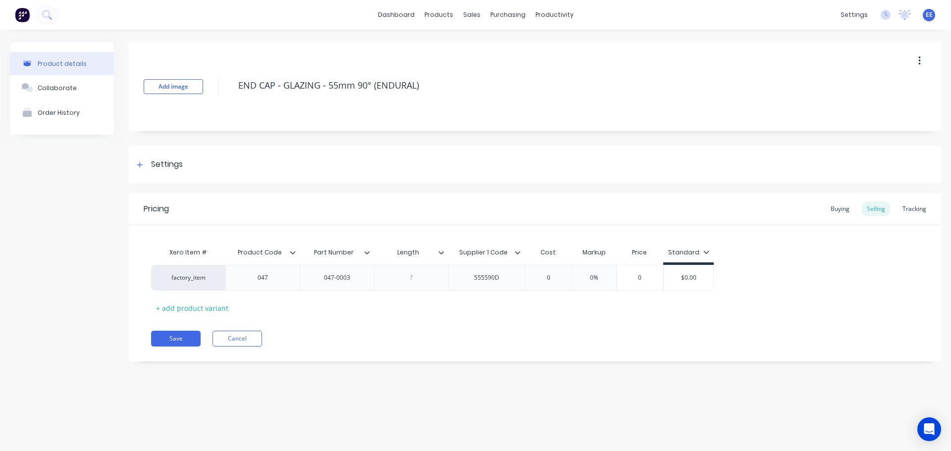
click at [446, 252] on div at bounding box center [445, 252] width 6 height 9
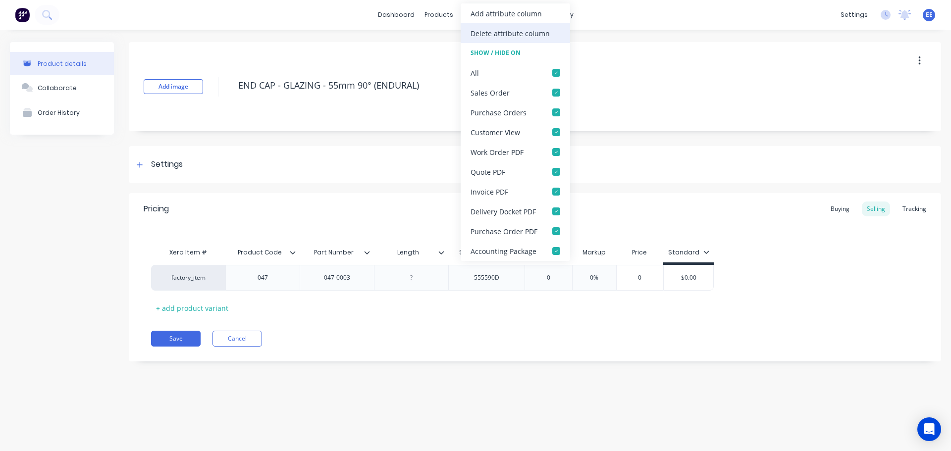
click at [487, 31] on div "Delete attribute column" at bounding box center [510, 33] width 79 height 10
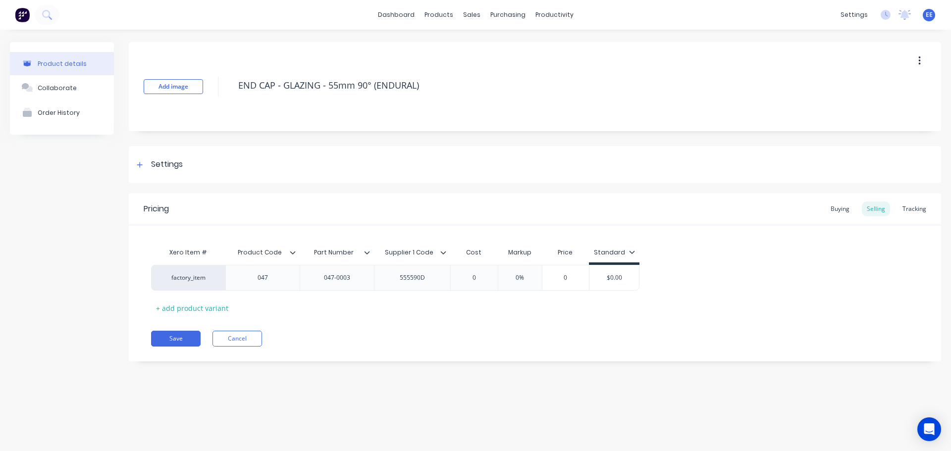
click at [440, 104] on div "Add image END CAP - GLAZING - 55mm 90° (ENDURAL)" at bounding box center [535, 86] width 812 height 89
drag, startPoint x: 424, startPoint y: 88, endPoint x: 229, endPoint y: 84, distance: 195.2
click at [229, 84] on div "Add image END CAP - GLAZING - 55mm 90° (ENDURAL)" at bounding box center [535, 86] width 812 height 89
click at [158, 342] on button "Save" at bounding box center [176, 339] width 50 height 16
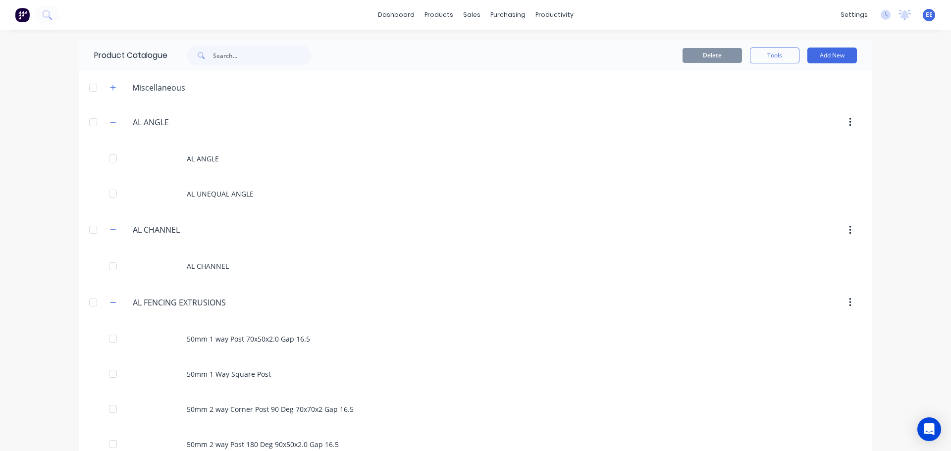
scroll to position [6165, 0]
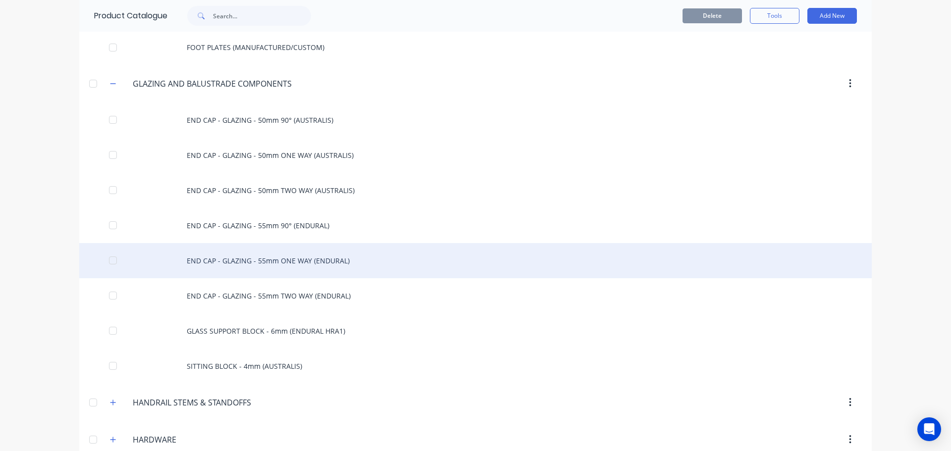
click at [261, 264] on div "END CAP - GLAZING - 55mm ONE WAY (ENDURAL)" at bounding box center [475, 260] width 792 height 35
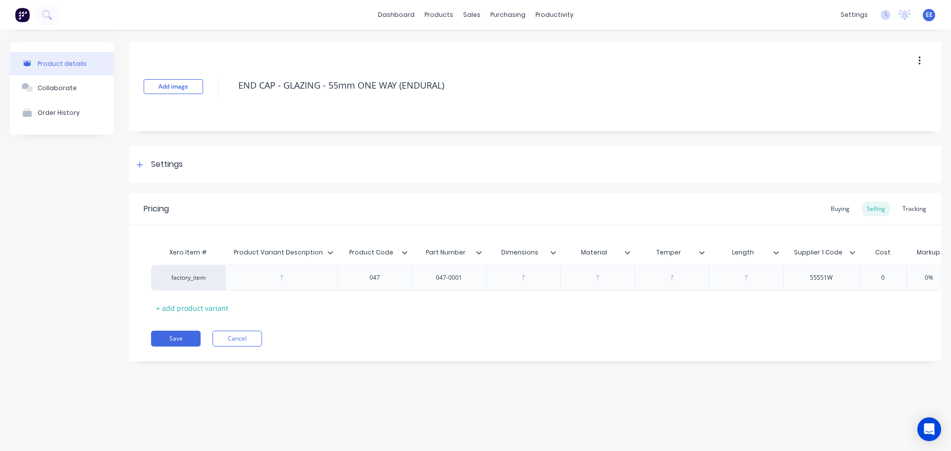
drag, startPoint x: 472, startPoint y: 84, endPoint x: 178, endPoint y: 97, distance: 294.0
click at [178, 97] on div "Add image END CAP - GLAZING - 55mm ONE WAY (ENDURAL)" at bounding box center [535, 86] width 812 height 89
click at [331, 250] on icon at bounding box center [330, 253] width 6 height 6
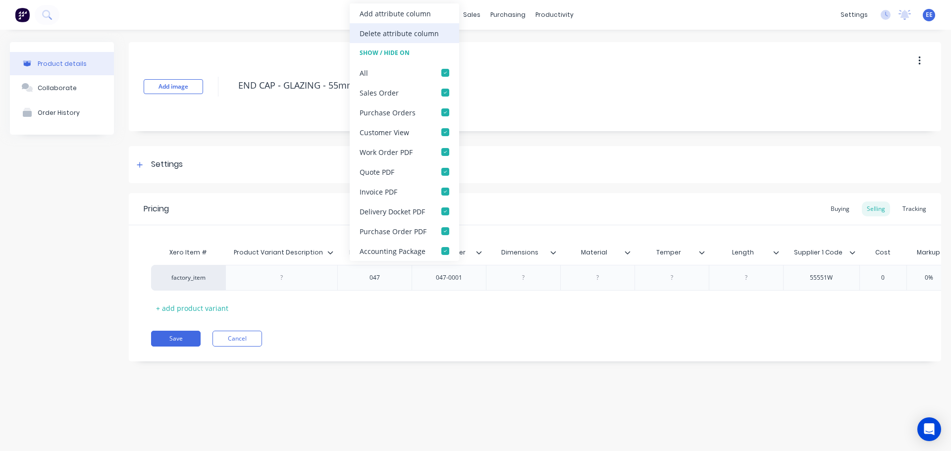
click at [408, 34] on div "Delete attribute column" at bounding box center [399, 33] width 79 height 10
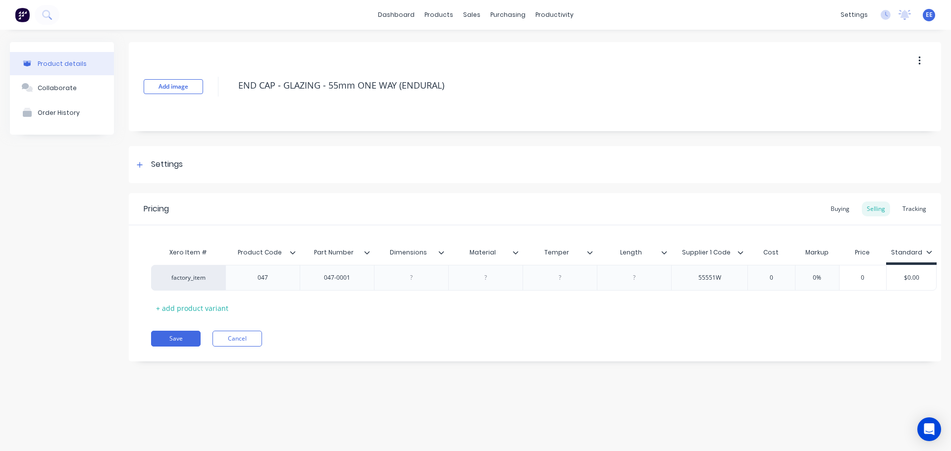
click at [441, 253] on icon at bounding box center [441, 252] width 5 height 3
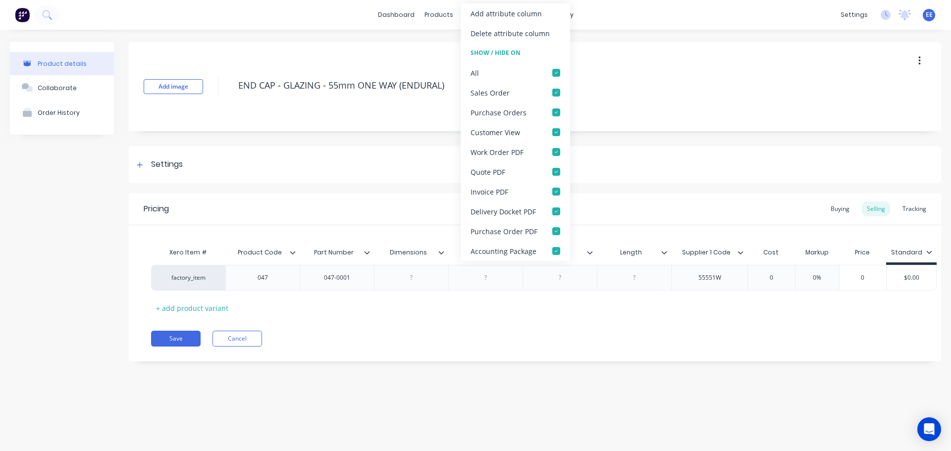
click at [500, 31] on div "Delete attribute column" at bounding box center [510, 33] width 79 height 10
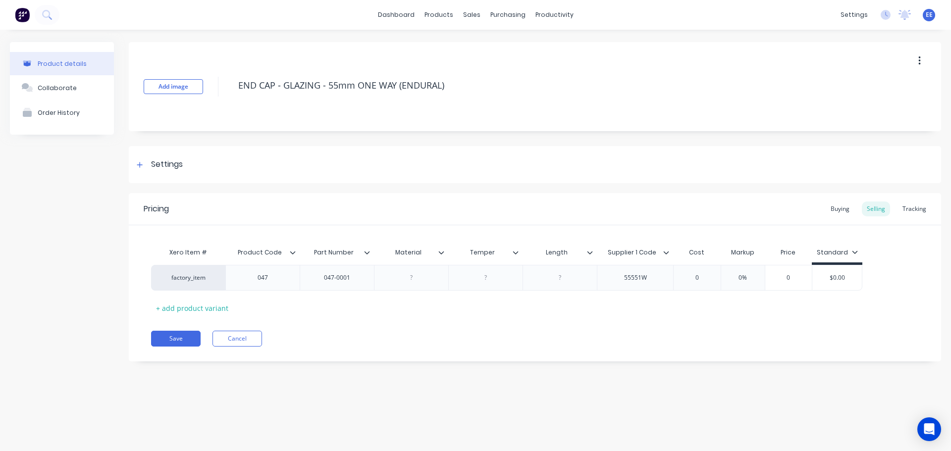
click at [442, 252] on icon at bounding box center [441, 253] width 6 height 6
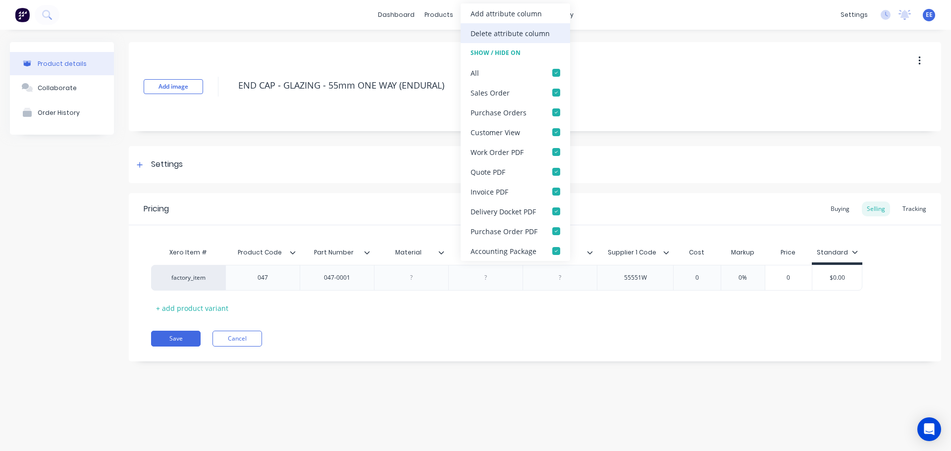
click at [497, 33] on div "Delete attribute column" at bounding box center [510, 33] width 79 height 10
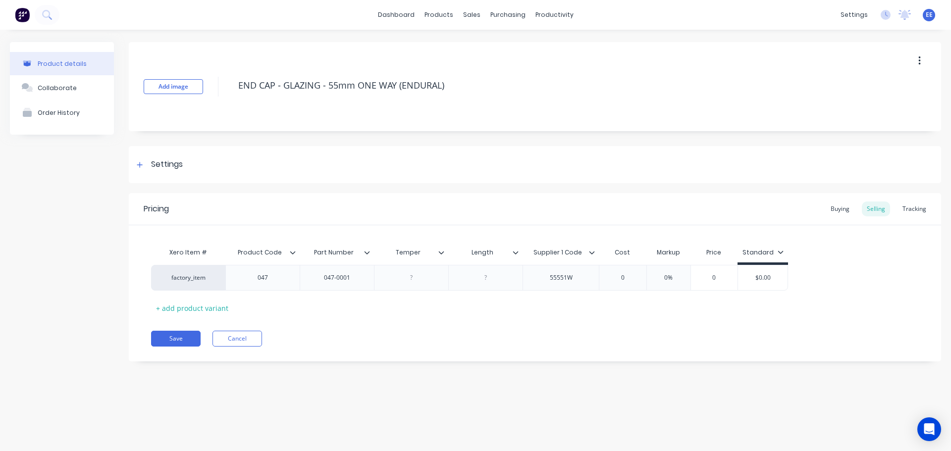
drag, startPoint x: 441, startPoint y: 251, endPoint x: 444, endPoint y: 143, distance: 108.0
click at [441, 251] on icon at bounding box center [441, 253] width 6 height 6
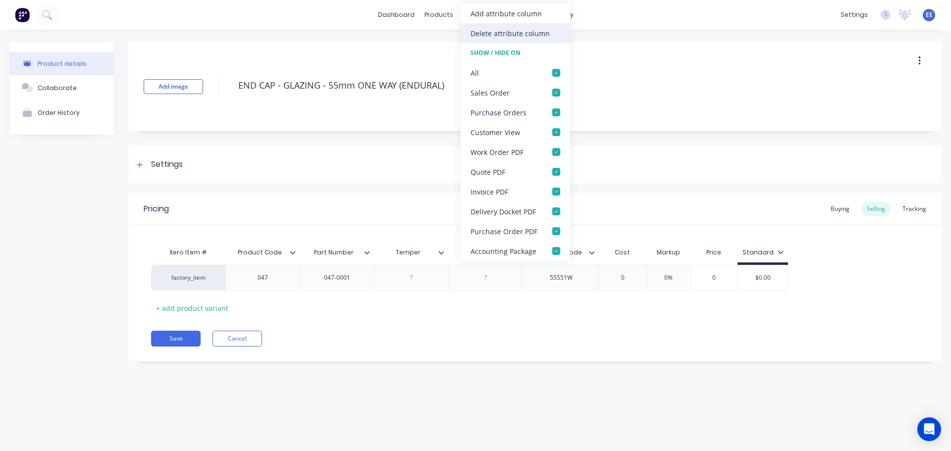
click at [490, 34] on div "Delete attribute column" at bounding box center [510, 33] width 79 height 10
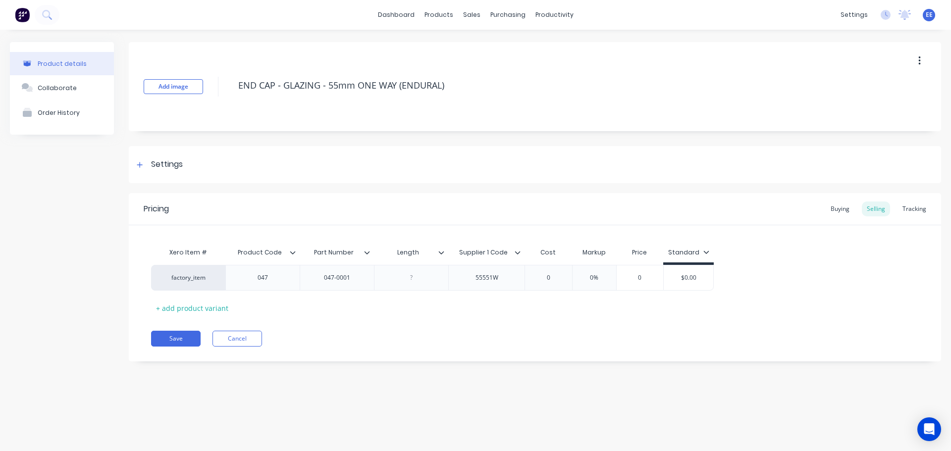
drag, startPoint x: 442, startPoint y: 251, endPoint x: 455, endPoint y: 190, distance: 62.3
click at [442, 250] on icon at bounding box center [441, 253] width 6 height 6
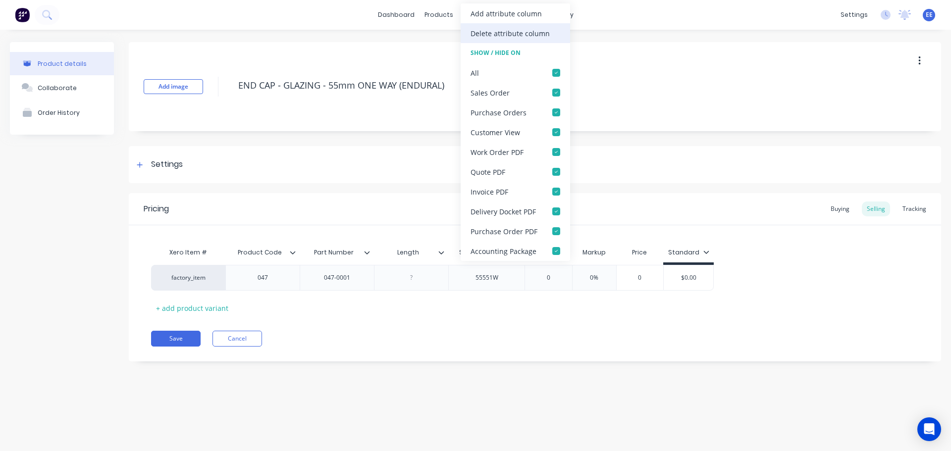
click at [499, 38] on div "Delete attribute column" at bounding box center [510, 33] width 79 height 10
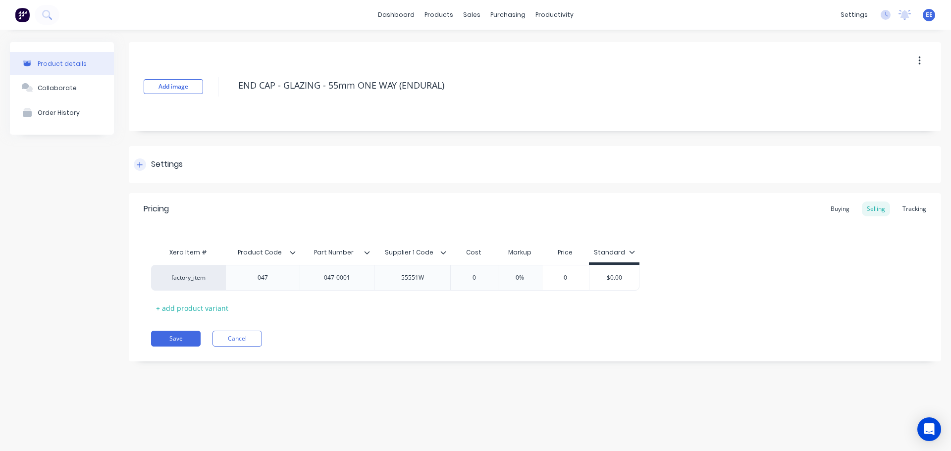
drag, startPoint x: 405, startPoint y: 197, endPoint x: 407, endPoint y: 165, distance: 31.2
click at [405, 194] on div "Pricing Buying Selling Tracking" at bounding box center [535, 209] width 812 height 32
drag, startPoint x: 437, startPoint y: 91, endPoint x: 231, endPoint y: 91, distance: 206.5
click at [231, 91] on div "Add image END CAP - GLAZING - 55mm ONE WAY (ENDURAL)" at bounding box center [535, 86] width 812 height 89
click at [163, 337] on button "Save" at bounding box center [176, 339] width 50 height 16
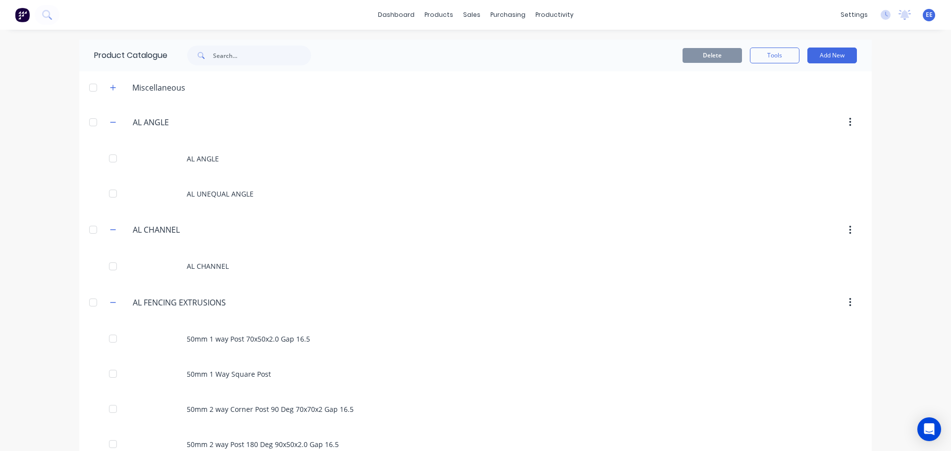
scroll to position [6201, 0]
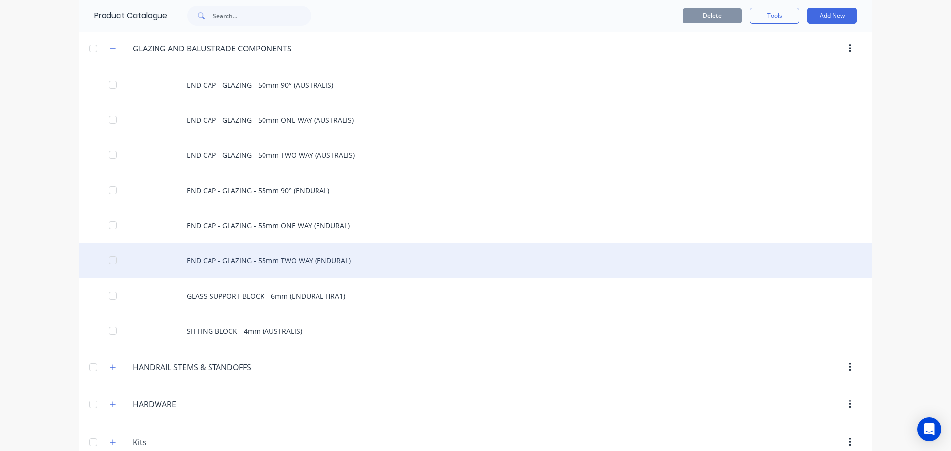
click at [260, 259] on div "END CAP - GLAZING - 55mm TWO WAY (ENDURAL)" at bounding box center [475, 260] width 792 height 35
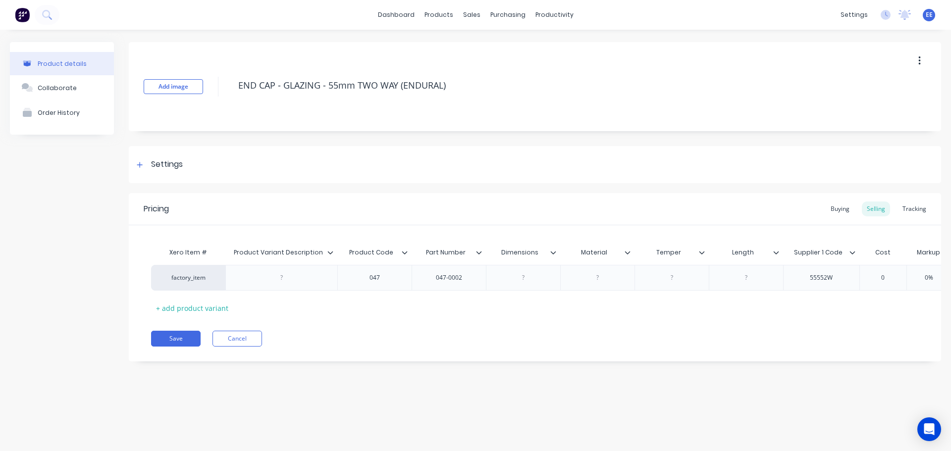
drag, startPoint x: 458, startPoint y: 82, endPoint x: 205, endPoint y: 104, distance: 254.0
click at [205, 104] on div "Add image END CAP - GLAZING - 55mm TWO WAY (ENDURAL)" at bounding box center [535, 86] width 812 height 89
click at [331, 251] on icon at bounding box center [330, 253] width 6 height 6
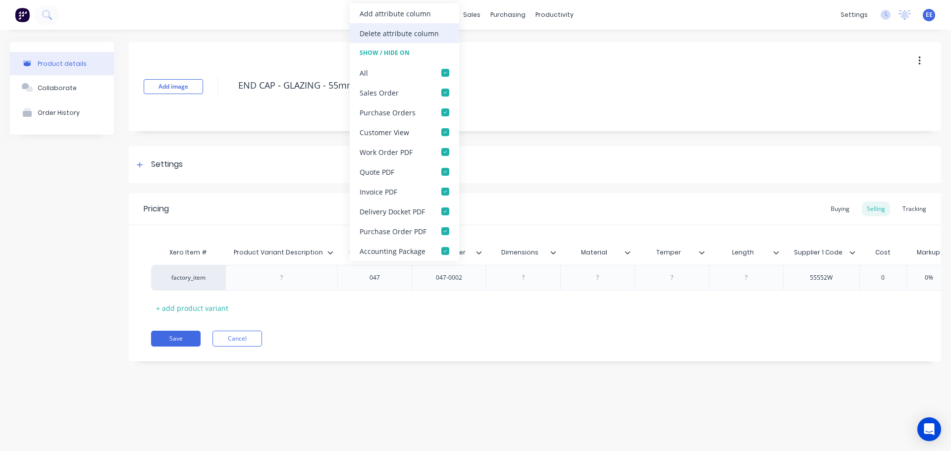
click at [398, 33] on div "Delete attribute column" at bounding box center [399, 33] width 79 height 10
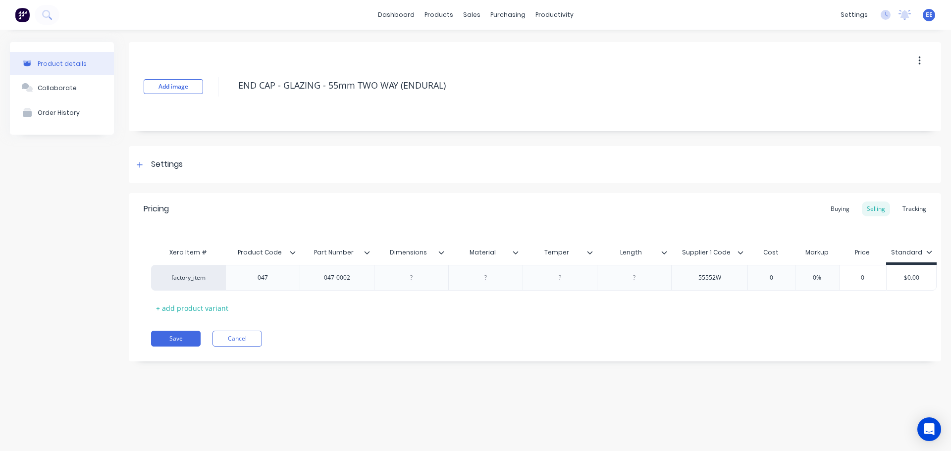
click at [442, 252] on icon at bounding box center [441, 253] width 6 height 6
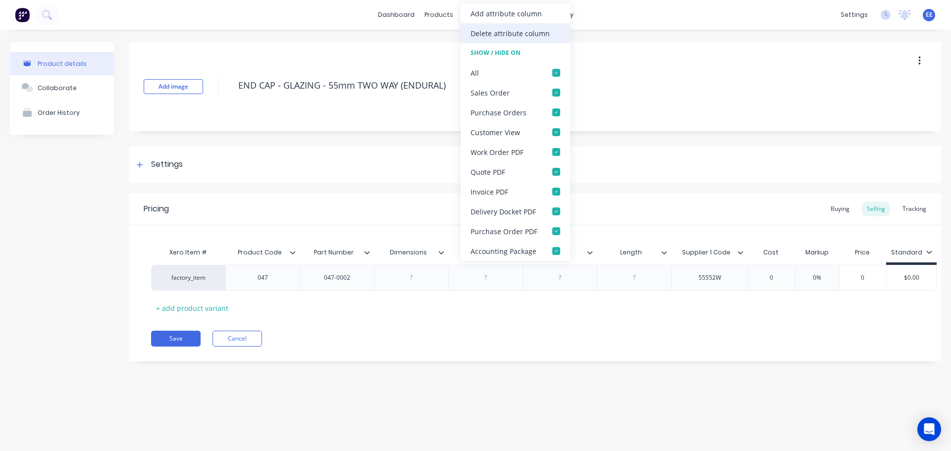
click at [488, 36] on div "Delete attribute column" at bounding box center [510, 33] width 79 height 10
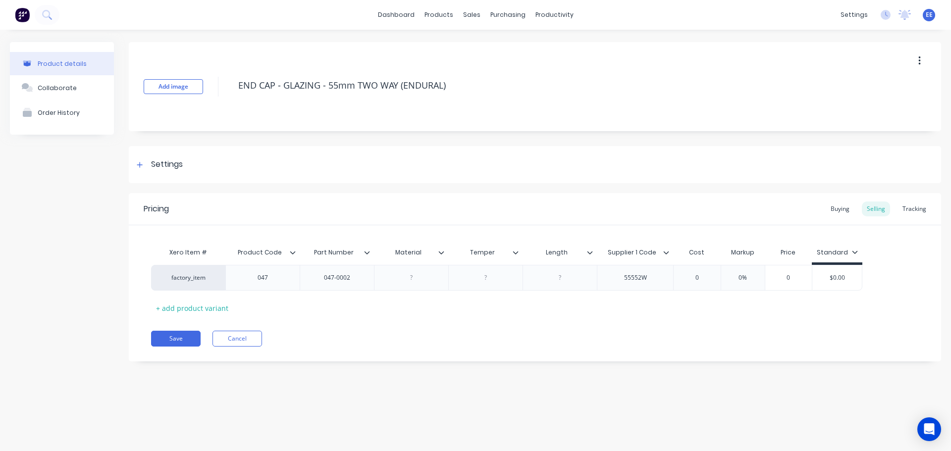
click at [441, 250] on icon at bounding box center [441, 253] width 6 height 6
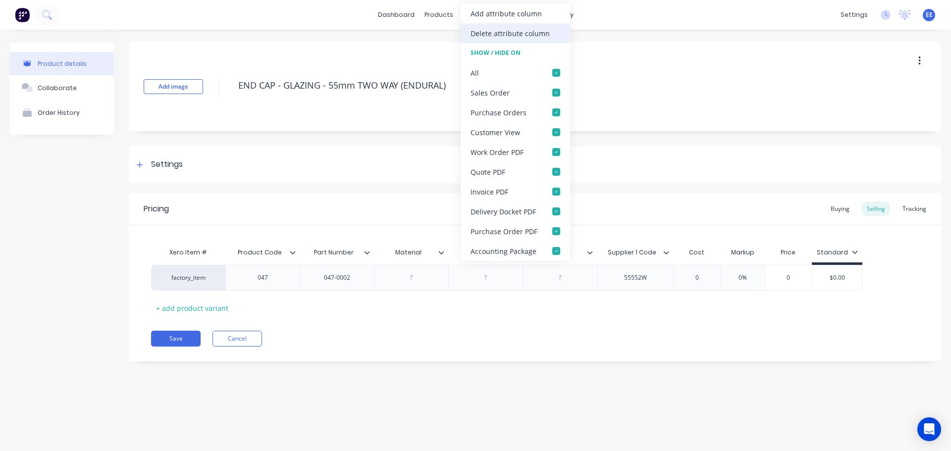
click at [508, 29] on div "Delete attribute column" at bounding box center [510, 33] width 79 height 10
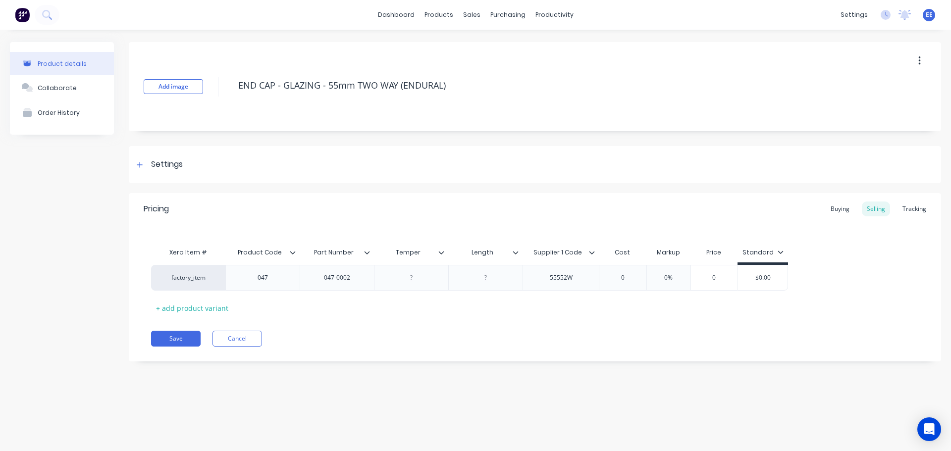
click at [440, 252] on icon at bounding box center [441, 253] width 6 height 6
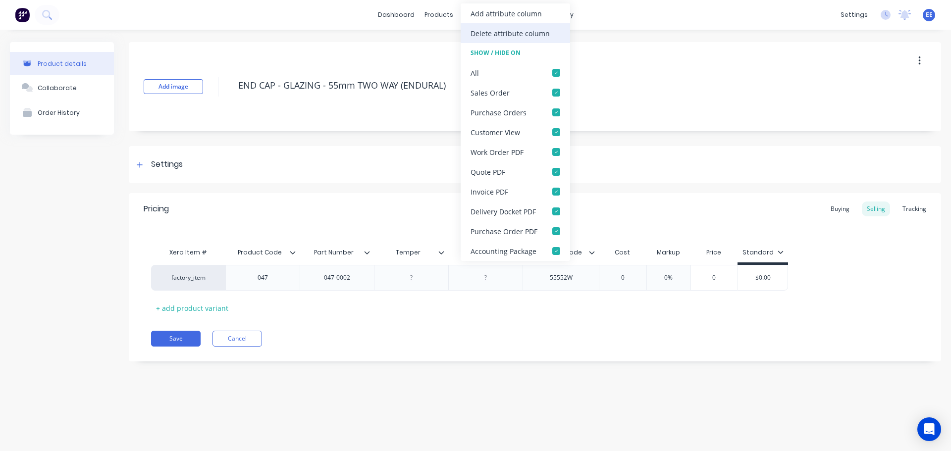
click at [488, 36] on div "Delete attribute column" at bounding box center [510, 33] width 79 height 10
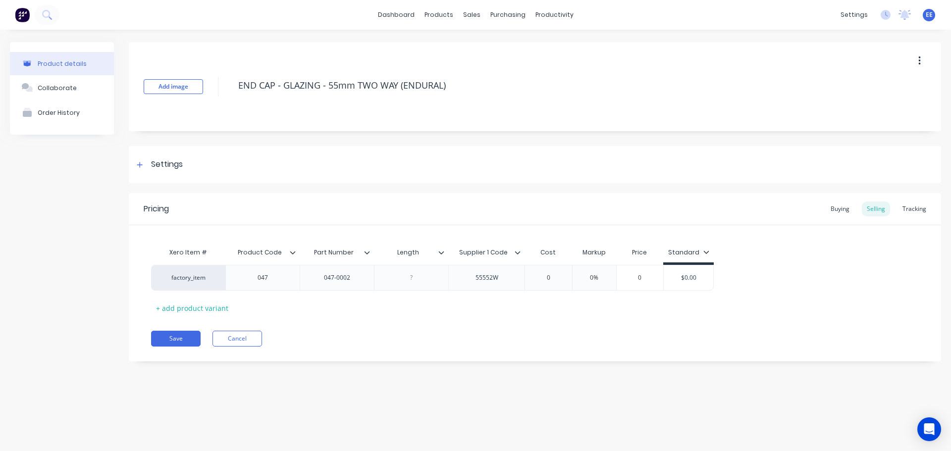
click at [444, 250] on icon at bounding box center [441, 253] width 6 height 6
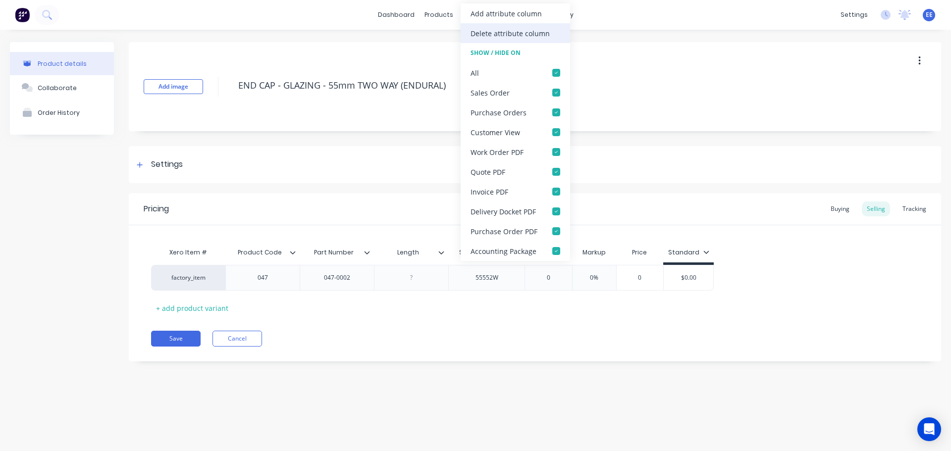
click at [494, 28] on div "Delete attribute column" at bounding box center [510, 33] width 79 height 10
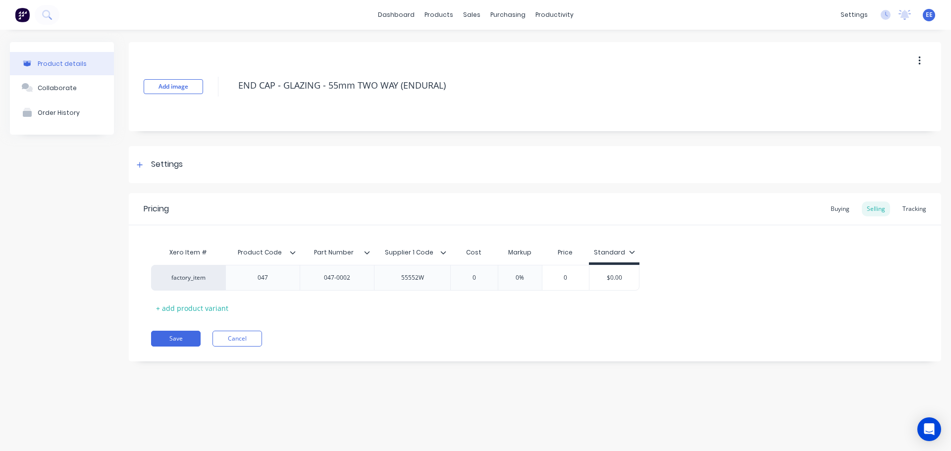
click at [434, 203] on div "Pricing Buying Selling Tracking" at bounding box center [535, 209] width 812 height 32
drag, startPoint x: 432, startPoint y: 89, endPoint x: 229, endPoint y: 95, distance: 203.2
click at [229, 95] on div "Add image END CAP - GLAZING - 55mm TWO WAY (ENDURAL)" at bounding box center [535, 86] width 812 height 89
click at [183, 336] on button "Save" at bounding box center [176, 339] width 50 height 16
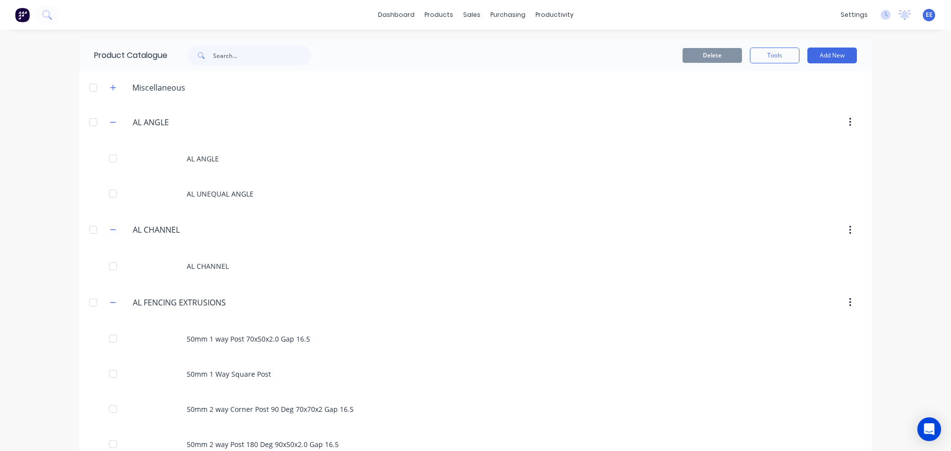
scroll to position [6236, 0]
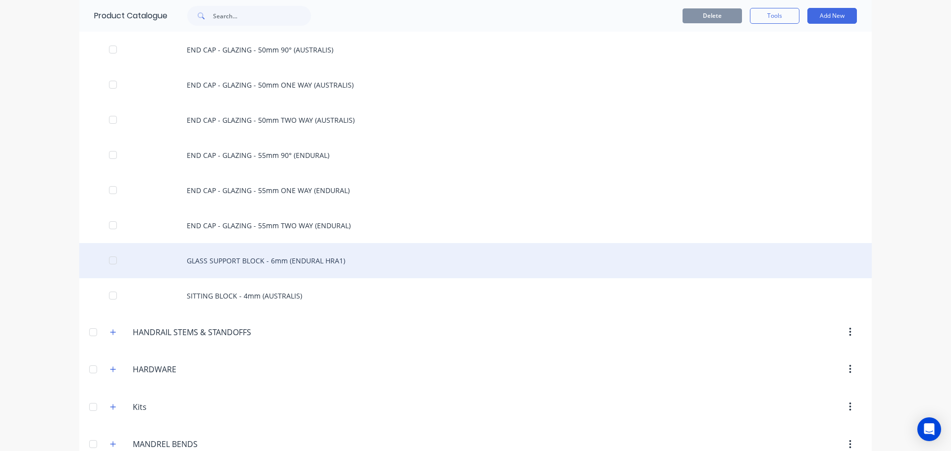
click at [300, 262] on div "GLASS SUPPORT BLOCK - 6mm (ENDURAL HRA1)" at bounding box center [475, 260] width 792 height 35
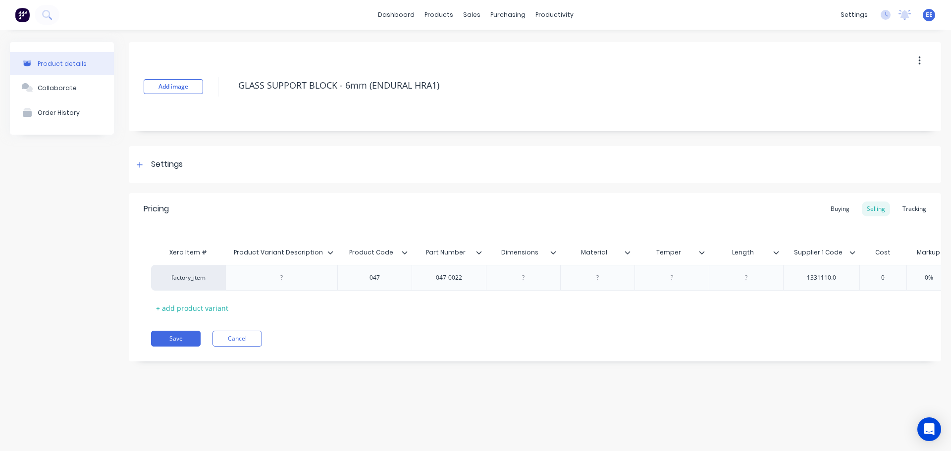
drag, startPoint x: 464, startPoint y: 88, endPoint x: 138, endPoint y: 100, distance: 326.1
click at [139, 100] on div "Add image GLASS SUPPORT BLOCK - 6mm (ENDURAL HRA1)" at bounding box center [535, 86] width 812 height 89
type textarea "x"
type input "Product Variant Description"
click at [326, 249] on input "Product Variant Description" at bounding box center [278, 252] width 106 height 9
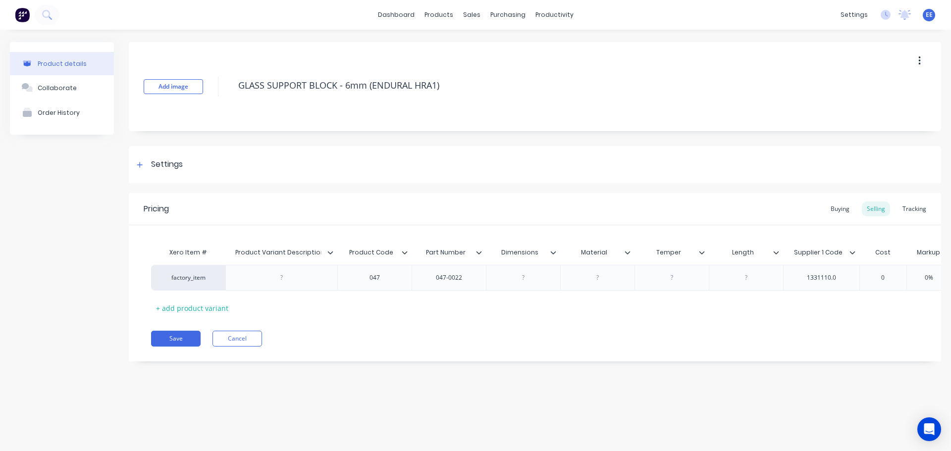
click at [329, 250] on icon at bounding box center [330, 253] width 6 height 6
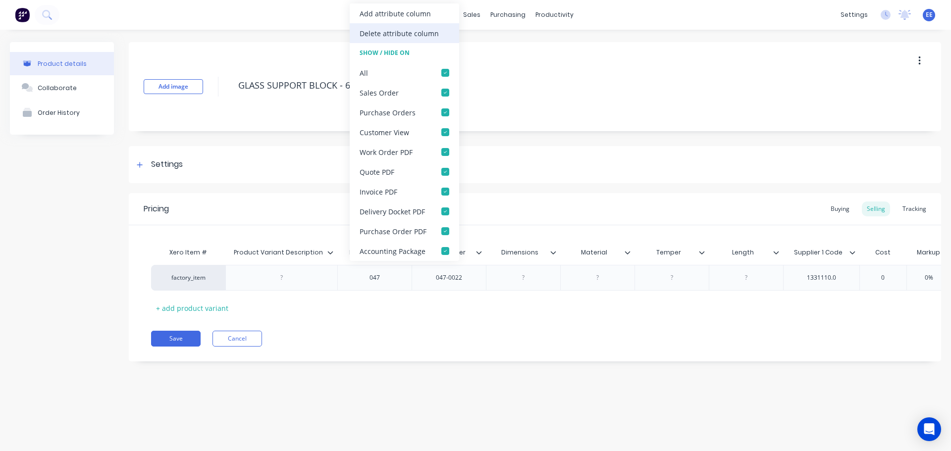
click at [410, 37] on div "Delete attribute column" at bounding box center [399, 33] width 79 height 10
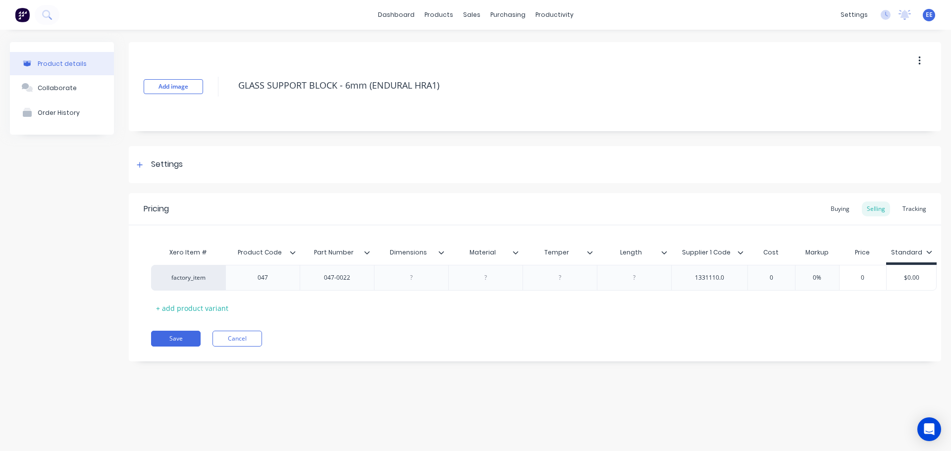
click at [442, 250] on icon at bounding box center [441, 253] width 6 height 6
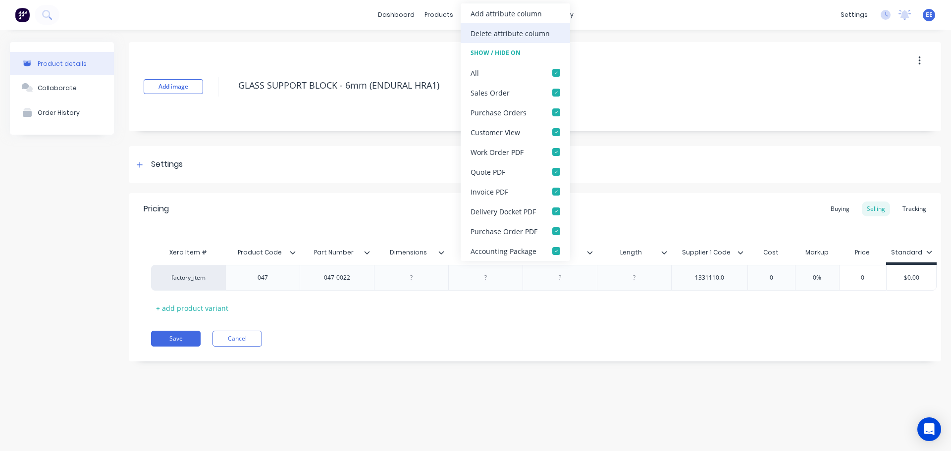
click at [485, 31] on div "Delete attribute column" at bounding box center [510, 33] width 79 height 10
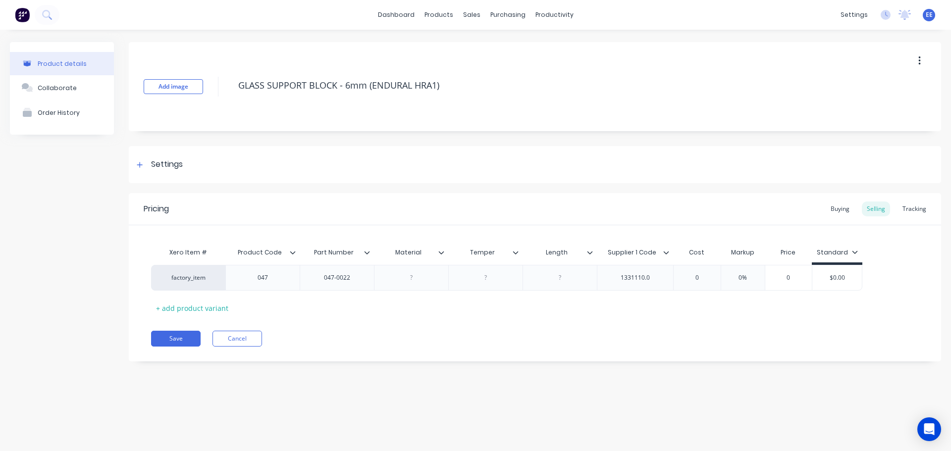
click at [442, 250] on icon at bounding box center [441, 253] width 6 height 6
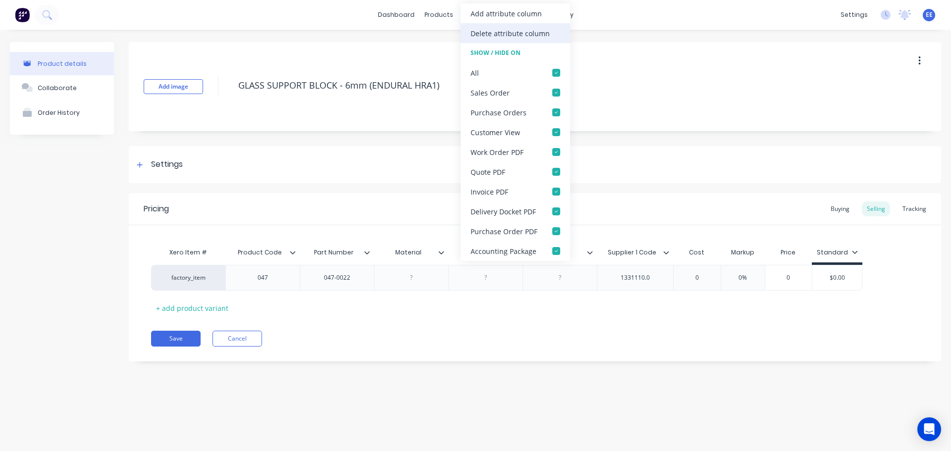
click at [478, 30] on div "Delete attribute column" at bounding box center [510, 33] width 79 height 10
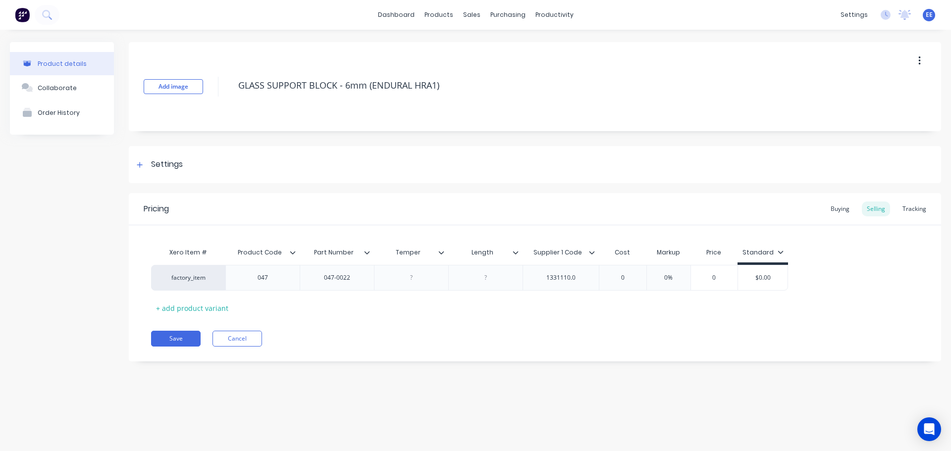
click at [440, 252] on icon at bounding box center [441, 253] width 6 height 6
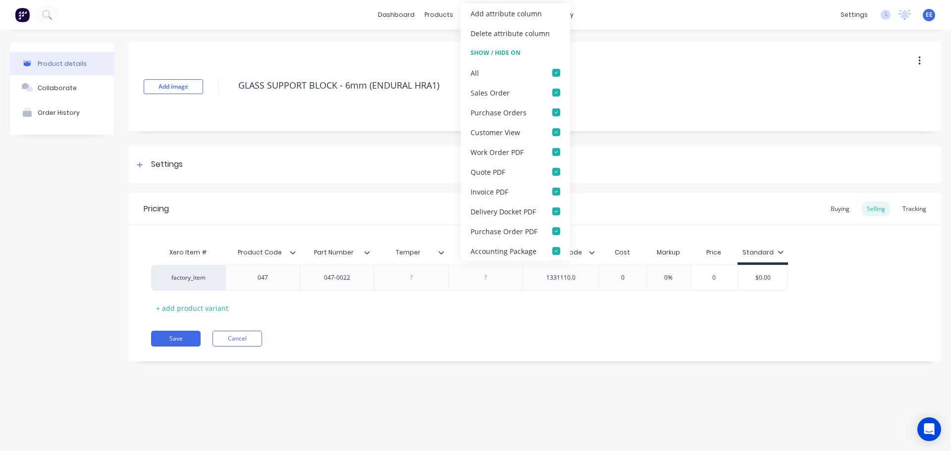
click at [500, 36] on div "Delete attribute column" at bounding box center [510, 33] width 79 height 10
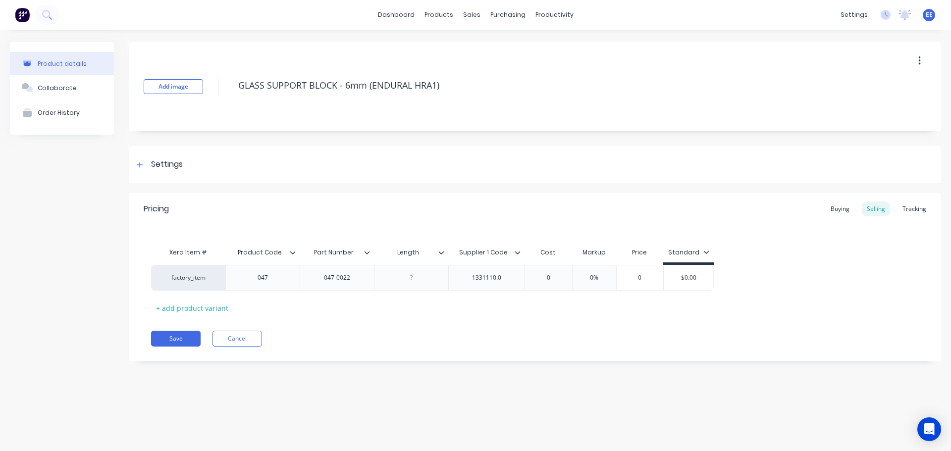
click at [441, 252] on icon at bounding box center [441, 253] width 6 height 6
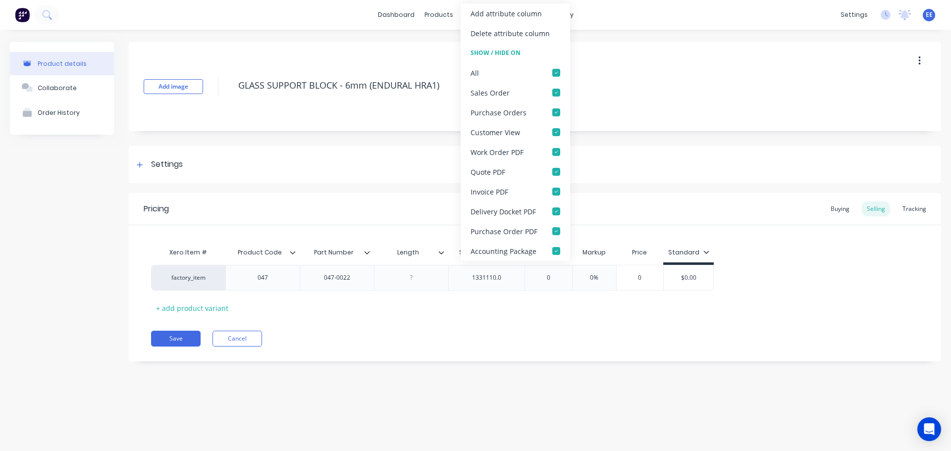
click at [477, 35] on div "Delete attribute column" at bounding box center [510, 33] width 79 height 10
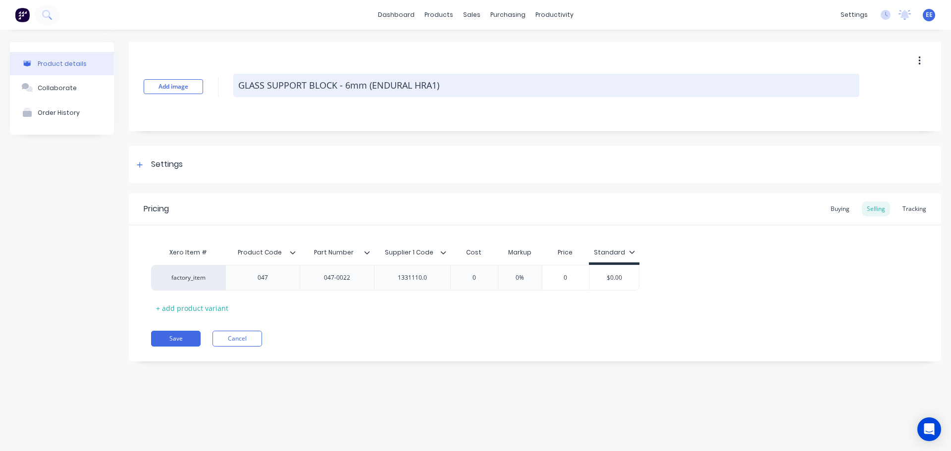
drag, startPoint x: 450, startPoint y: 118, endPoint x: 457, endPoint y: 81, distance: 37.7
click at [450, 117] on div "Add image GLASS SUPPORT BLOCK - 6mm (ENDURAL HRA1)" at bounding box center [535, 86] width 812 height 89
drag, startPoint x: 457, startPoint y: 78, endPoint x: 234, endPoint y: 87, distance: 222.5
click at [234, 87] on textarea "GLASS SUPPORT BLOCK - 6mm (ENDURAL HRA1)" at bounding box center [546, 85] width 626 height 23
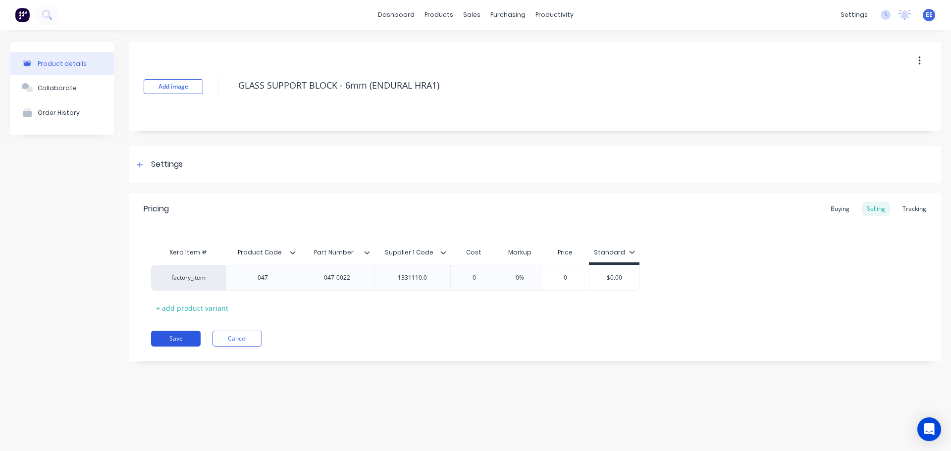
click at [169, 343] on button "Save" at bounding box center [176, 339] width 50 height 16
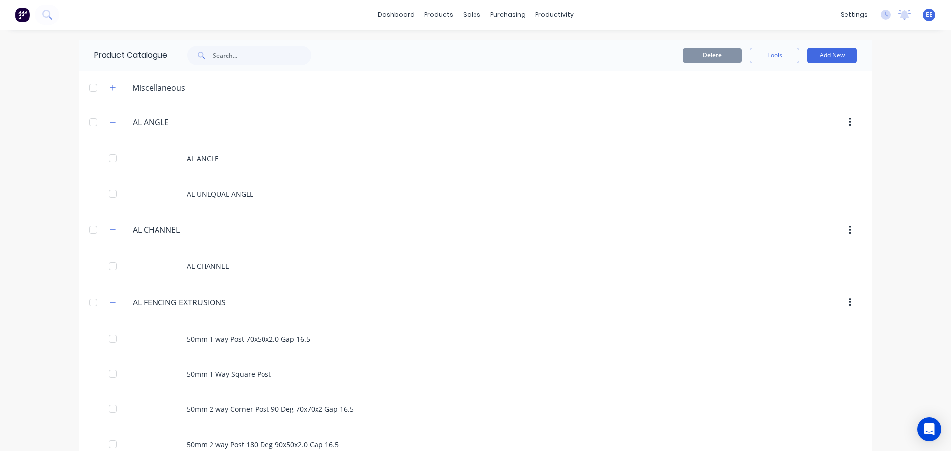
scroll to position [6271, 0]
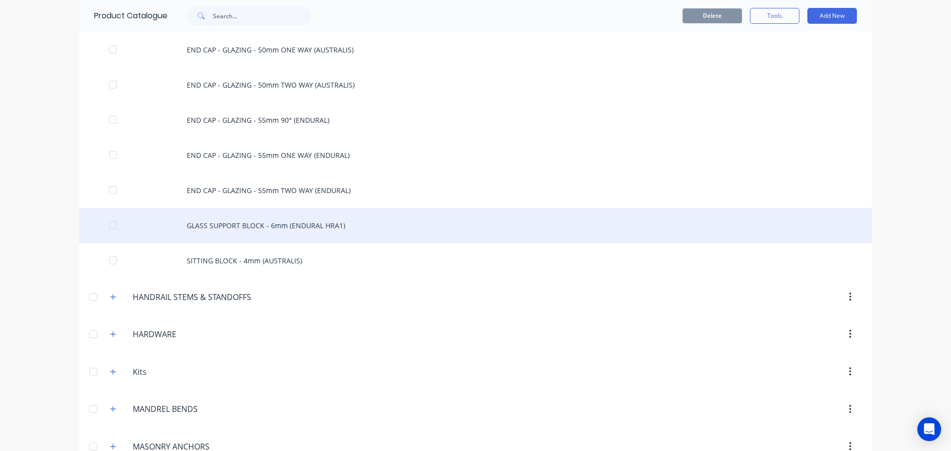
click at [319, 229] on div "GLASS SUPPORT BLOCK - 6mm (ENDURAL HRA1)" at bounding box center [475, 225] width 792 height 35
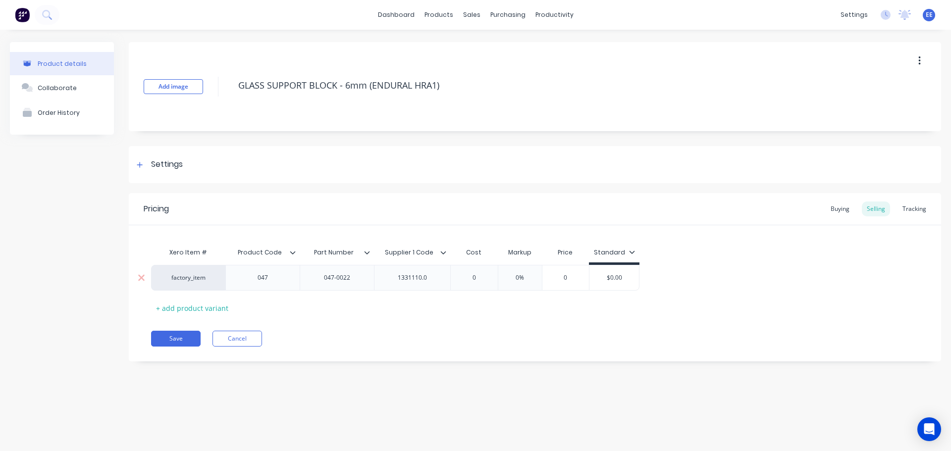
type textarea "x"
click at [437, 276] on div "factory_item 047 047-0022 1331110.0 0 0% 0 $0.00" at bounding box center [535, 278] width 768 height 26
click at [434, 275] on div "1331110.0" at bounding box center [413, 277] width 50 height 13
click at [404, 327] on div "Pricing Buying Selling Tracking Xero Item # Product Code Part Number Supplier 1…" at bounding box center [535, 277] width 812 height 168
drag, startPoint x: 456, startPoint y: 84, endPoint x: 223, endPoint y: 110, distance: 234.2
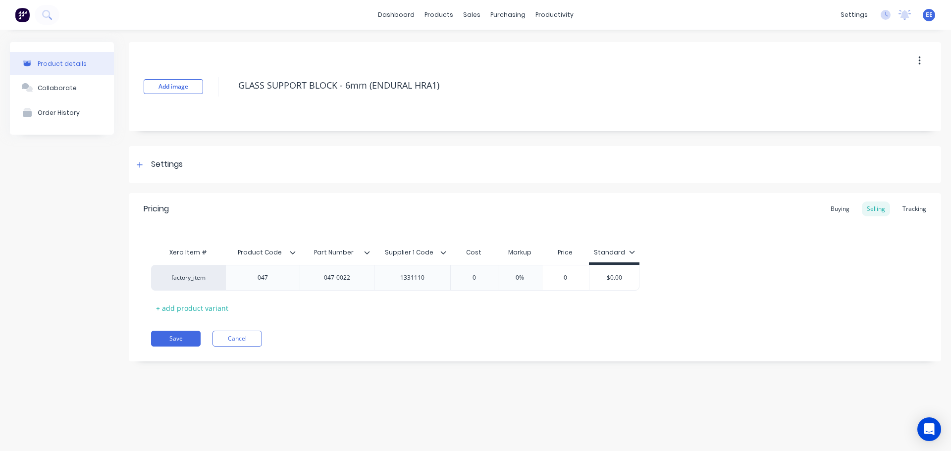
click at [223, 110] on div "Add image GLASS SUPPORT BLOCK - 6mm (ENDURAL HRA1)" at bounding box center [535, 86] width 812 height 89
click at [172, 342] on button "Save" at bounding box center [176, 339] width 50 height 16
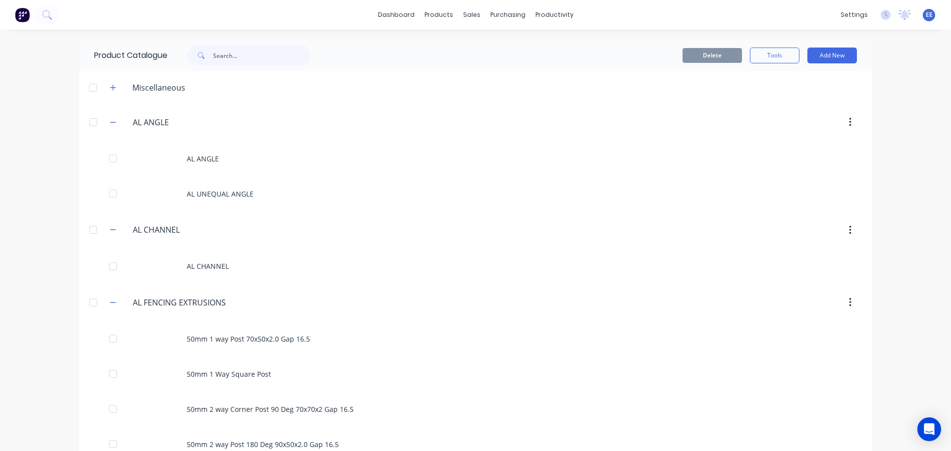
scroll to position [6271, 0]
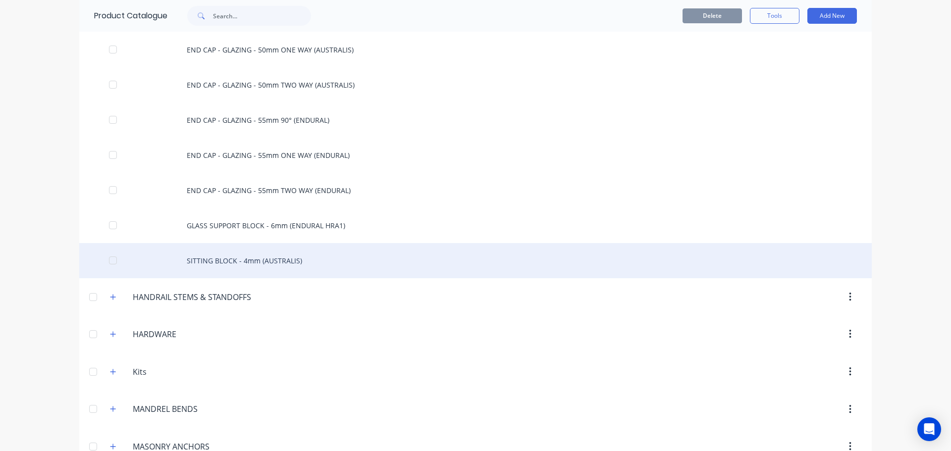
click at [227, 269] on div "SITTING BLOCK - 4mm (AUSTRALIS)" at bounding box center [475, 260] width 792 height 35
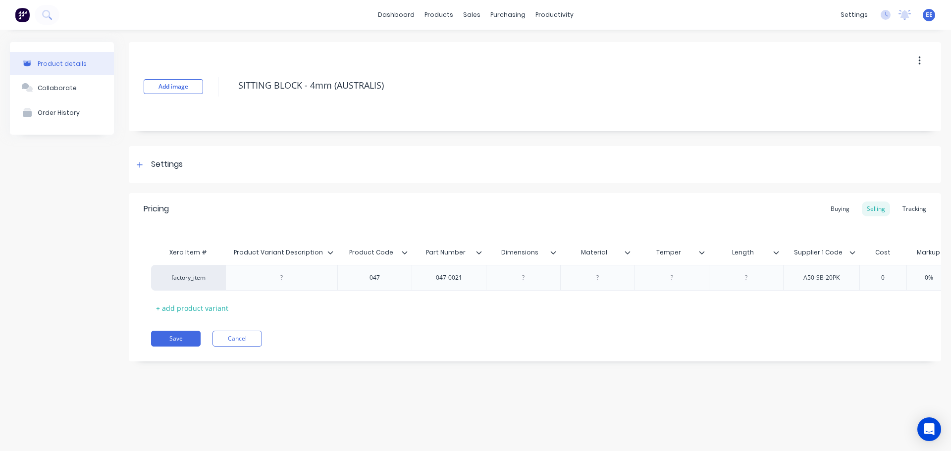
click at [331, 251] on icon at bounding box center [330, 253] width 6 height 6
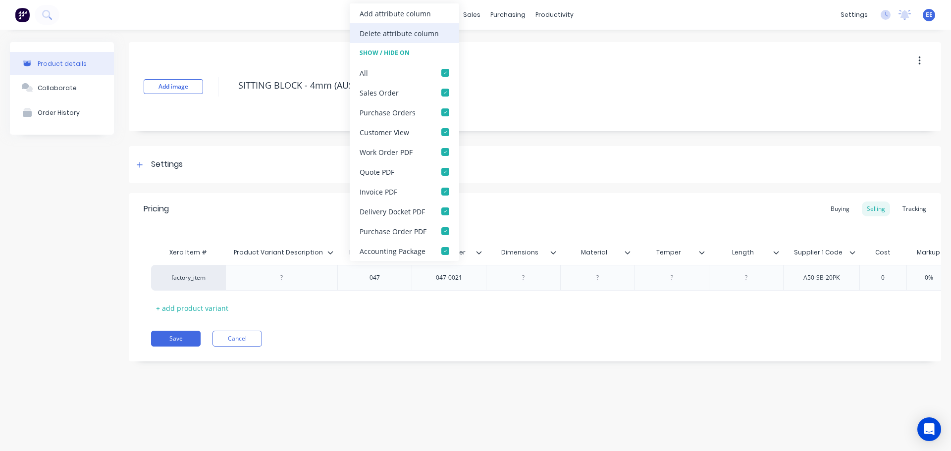
click at [398, 39] on div "Delete attribute column" at bounding box center [404, 33] width 109 height 20
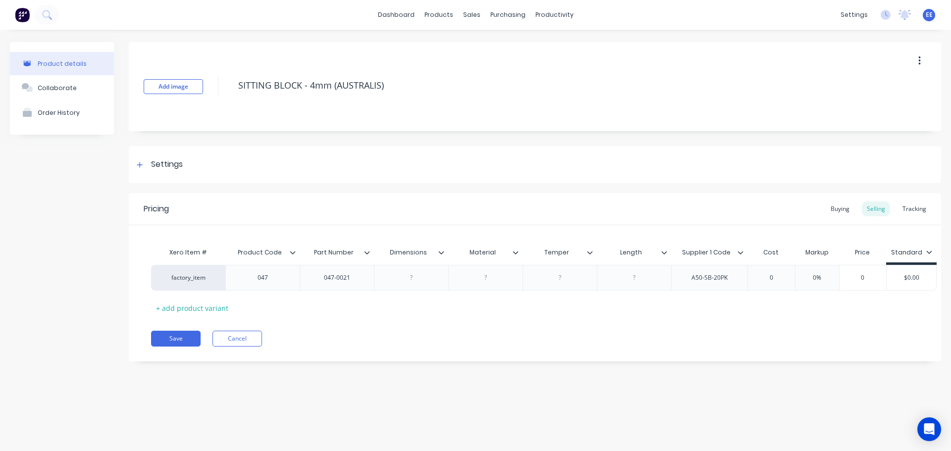
click at [440, 251] on icon at bounding box center [441, 253] width 6 height 6
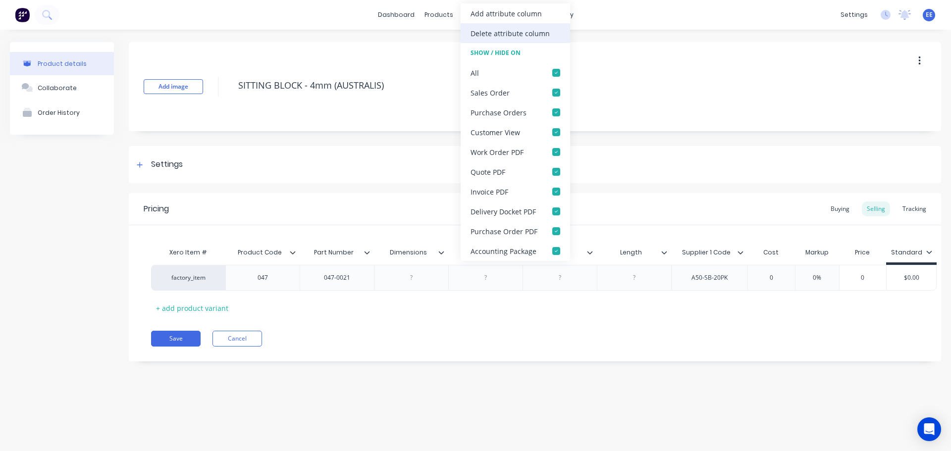
click at [492, 27] on div "Delete attribute column" at bounding box center [515, 33] width 109 height 20
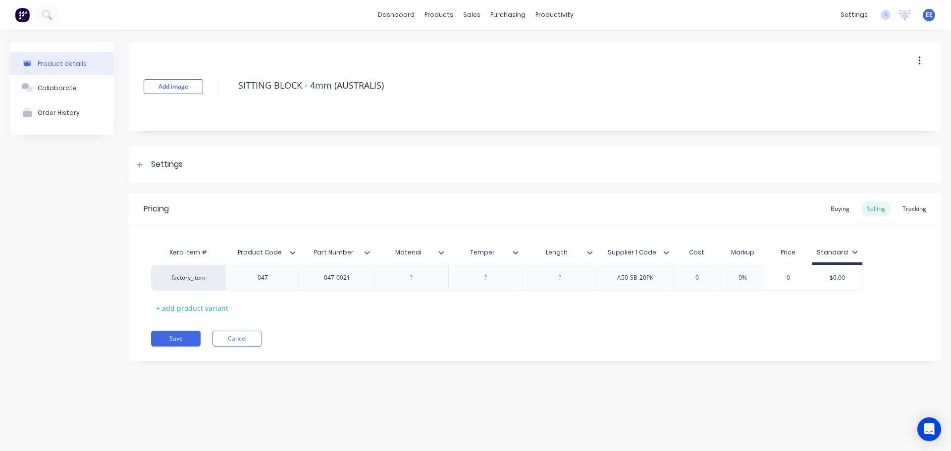
click at [439, 252] on icon at bounding box center [441, 252] width 5 height 3
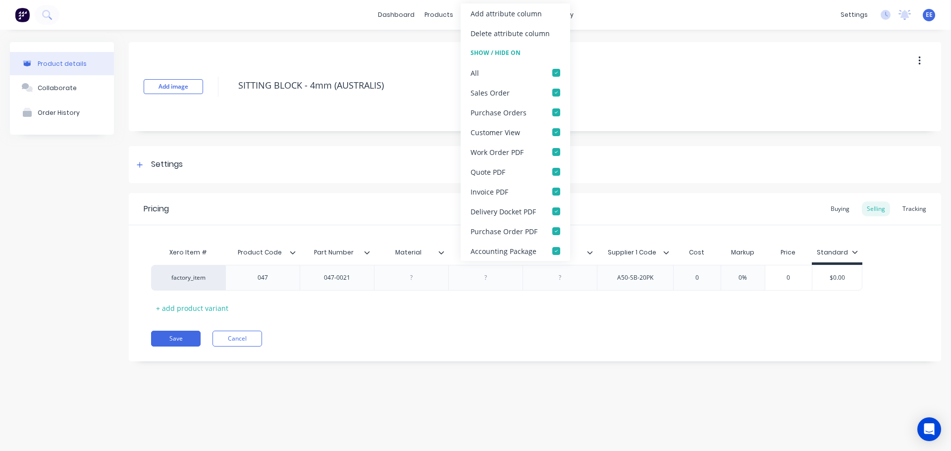
click at [477, 33] on div "Delete attribute column" at bounding box center [510, 33] width 79 height 10
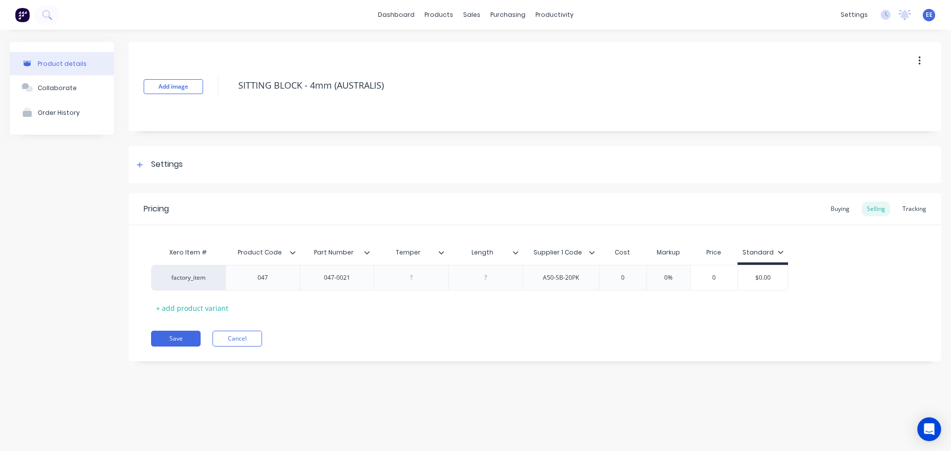
click at [444, 252] on div at bounding box center [445, 252] width 6 height 9
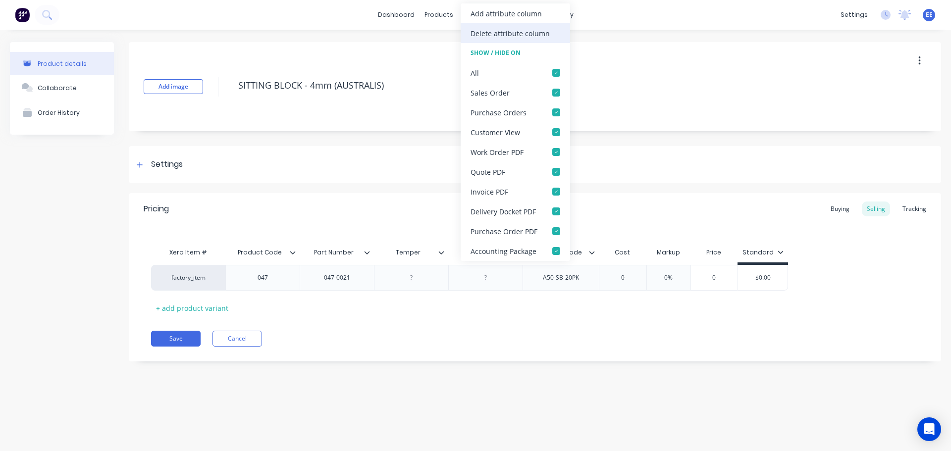
click at [522, 31] on div "Delete attribute column" at bounding box center [510, 33] width 79 height 10
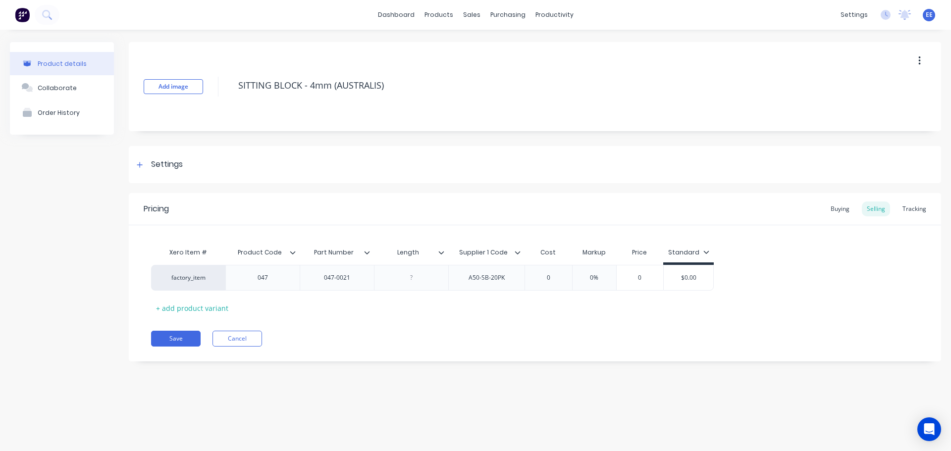
click at [441, 253] on icon at bounding box center [441, 253] width 6 height 6
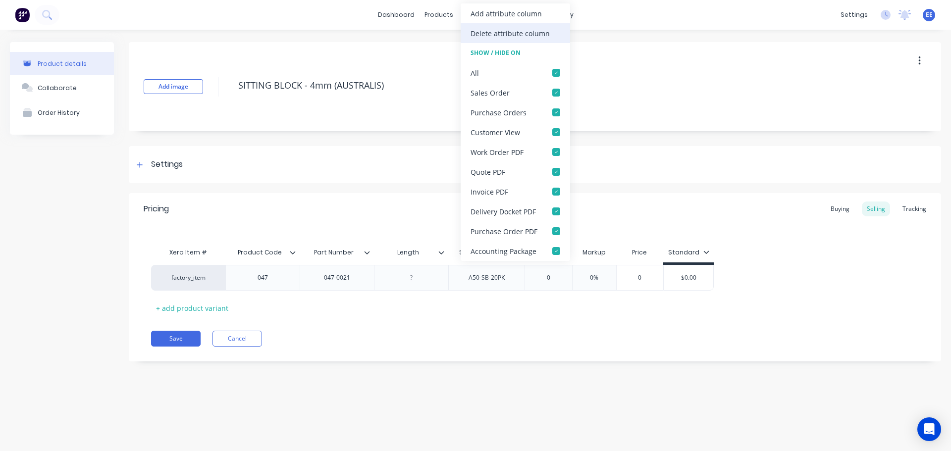
click at [514, 33] on div "Delete attribute column" at bounding box center [510, 33] width 79 height 10
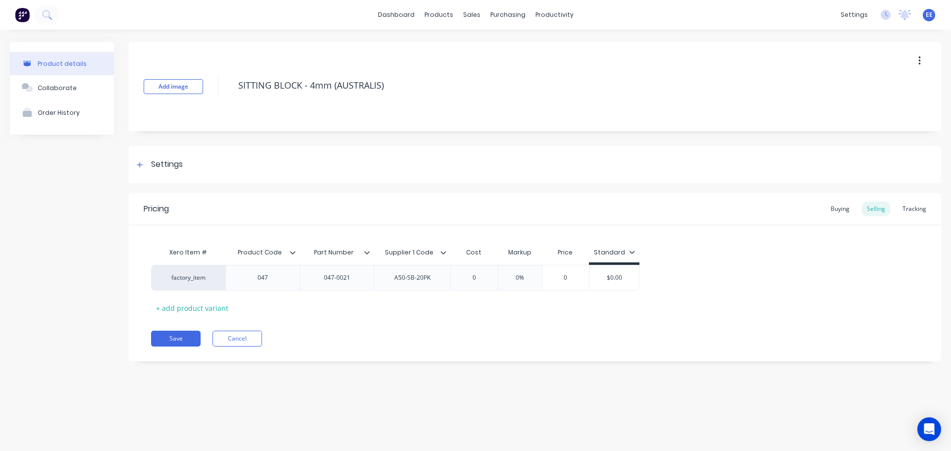
drag, startPoint x: 405, startPoint y: 86, endPoint x: 196, endPoint y: 104, distance: 209.8
click at [196, 104] on div "Add image SITTING BLOCK - 4mm (AUSTRALIS)" at bounding box center [535, 86] width 812 height 89
click at [166, 334] on button "Save" at bounding box center [176, 339] width 50 height 16
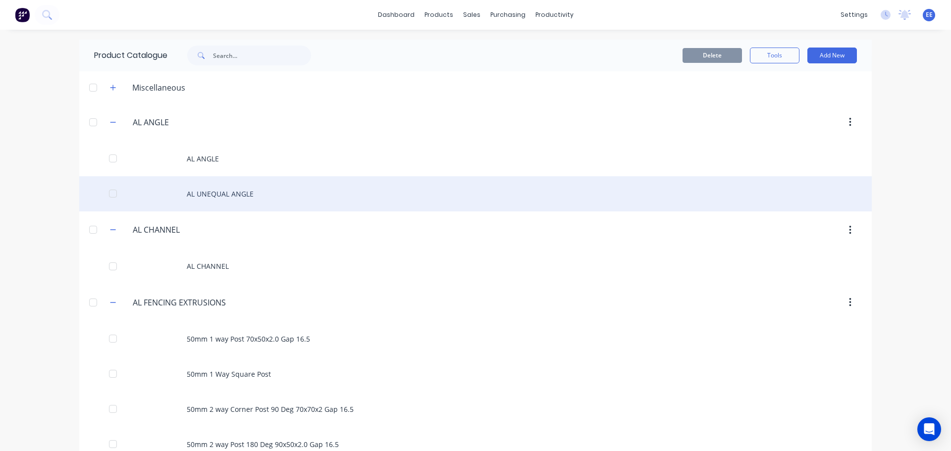
scroll to position [6306, 0]
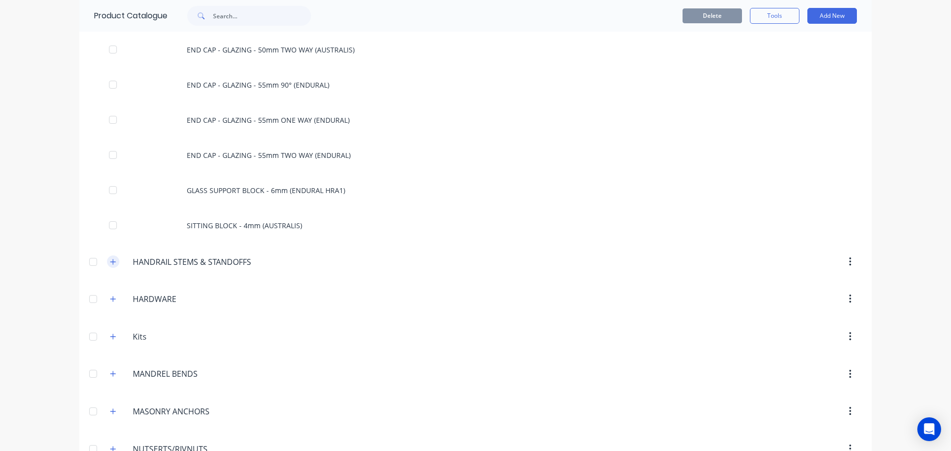
click at [107, 259] on button "button" at bounding box center [113, 262] width 12 height 12
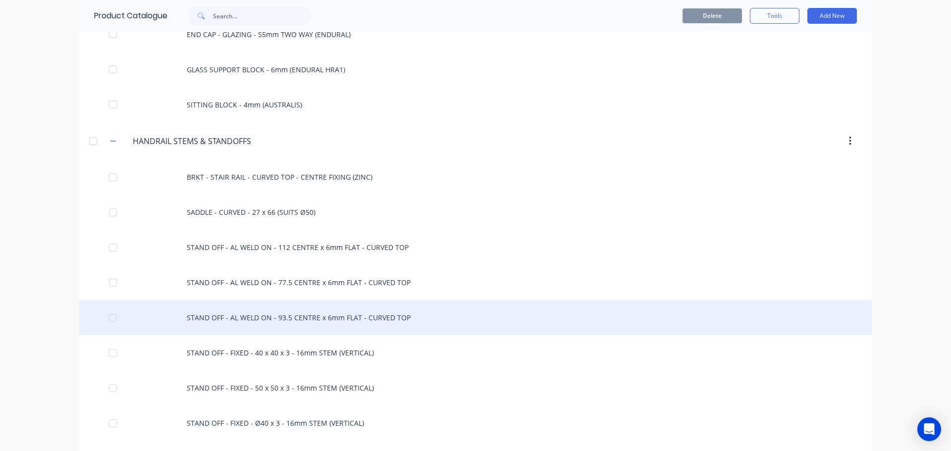
scroll to position [6455, 0]
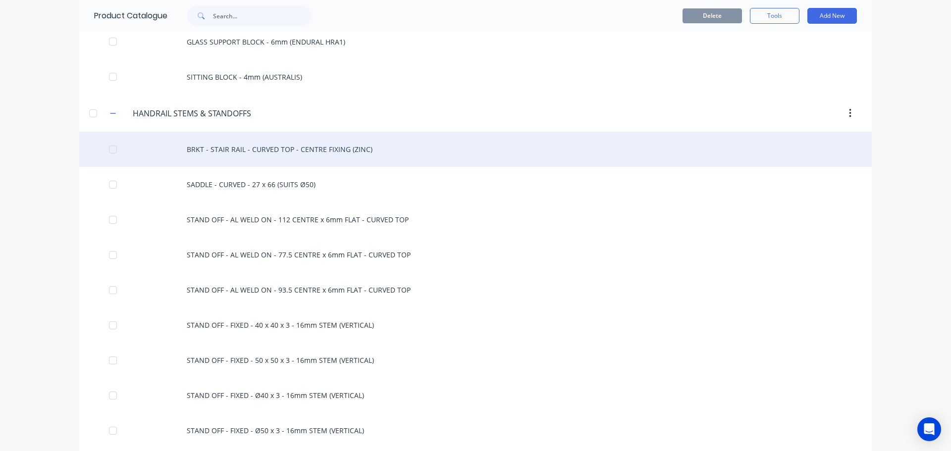
click at [243, 143] on div "BRKT - STAIR RAIL - CURVED TOP - CENTRE FIXING (ZINC)" at bounding box center [475, 149] width 792 height 35
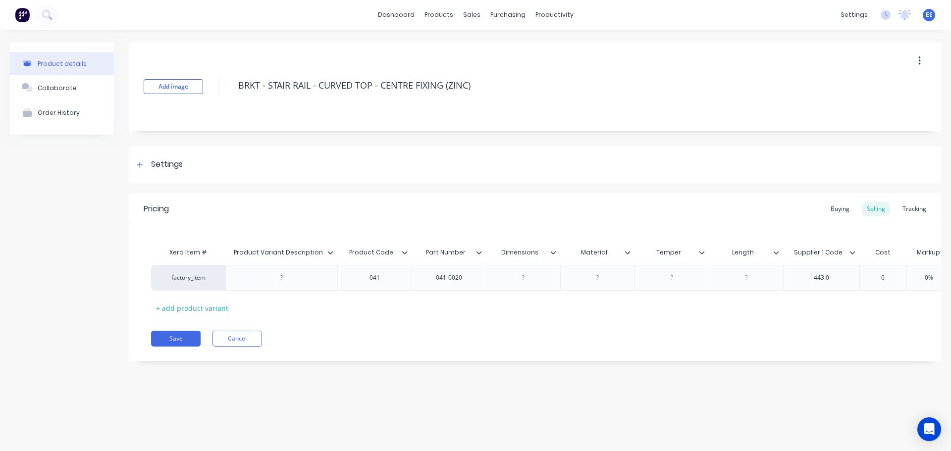
drag, startPoint x: 478, startPoint y: 88, endPoint x: 192, endPoint y: 95, distance: 285.9
click at [192, 95] on div "Add image BRKT - STAIR RAIL - CURVED TOP - CENTRE FIXING (ZINC)" at bounding box center [535, 86] width 812 height 89
click at [328, 254] on icon at bounding box center [330, 253] width 6 height 6
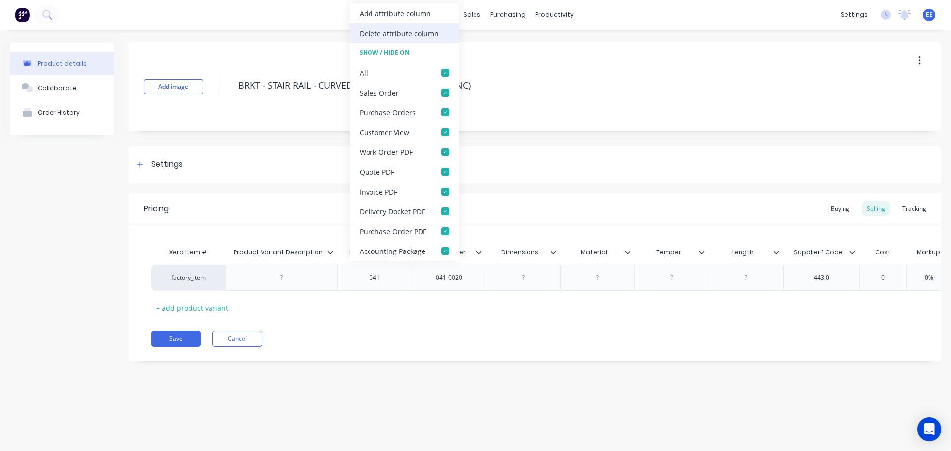
click at [369, 35] on div "Delete attribute column" at bounding box center [399, 33] width 79 height 10
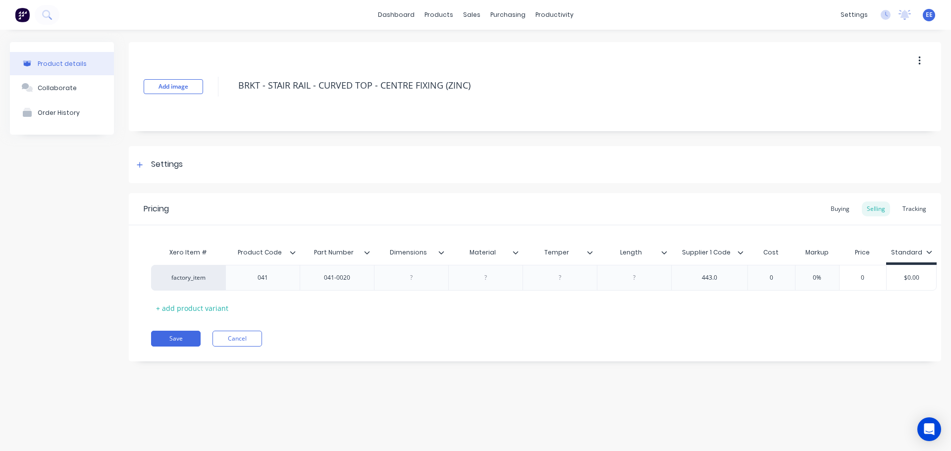
click at [441, 252] on icon at bounding box center [441, 253] width 6 height 6
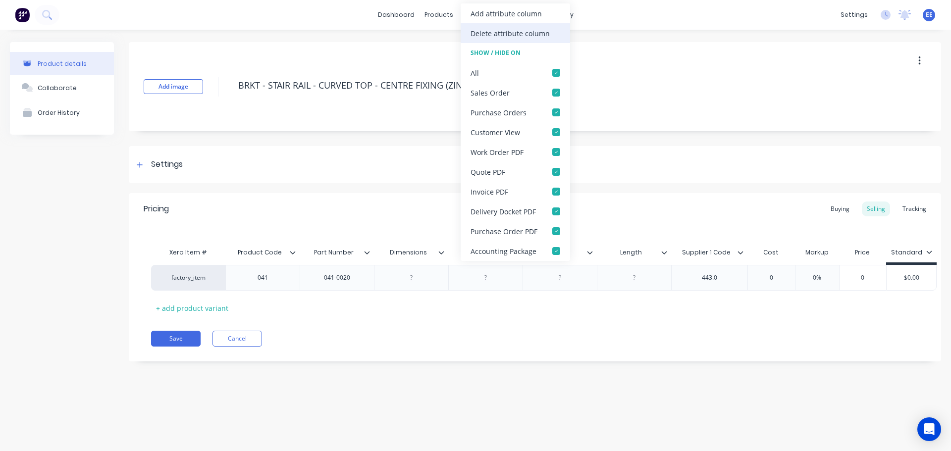
click at [492, 36] on div "Delete attribute column" at bounding box center [510, 33] width 79 height 10
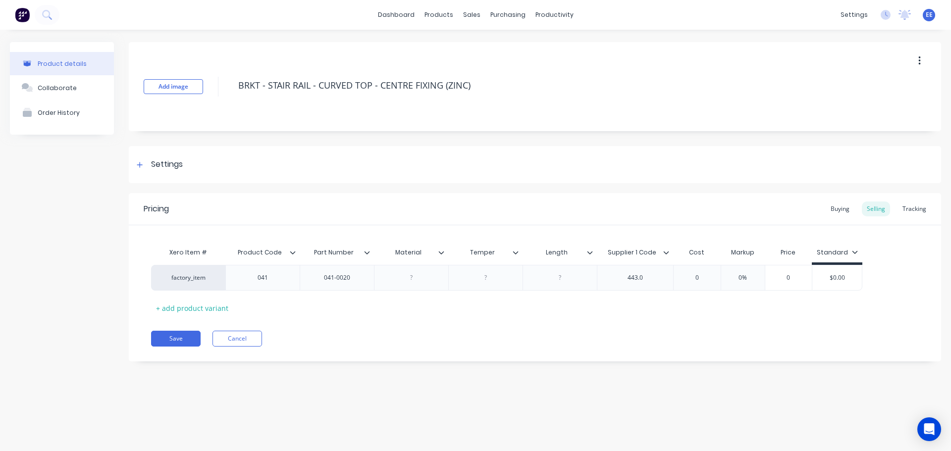
click at [444, 254] on icon at bounding box center [441, 253] width 6 height 6
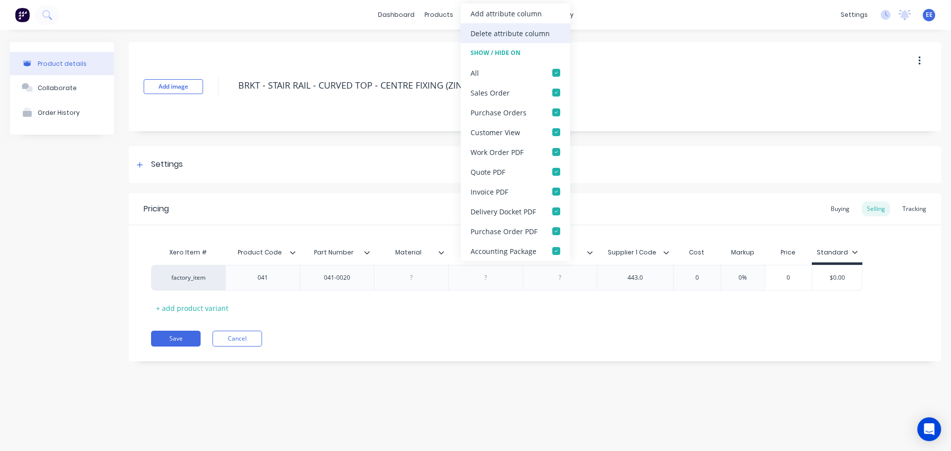
click at [482, 36] on div "Delete attribute column" at bounding box center [510, 33] width 79 height 10
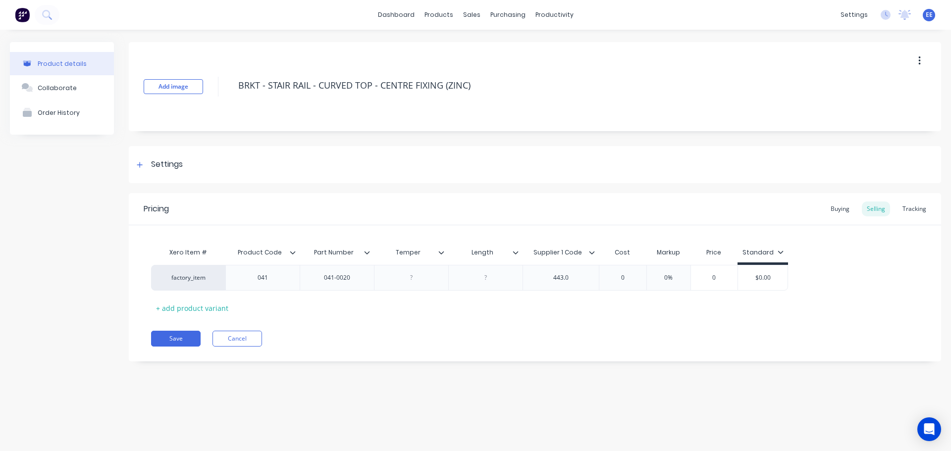
click at [441, 251] on icon at bounding box center [441, 253] width 6 height 6
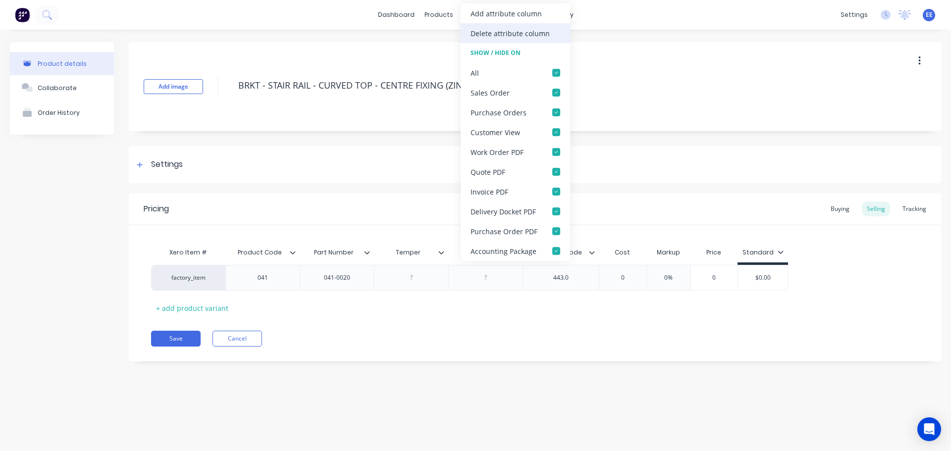
click at [503, 30] on div "Delete attribute column" at bounding box center [510, 33] width 79 height 10
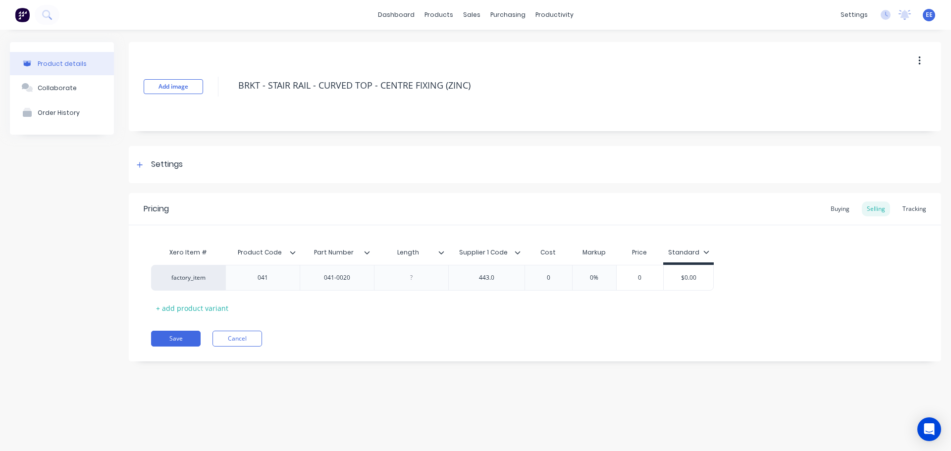
click at [442, 254] on icon at bounding box center [441, 253] width 6 height 6
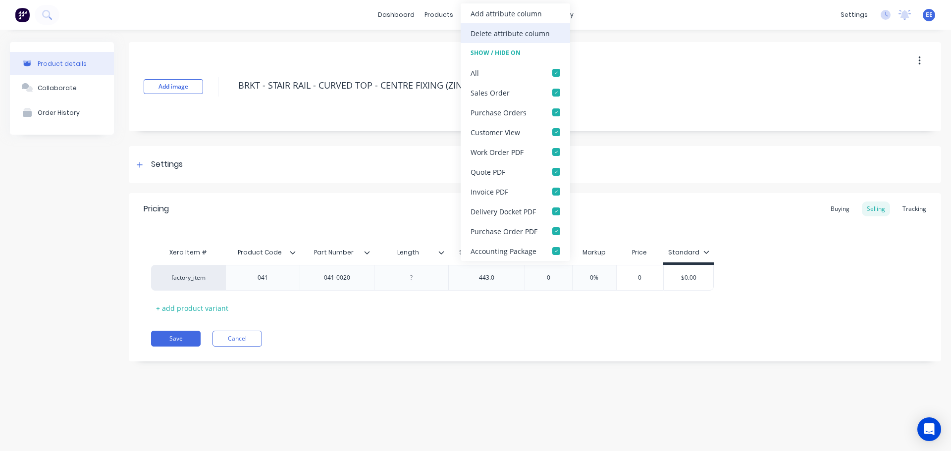
click at [514, 32] on div "Delete attribute column" at bounding box center [510, 33] width 79 height 10
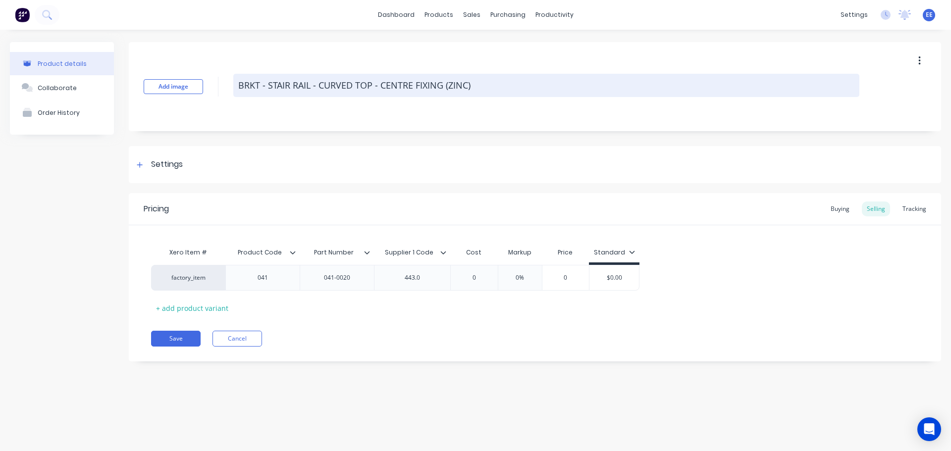
click at [481, 87] on textarea "BRKT - STAIR RAIL - CURVED TOP - CENTRE FIXING (ZINC)" at bounding box center [546, 85] width 626 height 23
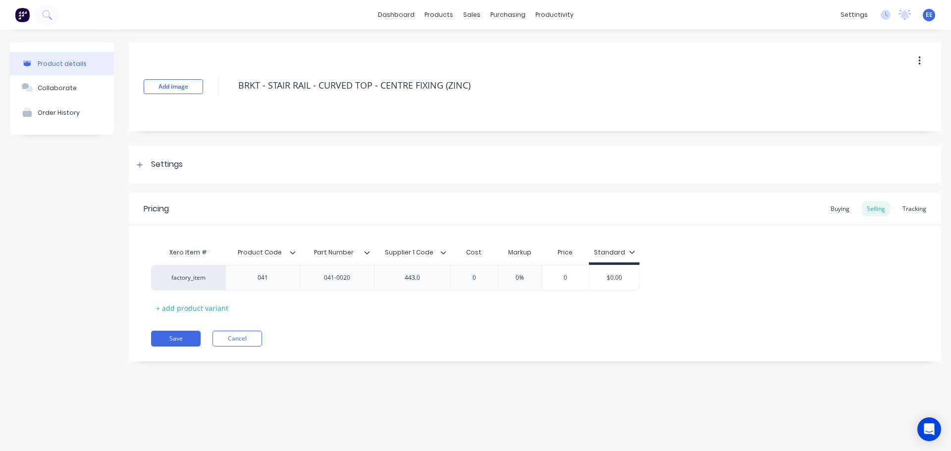
click at [463, 118] on div "Add image BRKT - STAIR RAIL - CURVED TOP - CENTRE FIXING (ZINC)" at bounding box center [535, 86] width 812 height 89
drag, startPoint x: 475, startPoint y: 85, endPoint x: 215, endPoint y: 89, distance: 260.1
click at [215, 89] on div "Add image BRKT - STAIR RAIL - CURVED TOP - CENTRE FIXING (ZINC)" at bounding box center [535, 86] width 812 height 89
drag, startPoint x: 174, startPoint y: 340, endPoint x: 179, endPoint y: 336, distance: 6.3
click at [174, 340] on button "Save" at bounding box center [176, 339] width 50 height 16
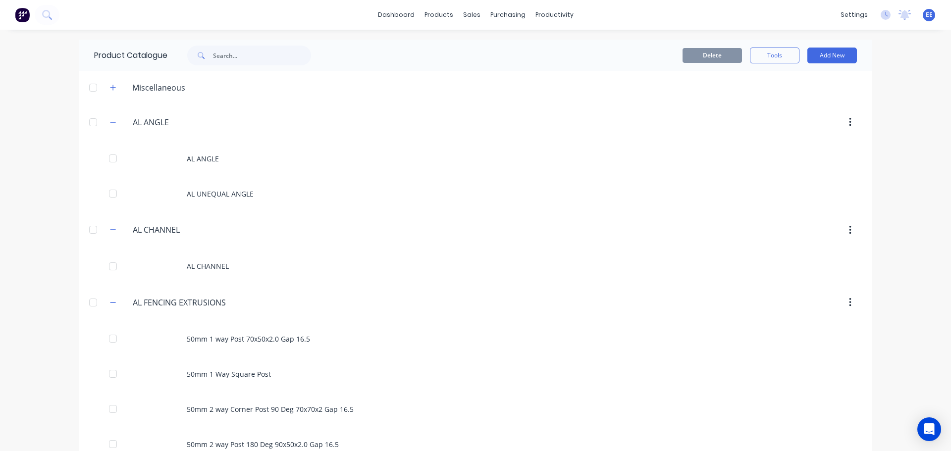
scroll to position [6379, 0]
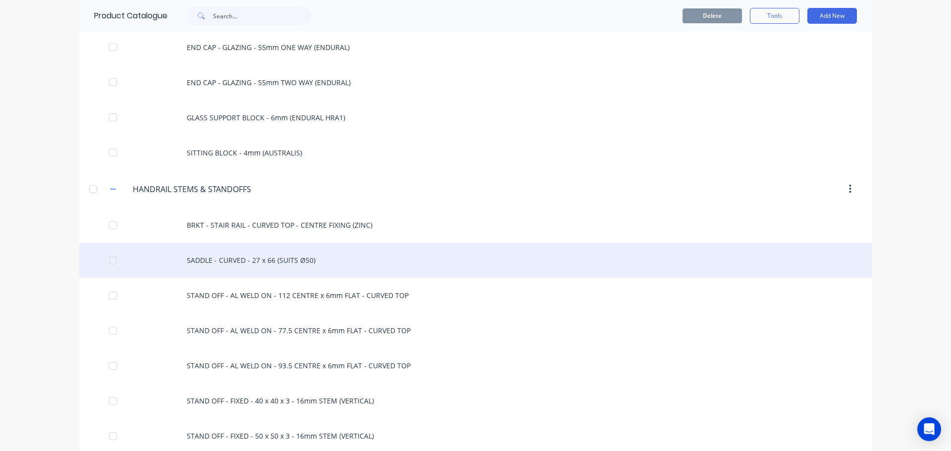
click at [249, 268] on div "SADDLE - CURVED - 27 x 66 (SUITS Ø50)" at bounding box center [475, 260] width 792 height 35
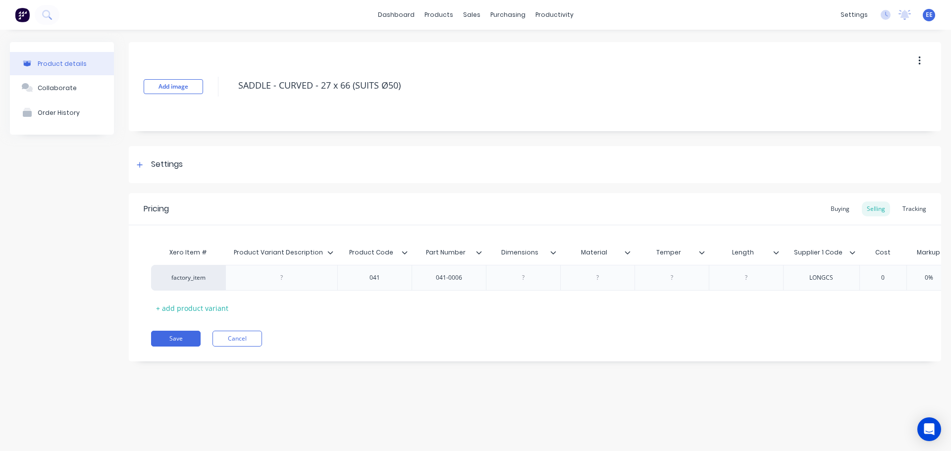
click at [330, 251] on icon at bounding box center [330, 253] width 6 height 6
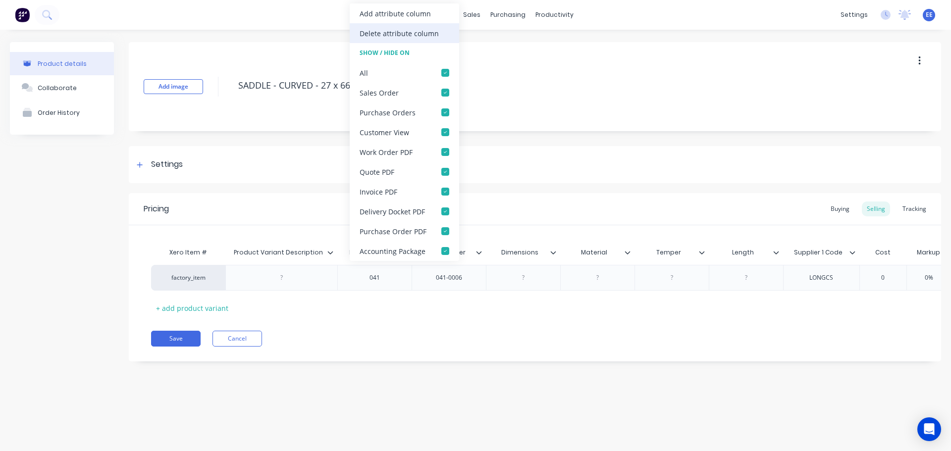
click at [373, 33] on div "Delete attribute column" at bounding box center [399, 33] width 79 height 10
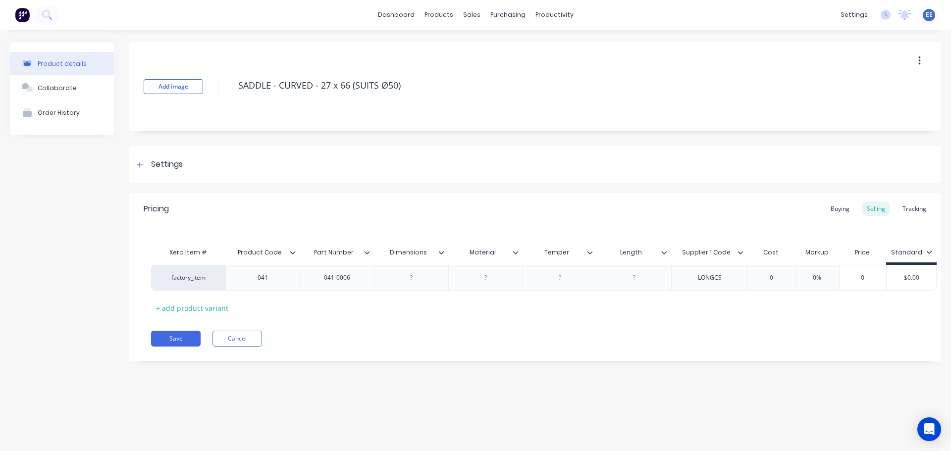
click at [443, 252] on icon at bounding box center [441, 253] width 6 height 6
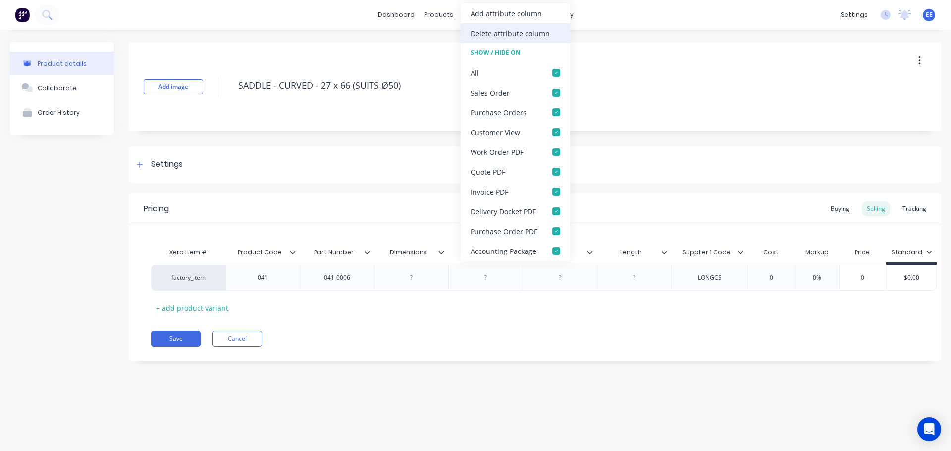
click at [498, 33] on div "Delete attribute column" at bounding box center [510, 33] width 79 height 10
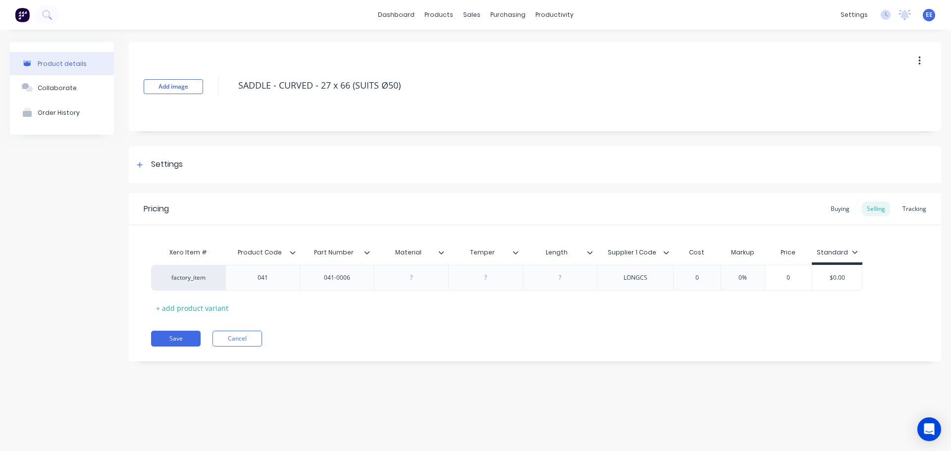
click at [442, 252] on icon at bounding box center [441, 253] width 6 height 6
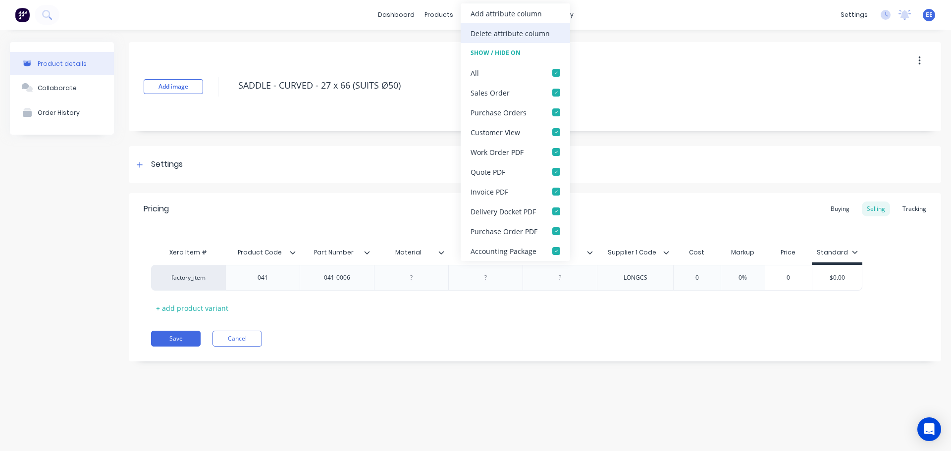
click at [488, 35] on div "Delete attribute column" at bounding box center [510, 33] width 79 height 10
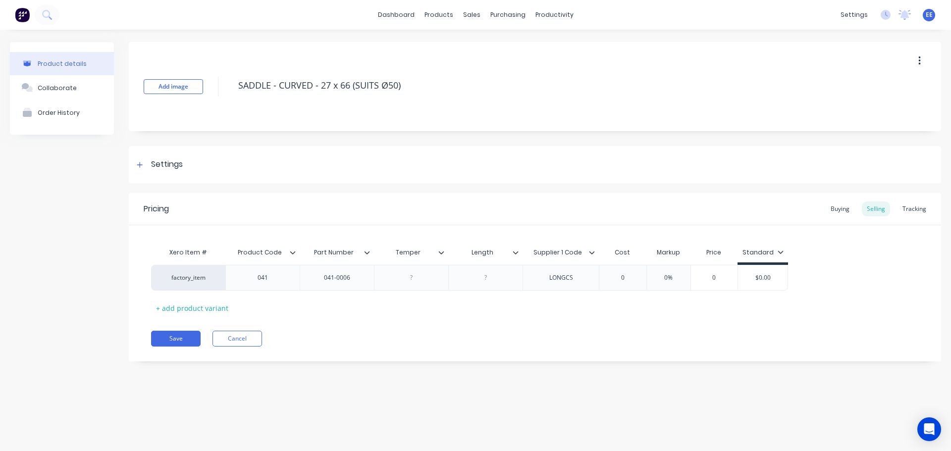
click at [441, 254] on icon at bounding box center [441, 252] width 5 height 3
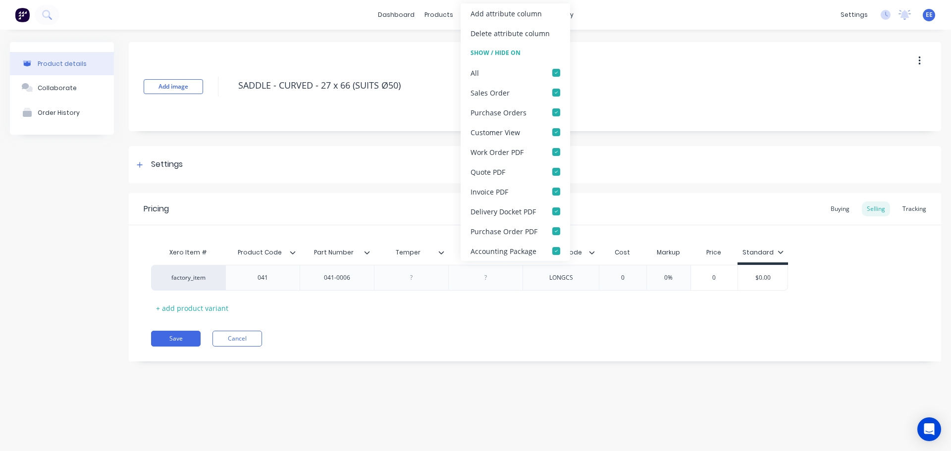
click at [489, 34] on div "Delete attribute column" at bounding box center [510, 33] width 79 height 10
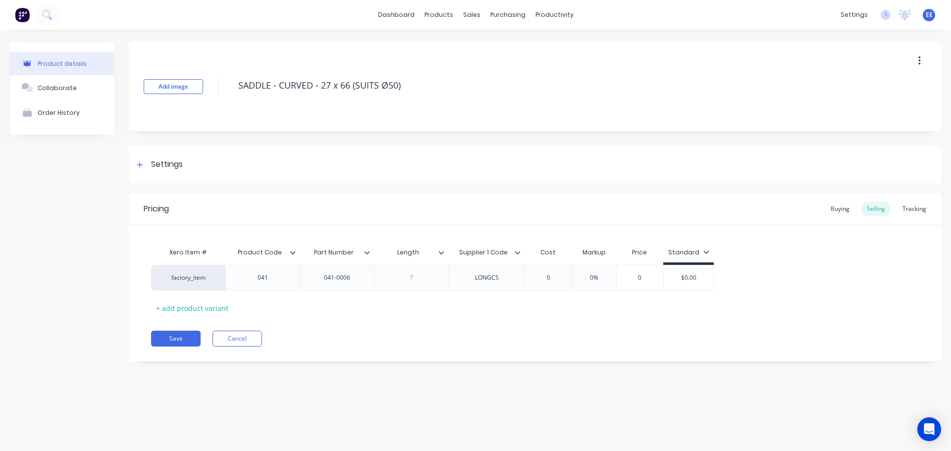
click at [441, 253] on icon at bounding box center [441, 253] width 6 height 6
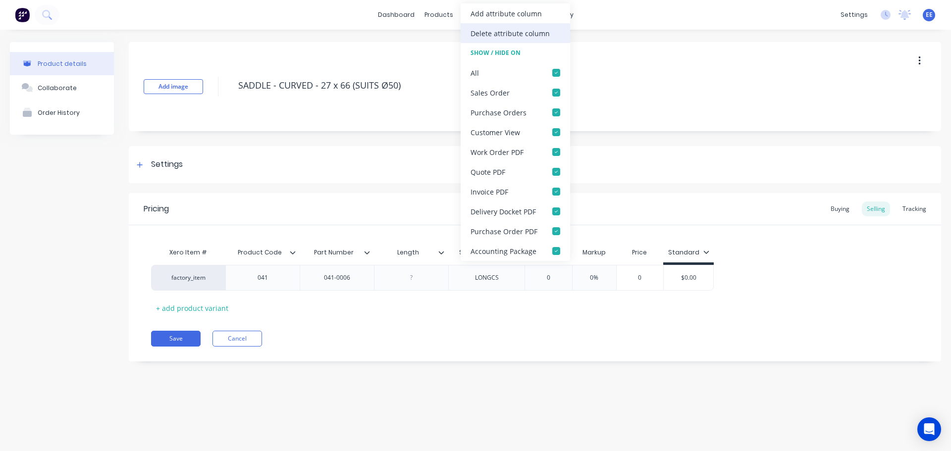
click at [496, 37] on div "Delete attribute column" at bounding box center [510, 33] width 79 height 10
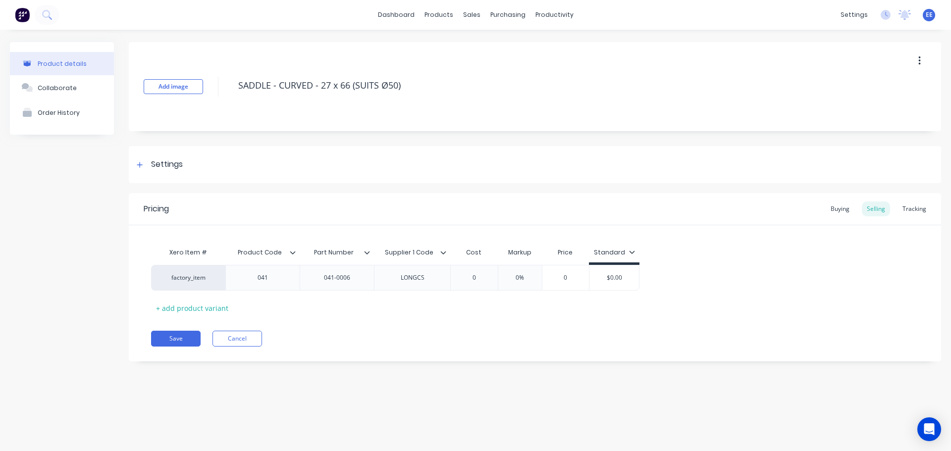
drag, startPoint x: 421, startPoint y: 88, endPoint x: 229, endPoint y: 100, distance: 192.6
click at [229, 100] on div "Add image SADDLE - CURVED - 27 x 66 (SUITS Ø50)" at bounding box center [535, 86] width 812 height 89
click at [170, 337] on button "Save" at bounding box center [176, 339] width 50 height 16
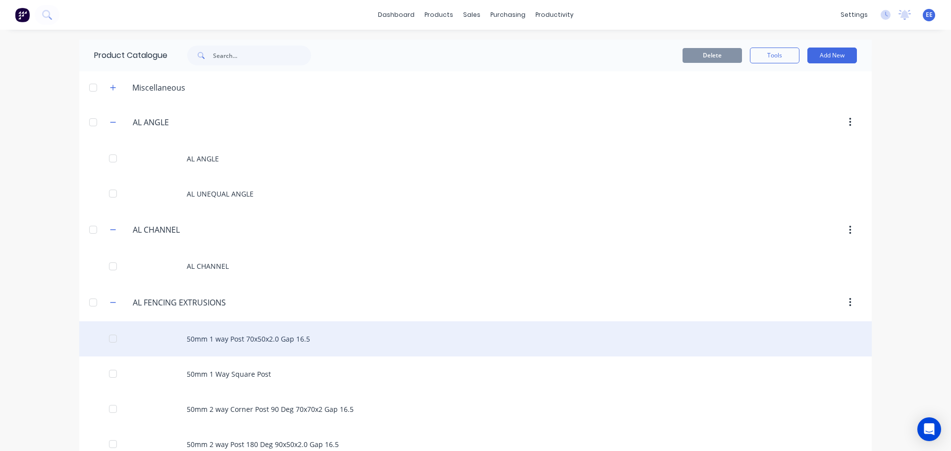
scroll to position [6414, 0]
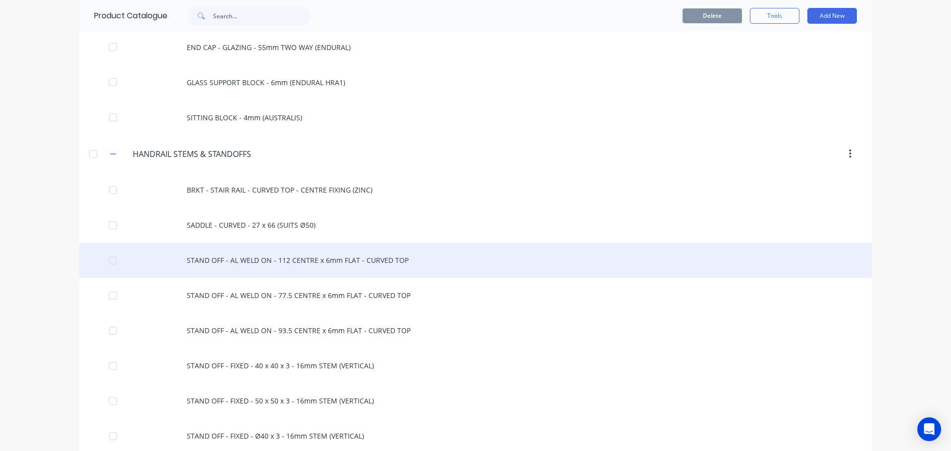
click at [193, 257] on div "STAND OFF - AL WELD ON - 112 CENTRE x 6mm FLAT - CURVED TOP" at bounding box center [475, 260] width 792 height 35
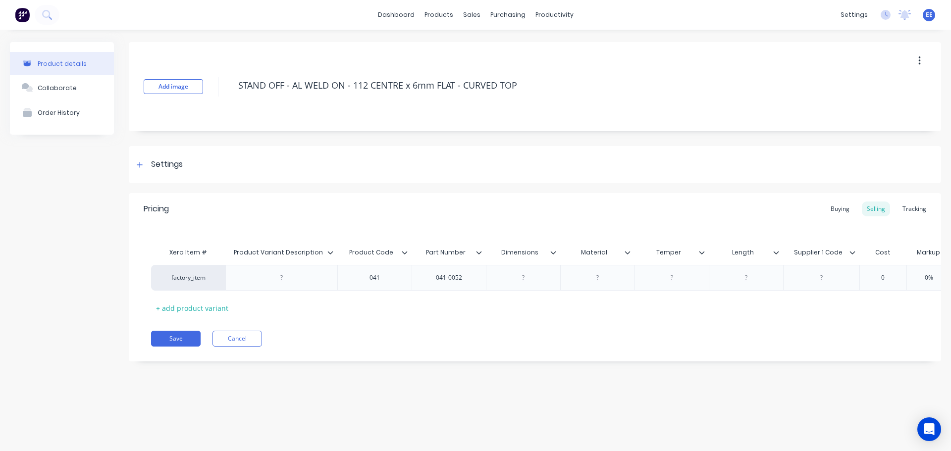
click at [332, 250] on icon at bounding box center [330, 253] width 6 height 6
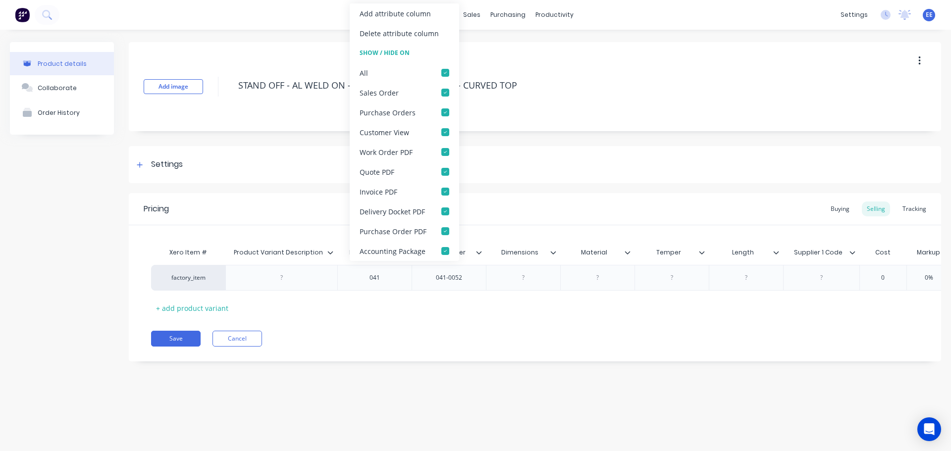
click at [411, 33] on div "Delete attribute column" at bounding box center [399, 33] width 79 height 10
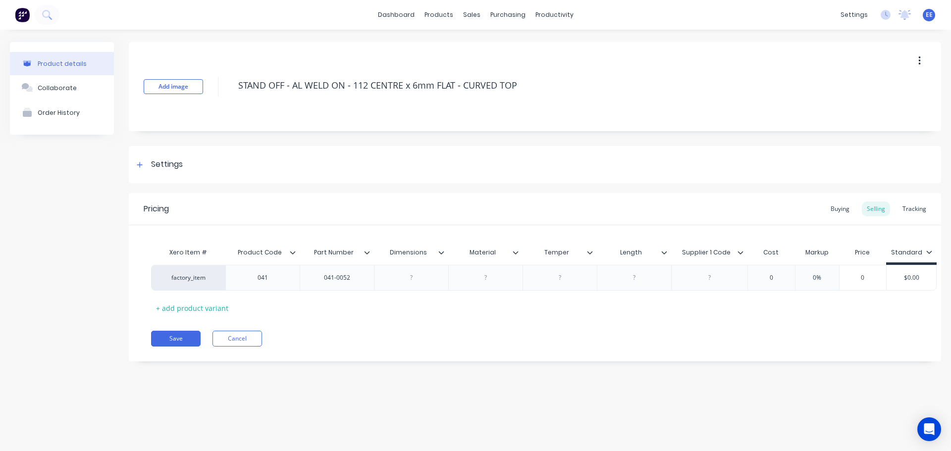
click at [440, 255] on icon at bounding box center [441, 253] width 6 height 6
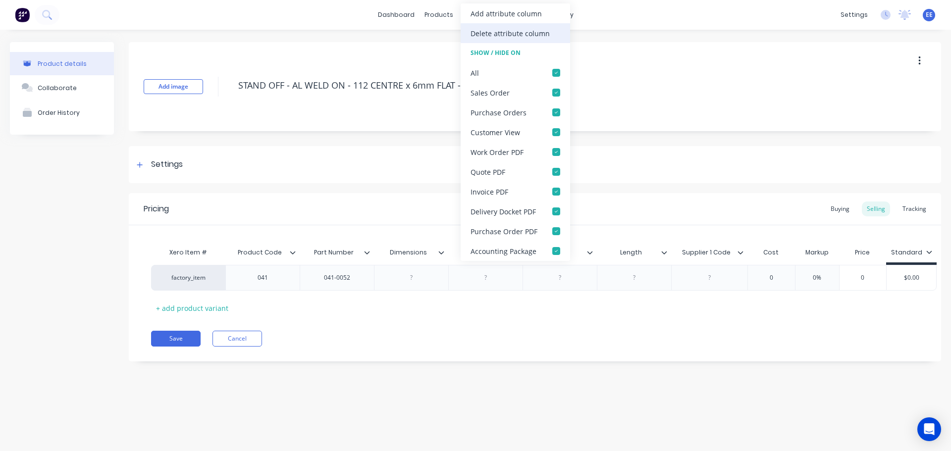
click at [521, 26] on div "Delete attribute column" at bounding box center [515, 33] width 109 height 20
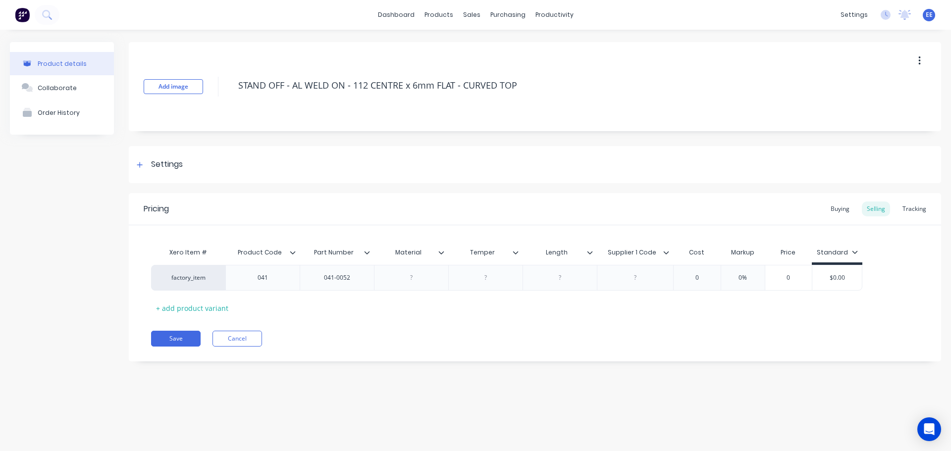
click at [438, 250] on icon at bounding box center [441, 253] width 6 height 6
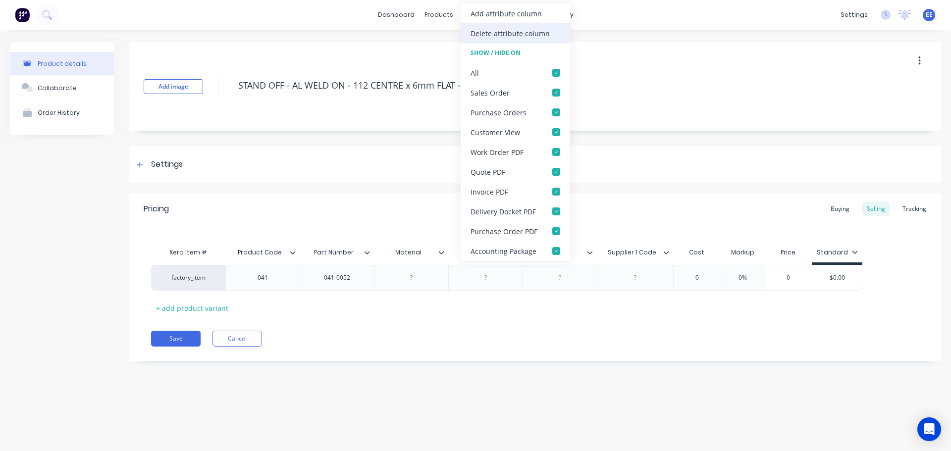
click at [525, 29] on div "Delete attribute column" at bounding box center [510, 33] width 79 height 10
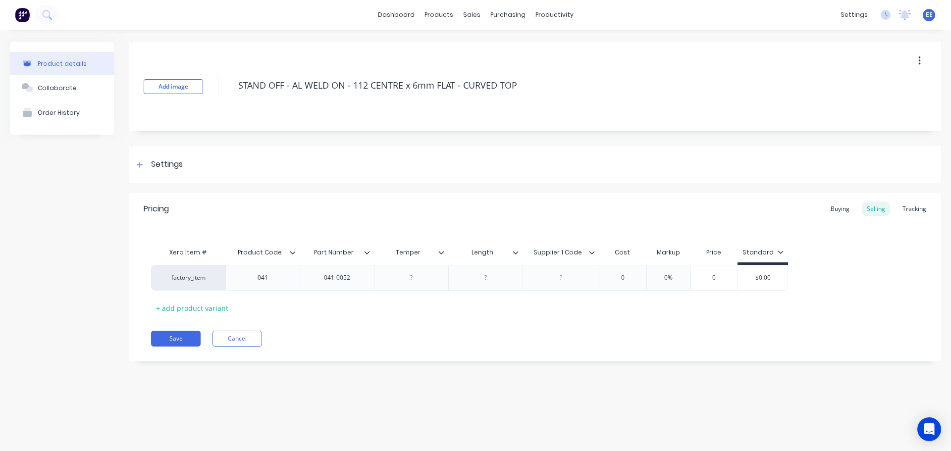
click at [441, 250] on icon at bounding box center [441, 253] width 6 height 6
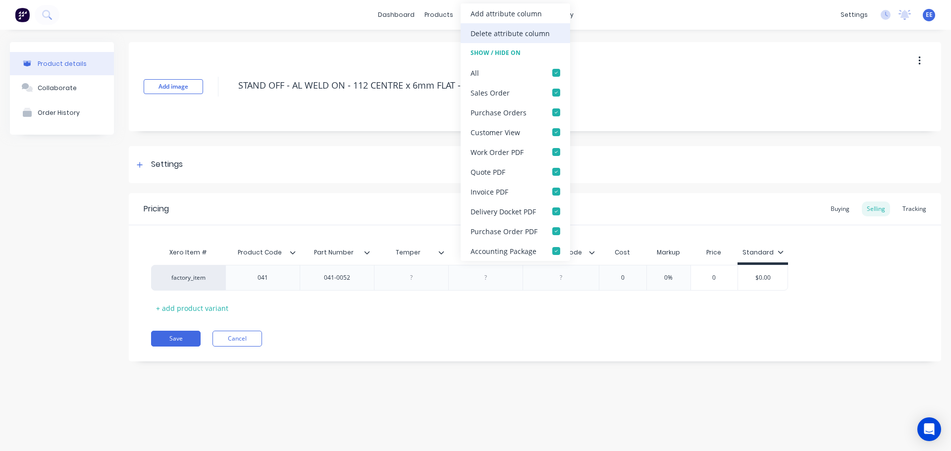
click at [529, 37] on div "Delete attribute column" at bounding box center [510, 33] width 79 height 10
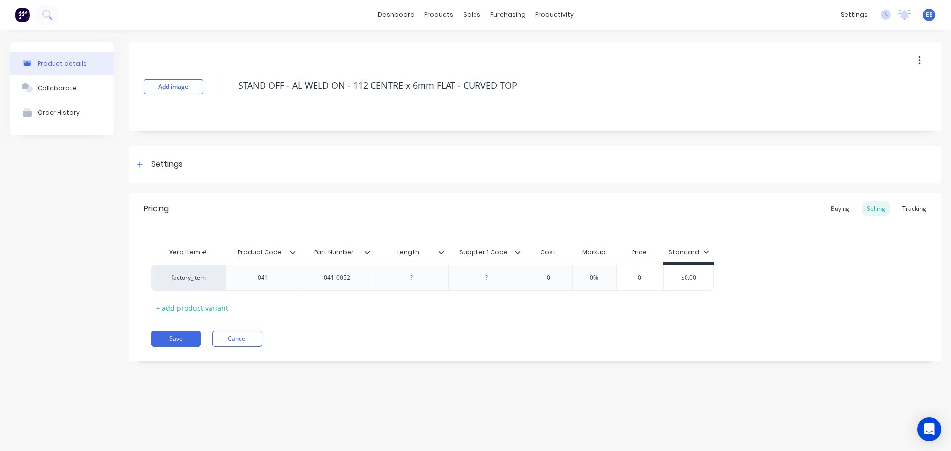
click at [442, 252] on icon at bounding box center [441, 253] width 6 height 6
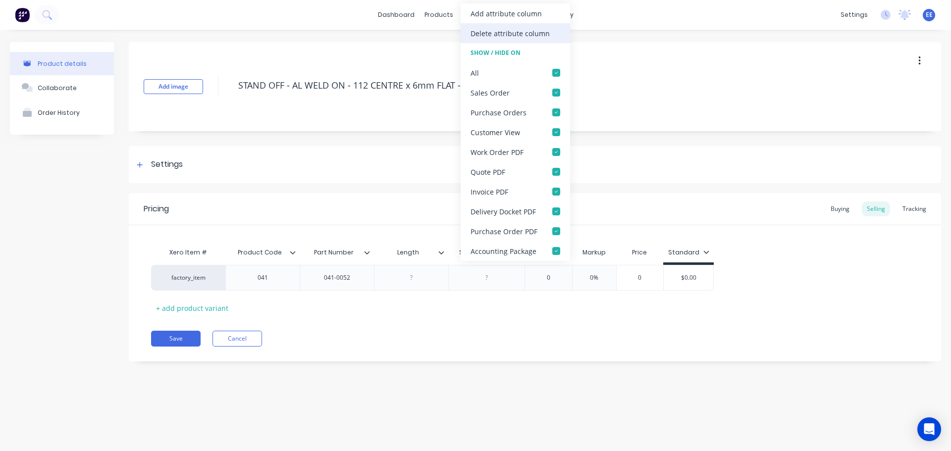
click at [521, 35] on div "Delete attribute column" at bounding box center [510, 33] width 79 height 10
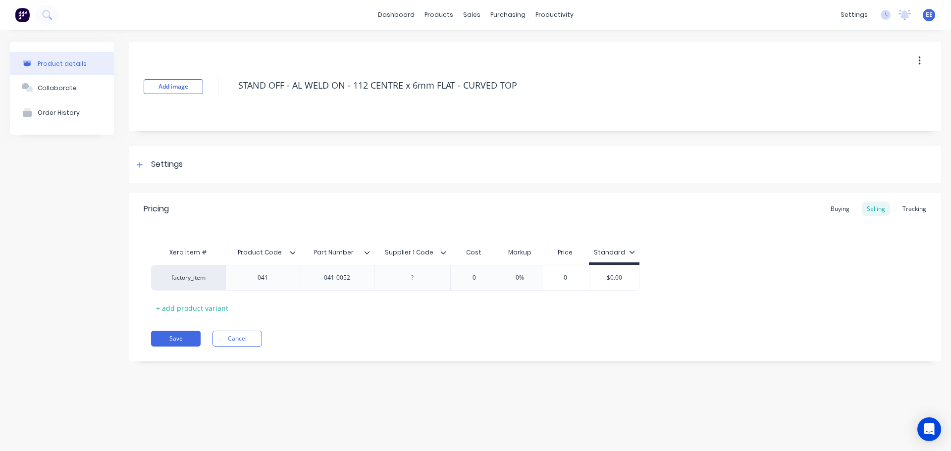
click at [442, 252] on icon at bounding box center [443, 253] width 6 height 6
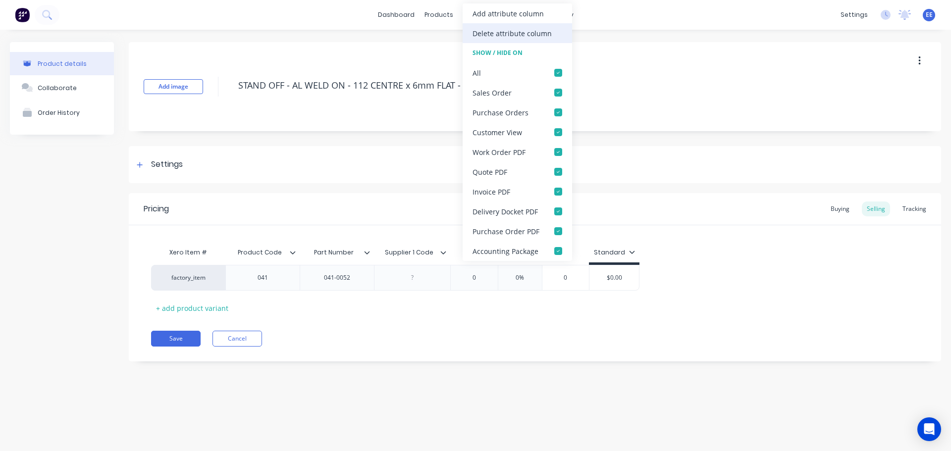
click at [514, 34] on div "Delete attribute column" at bounding box center [512, 33] width 79 height 10
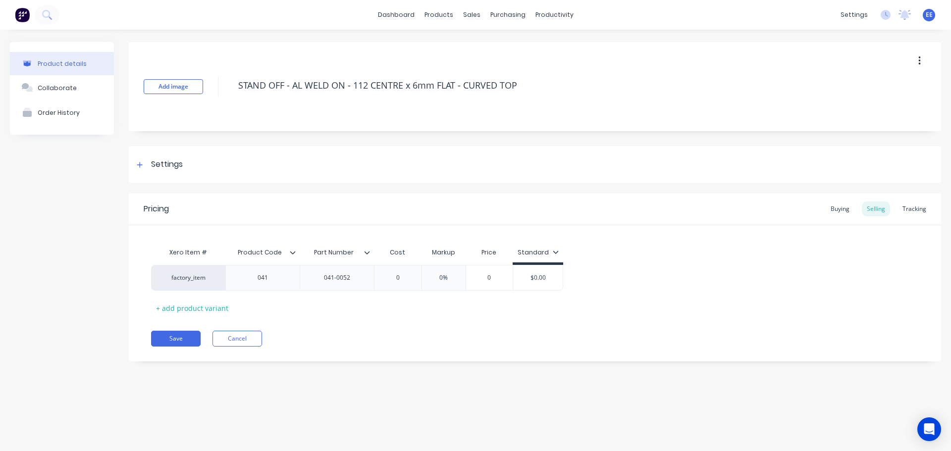
drag, startPoint x: 528, startPoint y: 83, endPoint x: 220, endPoint y: 111, distance: 308.9
click at [220, 111] on div "Add image STAND OFF - AL WELD ON - 112 CENTRE x 6mm FLAT - CURVED TOP" at bounding box center [535, 86] width 812 height 89
click at [164, 336] on button "Save" at bounding box center [176, 339] width 50 height 16
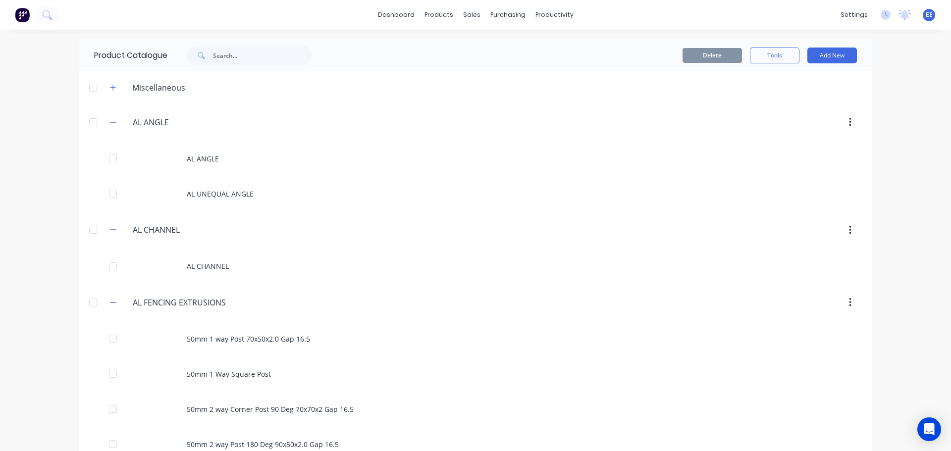
scroll to position [6449, 0]
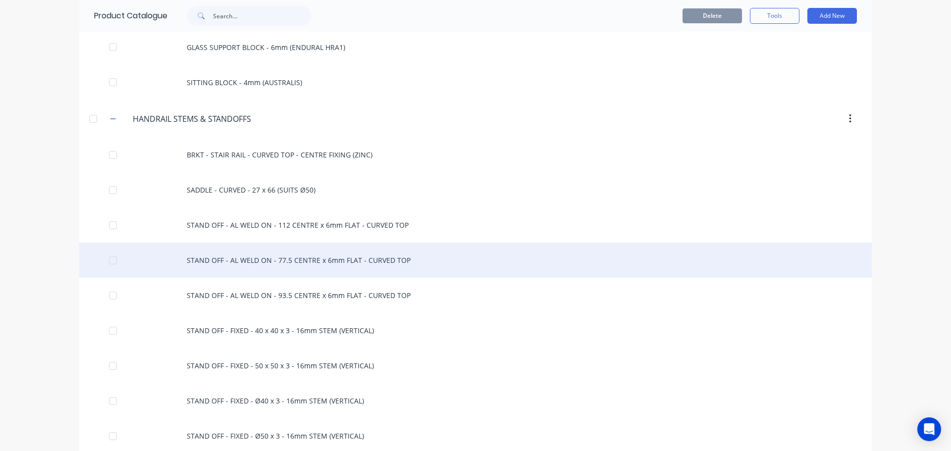
click at [287, 263] on div "STAND OFF - AL WELD ON - 77.5 CENTRE x 6mm FLAT - CURVED TOP" at bounding box center [475, 260] width 792 height 35
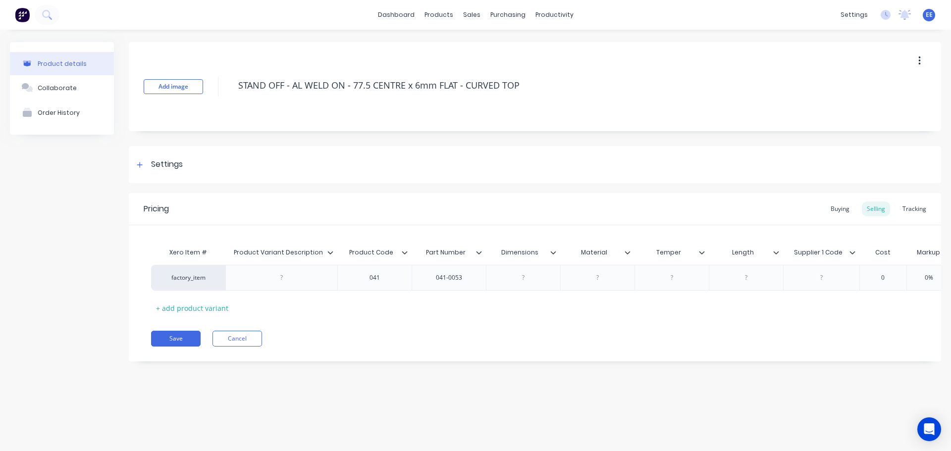
drag, startPoint x: 525, startPoint y: 89, endPoint x: 193, endPoint y: 98, distance: 331.5
click at [193, 98] on div "Add image STAND OFF - AL WELD ON - 77.5 CENTRE x 6mm FLAT - CURVED TOP" at bounding box center [535, 86] width 812 height 89
type textarea "x"
type input "Product Variant Description"
click at [331, 256] on input "Product Variant Description" at bounding box center [278, 252] width 106 height 9
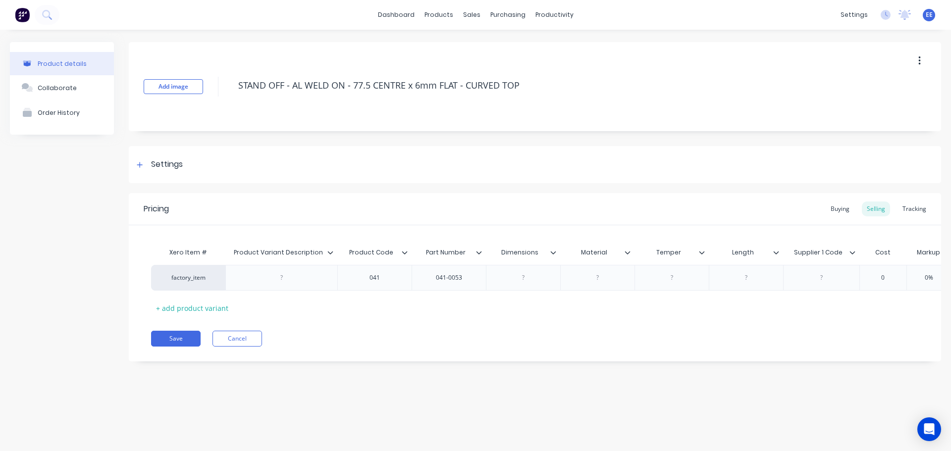
click at [329, 252] on icon at bounding box center [330, 253] width 6 height 6
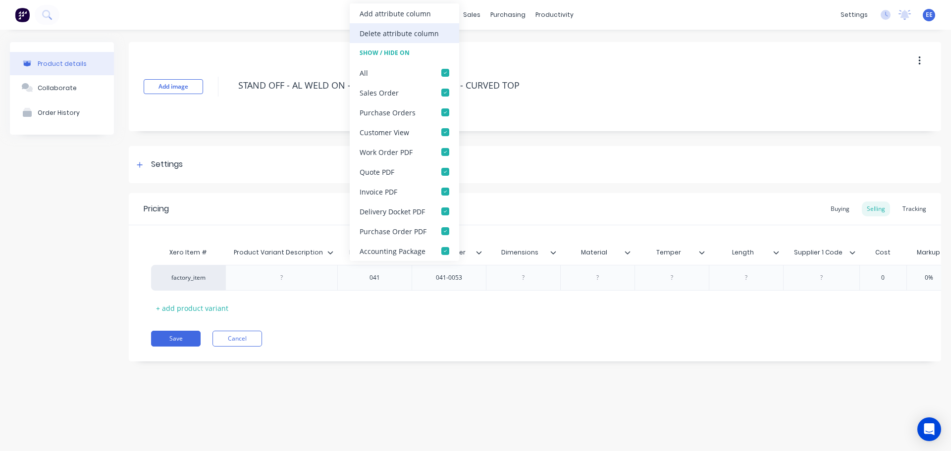
click at [395, 36] on div "Delete attribute column" at bounding box center [399, 33] width 79 height 10
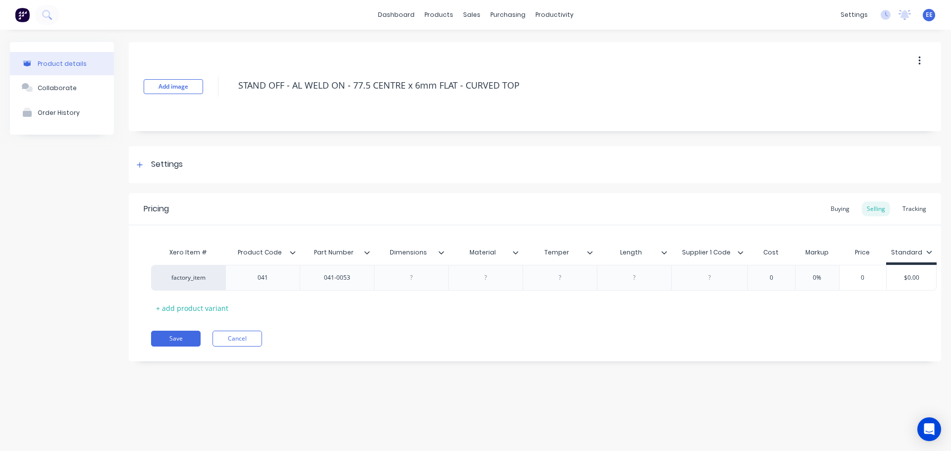
click at [441, 252] on icon at bounding box center [441, 253] width 6 height 6
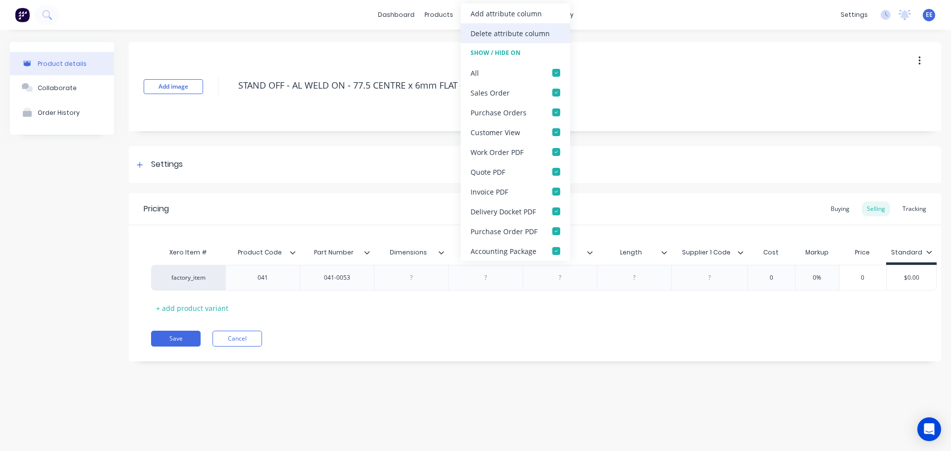
click at [495, 34] on div "Delete attribute column" at bounding box center [510, 33] width 79 height 10
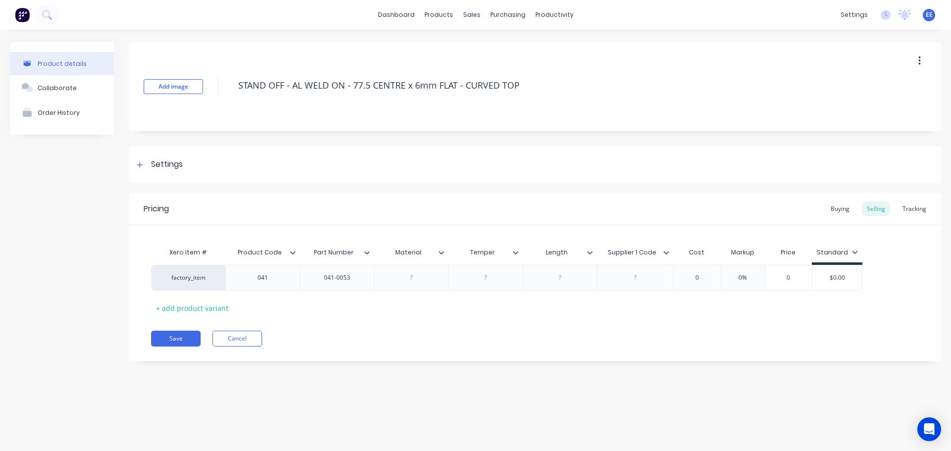
click at [442, 250] on icon at bounding box center [441, 253] width 6 height 6
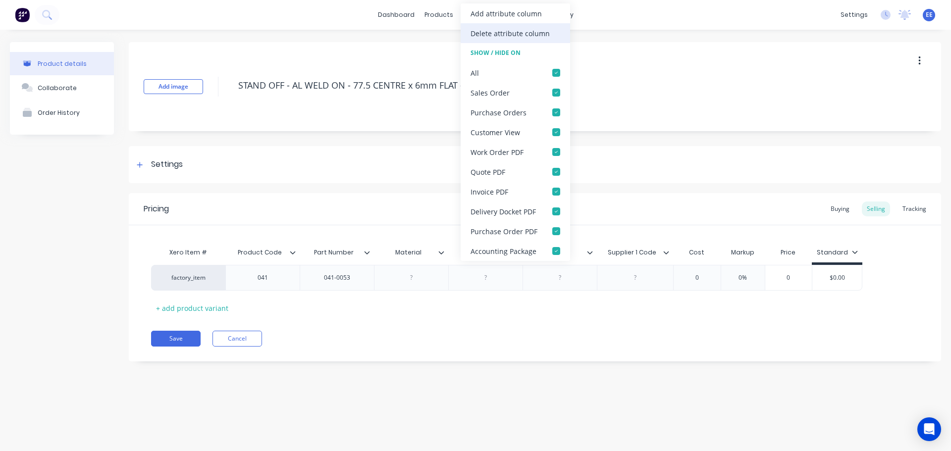
click at [523, 31] on div "Delete attribute column" at bounding box center [510, 33] width 79 height 10
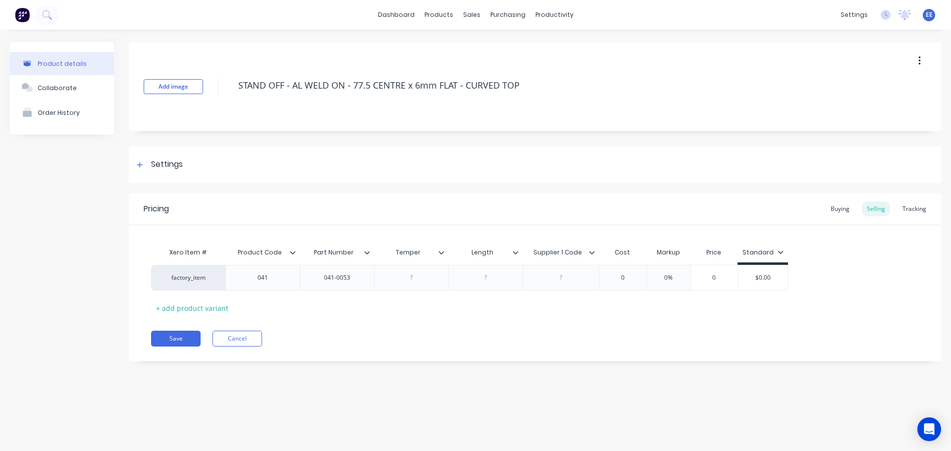
click at [443, 253] on icon at bounding box center [441, 253] width 6 height 6
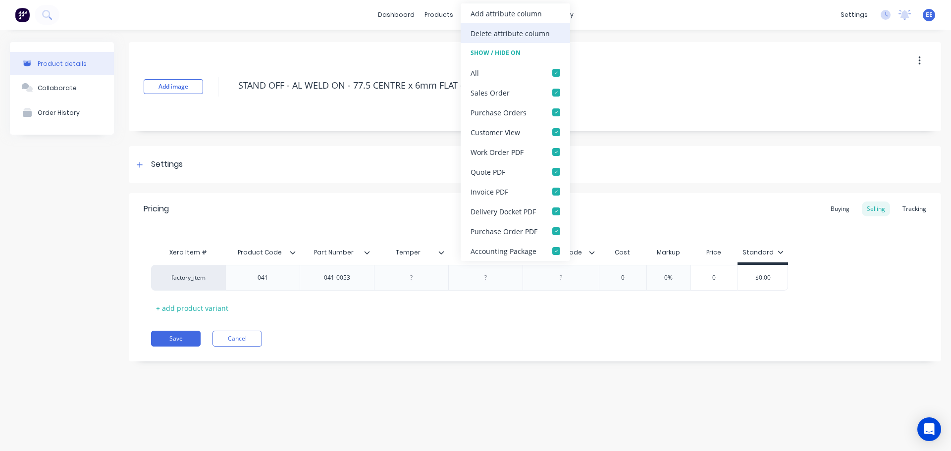
click at [524, 38] on div "Delete attribute column" at bounding box center [510, 33] width 79 height 10
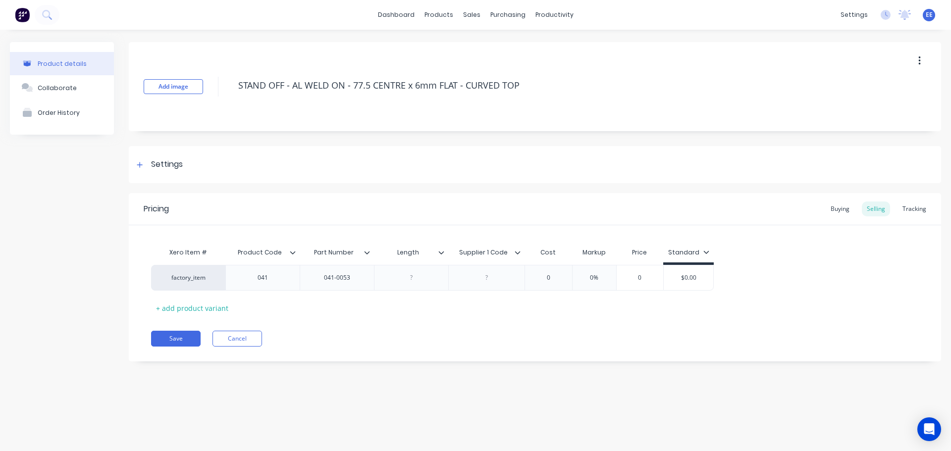
click at [443, 251] on icon at bounding box center [441, 253] width 6 height 6
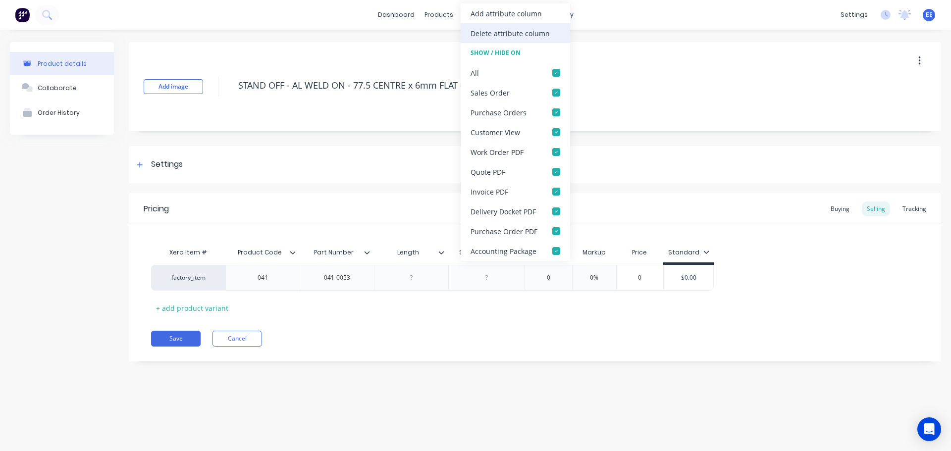
click at [510, 29] on div "Delete attribute column" at bounding box center [510, 33] width 79 height 10
type textarea "x"
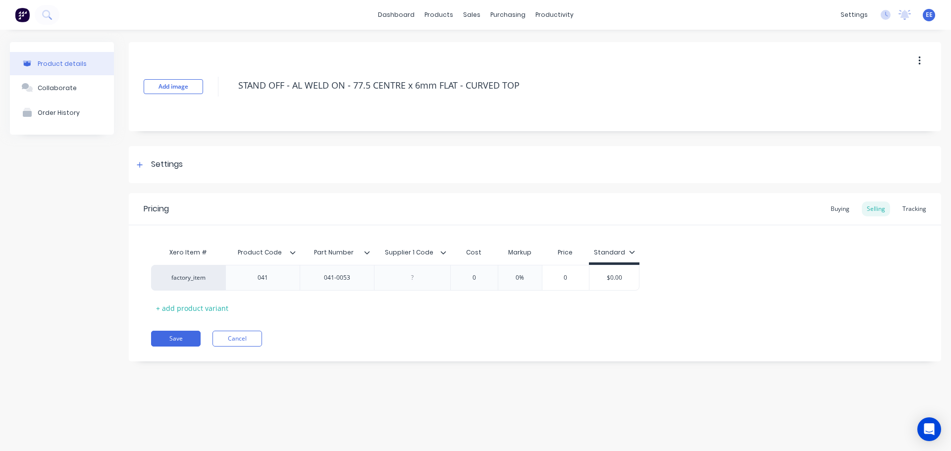
click at [443, 258] on div "Supplier 1 Code" at bounding box center [409, 252] width 70 height 25
type input "Supplier 1 Code"
click at [444, 250] on icon at bounding box center [443, 253] width 6 height 6
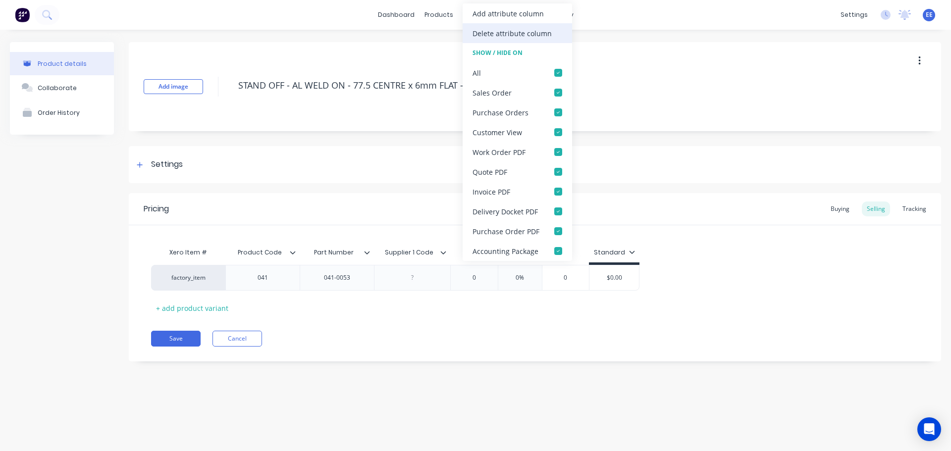
click at [527, 36] on div "Delete attribute column" at bounding box center [512, 33] width 79 height 10
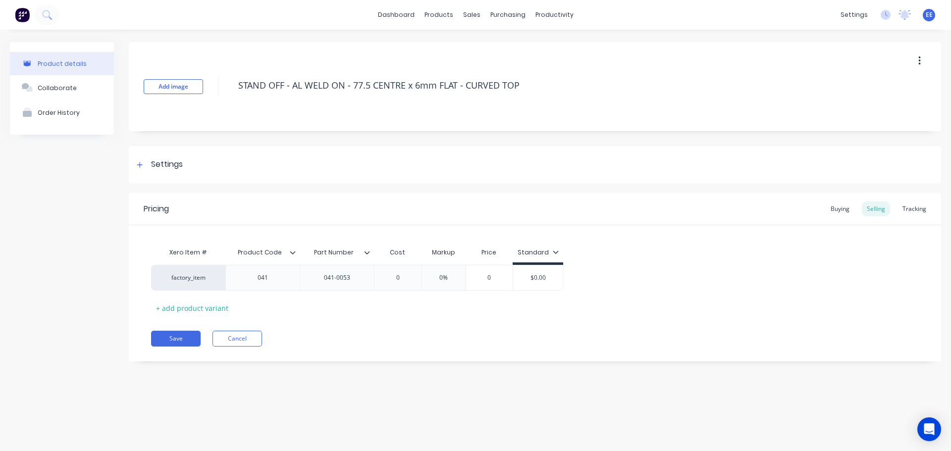
drag, startPoint x: 521, startPoint y: 88, endPoint x: 226, endPoint y: 71, distance: 295.2
click at [226, 71] on div "Add image STAND OFF - AL WELD ON - 77.5 CENTRE x 6mm FLAT - CURVED TOP" at bounding box center [535, 86] width 812 height 89
click at [171, 343] on button "Save" at bounding box center [176, 339] width 50 height 16
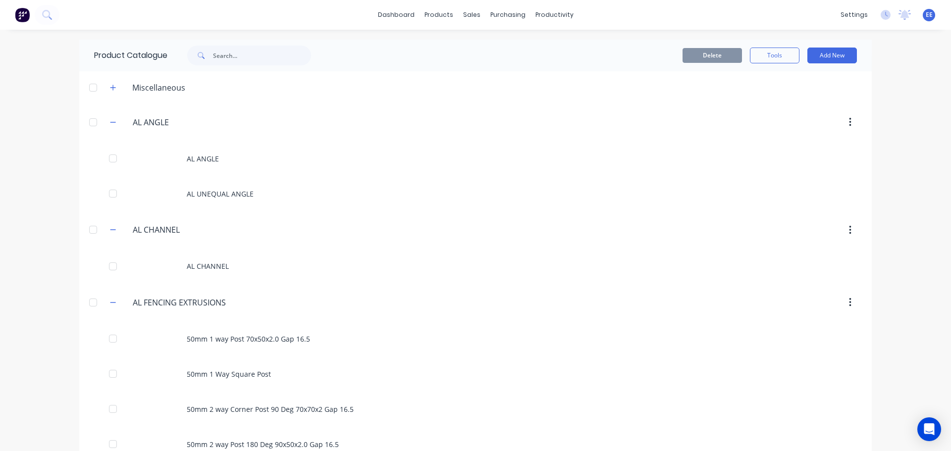
scroll to position [6484, 0]
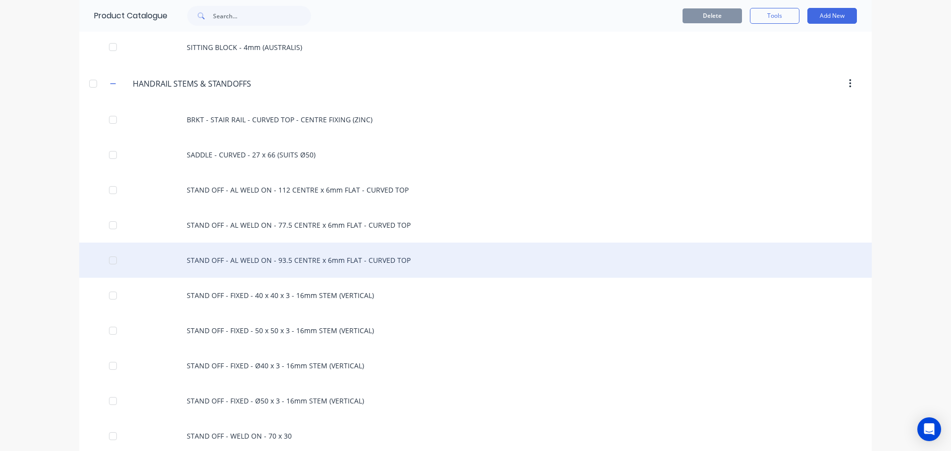
click at [358, 263] on div "STAND OFF - AL WELD ON - 93.5 CENTRE x 6mm FLAT - CURVED TOP" at bounding box center [475, 260] width 792 height 35
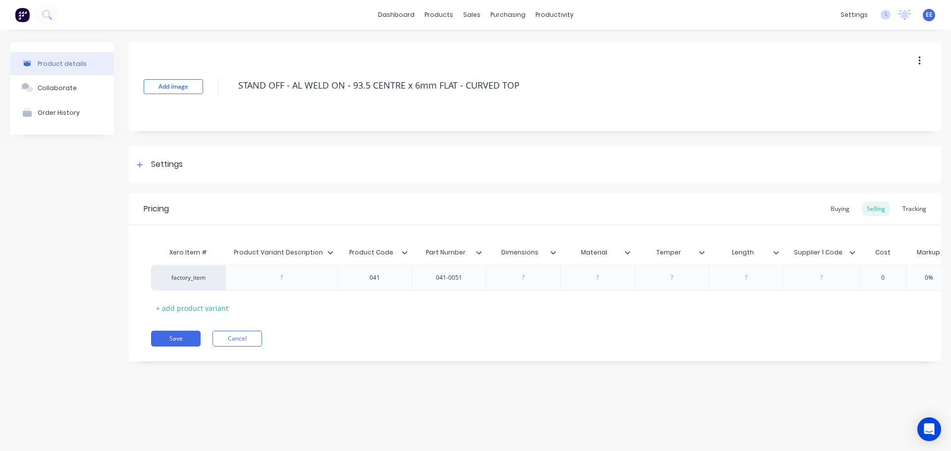
drag, startPoint x: 474, startPoint y: 86, endPoint x: 232, endPoint y: 95, distance: 241.4
click at [232, 95] on div "Add image STAND OFF - AL WELD ON - 93.5 CENTRE x 6mm FLAT - CURVED TOP" at bounding box center [535, 86] width 812 height 89
click at [327, 251] on icon at bounding box center [330, 253] width 6 height 6
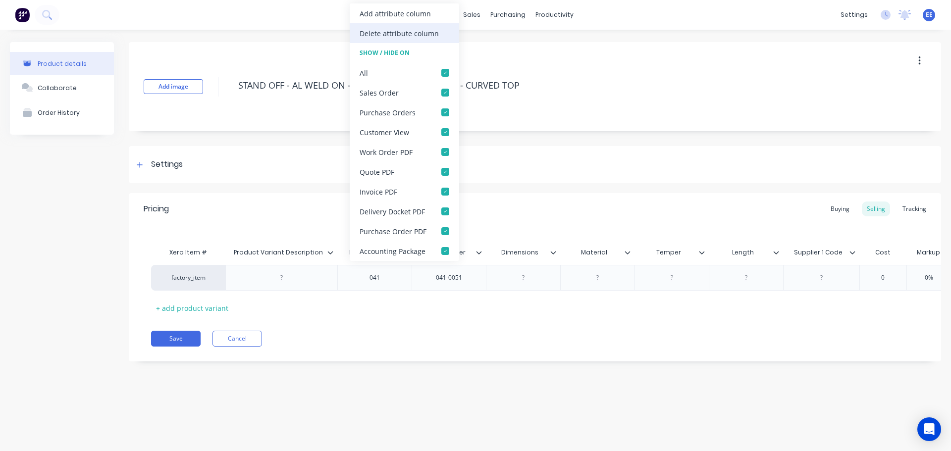
click at [382, 36] on div "Delete attribute column" at bounding box center [399, 33] width 79 height 10
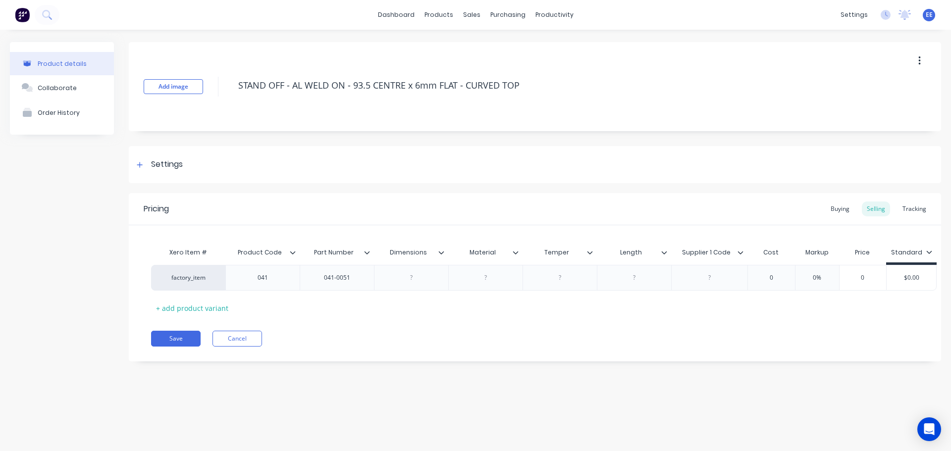
click at [440, 254] on icon at bounding box center [441, 253] width 6 height 6
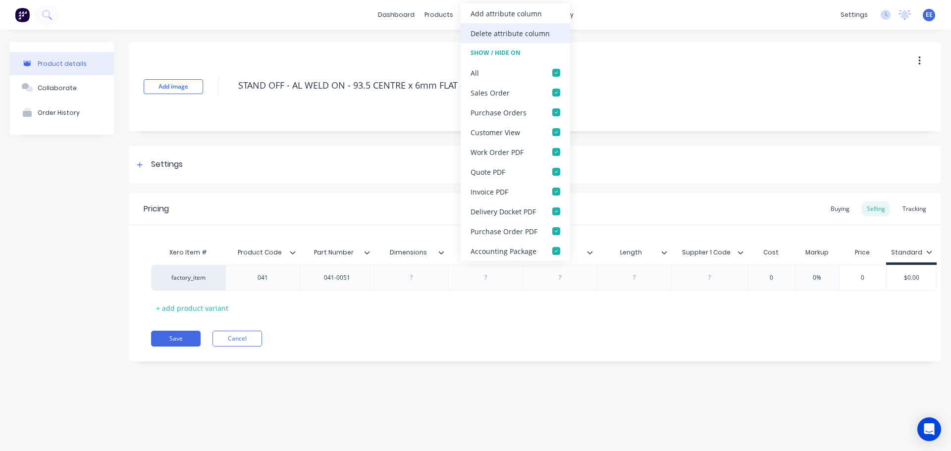
click at [500, 33] on div "Delete attribute column" at bounding box center [510, 33] width 79 height 10
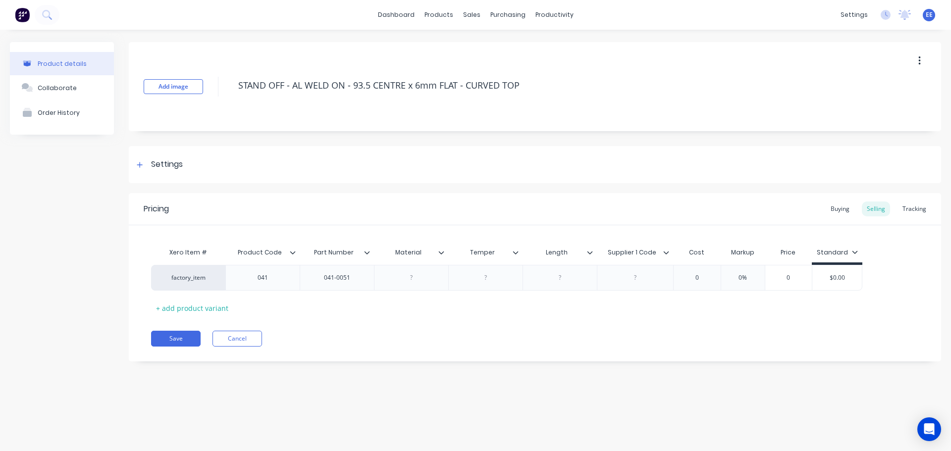
click at [443, 250] on icon at bounding box center [441, 253] width 6 height 6
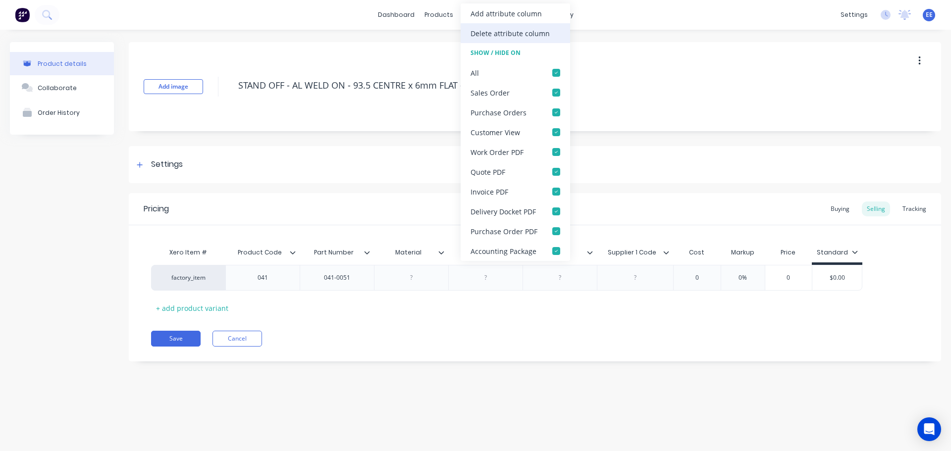
click at [500, 28] on div "Delete attribute column" at bounding box center [510, 33] width 79 height 10
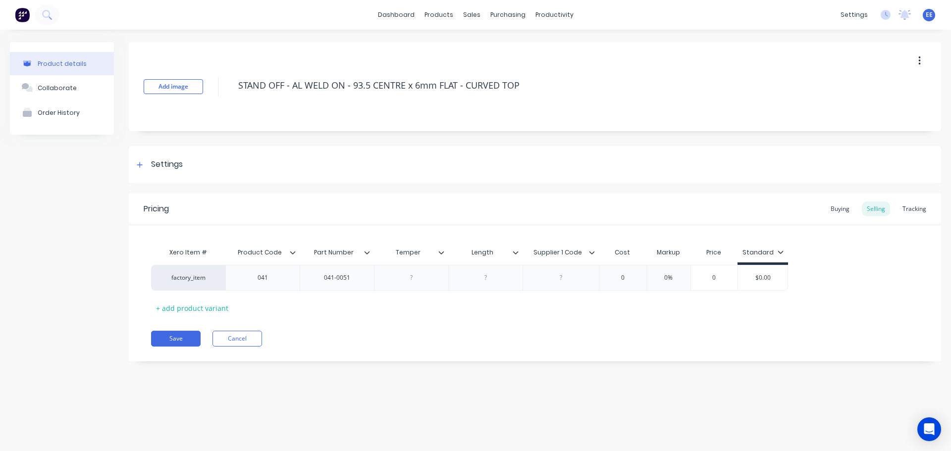
click at [439, 254] on icon at bounding box center [441, 253] width 6 height 6
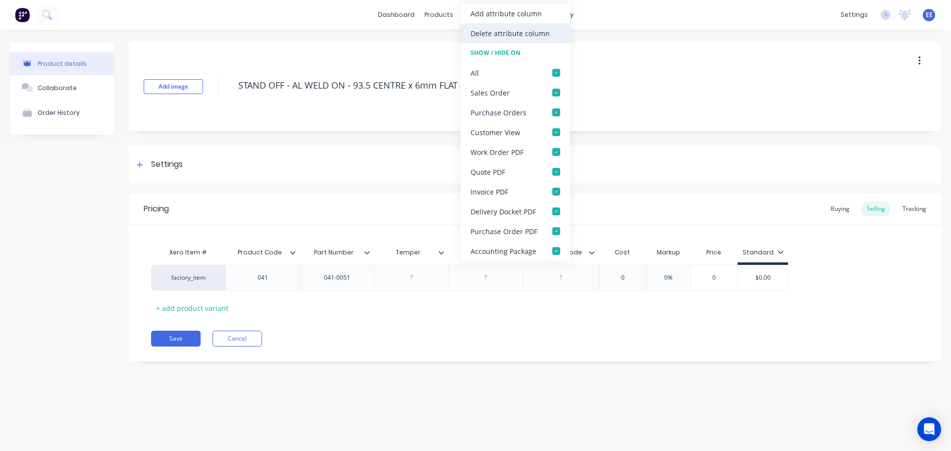
click at [490, 33] on div "Delete attribute column" at bounding box center [510, 33] width 79 height 10
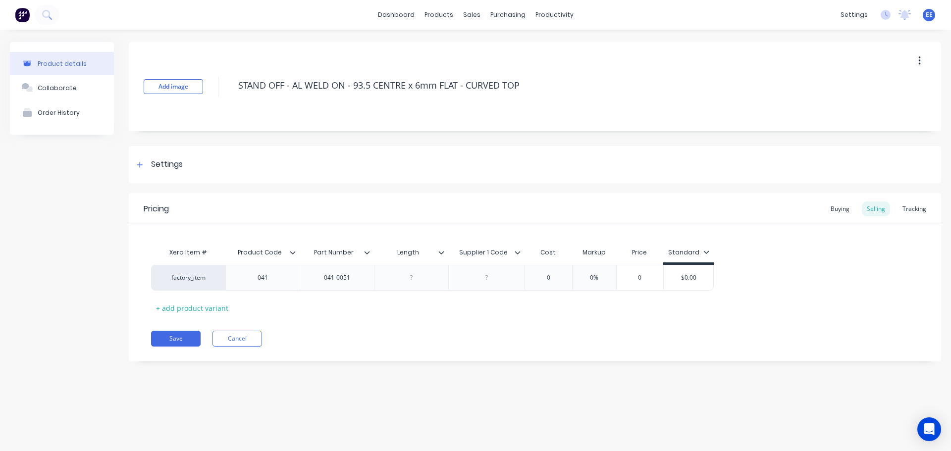
click at [441, 252] on icon at bounding box center [441, 253] width 6 height 6
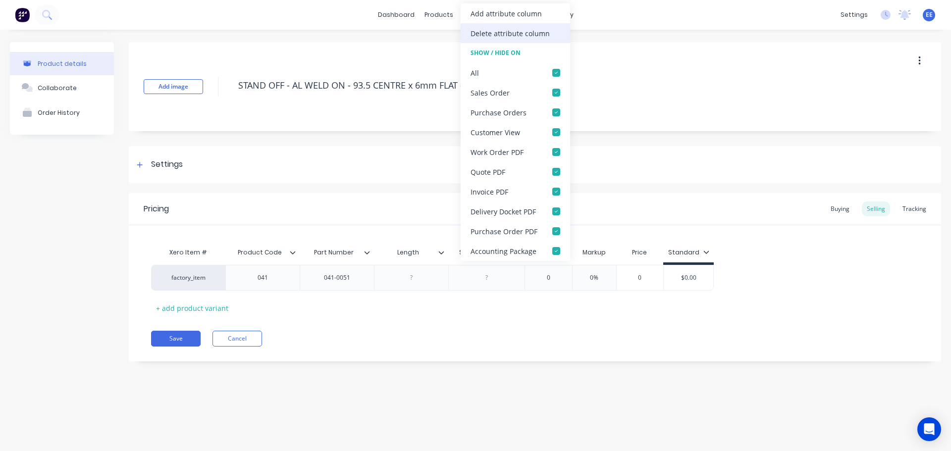
drag, startPoint x: 507, startPoint y: 35, endPoint x: 505, endPoint y: 40, distance: 5.8
click at [507, 35] on div "Delete attribute column" at bounding box center [510, 33] width 79 height 10
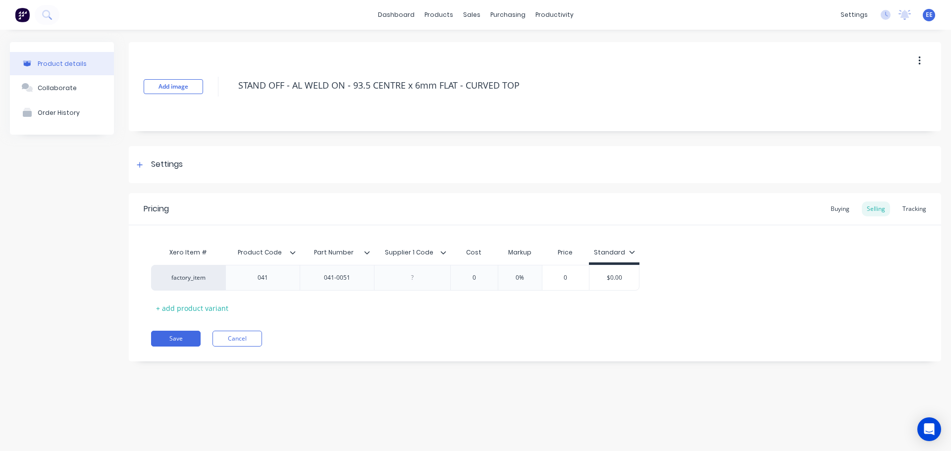
click at [446, 251] on div at bounding box center [447, 252] width 6 height 9
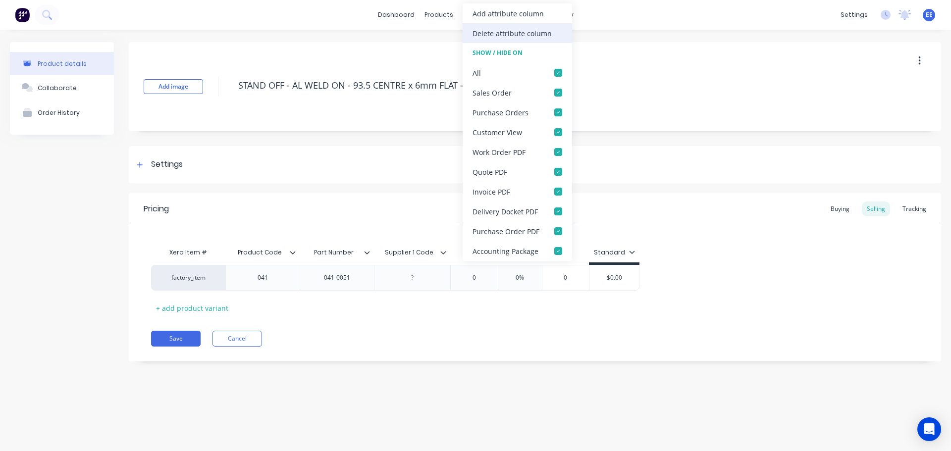
click at [511, 39] on div "Delete attribute column" at bounding box center [517, 33] width 109 height 20
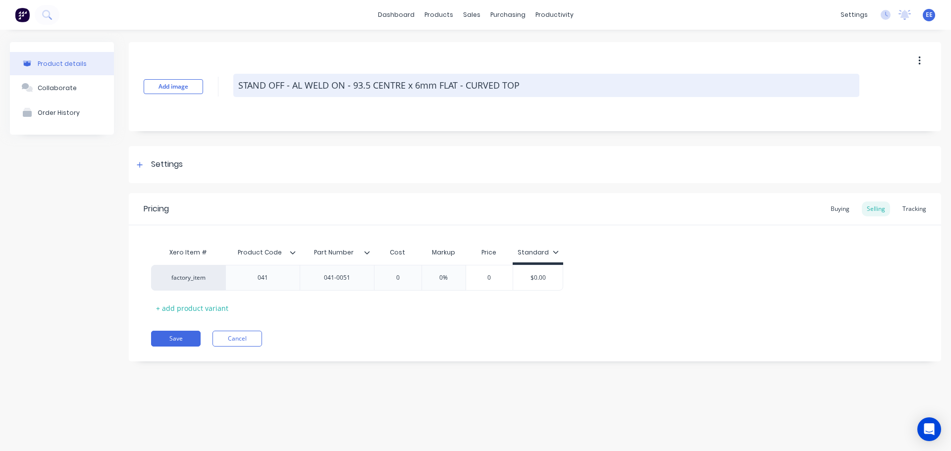
click at [531, 87] on textarea "STAND OFF - AL WELD ON - 93.5 CENTRE x 6mm FLAT - CURVED TOP" at bounding box center [546, 85] width 626 height 23
drag, startPoint x: 531, startPoint y: 87, endPoint x: 234, endPoint y: 94, distance: 297.2
click at [234, 94] on textarea "STAND OFF - AL WELD ON - 93.5 CENTRE x 6mm FLAT - CURVED TOP" at bounding box center [546, 85] width 626 height 23
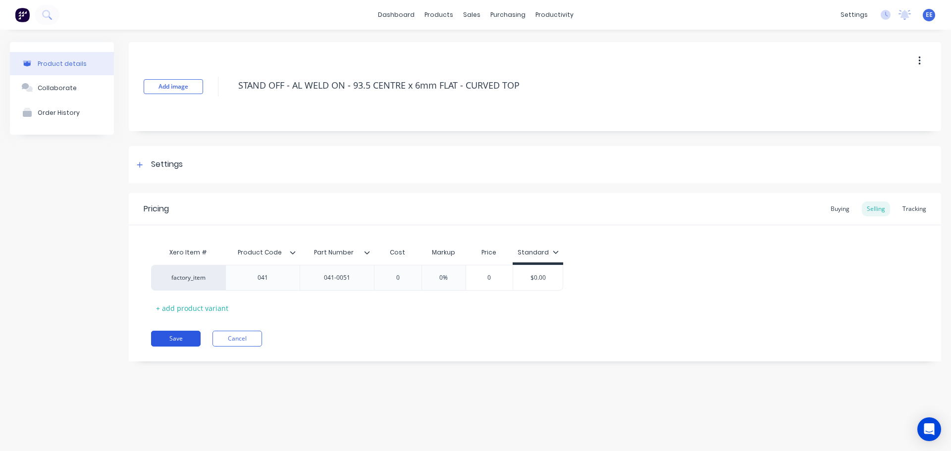
click at [167, 337] on button "Save" at bounding box center [176, 339] width 50 height 16
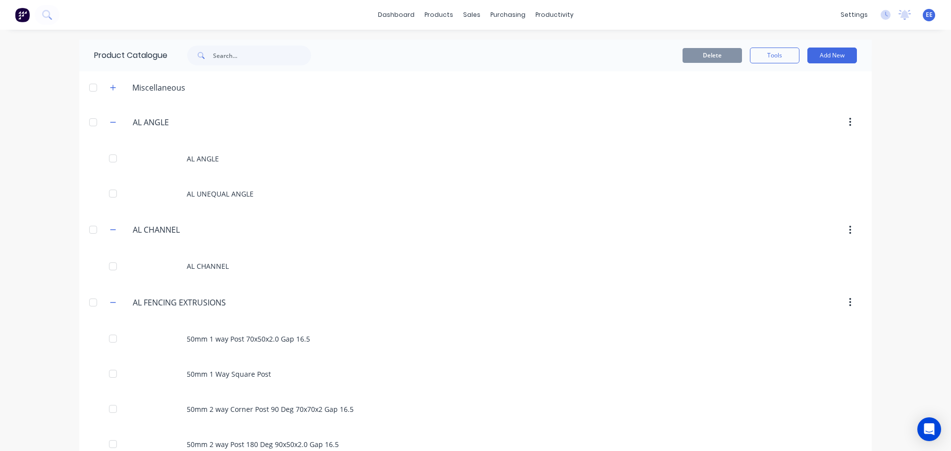
scroll to position [6520, 0]
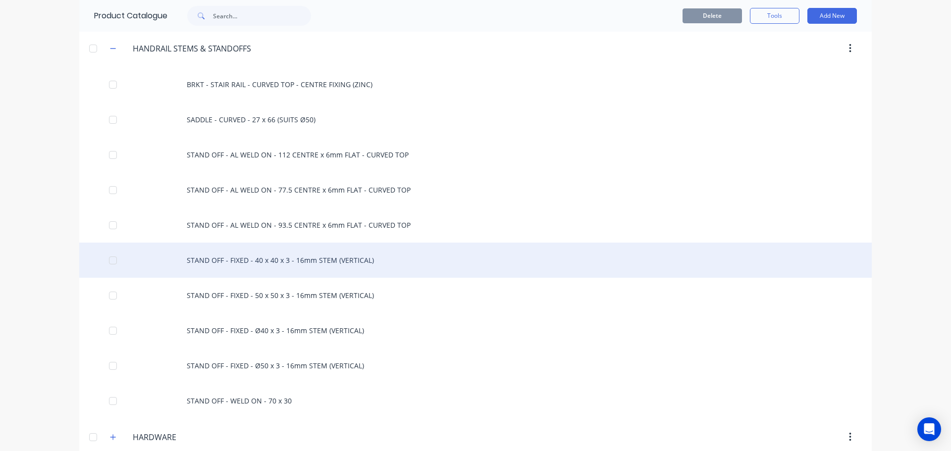
click at [278, 266] on div "STAND OFF - FIXED - 40 x 40 x 3 - 16mm STEM (VERTICAL)" at bounding box center [475, 260] width 792 height 35
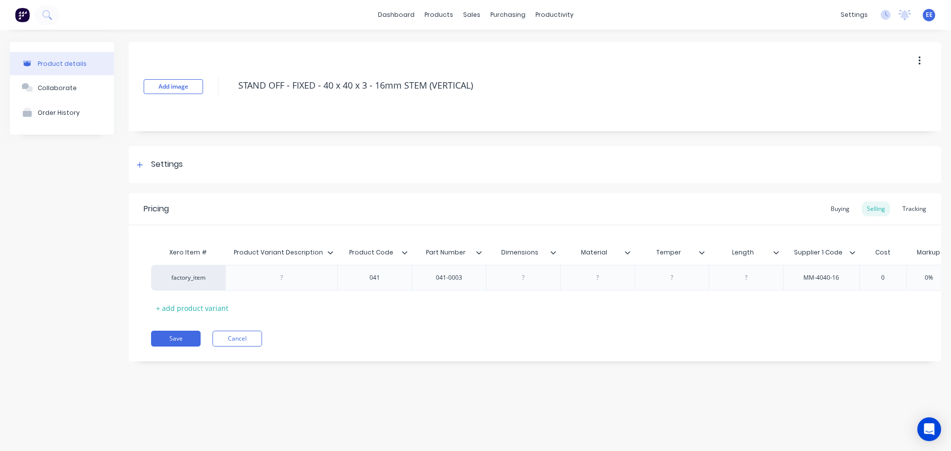
drag, startPoint x: 479, startPoint y: 88, endPoint x: 225, endPoint y: 101, distance: 254.4
click at [225, 101] on div "Add image STAND OFF - FIXED - 40 x 40 x 3 - 16mm STEM (VERTICAL)" at bounding box center [535, 86] width 812 height 89
click at [333, 251] on icon at bounding box center [330, 253] width 6 height 6
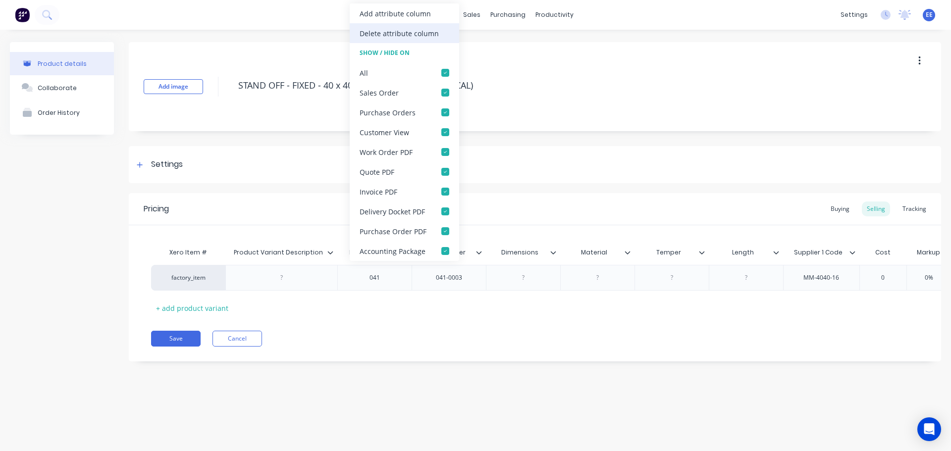
click at [397, 38] on div "Delete attribute column" at bounding box center [399, 33] width 79 height 10
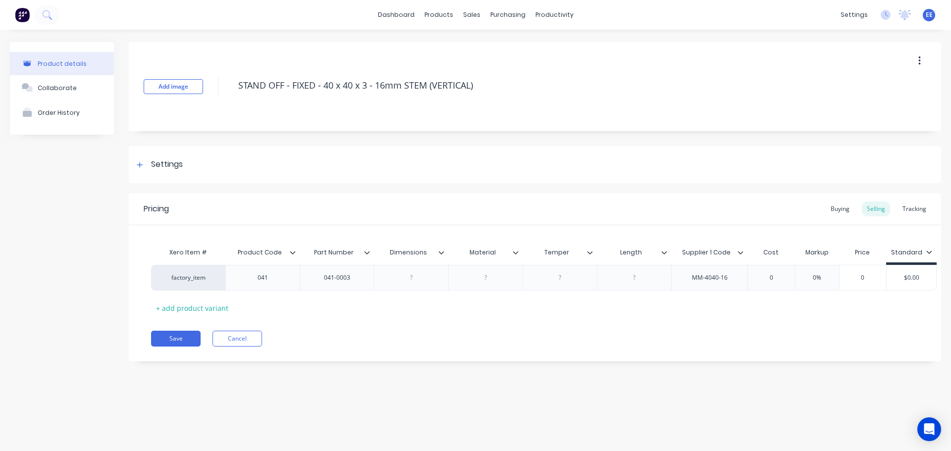
click at [442, 251] on icon at bounding box center [441, 253] width 6 height 6
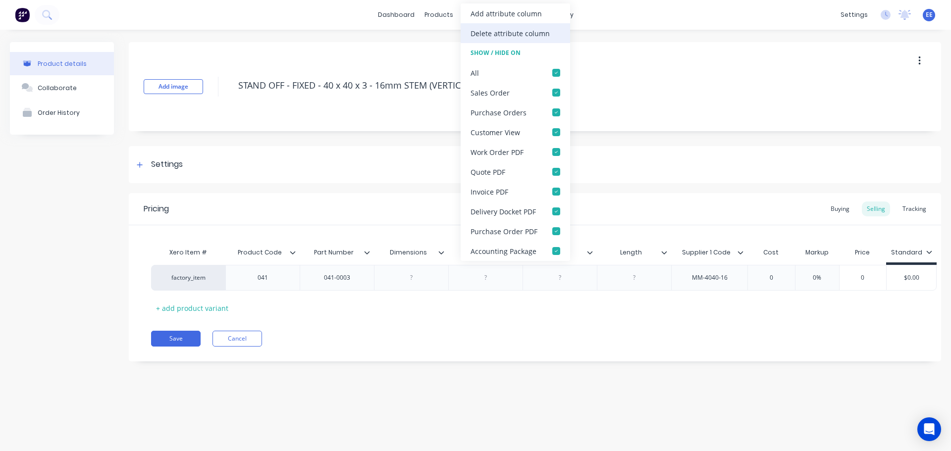
click at [524, 39] on div "Delete attribute column" at bounding box center [515, 33] width 109 height 20
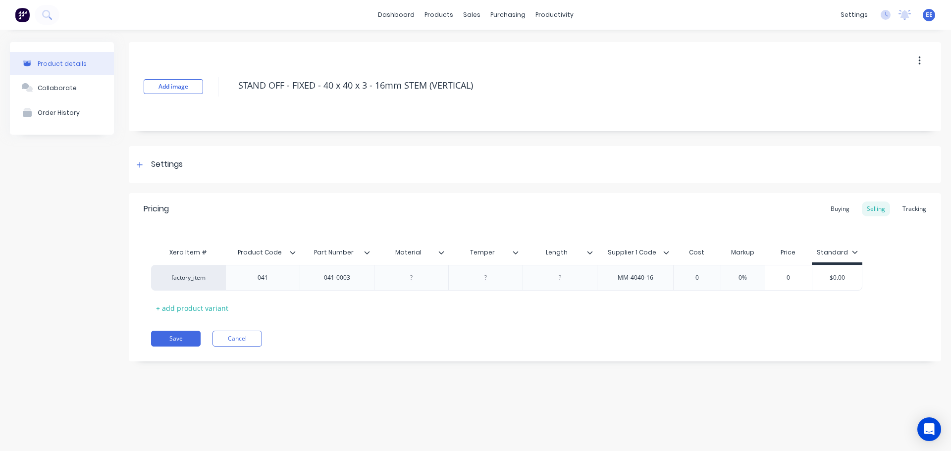
click at [442, 254] on icon at bounding box center [441, 253] width 6 height 6
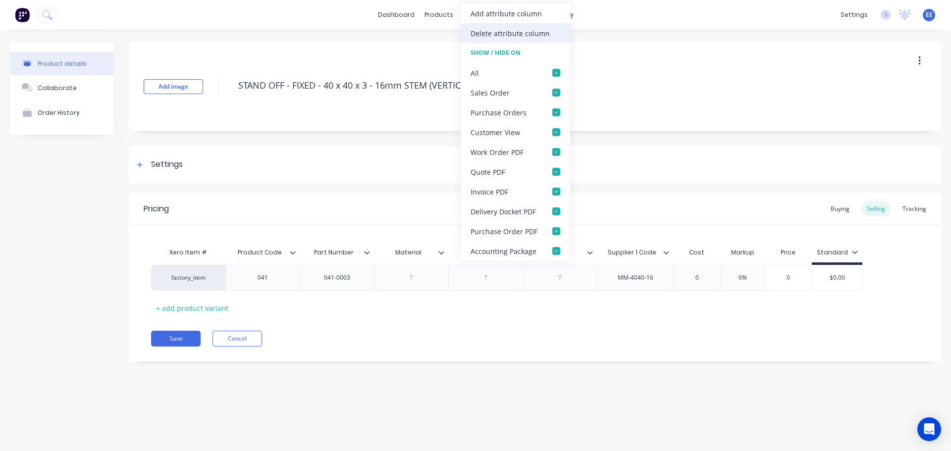
click at [481, 42] on div "Delete attribute column" at bounding box center [515, 33] width 109 height 20
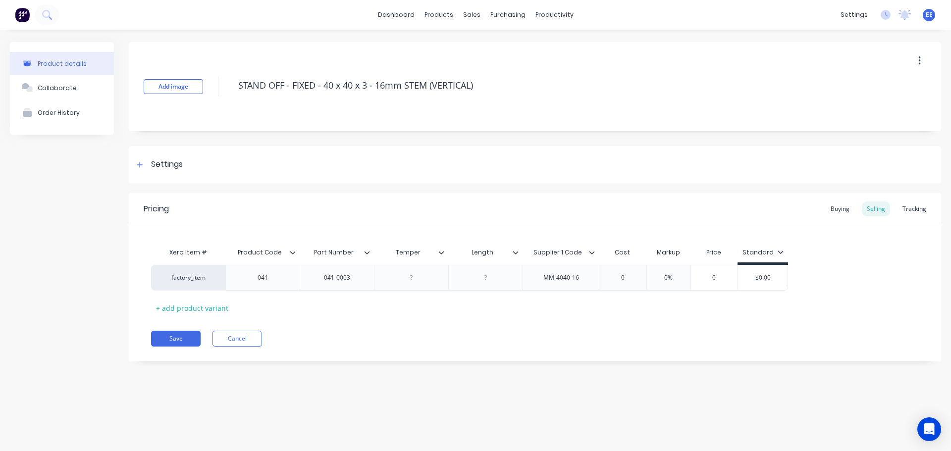
click at [444, 253] on div at bounding box center [445, 252] width 6 height 9
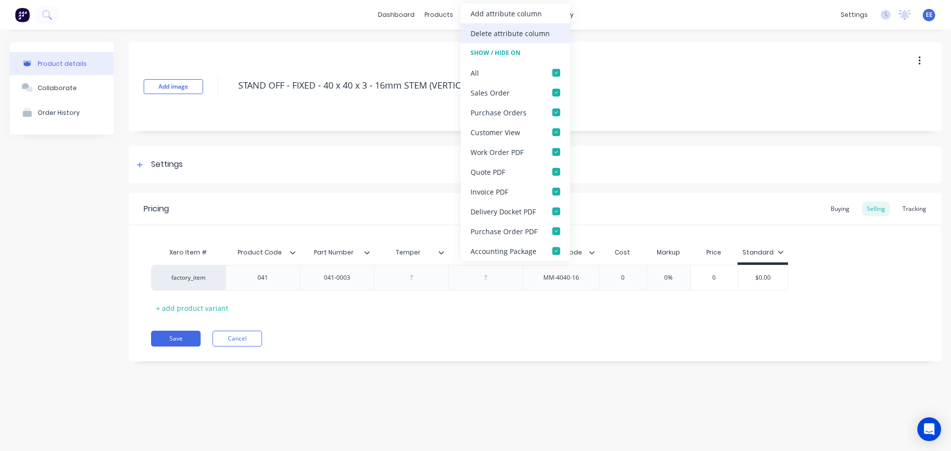
click at [517, 26] on div "Delete attribute column" at bounding box center [515, 33] width 109 height 20
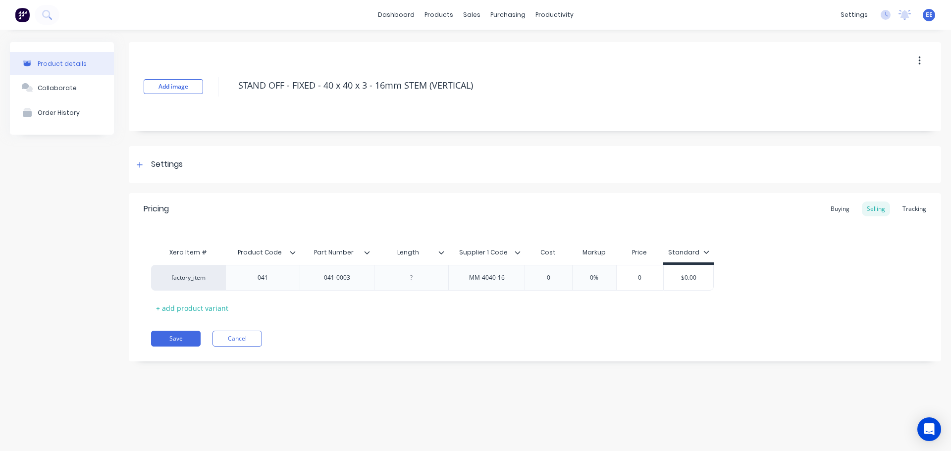
click at [442, 253] on icon at bounding box center [441, 253] width 6 height 6
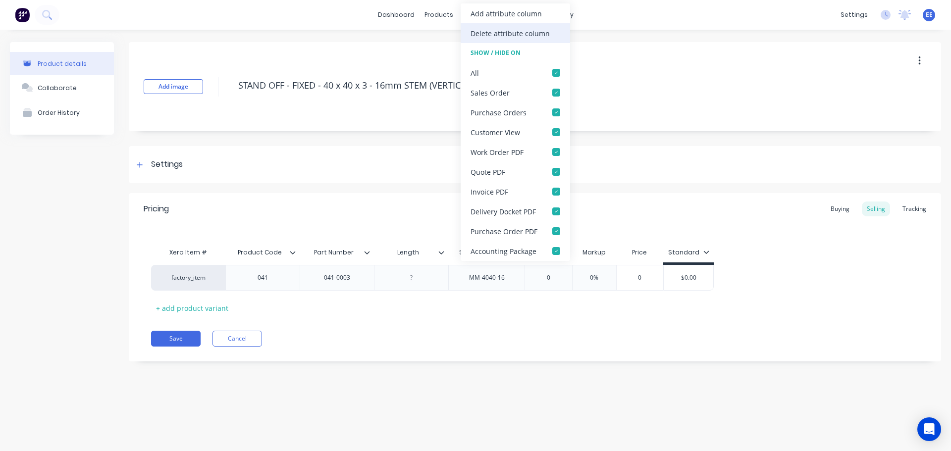
click at [492, 30] on div "Delete attribute column" at bounding box center [510, 33] width 79 height 10
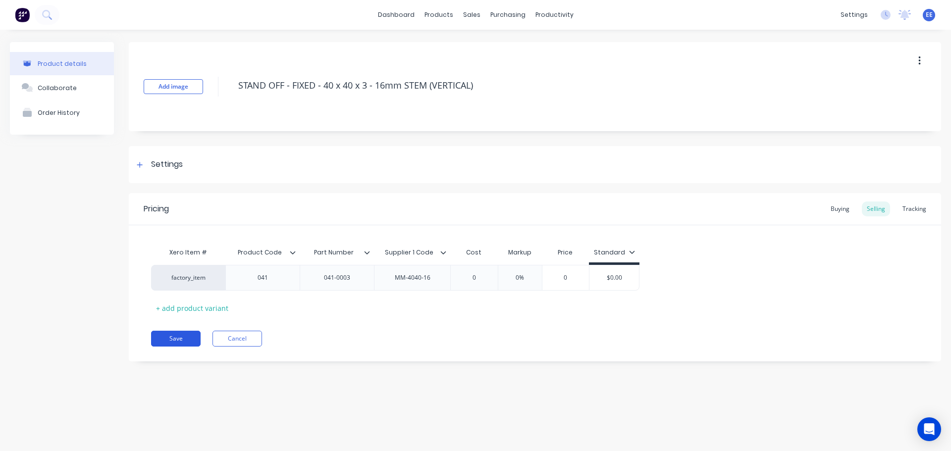
click at [179, 343] on button "Save" at bounding box center [176, 339] width 50 height 16
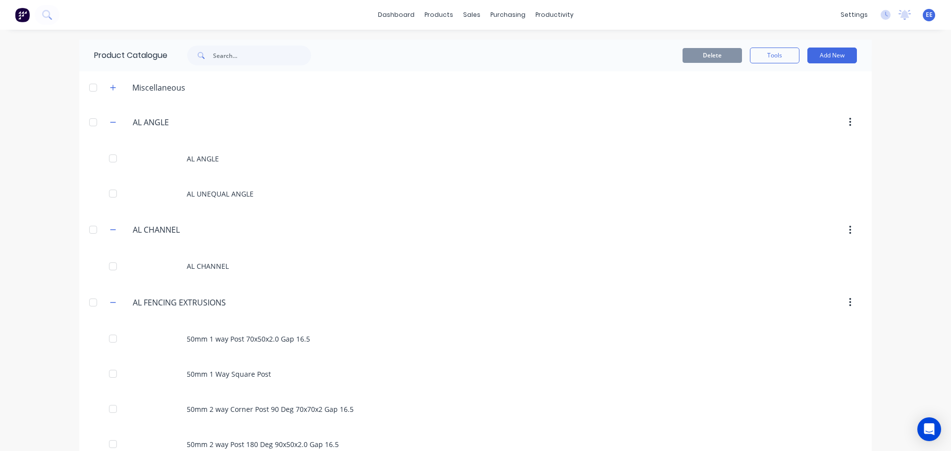
scroll to position [6555, 0]
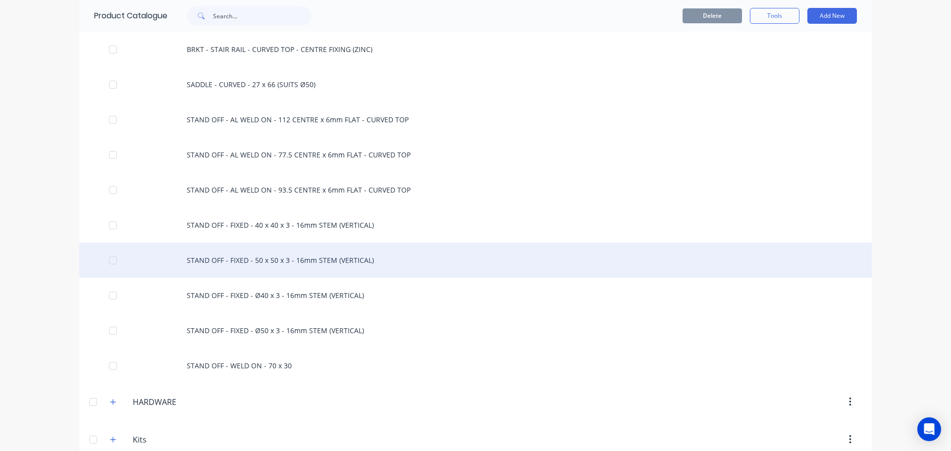
click at [251, 258] on div "STAND OFF - FIXED - 50 x 50 x 3 - 16mm STEM (VERTICAL)" at bounding box center [475, 260] width 792 height 35
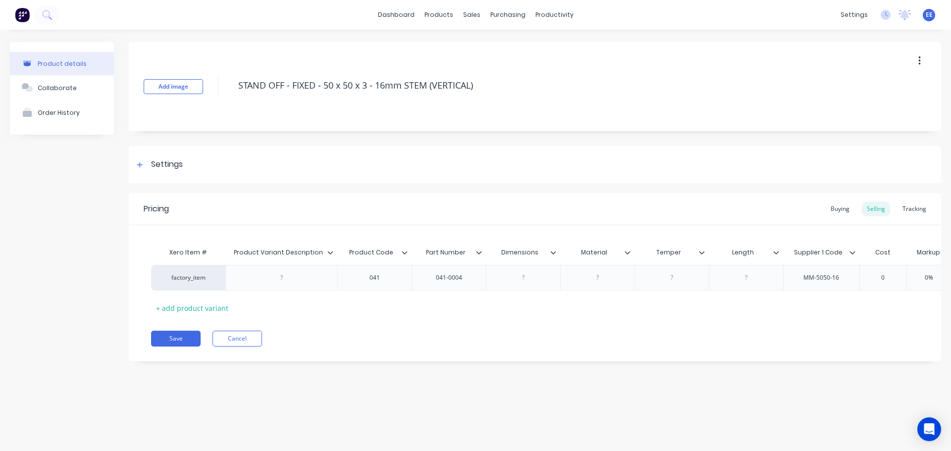
click at [330, 252] on icon at bounding box center [330, 253] width 6 height 6
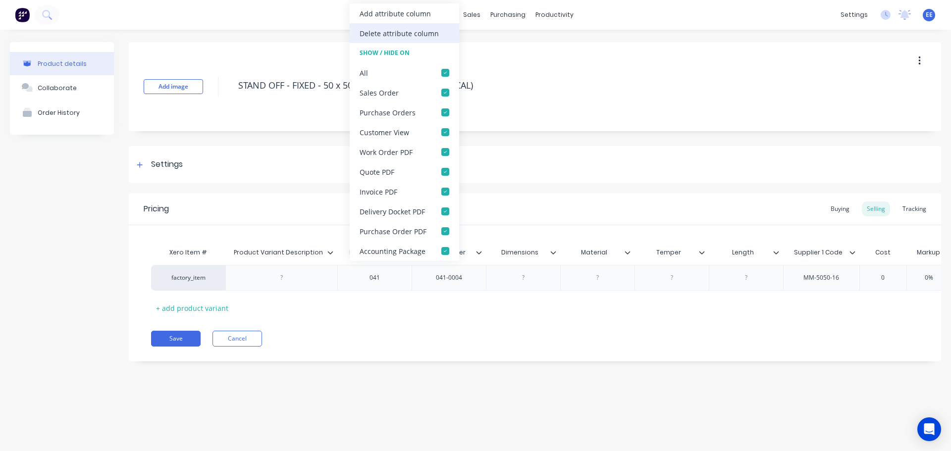
click at [403, 31] on div "Delete attribute column" at bounding box center [399, 33] width 79 height 10
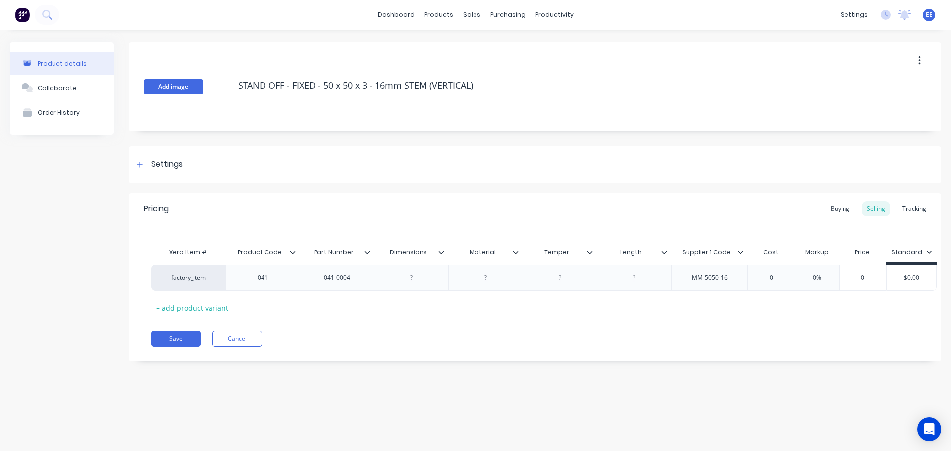
drag, startPoint x: 446, startPoint y: 88, endPoint x: 169, endPoint y: 81, distance: 276.5
click at [169, 81] on div "Add image STAND OFF - FIXED - 50 x 50 x 3 - 16mm STEM (VERTICAL)" at bounding box center [535, 86] width 812 height 89
click at [443, 250] on icon at bounding box center [441, 253] width 6 height 6
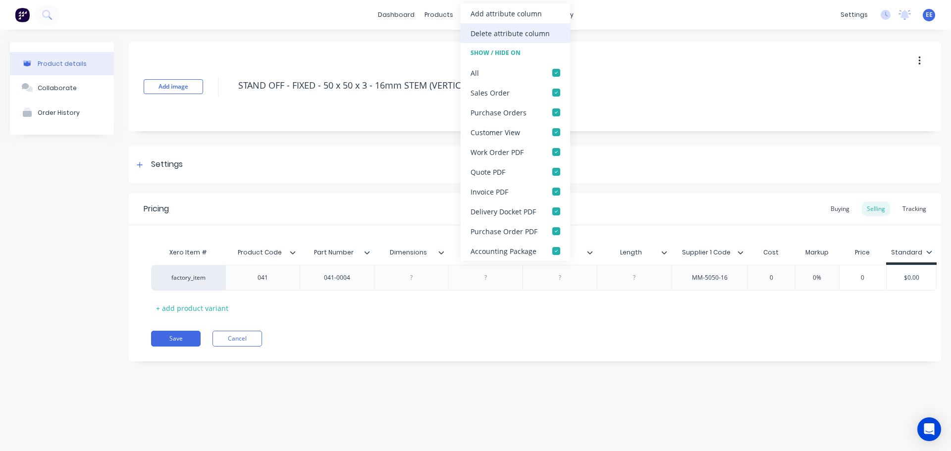
click at [518, 34] on div "Delete attribute column" at bounding box center [510, 33] width 79 height 10
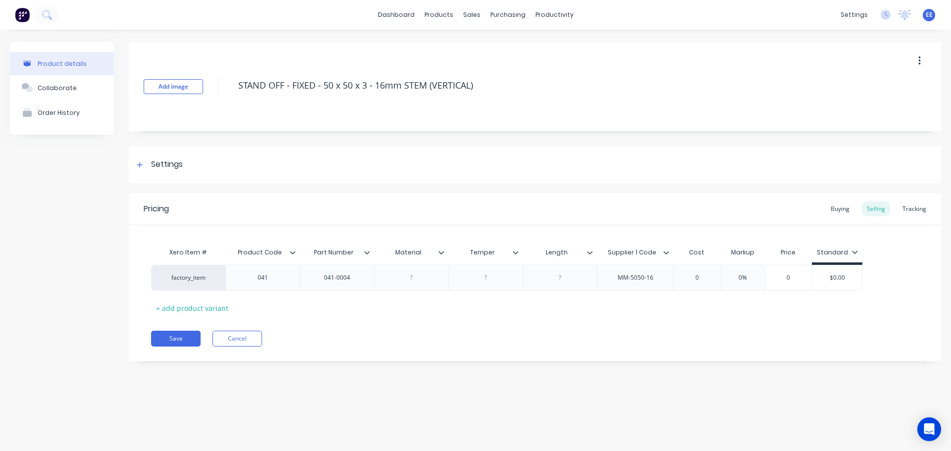
click at [444, 254] on div at bounding box center [445, 252] width 6 height 9
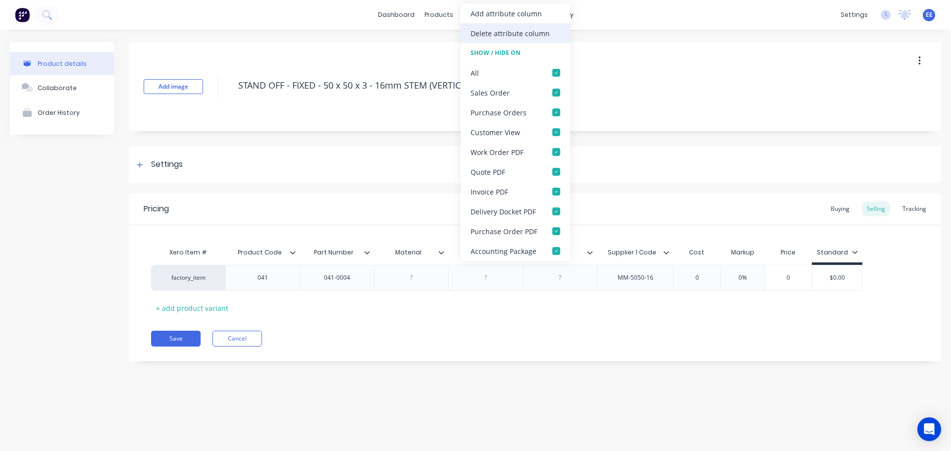
click at [529, 28] on div "Delete attribute column" at bounding box center [510, 33] width 79 height 10
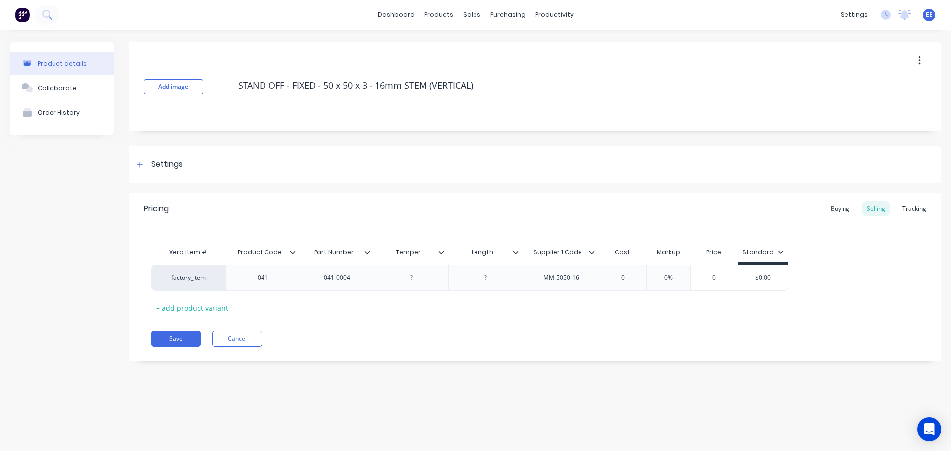
click at [440, 251] on icon at bounding box center [441, 253] width 6 height 6
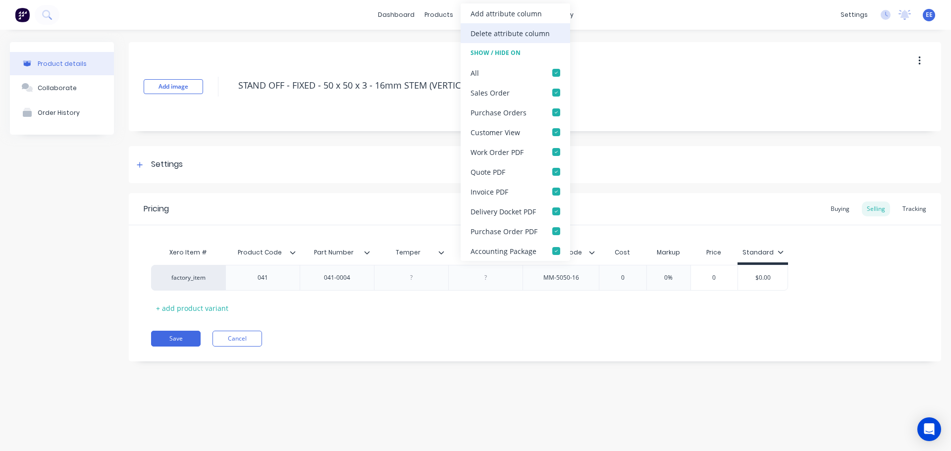
click at [483, 27] on div "Delete attribute column" at bounding box center [515, 33] width 109 height 20
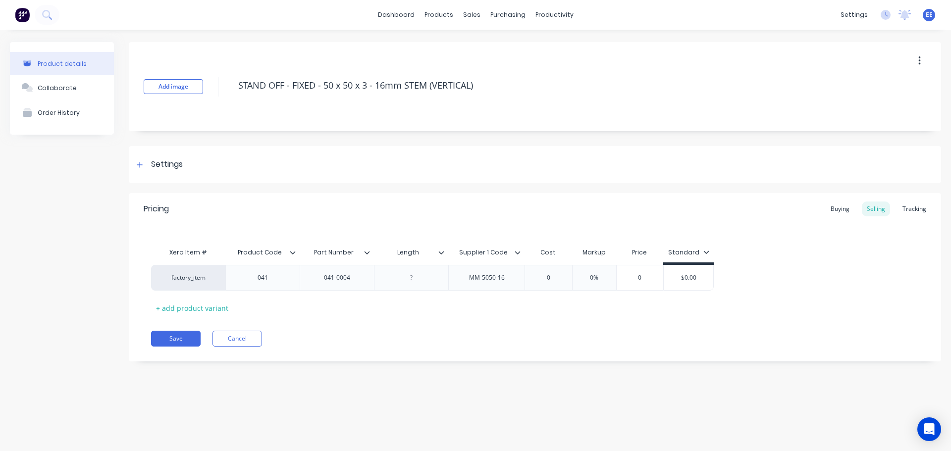
click at [439, 251] on icon at bounding box center [441, 253] width 6 height 6
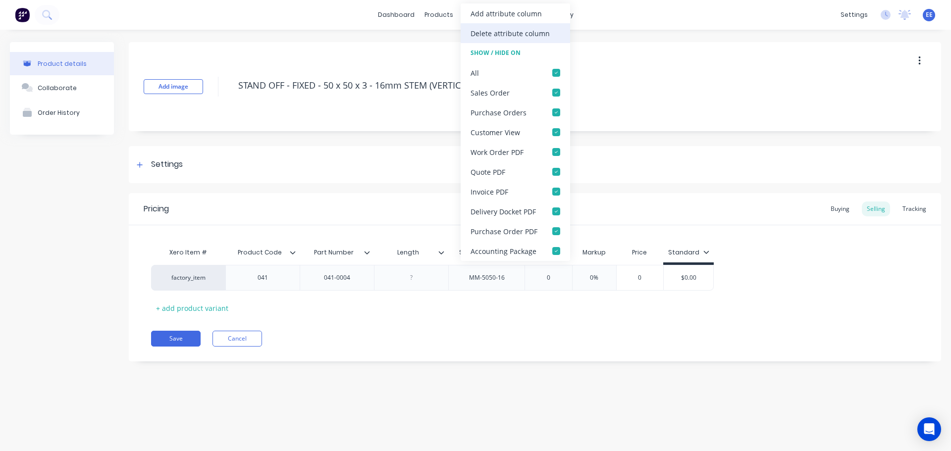
click at [493, 31] on div "Delete attribute column" at bounding box center [510, 33] width 79 height 10
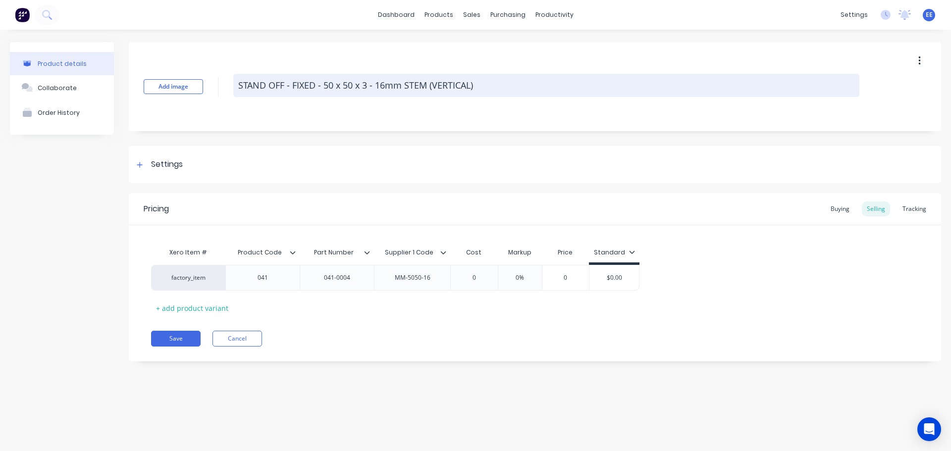
click at [483, 86] on textarea "STAND OFF - FIXED - 50 x 50 x 3 - 16mm STEM (VERTICAL)" at bounding box center [546, 85] width 626 height 23
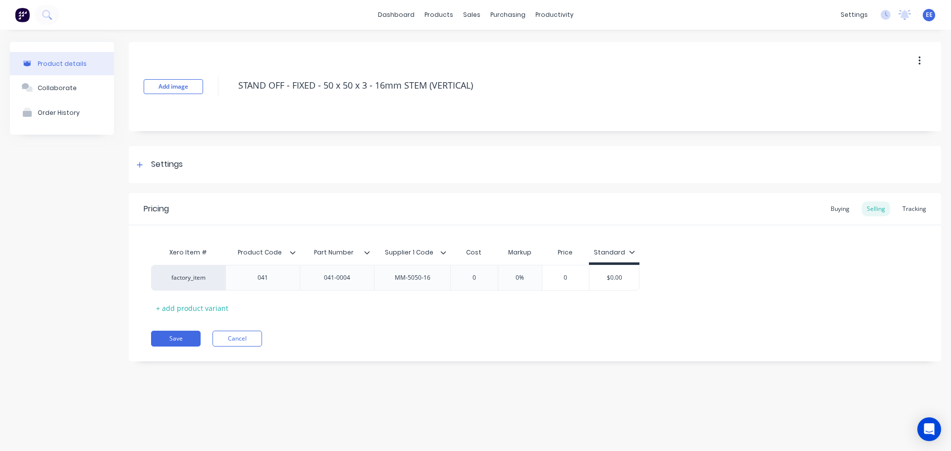
drag, startPoint x: 483, startPoint y: 86, endPoint x: 231, endPoint y: 101, distance: 253.0
click at [231, 101] on div "Add image STAND OFF - FIXED - 50 x 50 x 3 - 16mm STEM (VERTICAL)" at bounding box center [535, 86] width 812 height 89
click at [169, 336] on button "Save" at bounding box center [176, 339] width 50 height 16
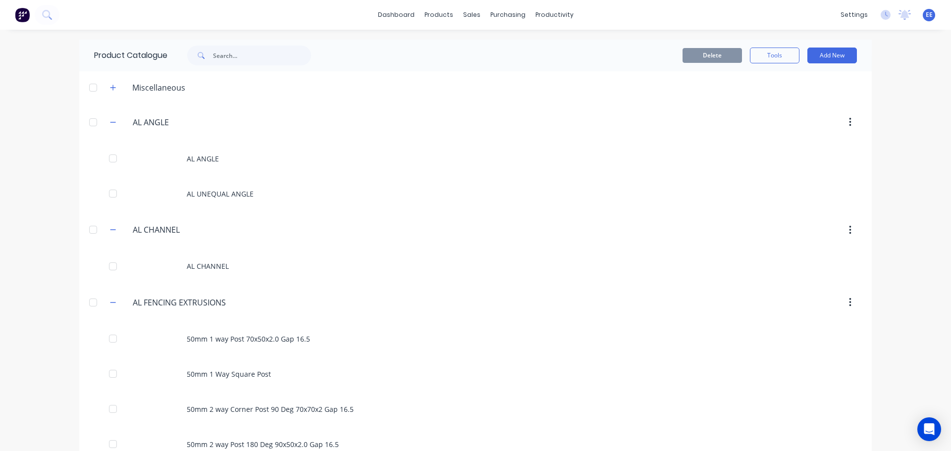
scroll to position [6590, 0]
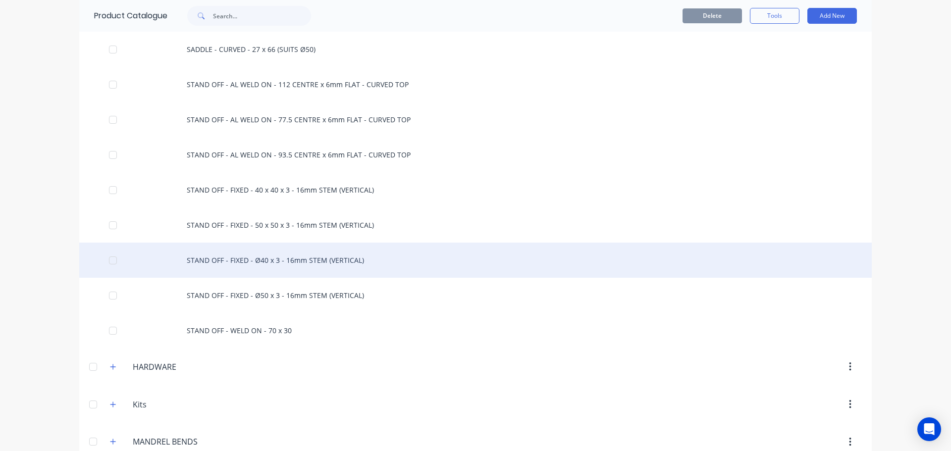
click at [269, 260] on div "STAND OFF - FIXED - Ø40 x 3 - 16mm STEM (VERTICAL)" at bounding box center [475, 260] width 792 height 35
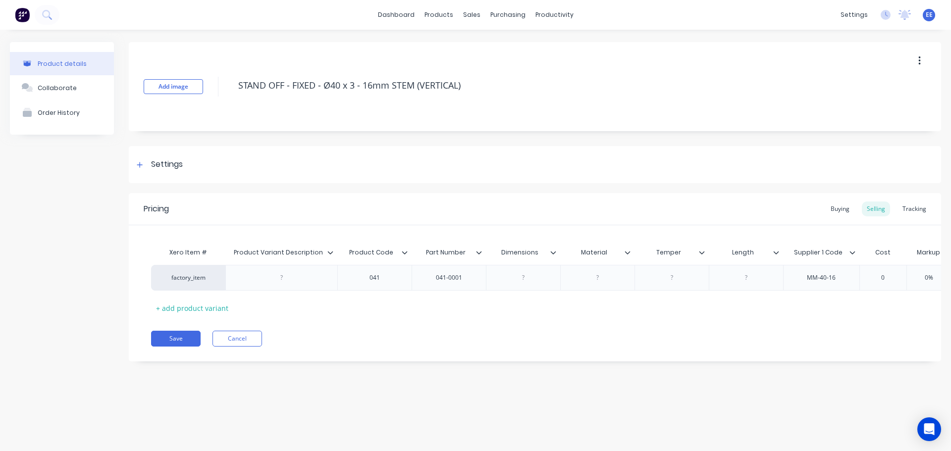
drag, startPoint x: 469, startPoint y: 83, endPoint x: 232, endPoint y: 90, distance: 236.9
click at [232, 90] on div "Add image STAND OFF - FIXED - Ø40 x 3 - 16mm STEM (VERTICAL)" at bounding box center [535, 86] width 812 height 89
click at [331, 255] on icon at bounding box center [330, 253] width 6 height 6
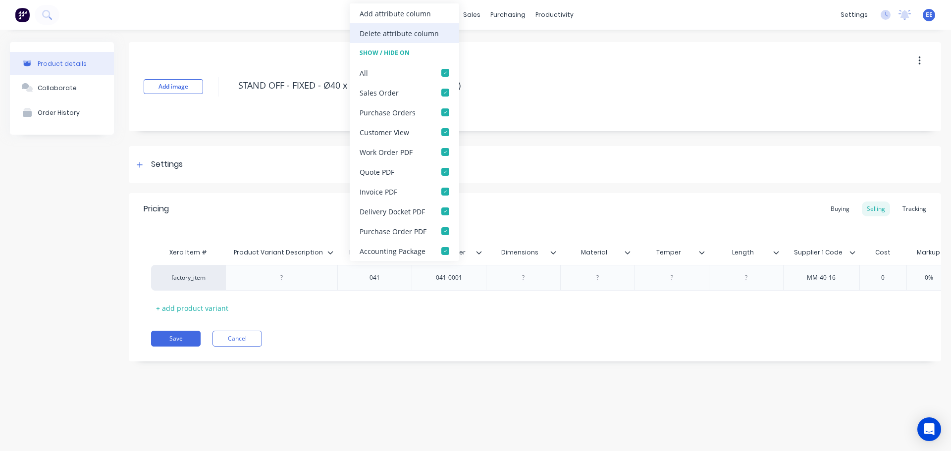
click at [398, 36] on div "Delete attribute column" at bounding box center [399, 33] width 79 height 10
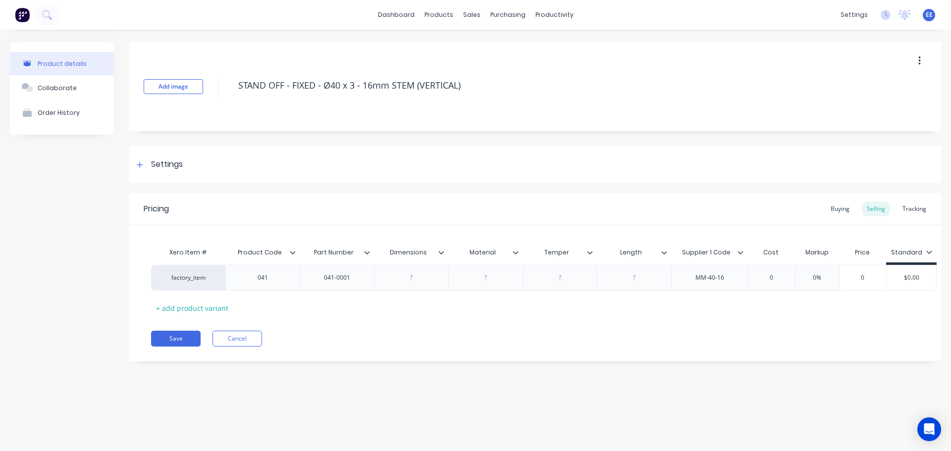
click at [443, 251] on icon at bounding box center [441, 253] width 6 height 6
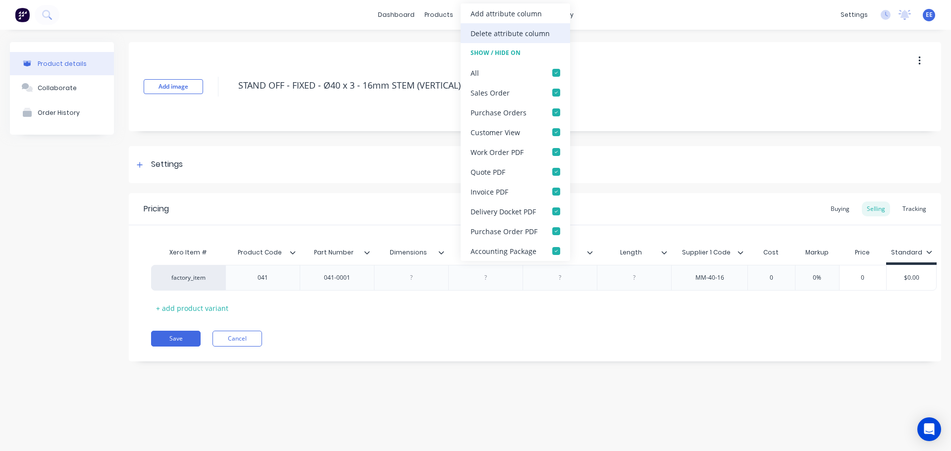
click at [520, 37] on div "Delete attribute column" at bounding box center [510, 33] width 79 height 10
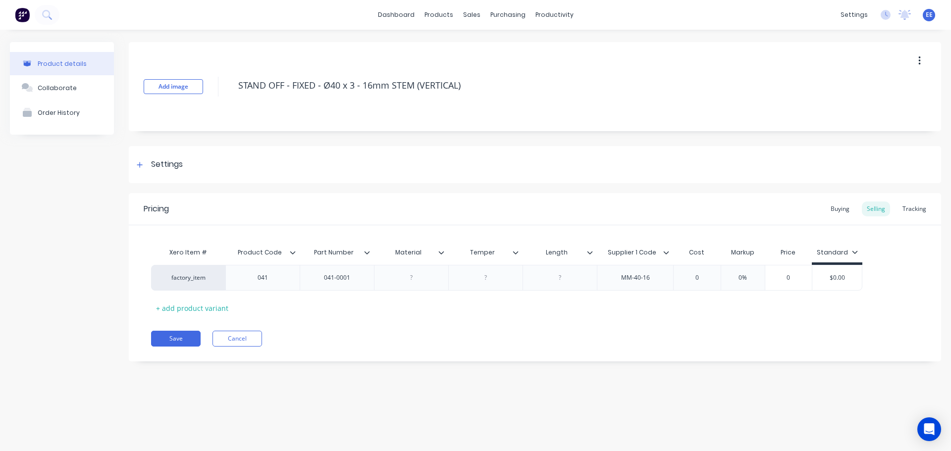
click at [441, 252] on icon at bounding box center [441, 253] width 6 height 6
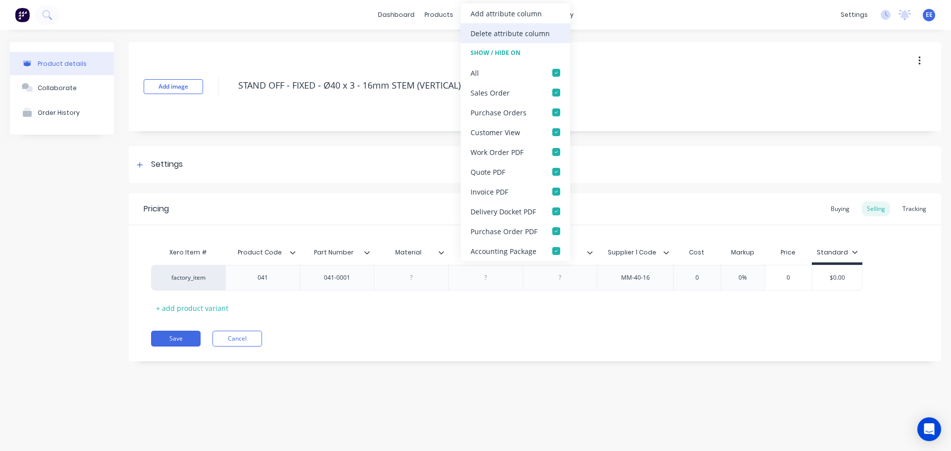
click at [518, 36] on div "Delete attribute column" at bounding box center [510, 33] width 79 height 10
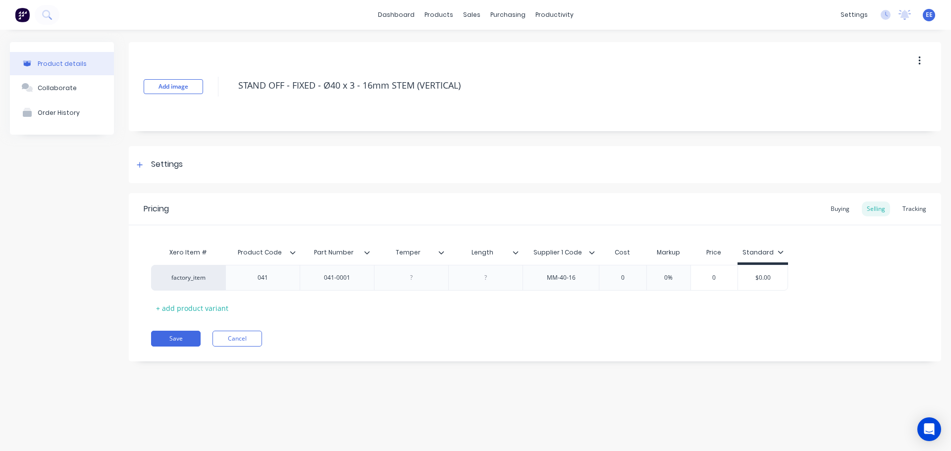
click at [444, 253] on div at bounding box center [445, 252] width 6 height 9
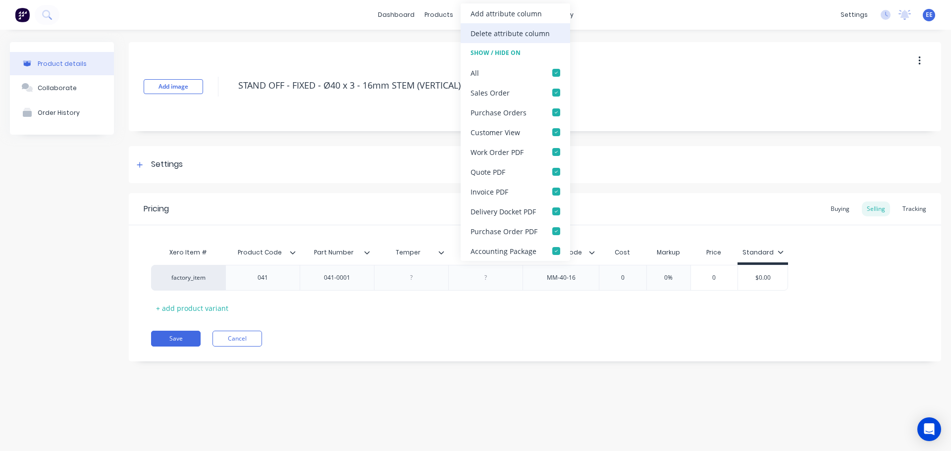
click at [501, 35] on div "Delete attribute column" at bounding box center [510, 33] width 79 height 10
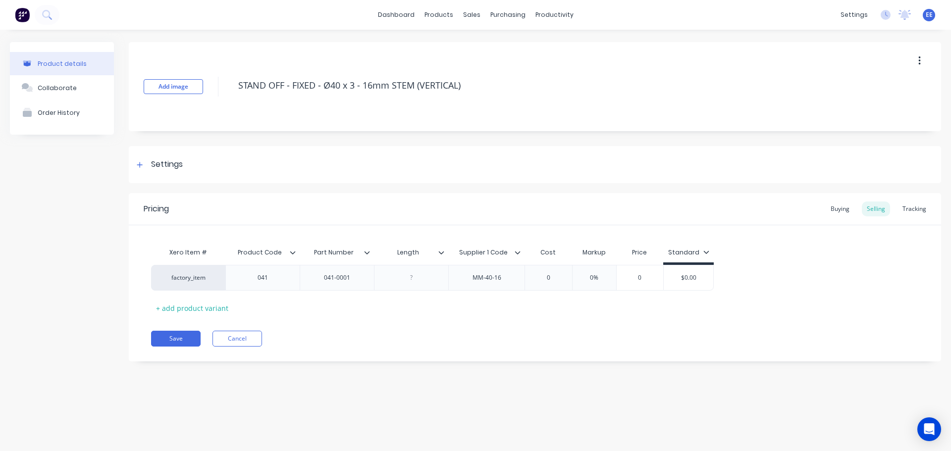
drag, startPoint x: 442, startPoint y: 250, endPoint x: 456, endPoint y: 197, distance: 54.9
click at [443, 249] on div at bounding box center [445, 252] width 6 height 9
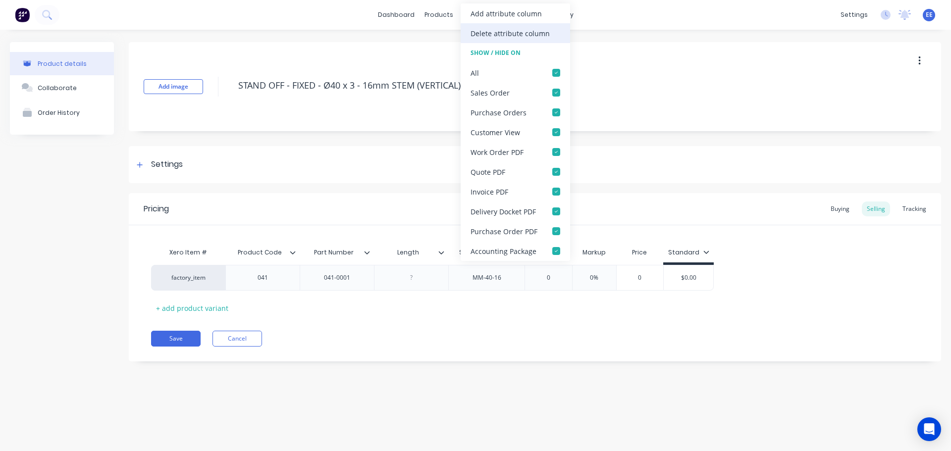
click at [502, 34] on div "Delete attribute column" at bounding box center [510, 33] width 79 height 10
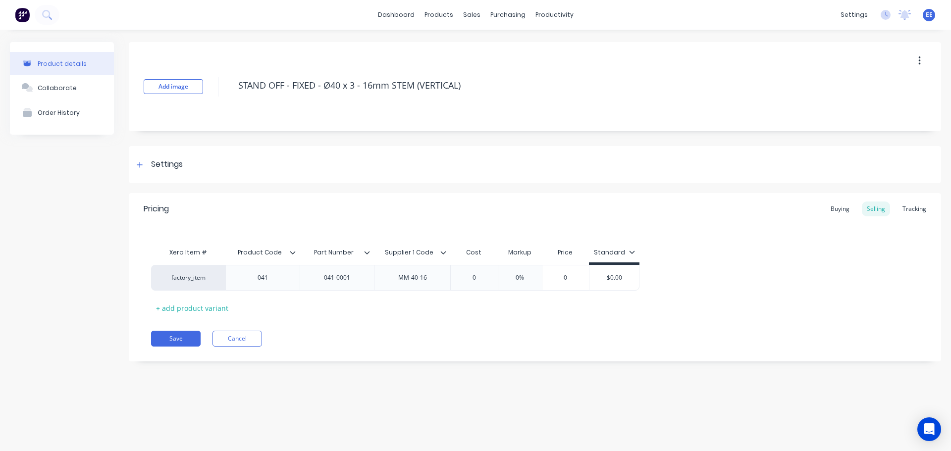
click at [470, 97] on div "STAND OFF - FIXED - Ø40 x 3 - 16mm STEM (VERTICAL)" at bounding box center [546, 87] width 626 height 26
drag, startPoint x: 474, startPoint y: 84, endPoint x: 216, endPoint y: 94, distance: 258.2
click at [216, 94] on div "Add image STAND OFF - FIXED - Ø40 x 3 - 16mm STEM (VERTICAL)" at bounding box center [535, 86] width 812 height 89
click at [171, 340] on button "Save" at bounding box center [176, 339] width 50 height 16
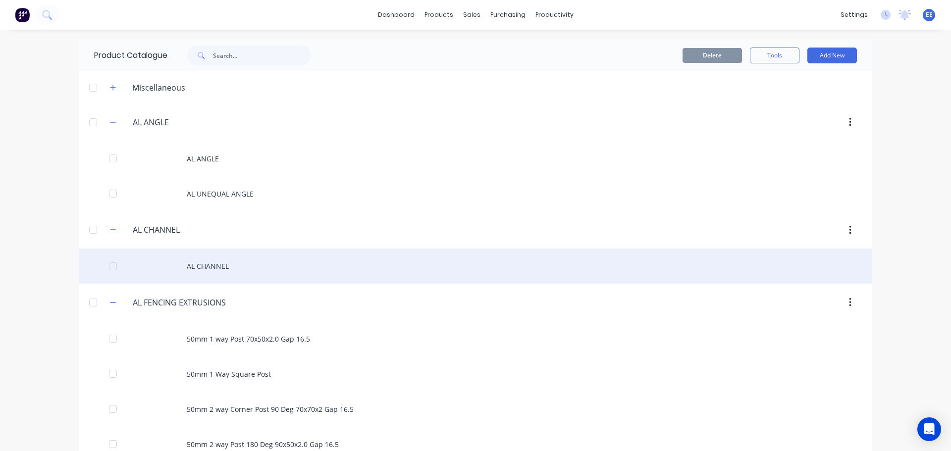
scroll to position [6625, 0]
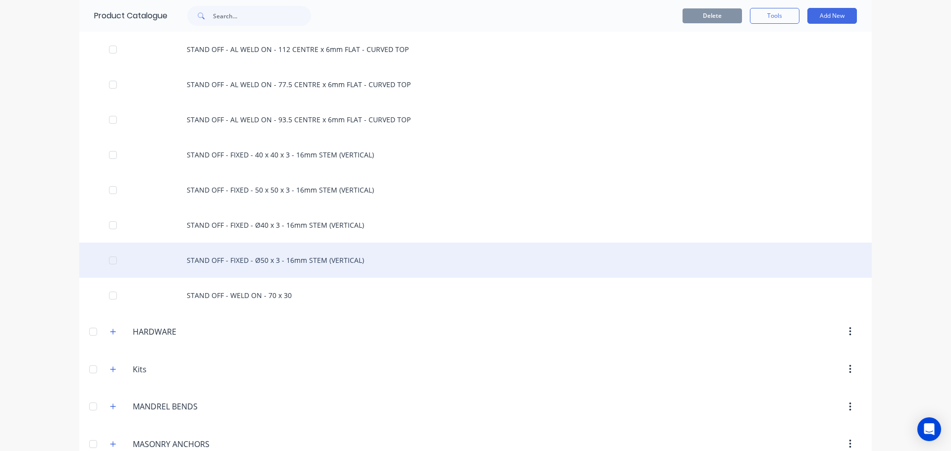
click at [257, 253] on div "STAND OFF - FIXED - Ø50 x 3 - 16mm STEM (VERTICAL)" at bounding box center [475, 260] width 792 height 35
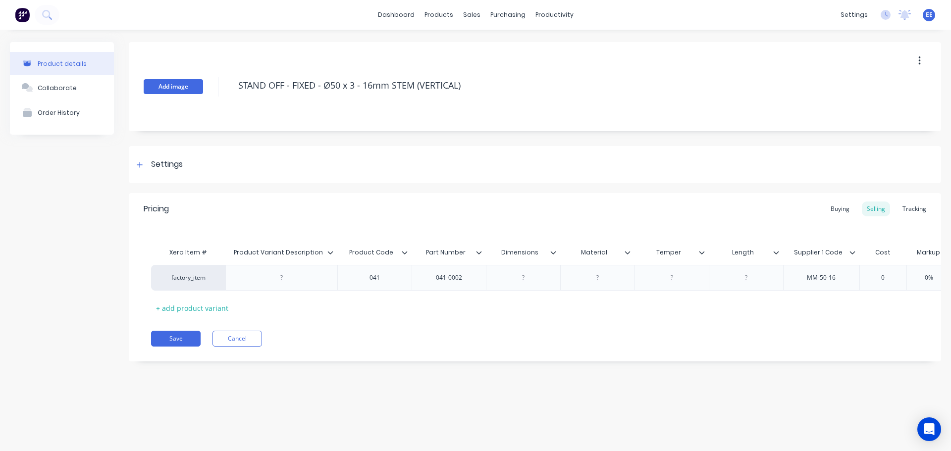
drag, startPoint x: 490, startPoint y: 90, endPoint x: 189, endPoint y: 93, distance: 301.2
click at [189, 93] on div "Add image STAND OFF - FIXED - Ø50 x 3 - 16mm STEM (VERTICAL)" at bounding box center [535, 86] width 812 height 89
click at [333, 251] on div at bounding box center [334, 252] width 6 height 9
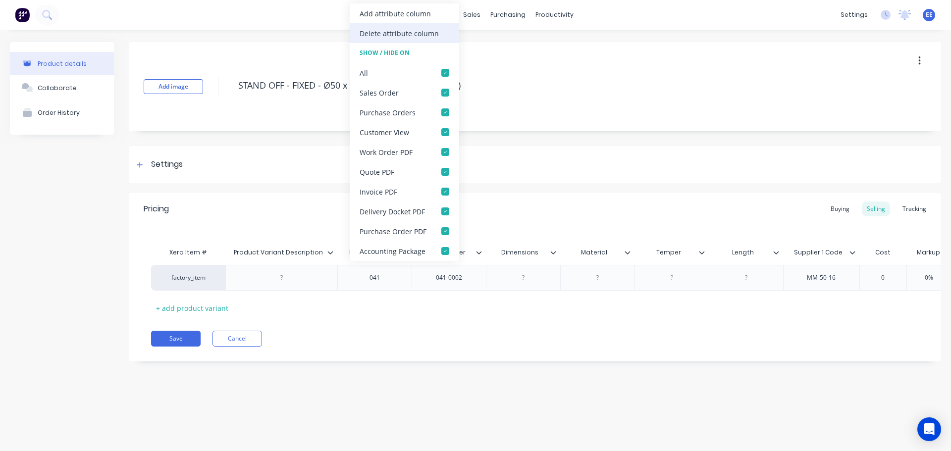
click at [391, 30] on div "Delete attribute column" at bounding box center [399, 33] width 79 height 10
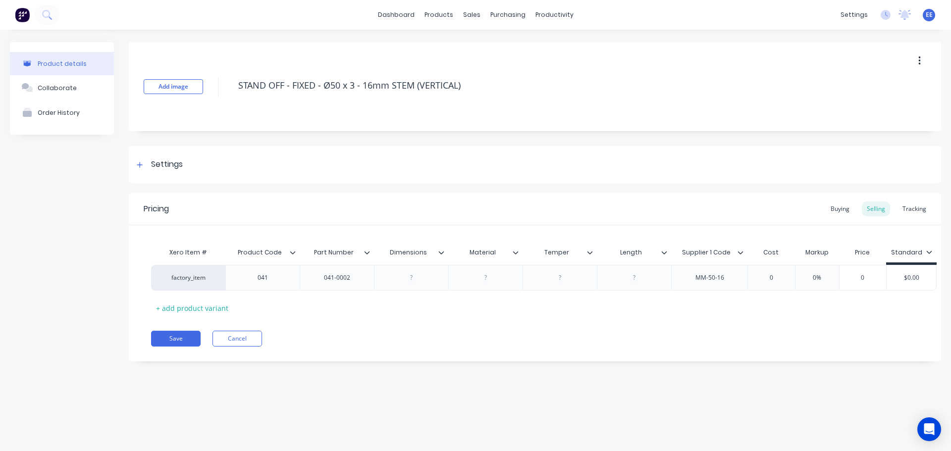
drag, startPoint x: 442, startPoint y: 252, endPoint x: 451, endPoint y: 141, distance: 111.3
click at [442, 252] on icon at bounding box center [441, 253] width 6 height 6
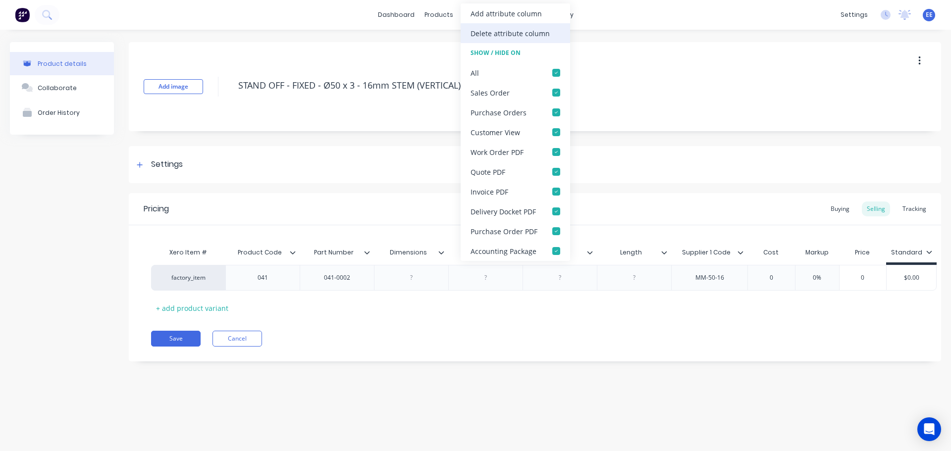
click at [505, 37] on div "Delete attribute column" at bounding box center [510, 33] width 79 height 10
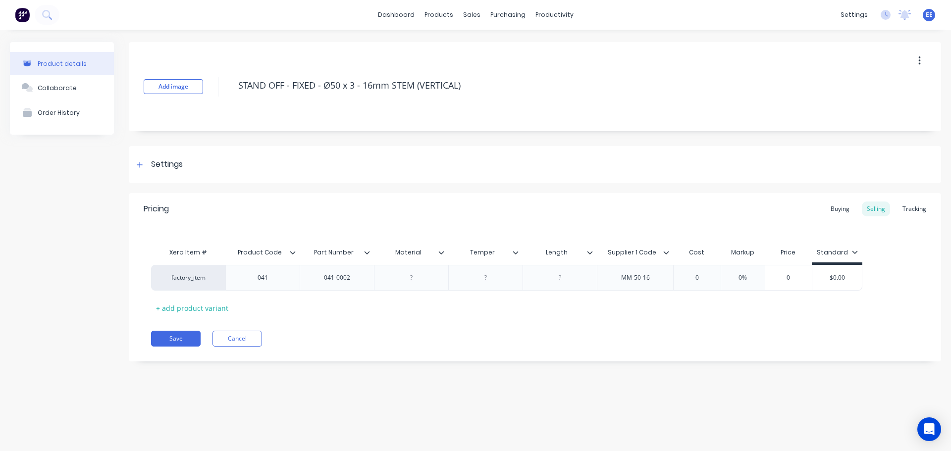
click at [441, 252] on icon at bounding box center [441, 253] width 6 height 6
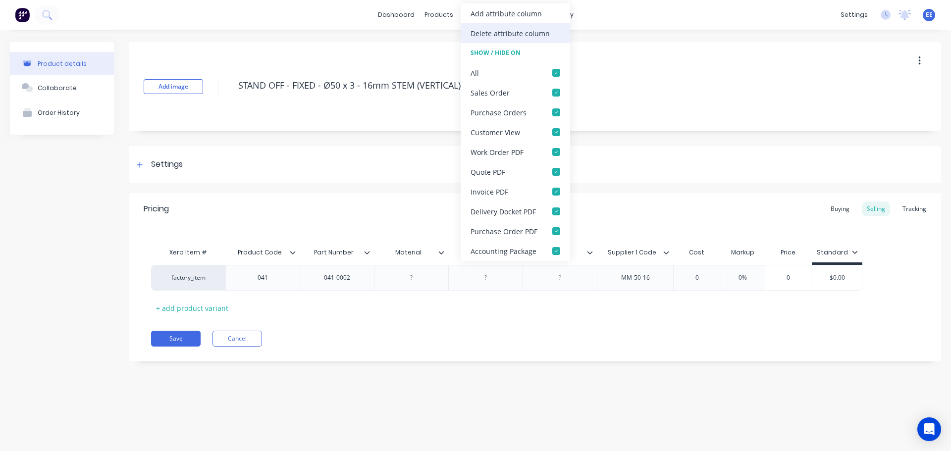
click at [487, 32] on div "Delete attribute column" at bounding box center [510, 33] width 79 height 10
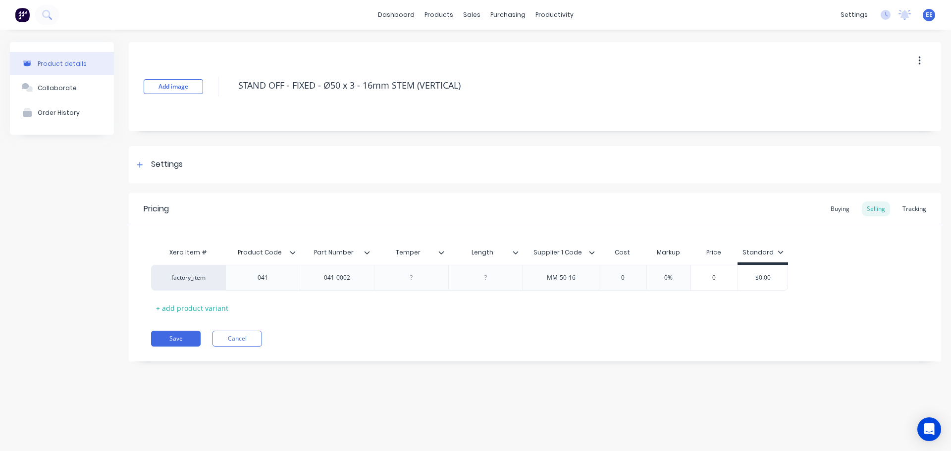
drag, startPoint x: 440, startPoint y: 252, endPoint x: 453, endPoint y: 187, distance: 66.7
click at [441, 251] on icon at bounding box center [441, 253] width 6 height 6
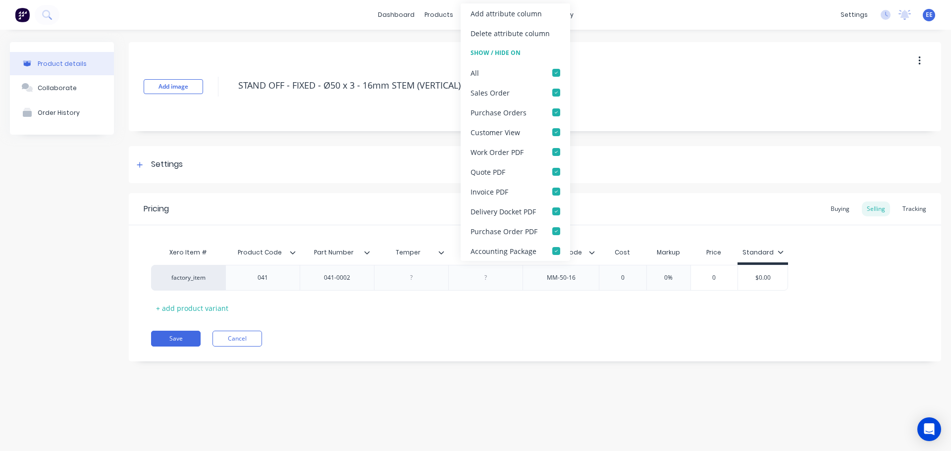
click at [504, 36] on div "Delete attribute column" at bounding box center [510, 33] width 79 height 10
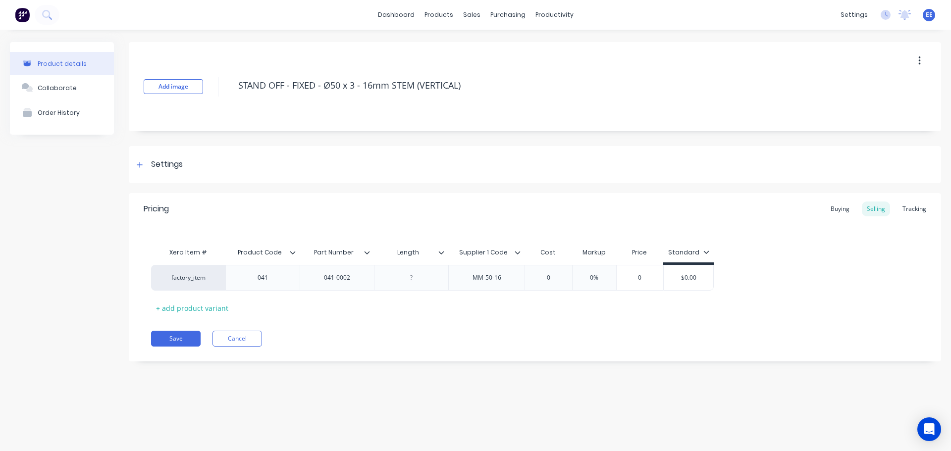
click at [444, 252] on icon at bounding box center [441, 252] width 5 height 3
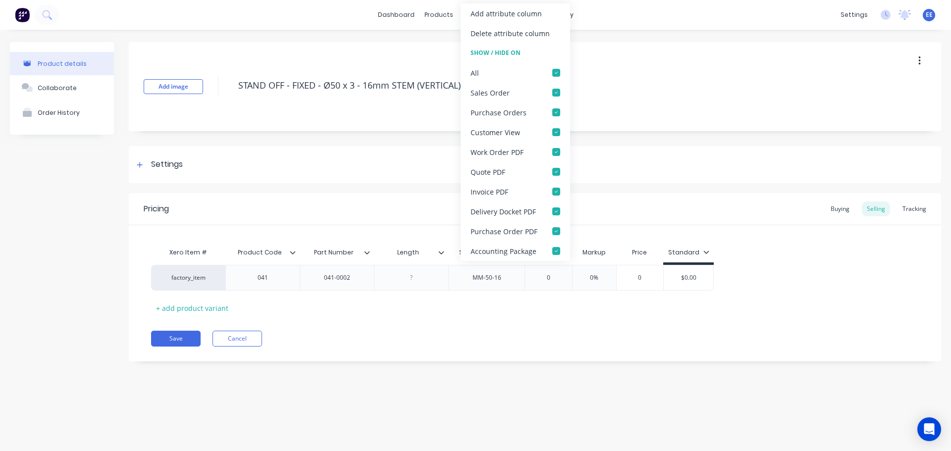
click at [484, 39] on div "Delete attribute column" at bounding box center [515, 33] width 109 height 20
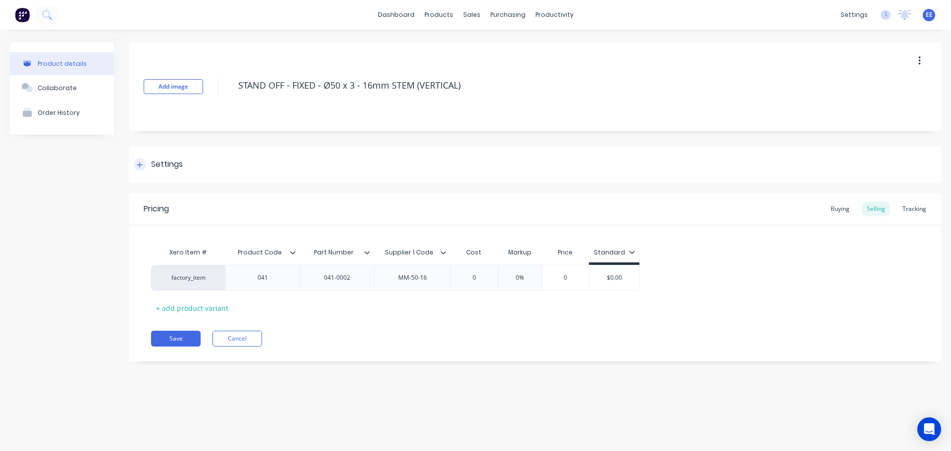
click at [458, 176] on div "Settings" at bounding box center [535, 164] width 812 height 37
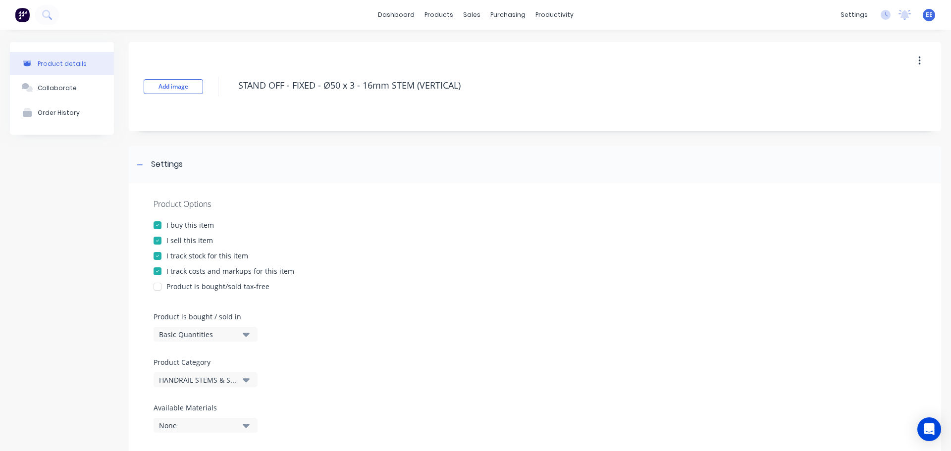
drag, startPoint x: 475, startPoint y: 85, endPoint x: 152, endPoint y: 101, distance: 323.3
click at [152, 101] on div "Add image STAND OFF - FIXED - Ø50 x 3 - 16mm STEM (VERTICAL)" at bounding box center [535, 86] width 812 height 89
drag, startPoint x: 140, startPoint y: 159, endPoint x: 141, endPoint y: 172, distance: 13.5
click at [140, 160] on div at bounding box center [140, 164] width 12 height 12
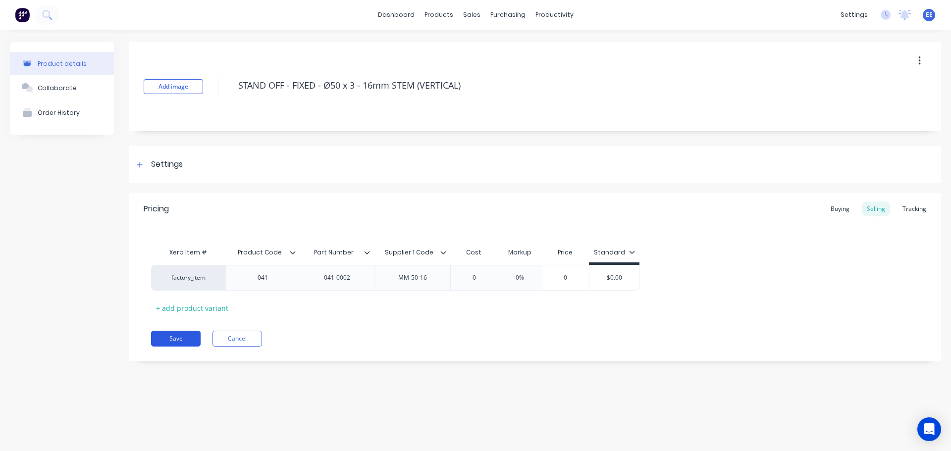
click at [176, 341] on button "Save" at bounding box center [176, 339] width 50 height 16
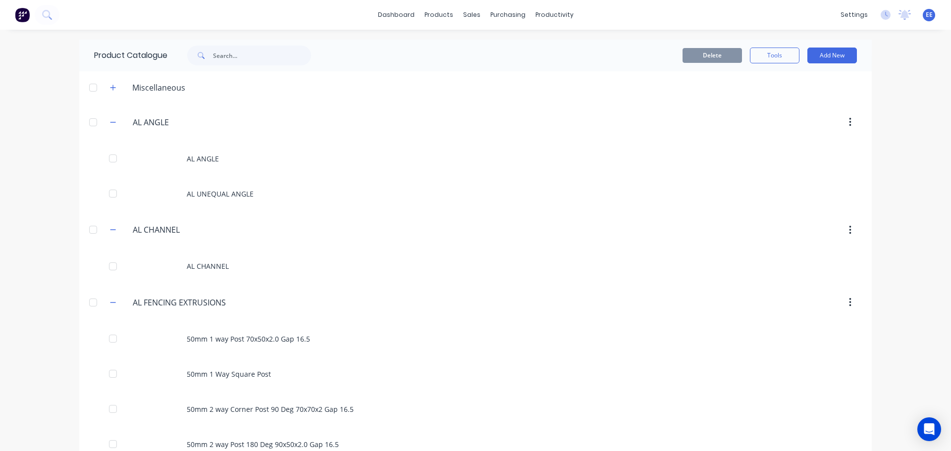
scroll to position [6660, 0]
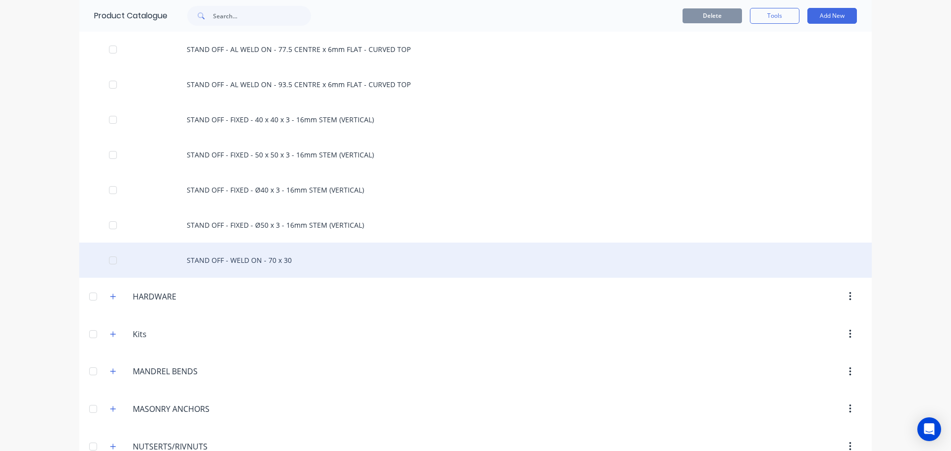
click at [211, 268] on div "STAND OFF - WELD ON - 70 x 30" at bounding box center [475, 260] width 792 height 35
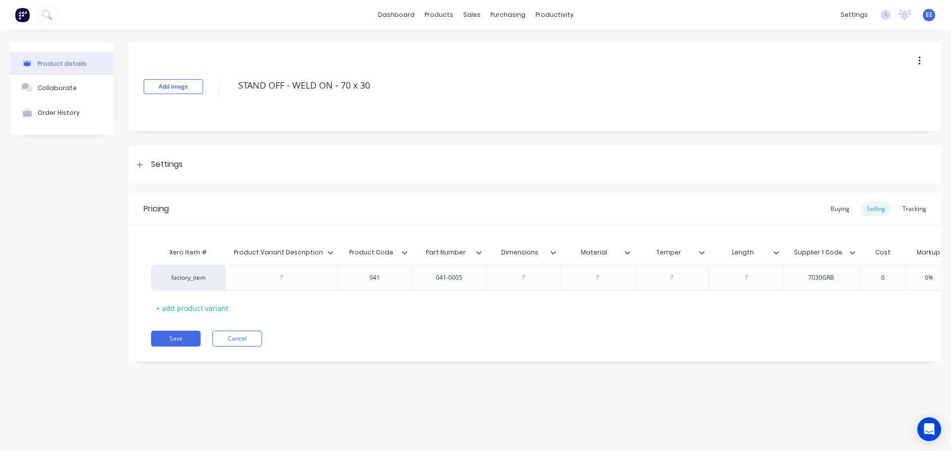
drag, startPoint x: 336, startPoint y: 89, endPoint x: 210, endPoint y: 96, distance: 126.0
click at [211, 96] on div "Add image STAND OFF - WELD ON - 70 x 30" at bounding box center [535, 86] width 812 height 89
click at [330, 253] on icon at bounding box center [329, 252] width 5 height 3
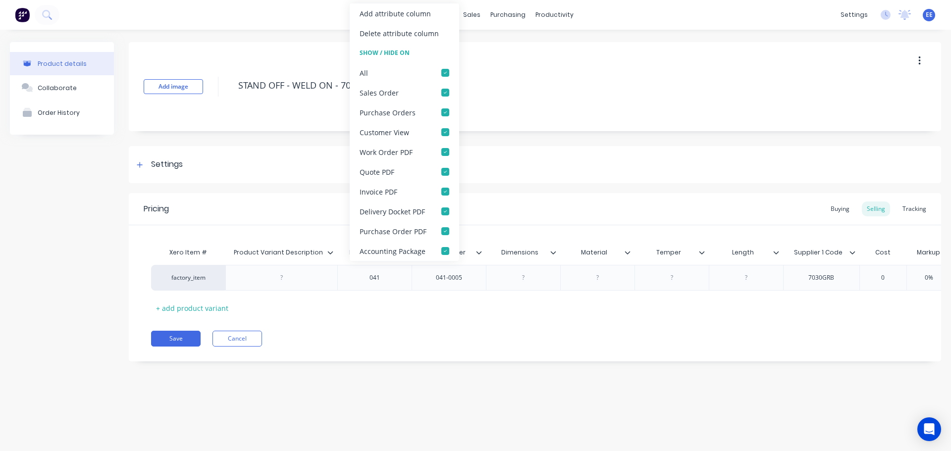
click at [373, 31] on div "Delete attribute column" at bounding box center [399, 33] width 79 height 10
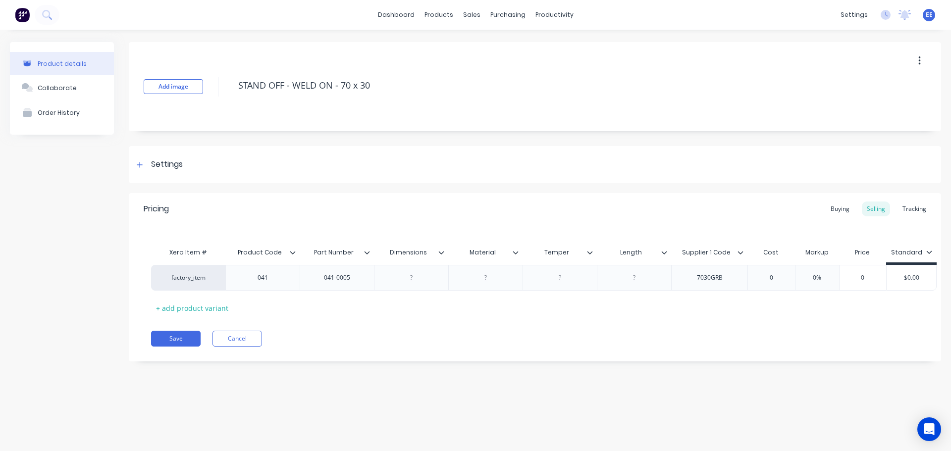
click at [442, 251] on icon at bounding box center [441, 253] width 6 height 6
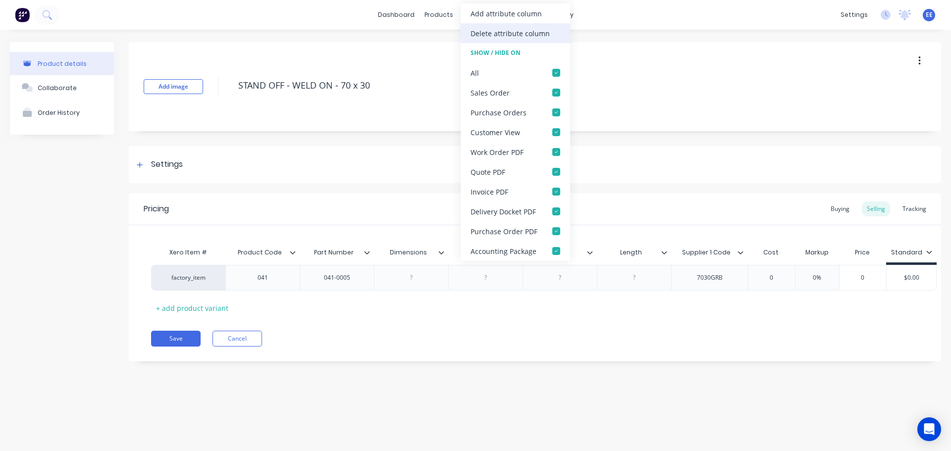
click at [497, 35] on div "Delete attribute column" at bounding box center [510, 33] width 79 height 10
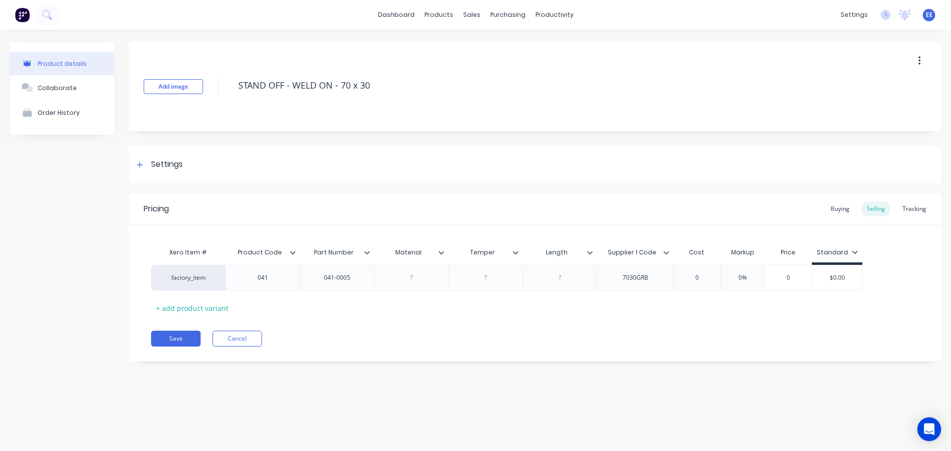
click at [441, 253] on icon at bounding box center [441, 253] width 6 height 6
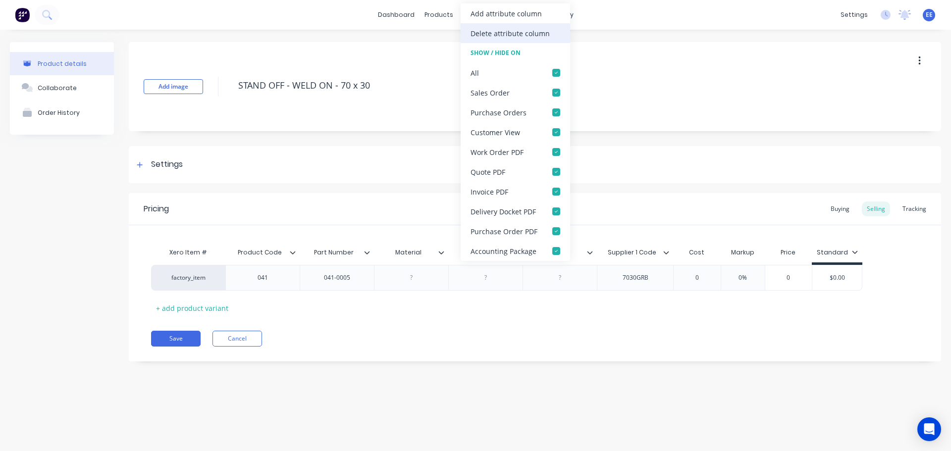
click at [493, 35] on div "Delete attribute column" at bounding box center [510, 33] width 79 height 10
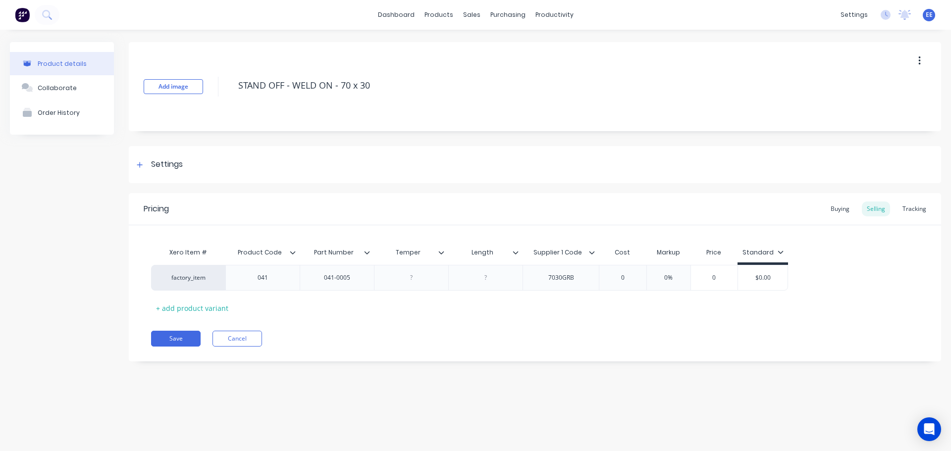
type textarea "x"
type input "Temper"
click at [440, 249] on input "Temper" at bounding box center [408, 252] width 68 height 9
click at [441, 251] on icon at bounding box center [441, 253] width 6 height 6
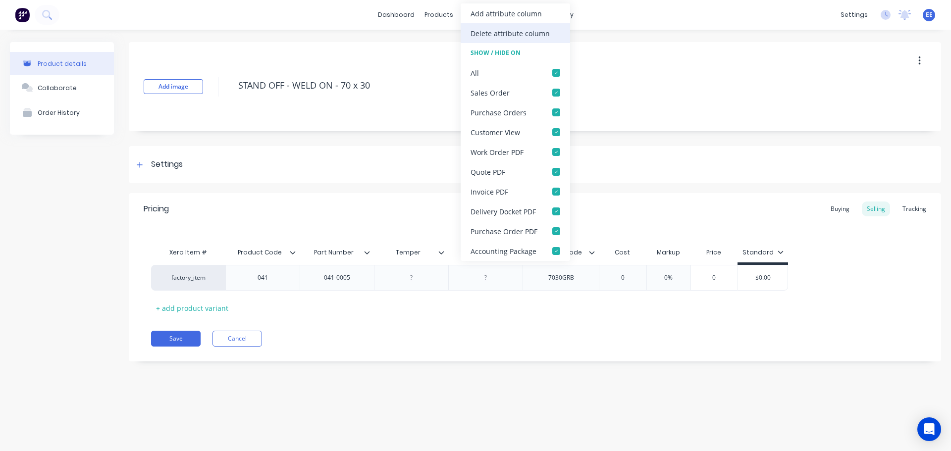
click at [492, 35] on div "Delete attribute column" at bounding box center [510, 33] width 79 height 10
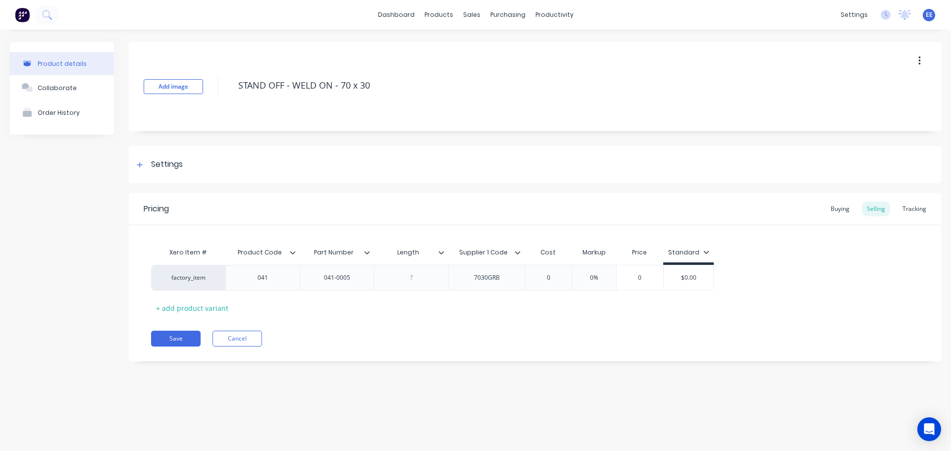
drag, startPoint x: 443, startPoint y: 250, endPoint x: 440, endPoint y: 172, distance: 77.8
click at [443, 250] on icon at bounding box center [441, 253] width 6 height 6
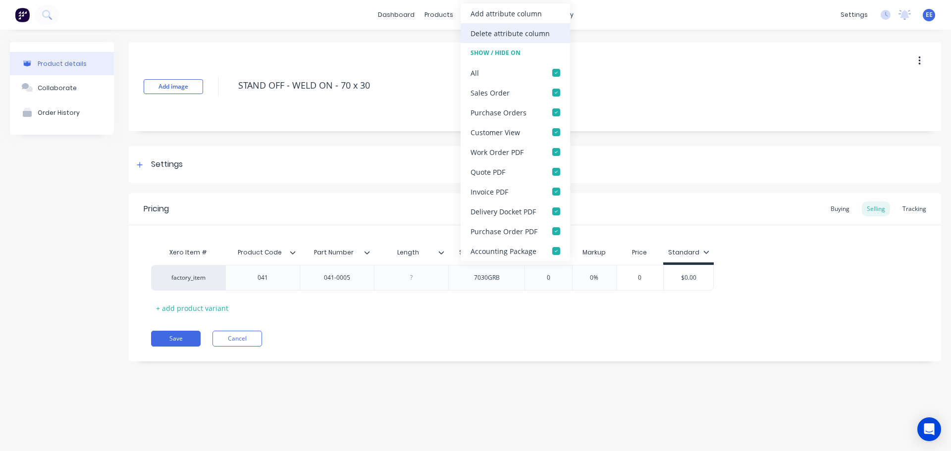
click at [498, 36] on div "Delete attribute column" at bounding box center [510, 33] width 79 height 10
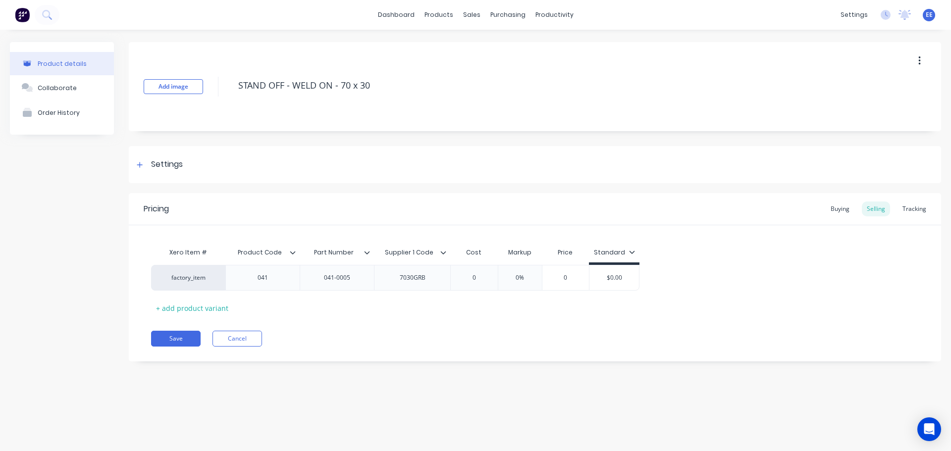
drag, startPoint x: 434, startPoint y: 325, endPoint x: 405, endPoint y: 195, distance: 133.0
click at [434, 322] on div "Pricing Buying Selling Tracking Xero Item # Product Code Part Number Supplier 1…" at bounding box center [535, 277] width 812 height 168
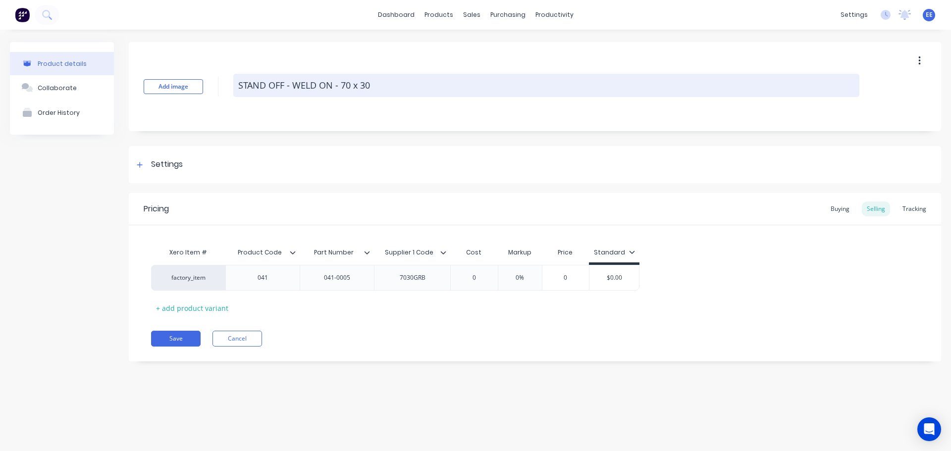
drag, startPoint x: 395, startPoint y: 91, endPoint x: 238, endPoint y: 87, distance: 157.1
click at [238, 87] on textarea "STAND OFF - WELD ON - 70 x 30" at bounding box center [546, 85] width 626 height 23
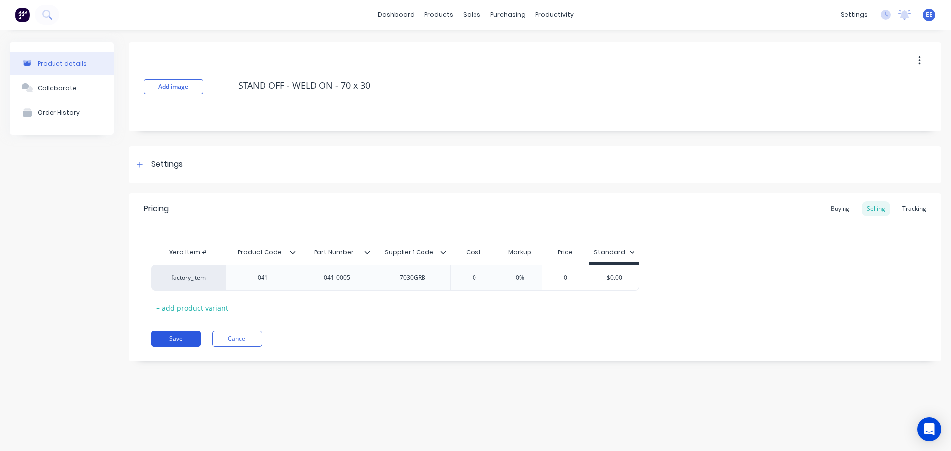
click at [161, 332] on button "Save" at bounding box center [176, 339] width 50 height 16
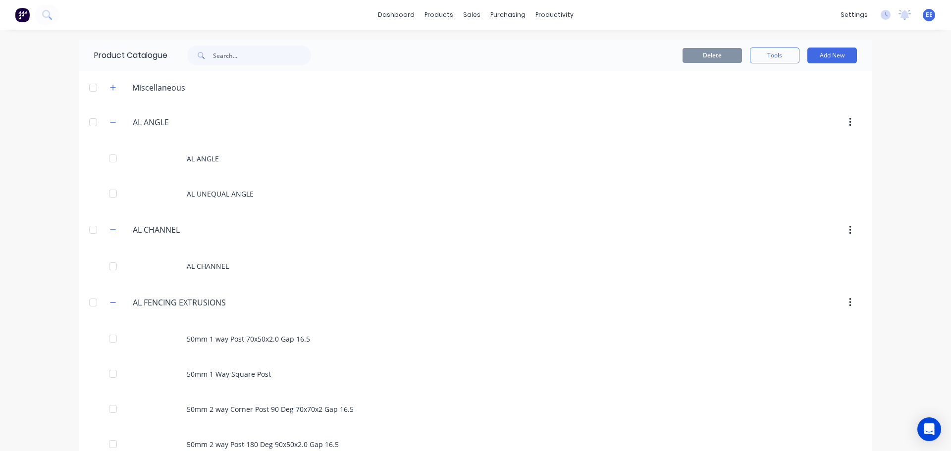
scroll to position [6695, 0]
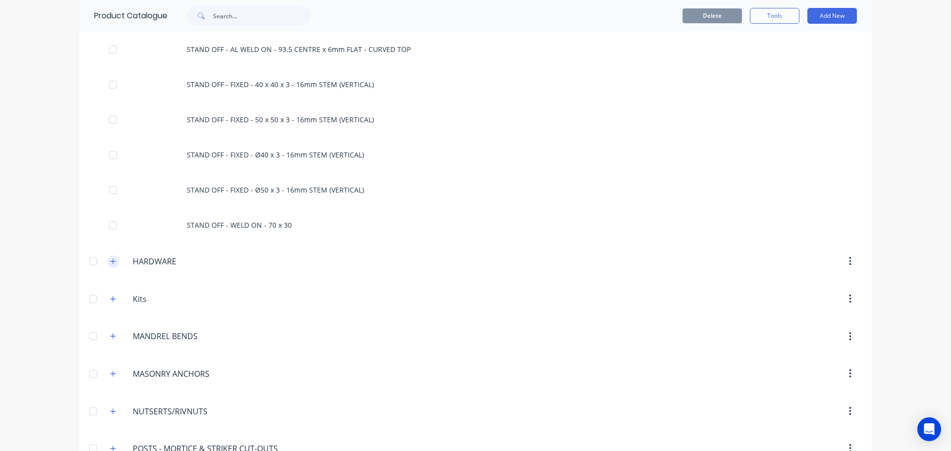
click at [112, 263] on icon "button" at bounding box center [113, 261] width 6 height 7
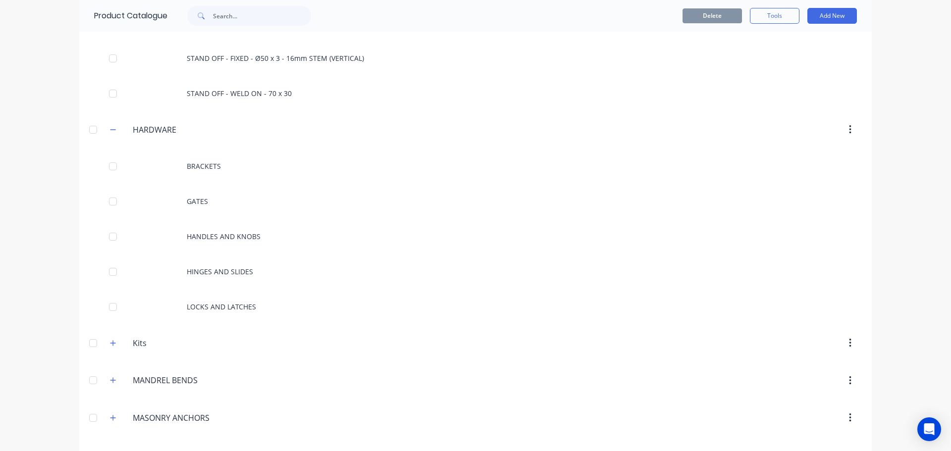
scroll to position [6826, 0]
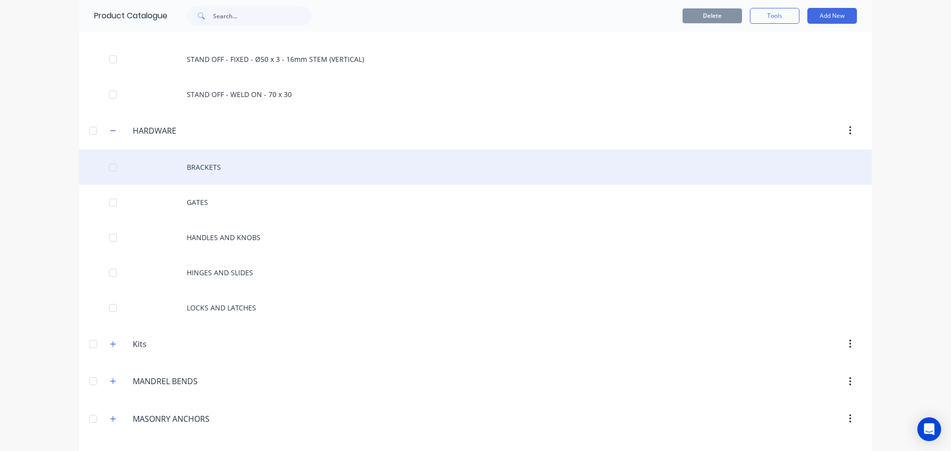
click at [244, 163] on div "BRACKETS" at bounding box center [475, 167] width 792 height 35
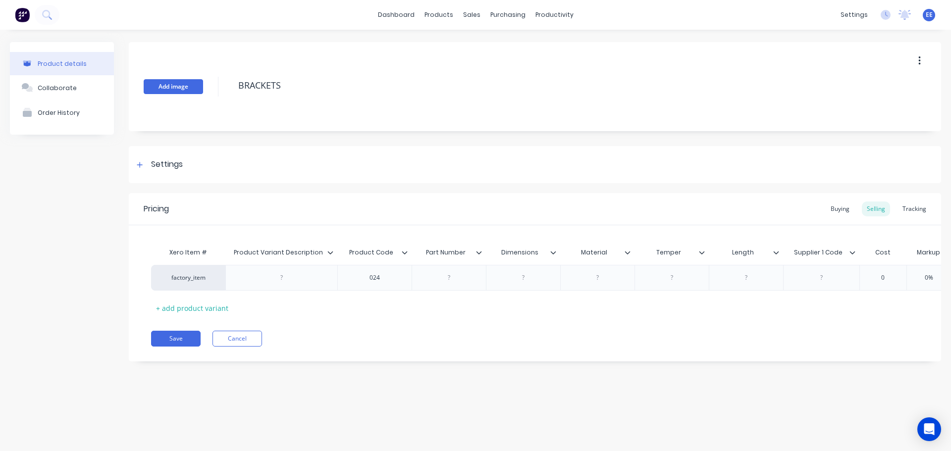
drag, startPoint x: 257, startPoint y: 91, endPoint x: 152, endPoint y: 91, distance: 105.0
click at [153, 91] on div "Add image BRACKETS" at bounding box center [535, 86] width 812 height 89
click at [332, 255] on icon at bounding box center [330, 253] width 6 height 6
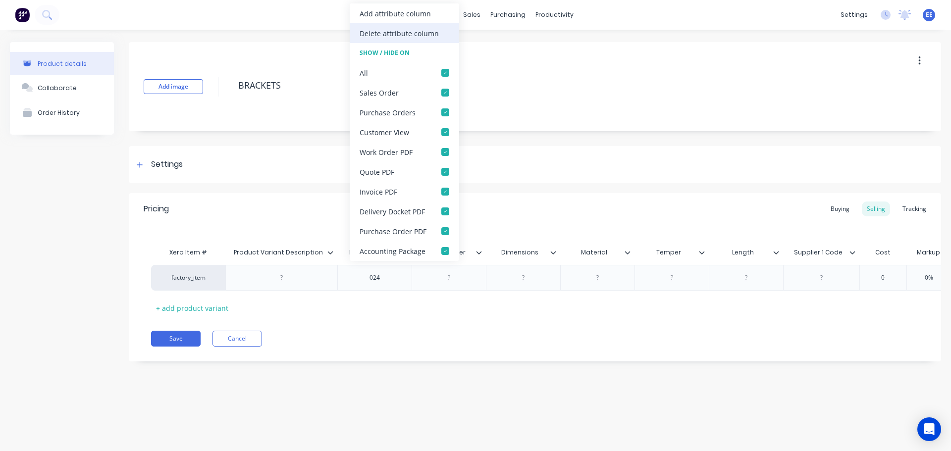
click at [372, 36] on div "Delete attribute column" at bounding box center [399, 33] width 79 height 10
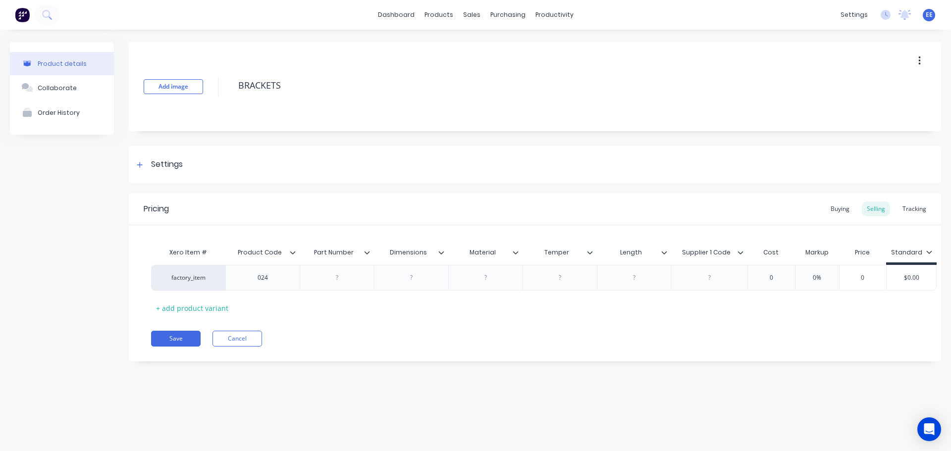
click at [365, 250] on icon at bounding box center [367, 253] width 6 height 6
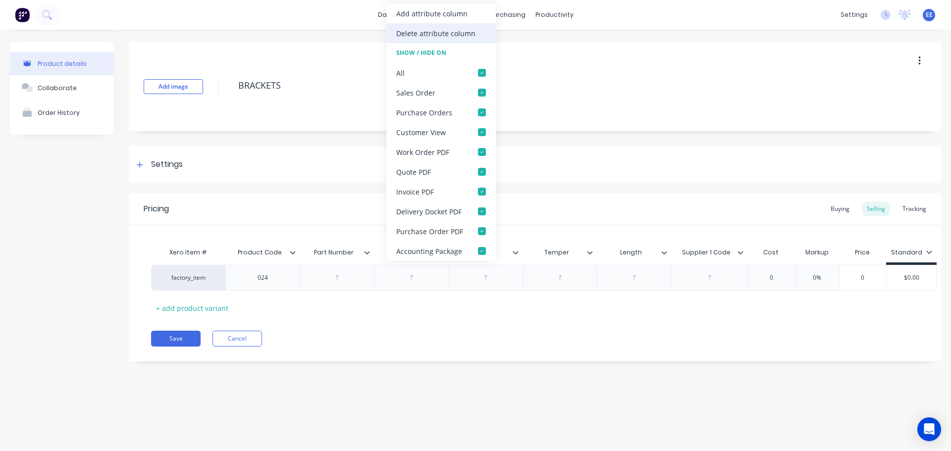
click at [413, 35] on div "Delete attribute column" at bounding box center [435, 33] width 79 height 10
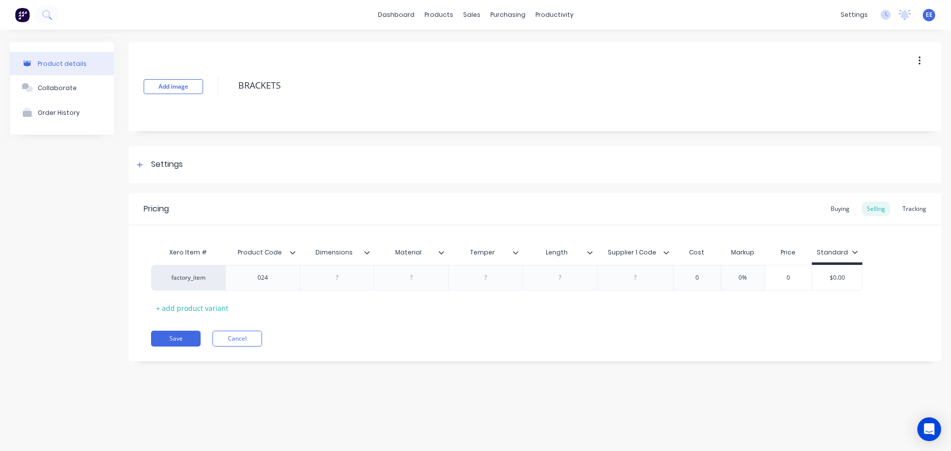
click at [369, 253] on icon at bounding box center [367, 253] width 6 height 6
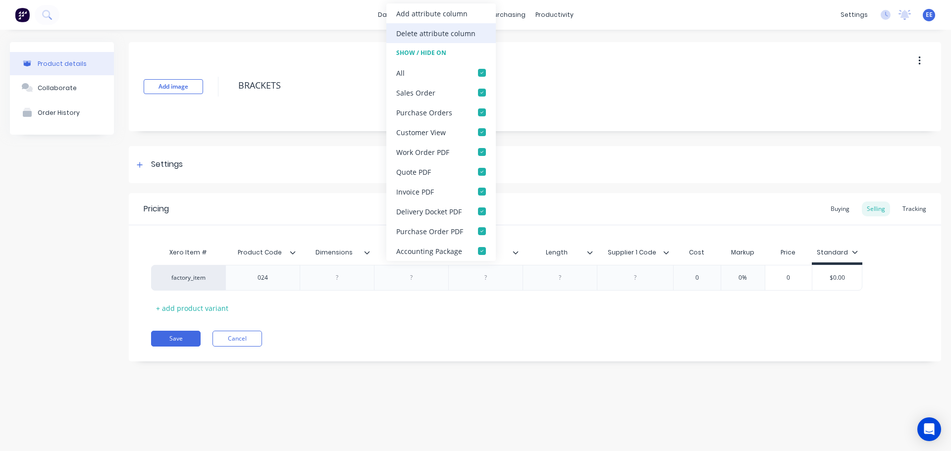
click at [434, 28] on div "Delete attribute column" at bounding box center [435, 33] width 79 height 10
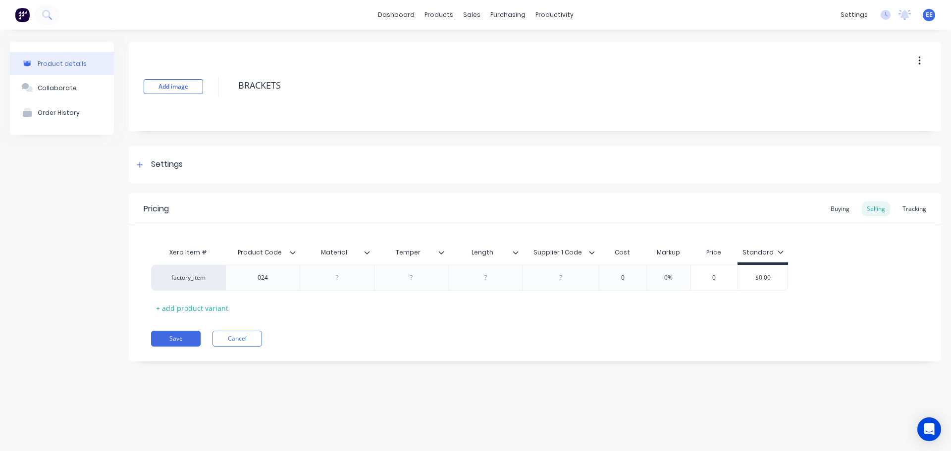
drag, startPoint x: 371, startPoint y: 251, endPoint x: 375, endPoint y: 223, distance: 28.6
click at [371, 250] on div at bounding box center [371, 252] width 6 height 9
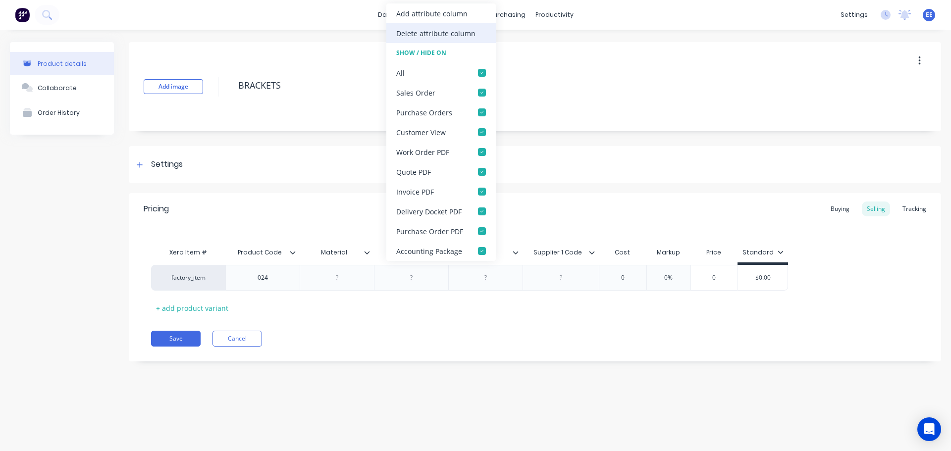
click at [419, 41] on div "Delete attribute column" at bounding box center [440, 33] width 109 height 20
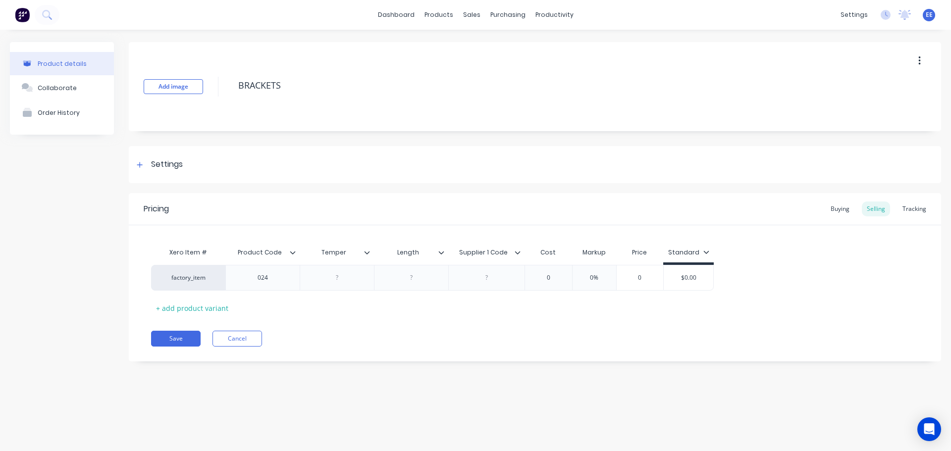
drag, startPoint x: 367, startPoint y: 253, endPoint x: 368, endPoint y: 242, distance: 11.4
click at [367, 253] on icon at bounding box center [367, 253] width 6 height 6
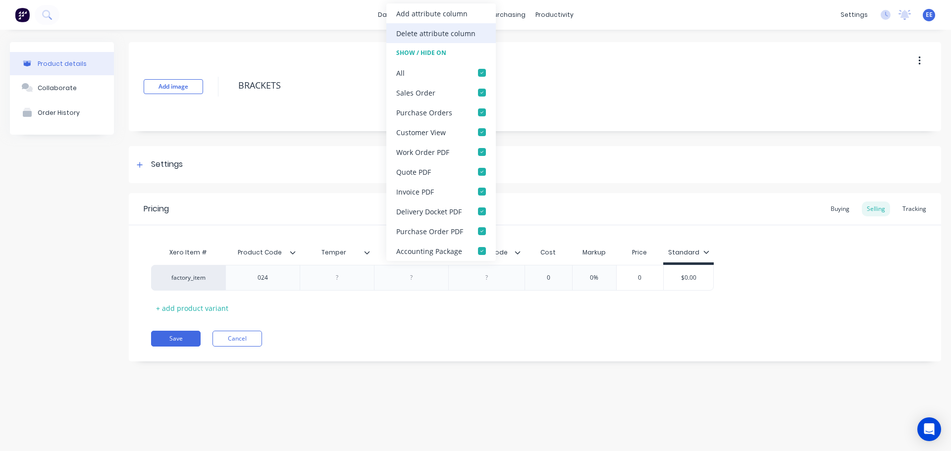
click at [420, 36] on div "Delete attribute column" at bounding box center [435, 33] width 79 height 10
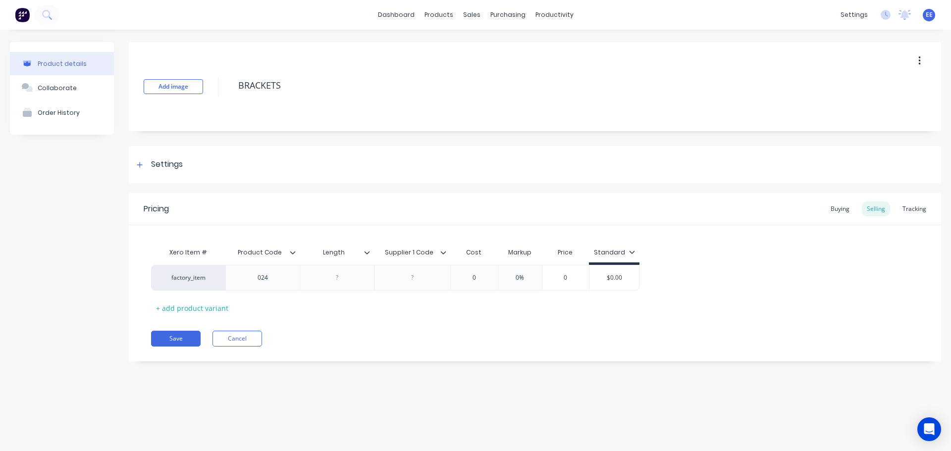
click at [368, 252] on icon at bounding box center [367, 253] width 6 height 6
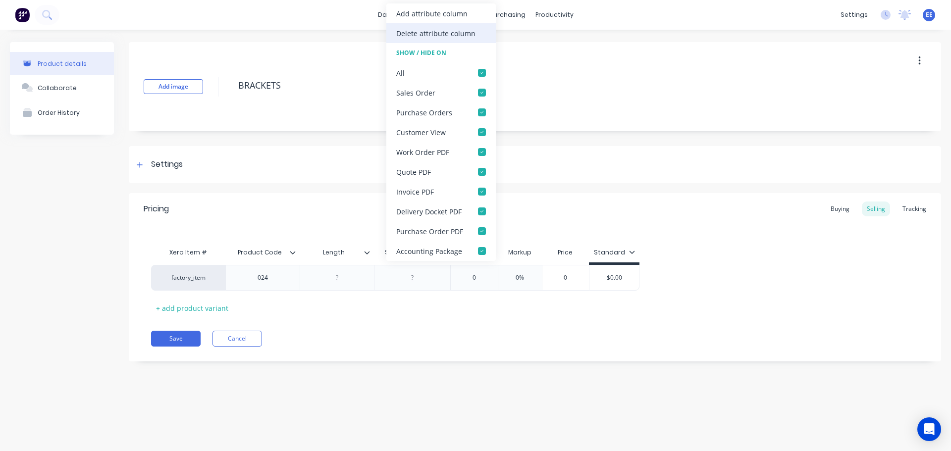
click at [415, 36] on div "Delete attribute column" at bounding box center [435, 33] width 79 height 10
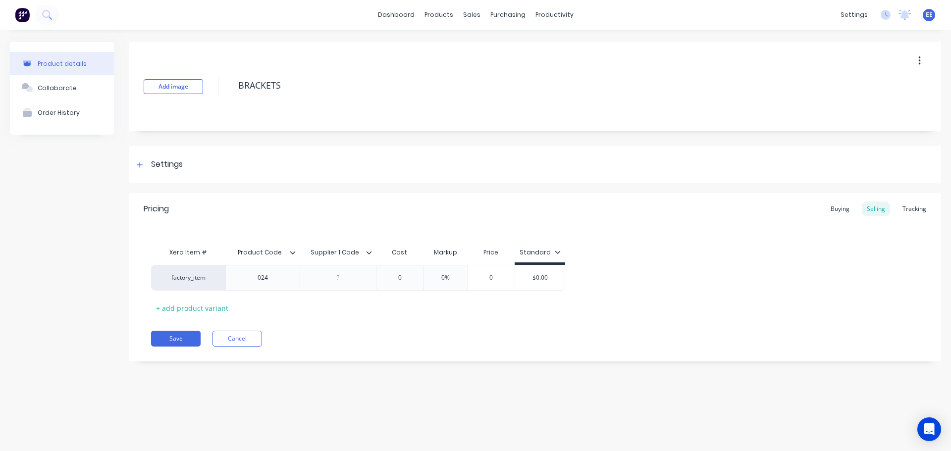
click at [248, 330] on div "Pricing Buying Selling Tracking Xero Item # Product Code Supplier 1 Code Cost M…" at bounding box center [535, 277] width 812 height 168
click at [253, 333] on button "Cancel" at bounding box center [237, 339] width 50 height 16
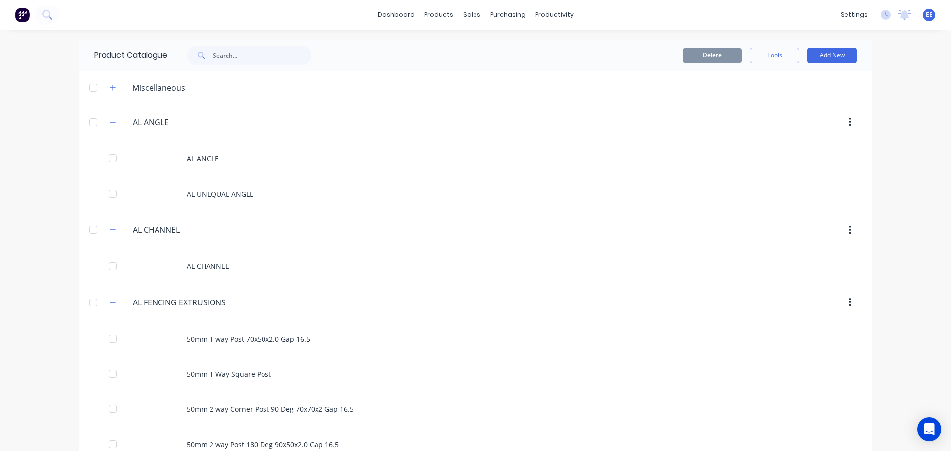
scroll to position [6768, 0]
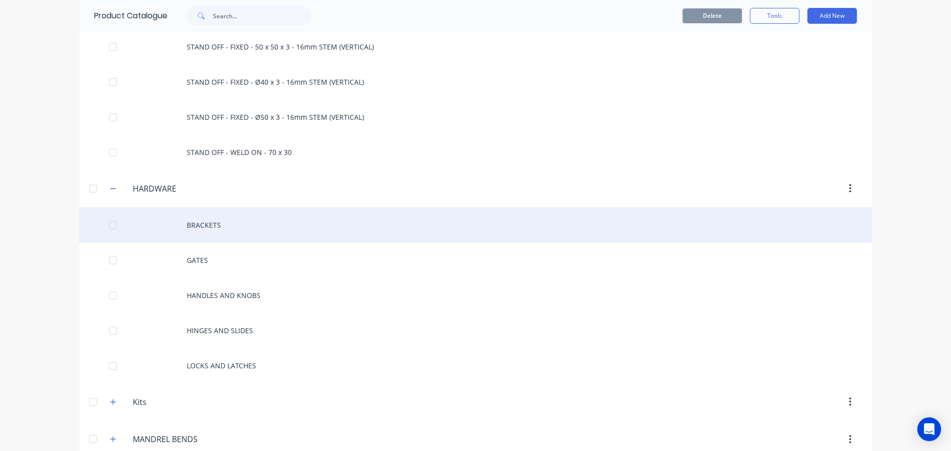
click at [293, 225] on div "BRACKETS" at bounding box center [475, 225] width 792 height 35
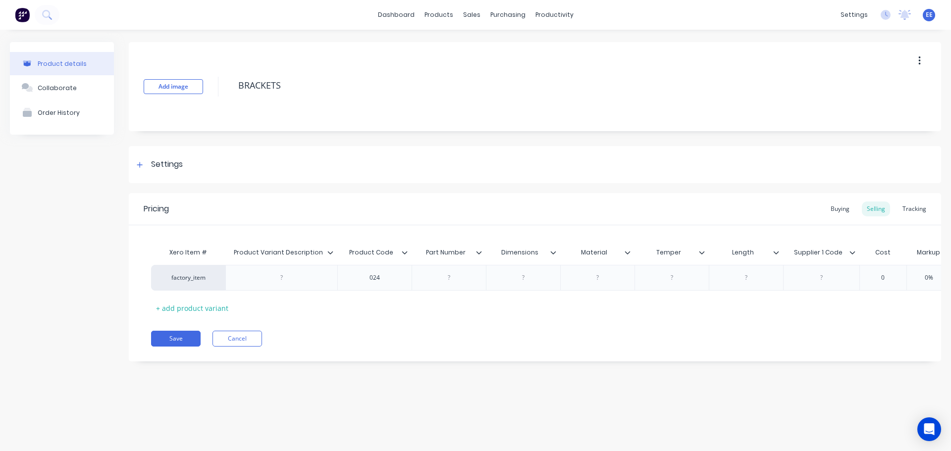
type textarea "x"
